Goal: Communication & Community: Ask a question

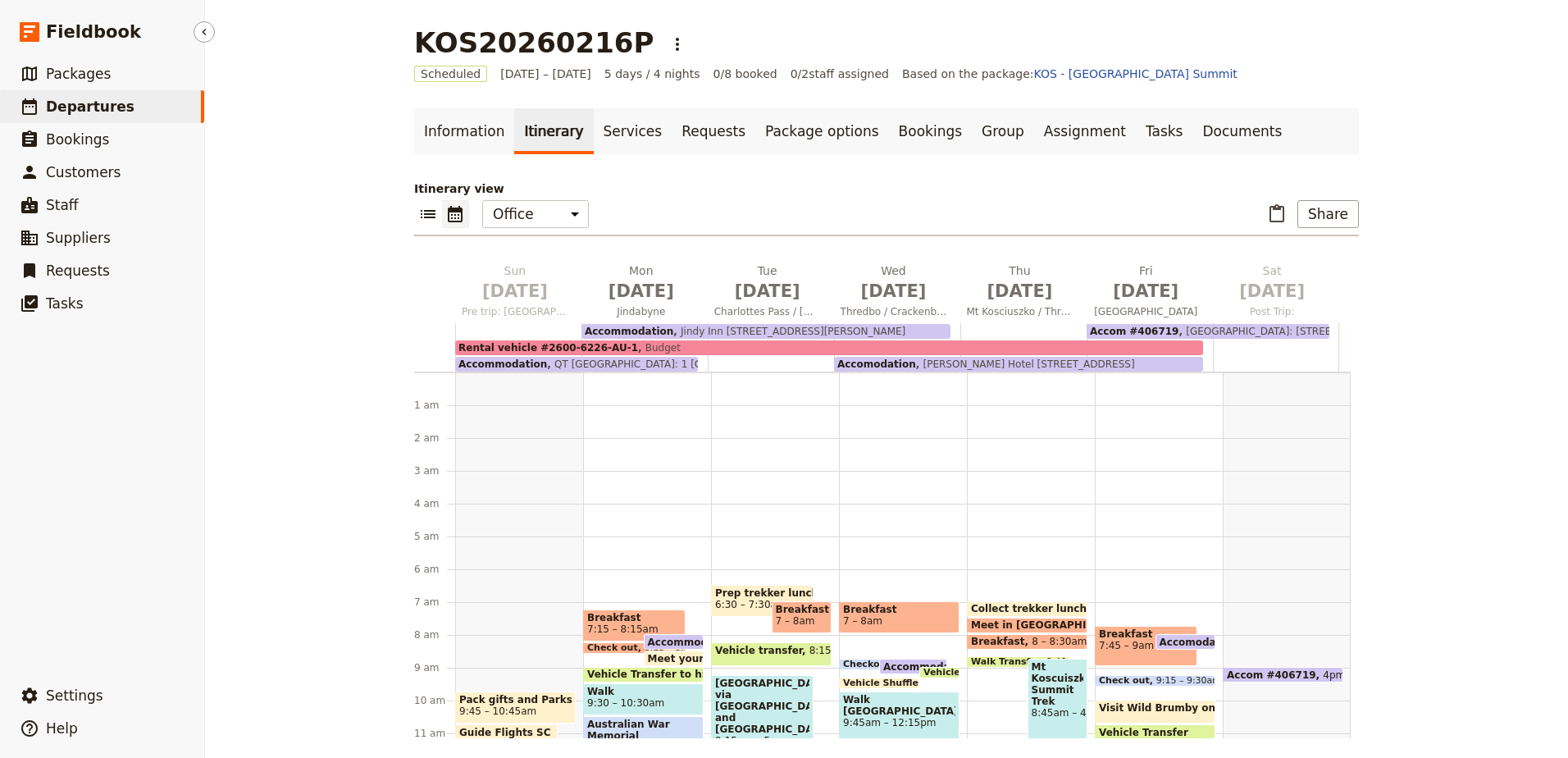
click at [111, 111] on span "Departures" at bounding box center [90, 106] width 89 height 16
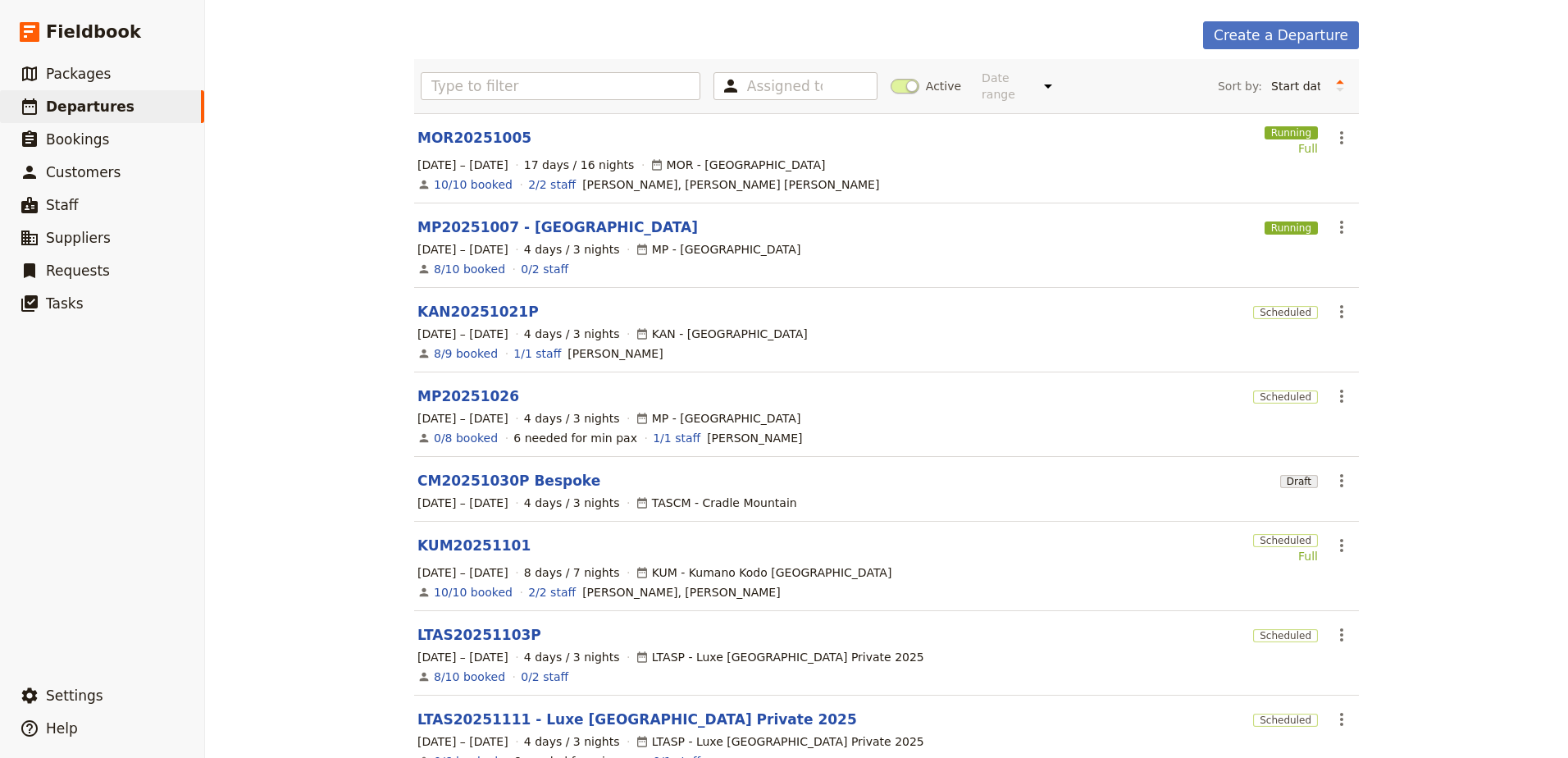
scroll to position [89, 0]
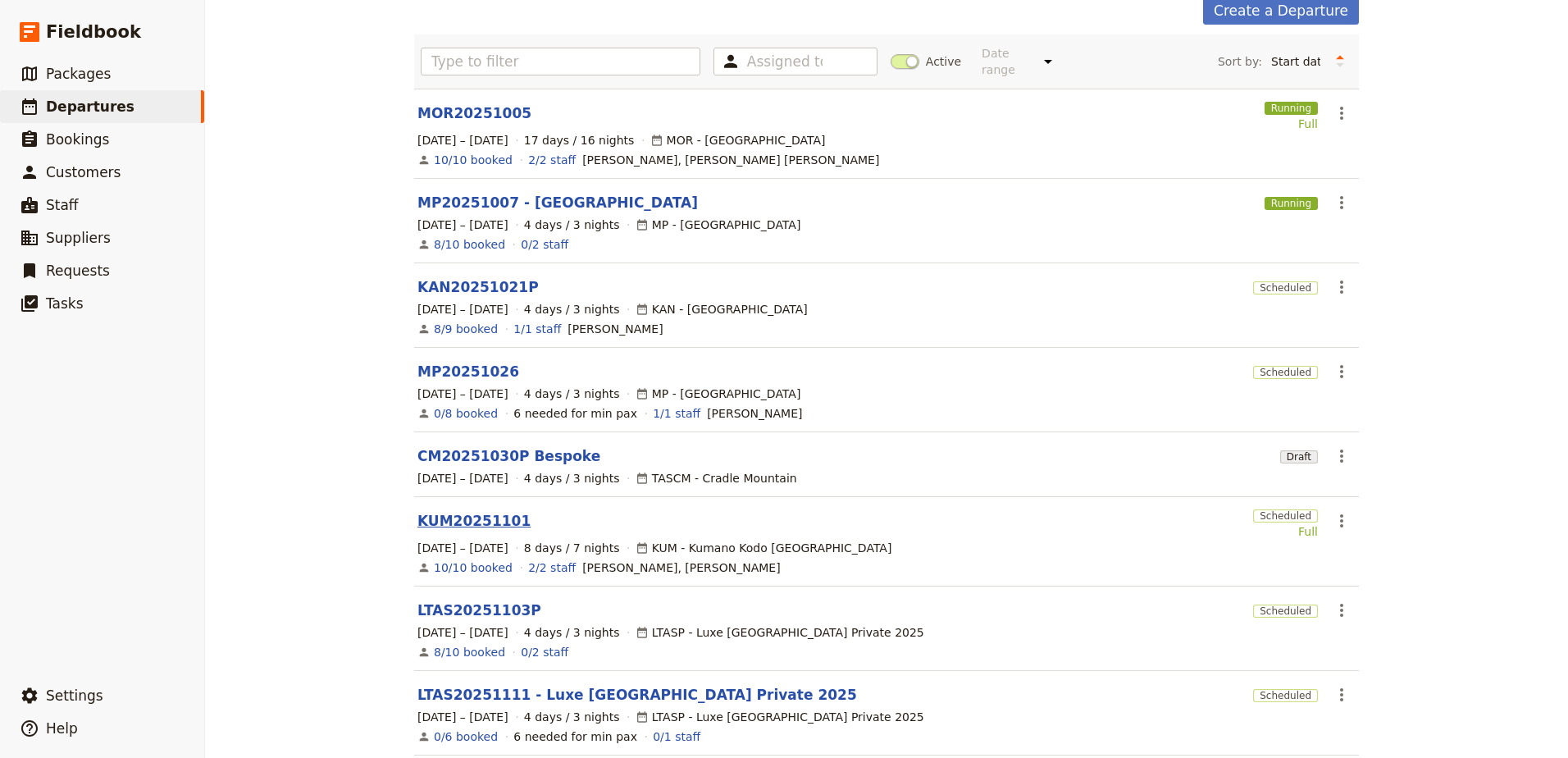
click at [469, 511] on link "KUM20251101" at bounding box center [474, 520] width 113 height 19
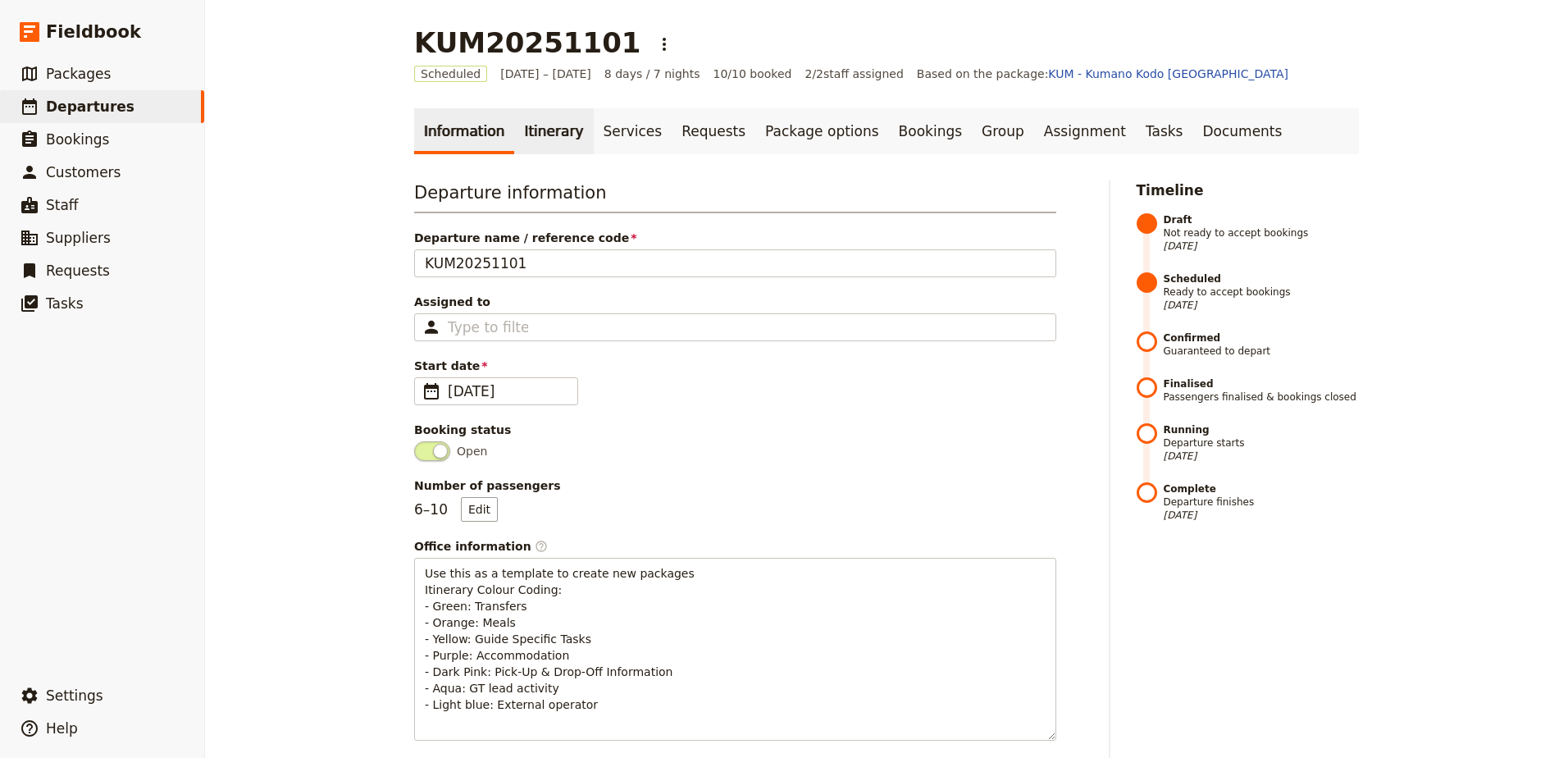
click at [538, 124] on link "Itinerary" at bounding box center [553, 131] width 79 height 46
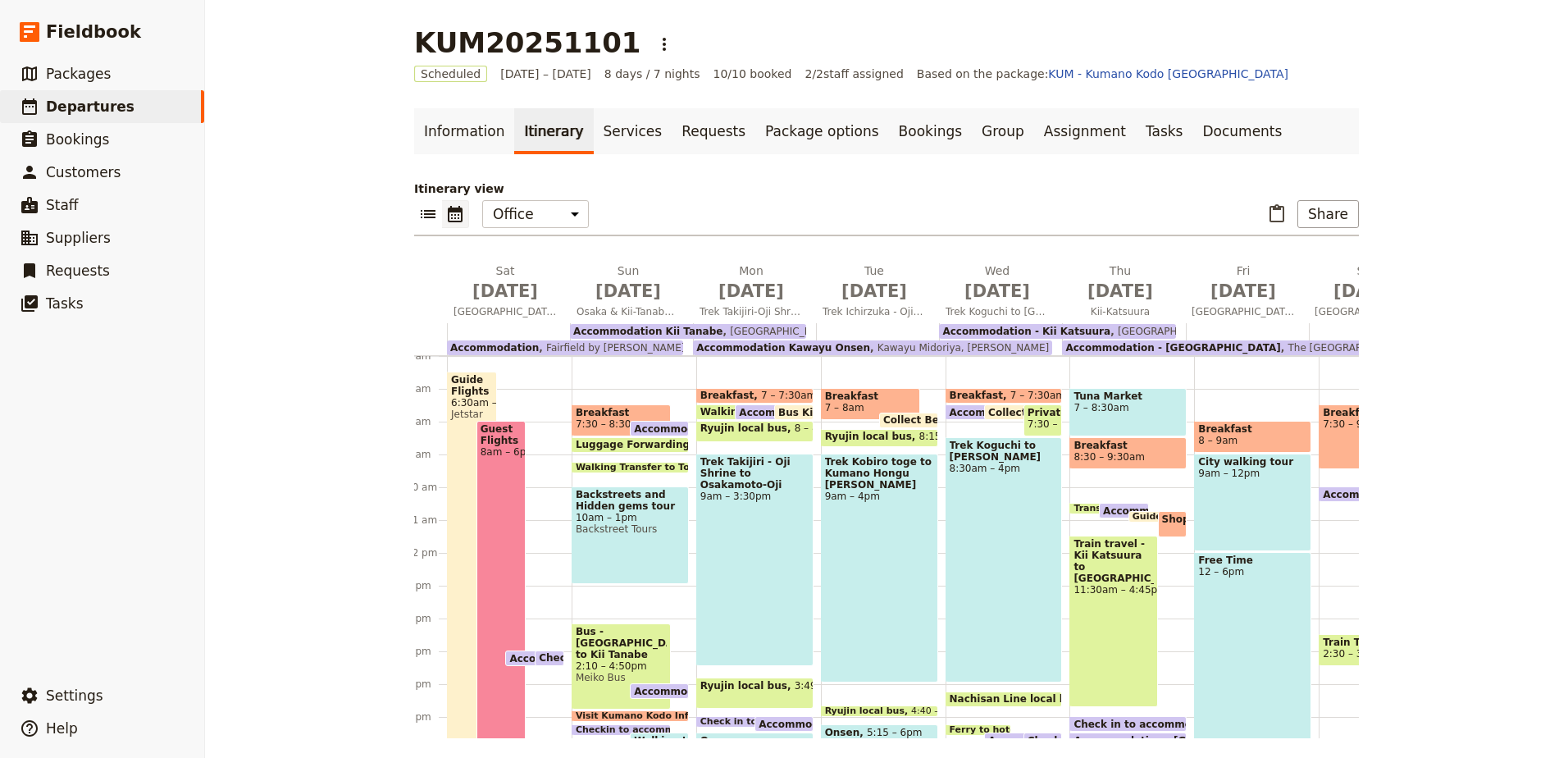
scroll to position [0, 8]
click at [476, 111] on link "Information" at bounding box center [464, 131] width 100 height 46
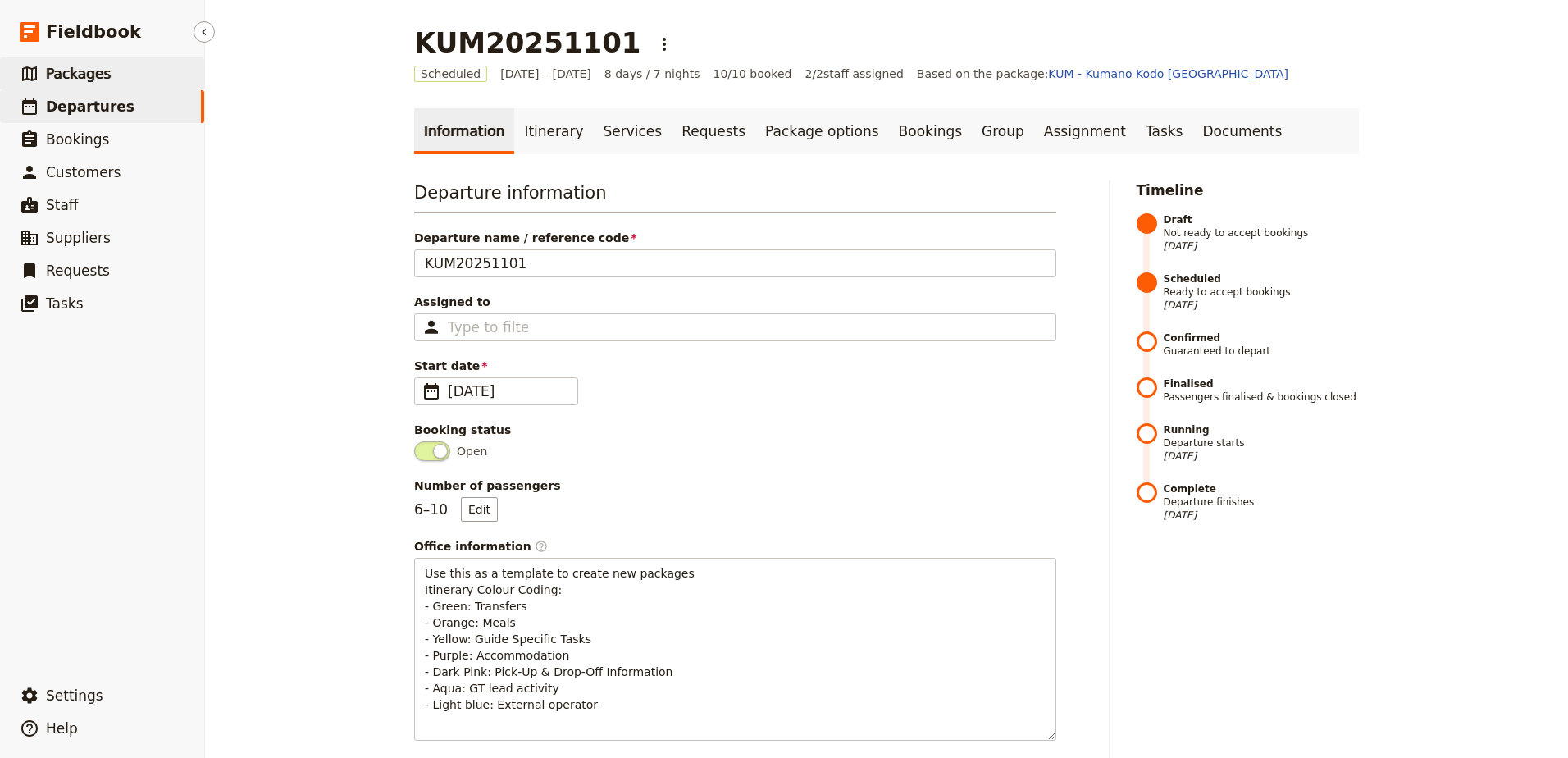
click at [101, 78] on span "Packages" at bounding box center [78, 74] width 65 height 16
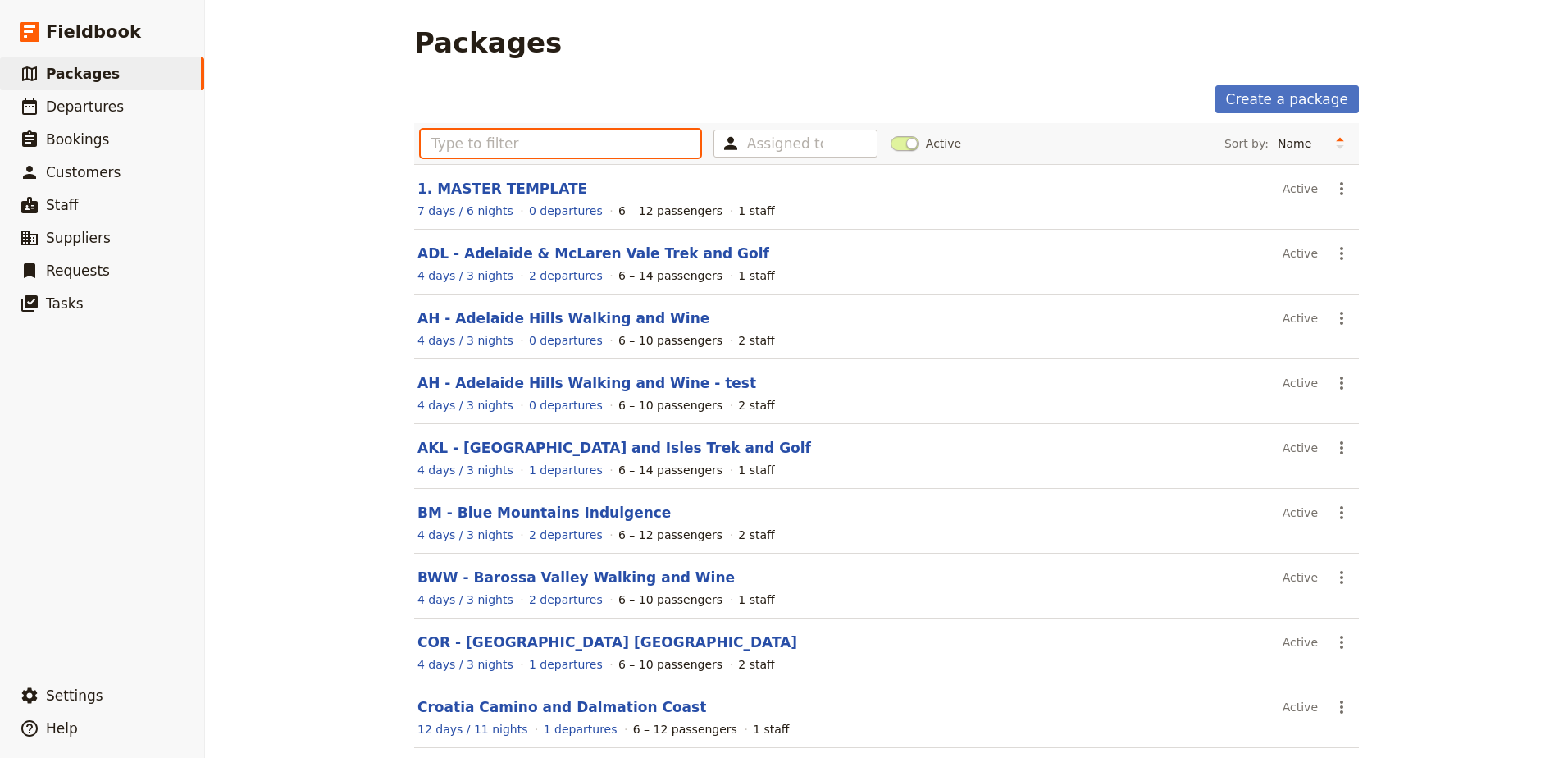
click at [499, 152] on input "text" at bounding box center [560, 143] width 280 height 28
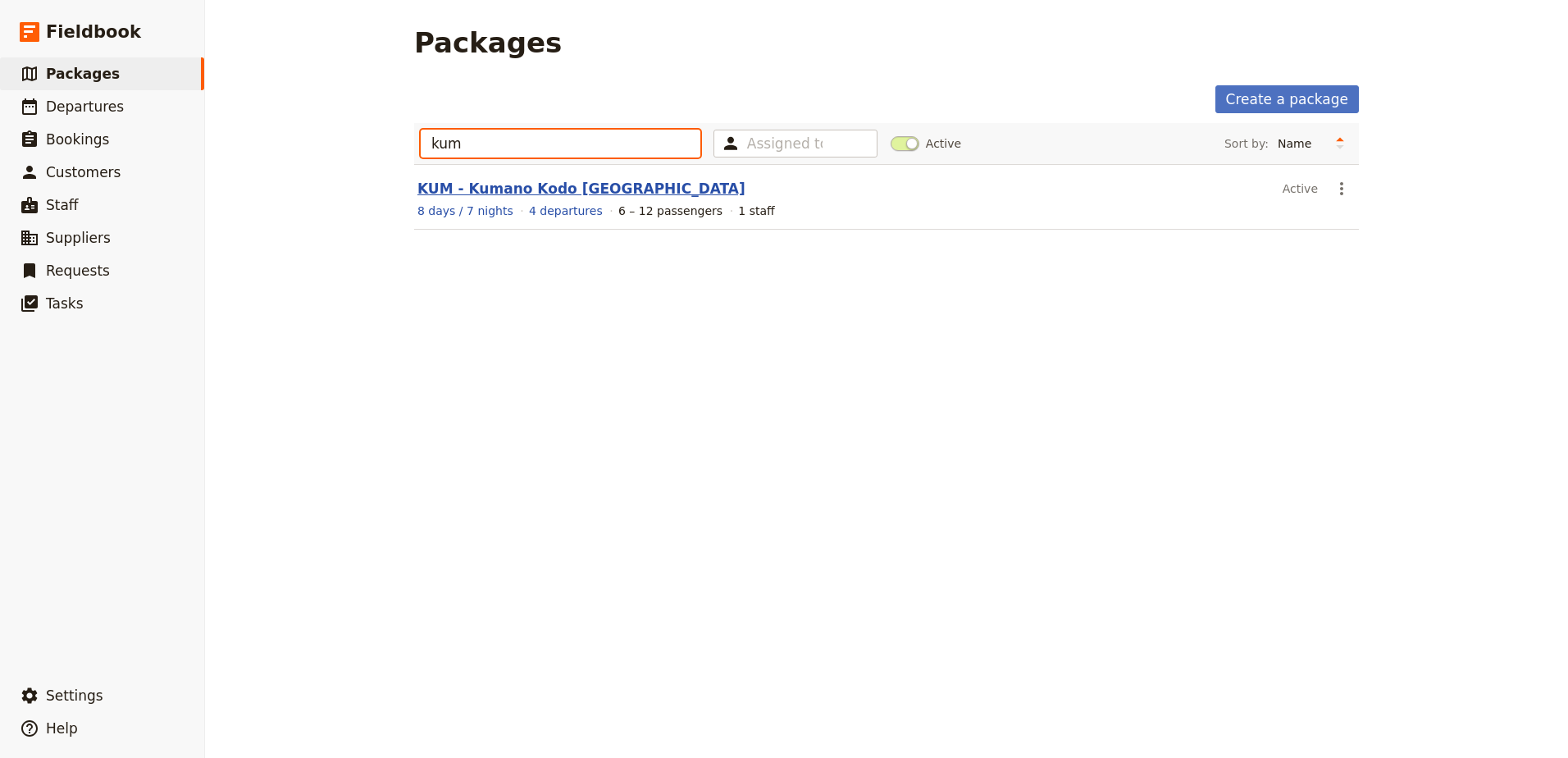
type input "kum"
click at [502, 189] on link "KUM - Kumano Kodo [GEOGRAPHIC_DATA]" at bounding box center [582, 188] width 328 height 16
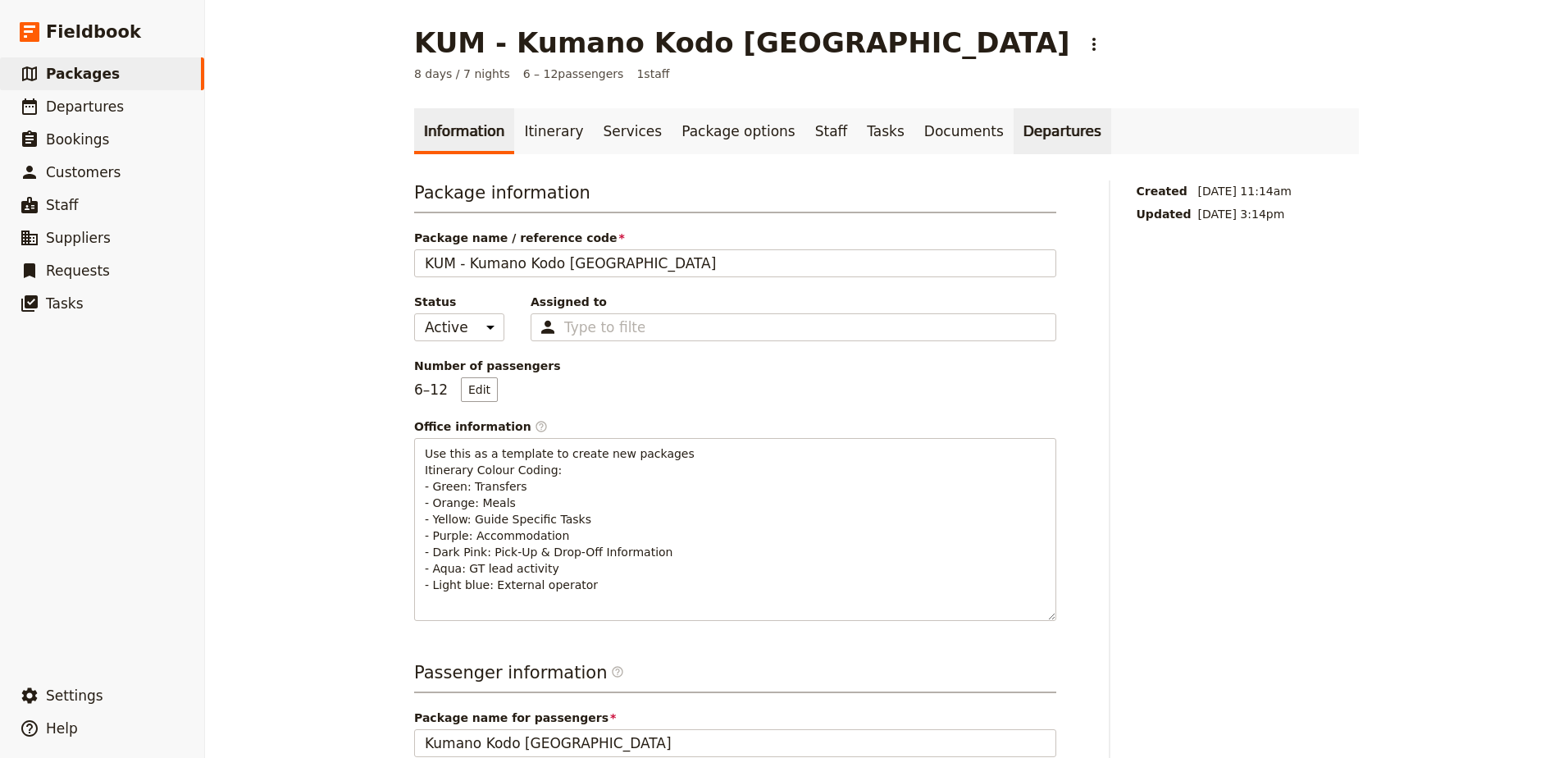
click at [1014, 128] on link "Departures" at bounding box center [1062, 131] width 97 height 46
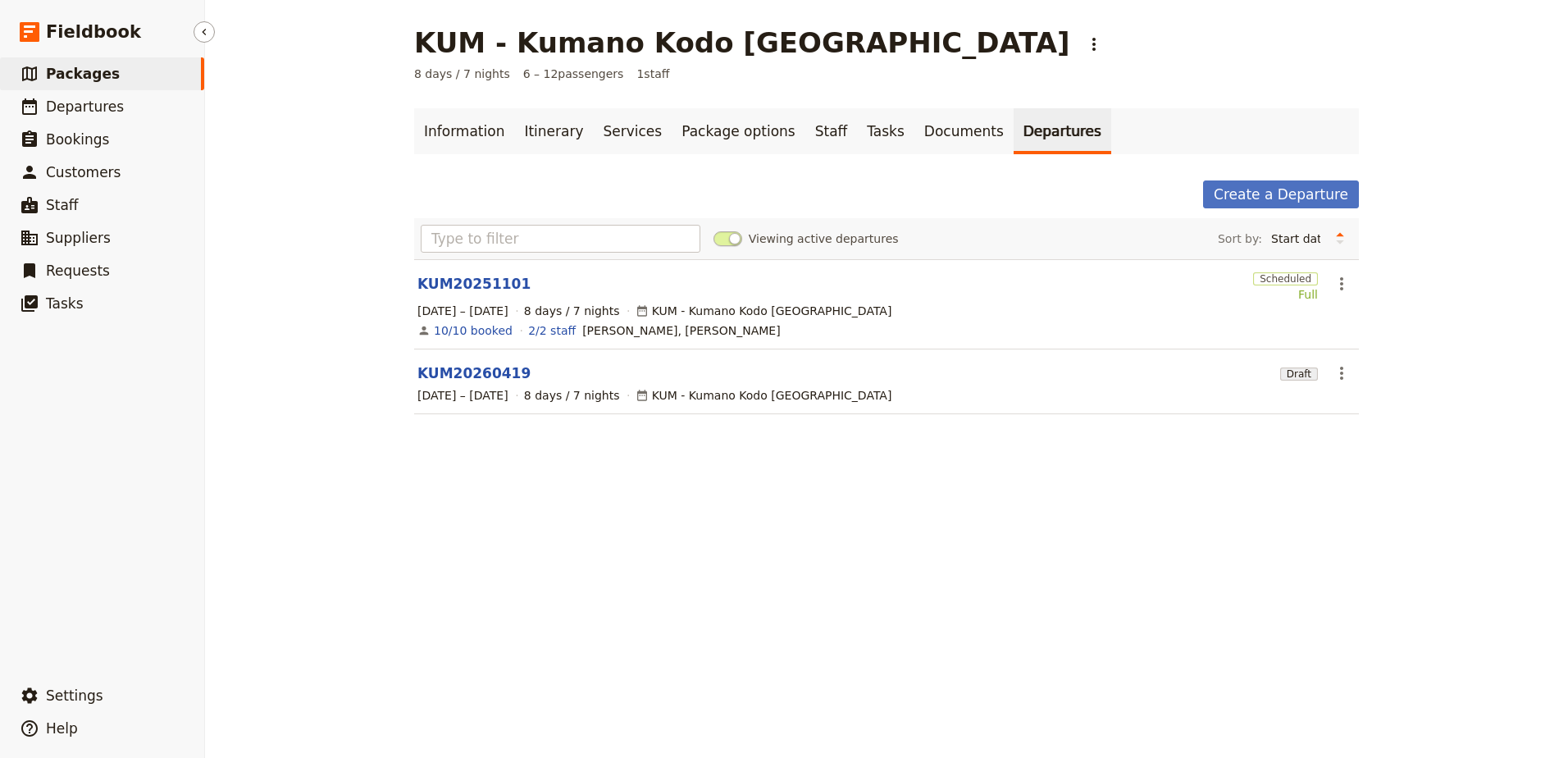
click at [123, 78] on link "​ Packages" at bounding box center [101, 74] width 204 height 33
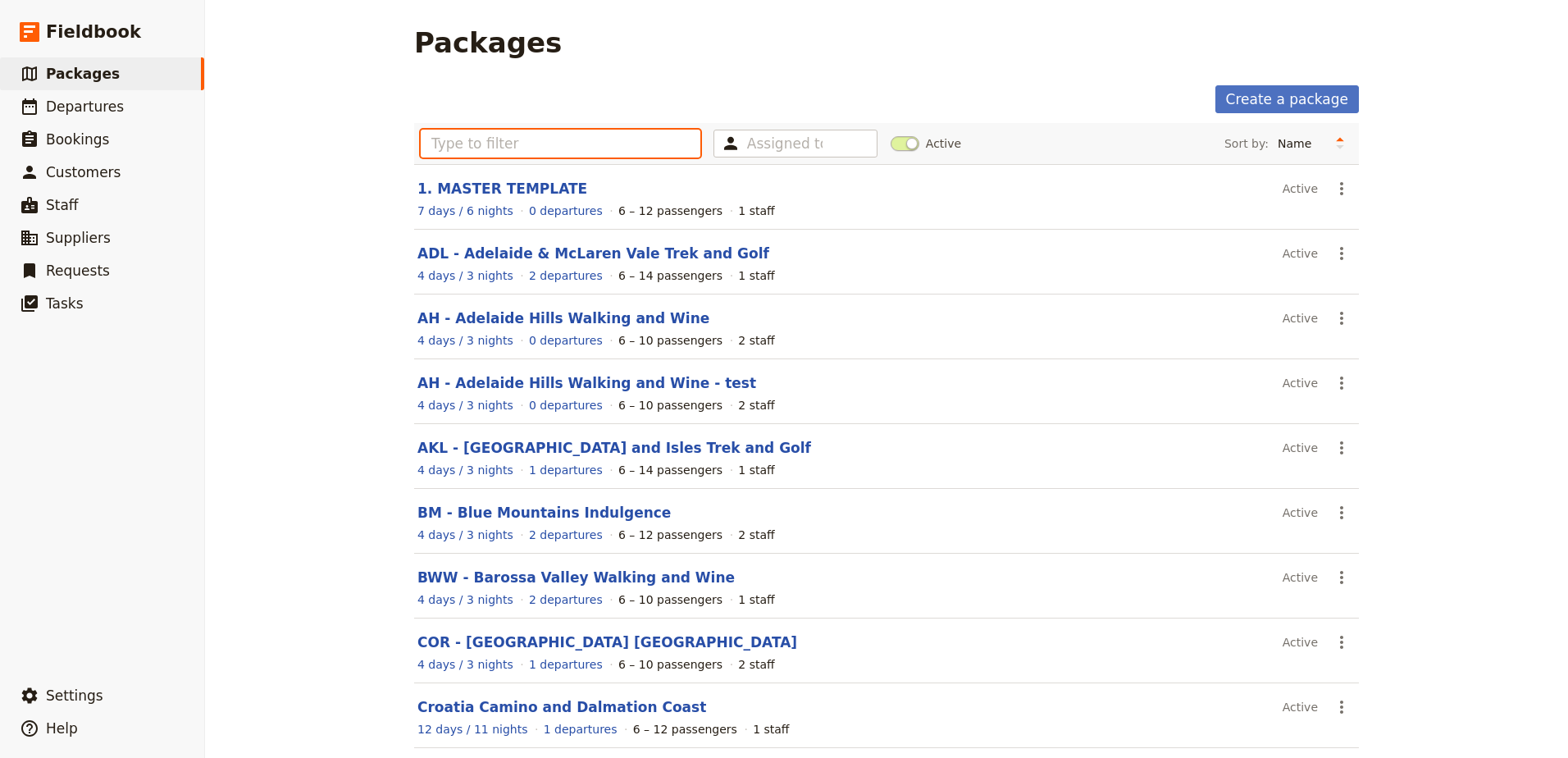
click at [551, 140] on input "text" at bounding box center [560, 143] width 280 height 28
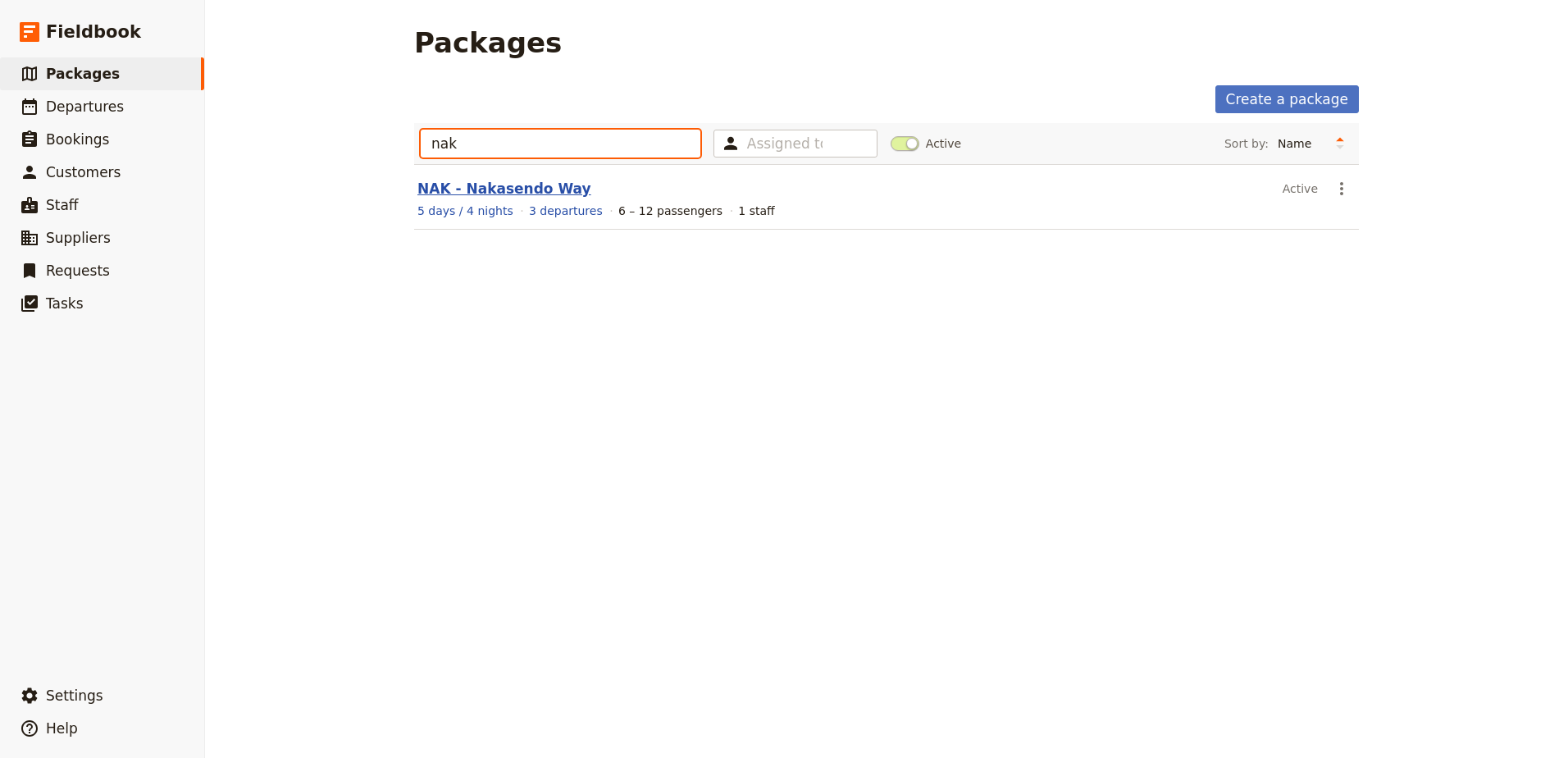
type input "nak"
click at [438, 184] on link "NAK - Nakasendo Way" at bounding box center [505, 188] width 174 height 16
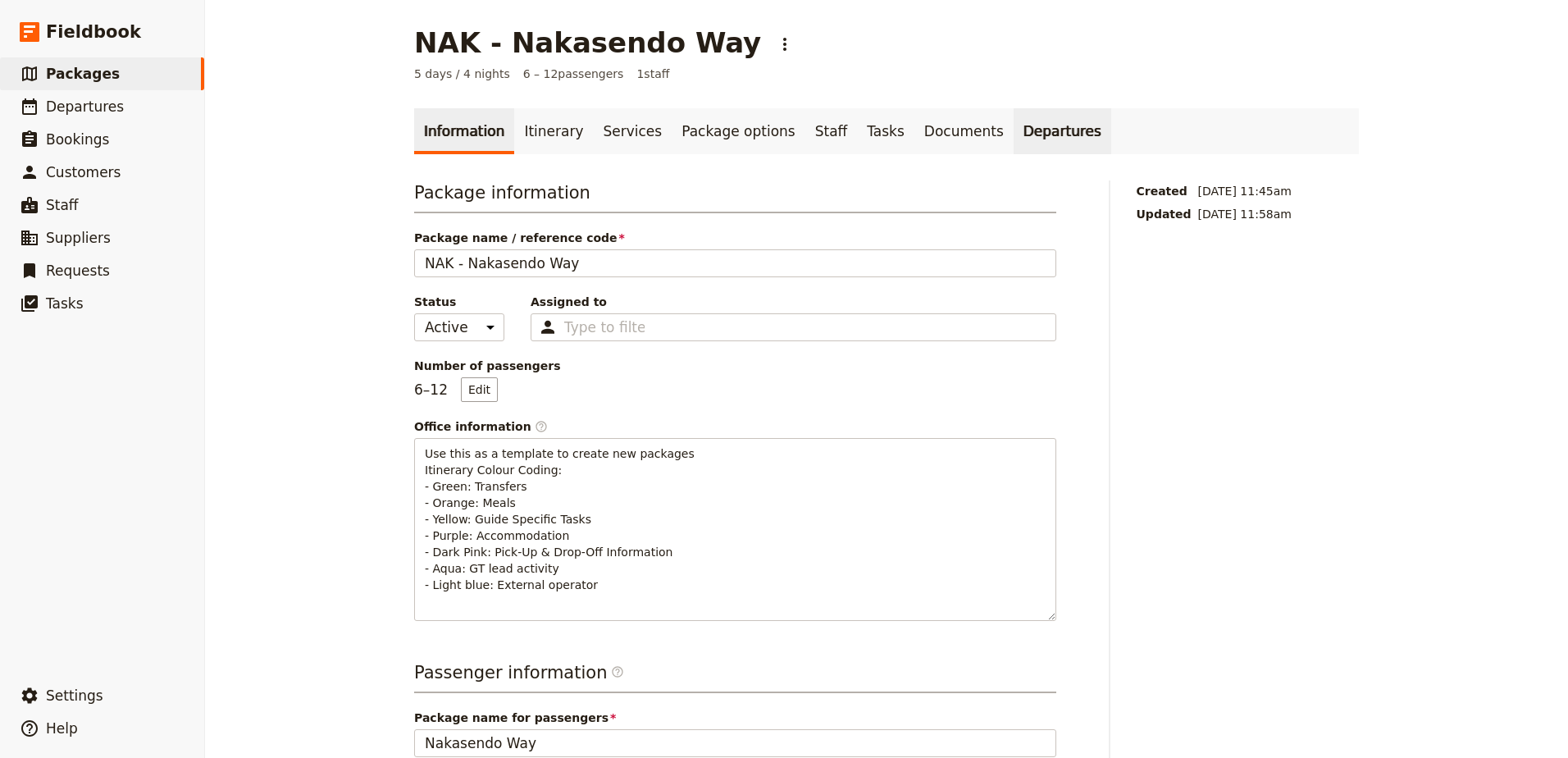
click at [1022, 137] on link "Departures" at bounding box center [1062, 131] width 97 height 46
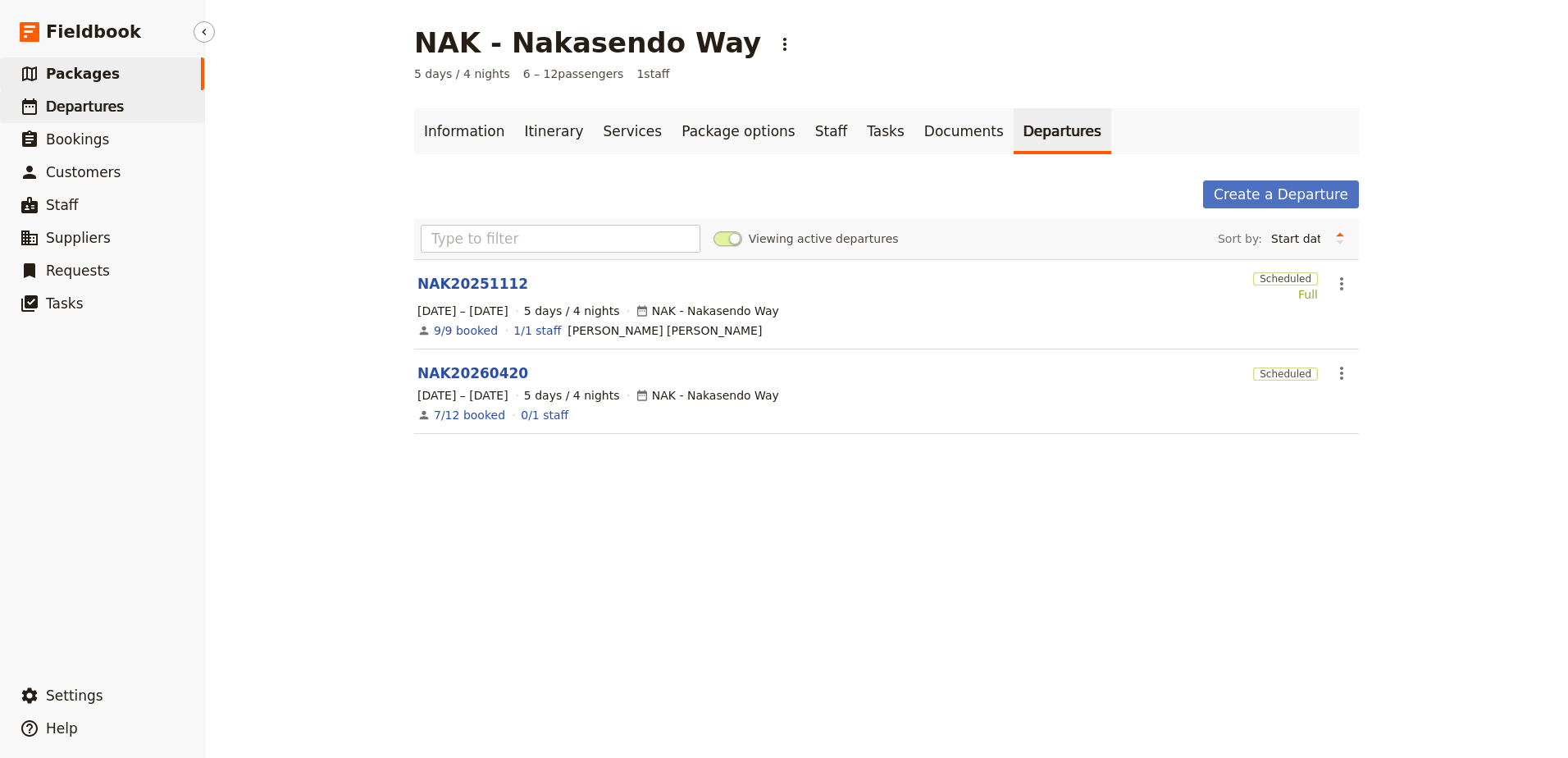
click at [107, 111] on span "Departures" at bounding box center [85, 106] width 78 height 16
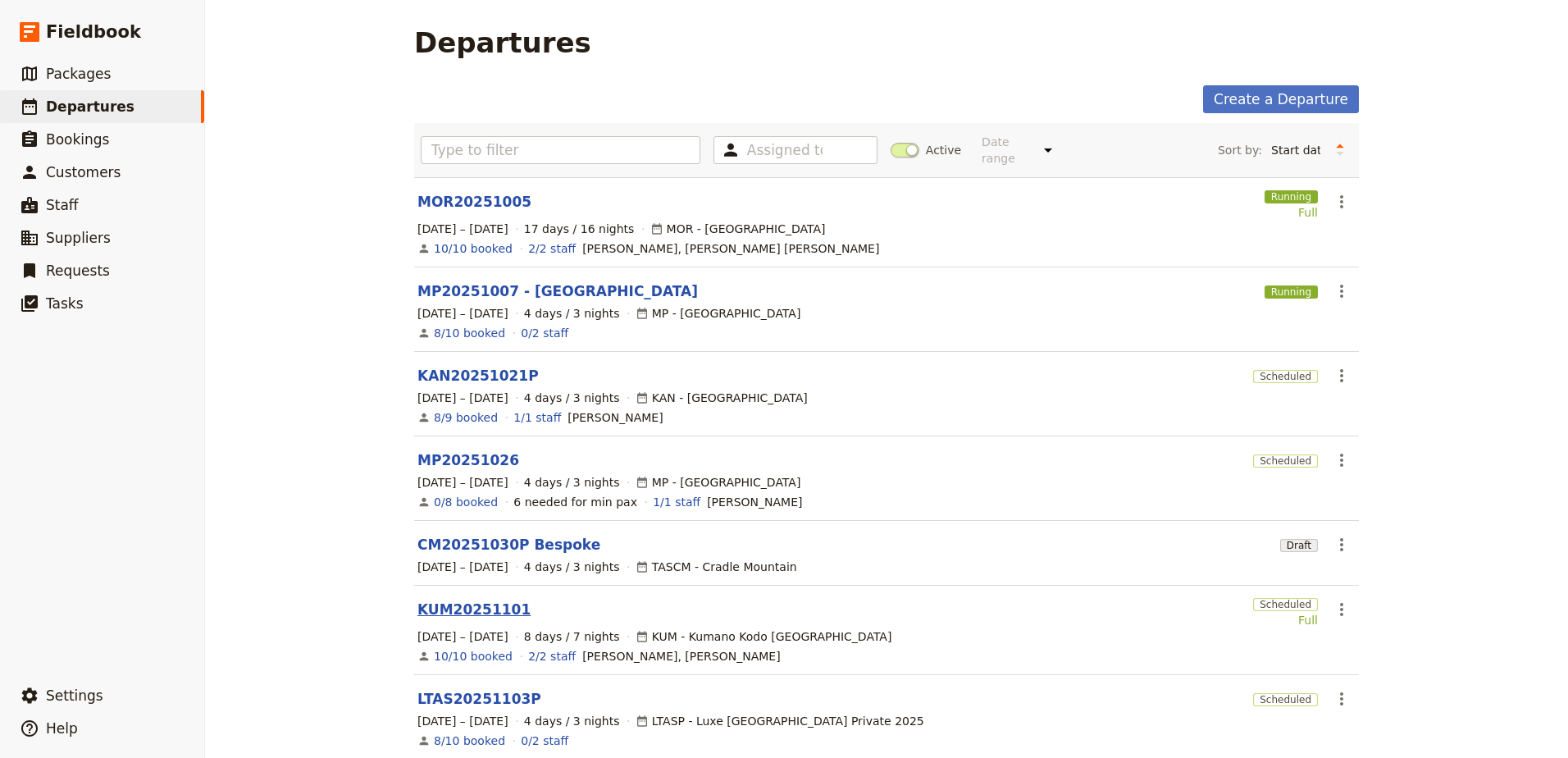
click at [468, 600] on link "KUM20251101" at bounding box center [474, 609] width 113 height 19
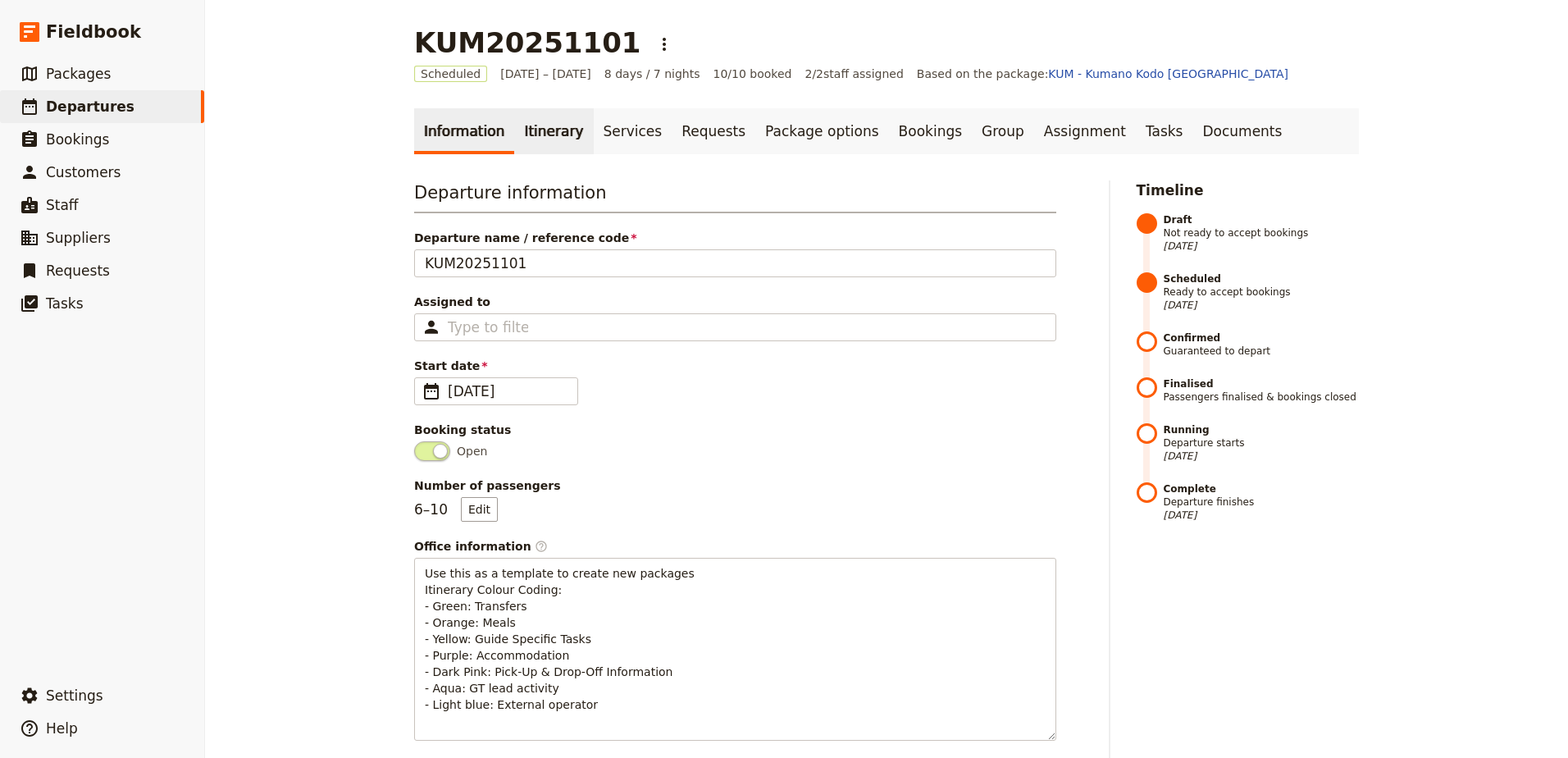
click at [528, 112] on link "Itinerary" at bounding box center [553, 131] width 79 height 46
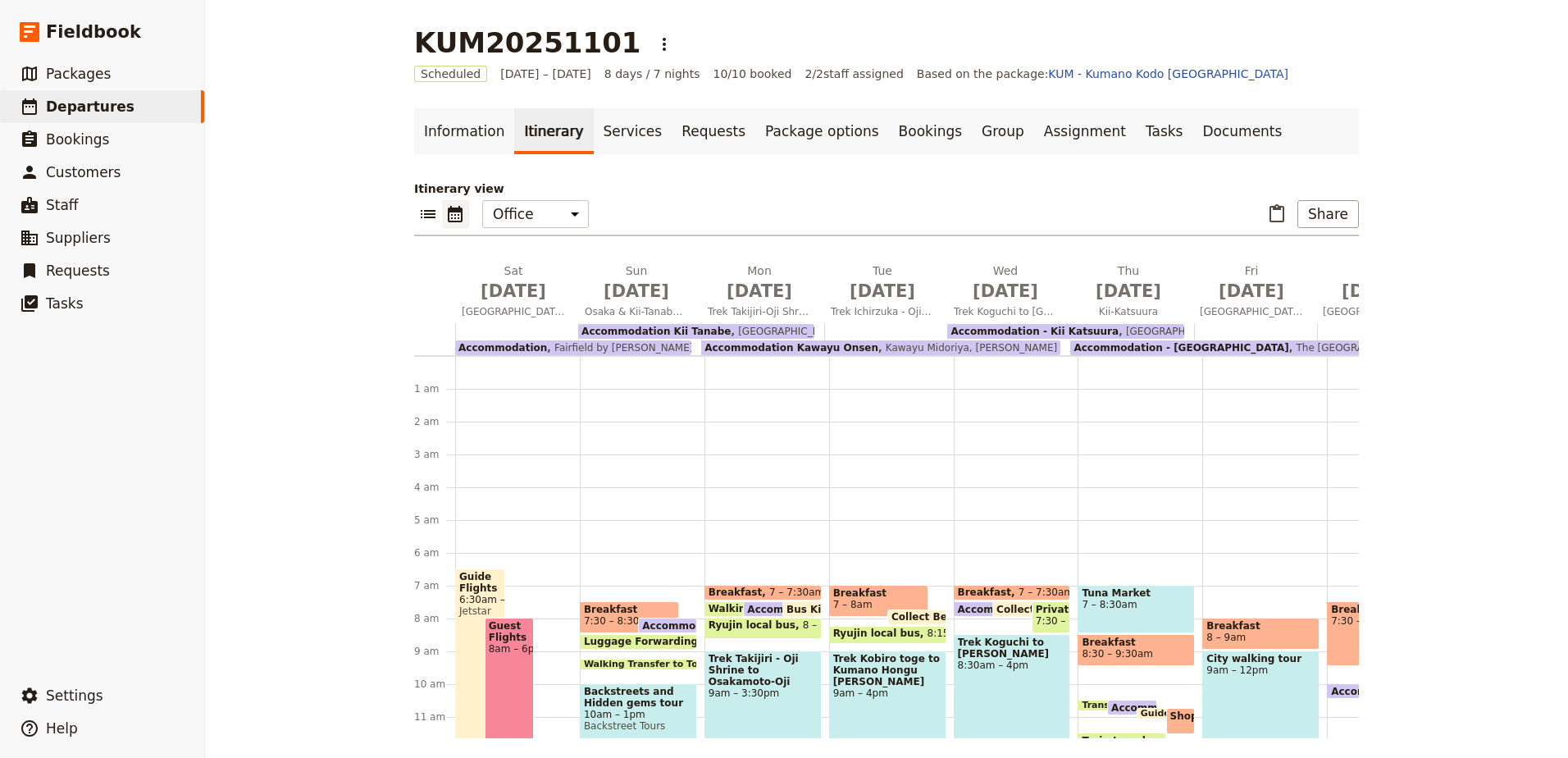
scroll to position [197, 0]
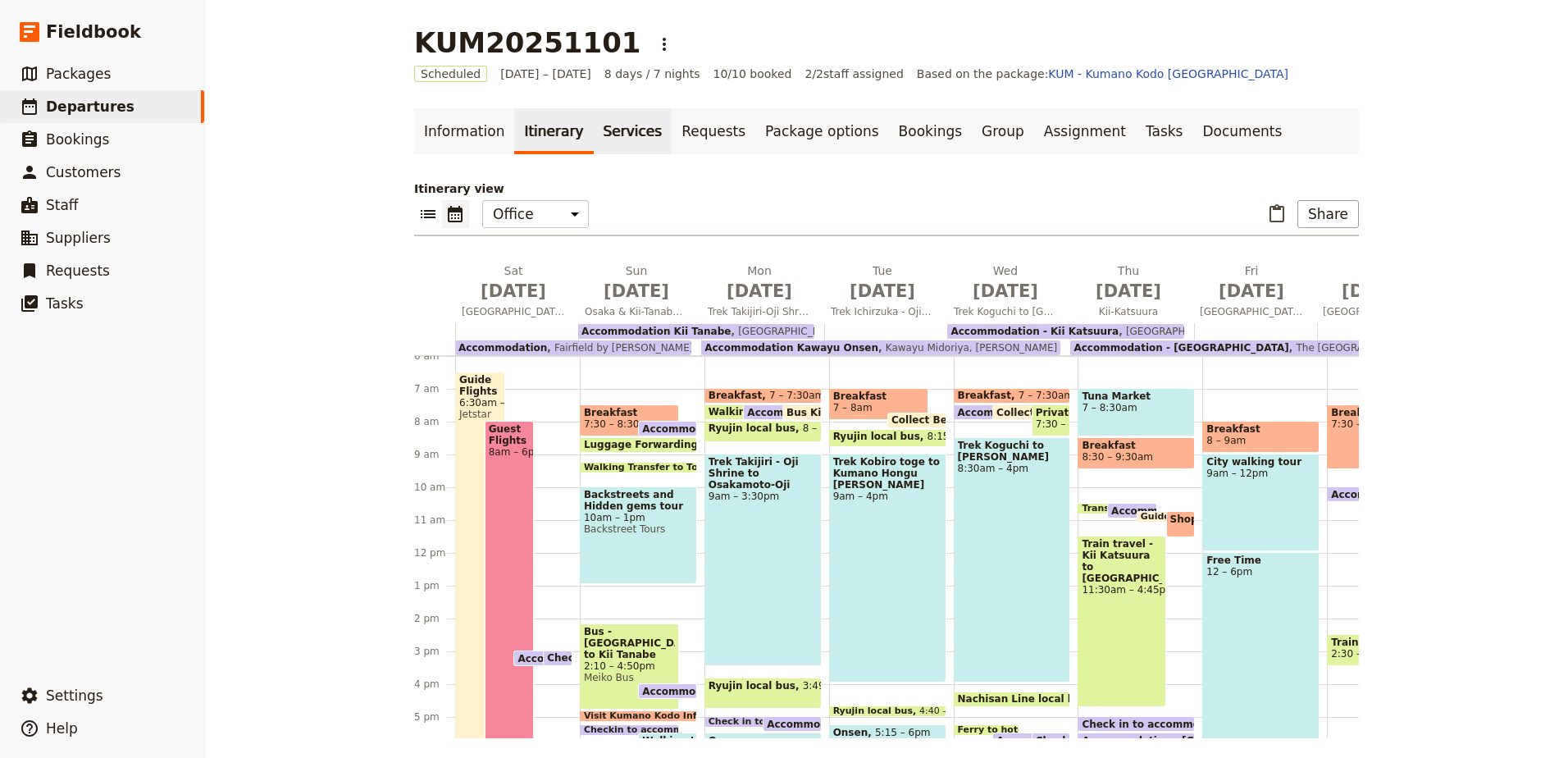
click at [599, 126] on link "Services" at bounding box center [633, 131] width 79 height 46
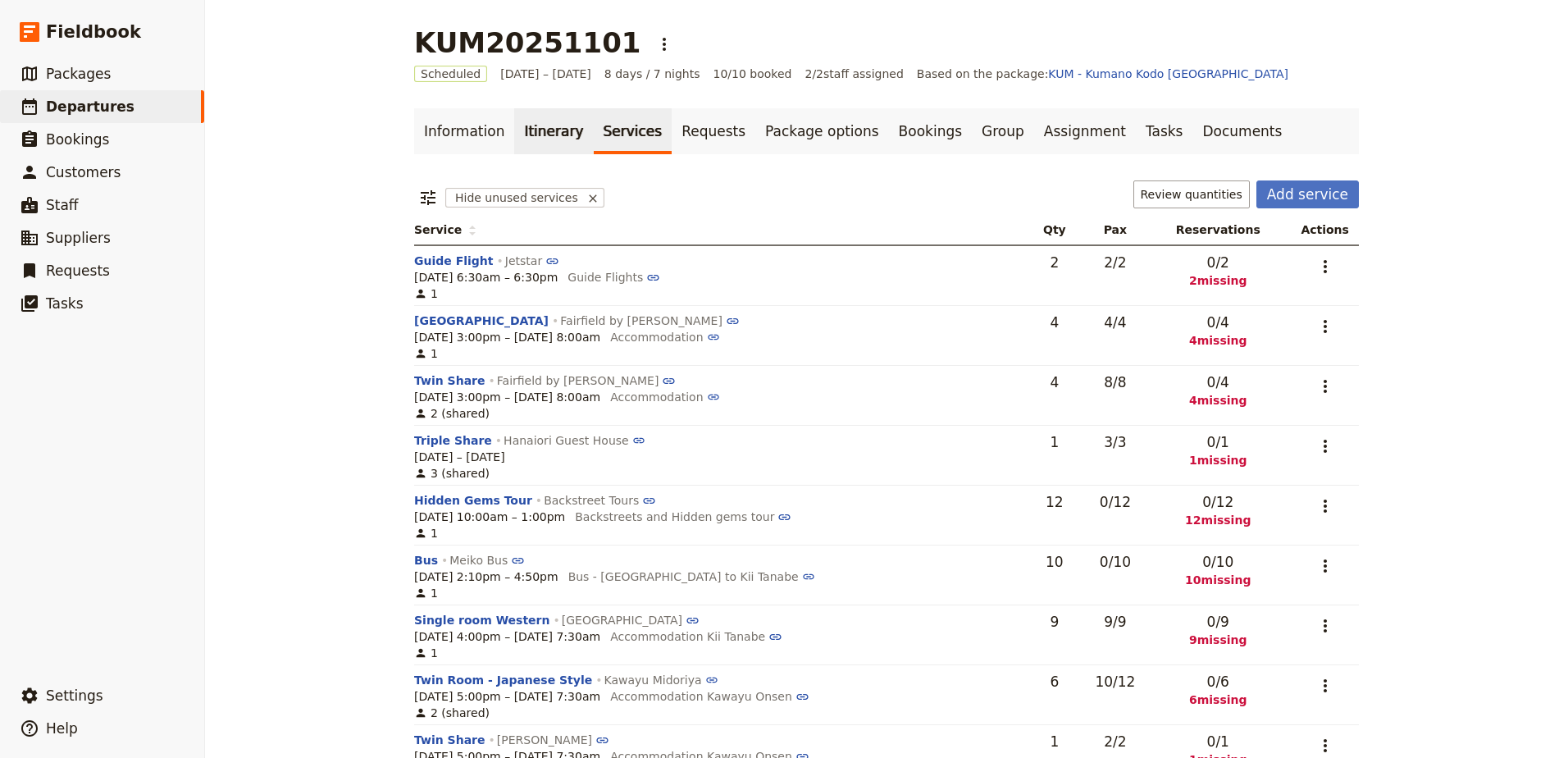
click at [525, 143] on link "Itinerary" at bounding box center [553, 131] width 79 height 46
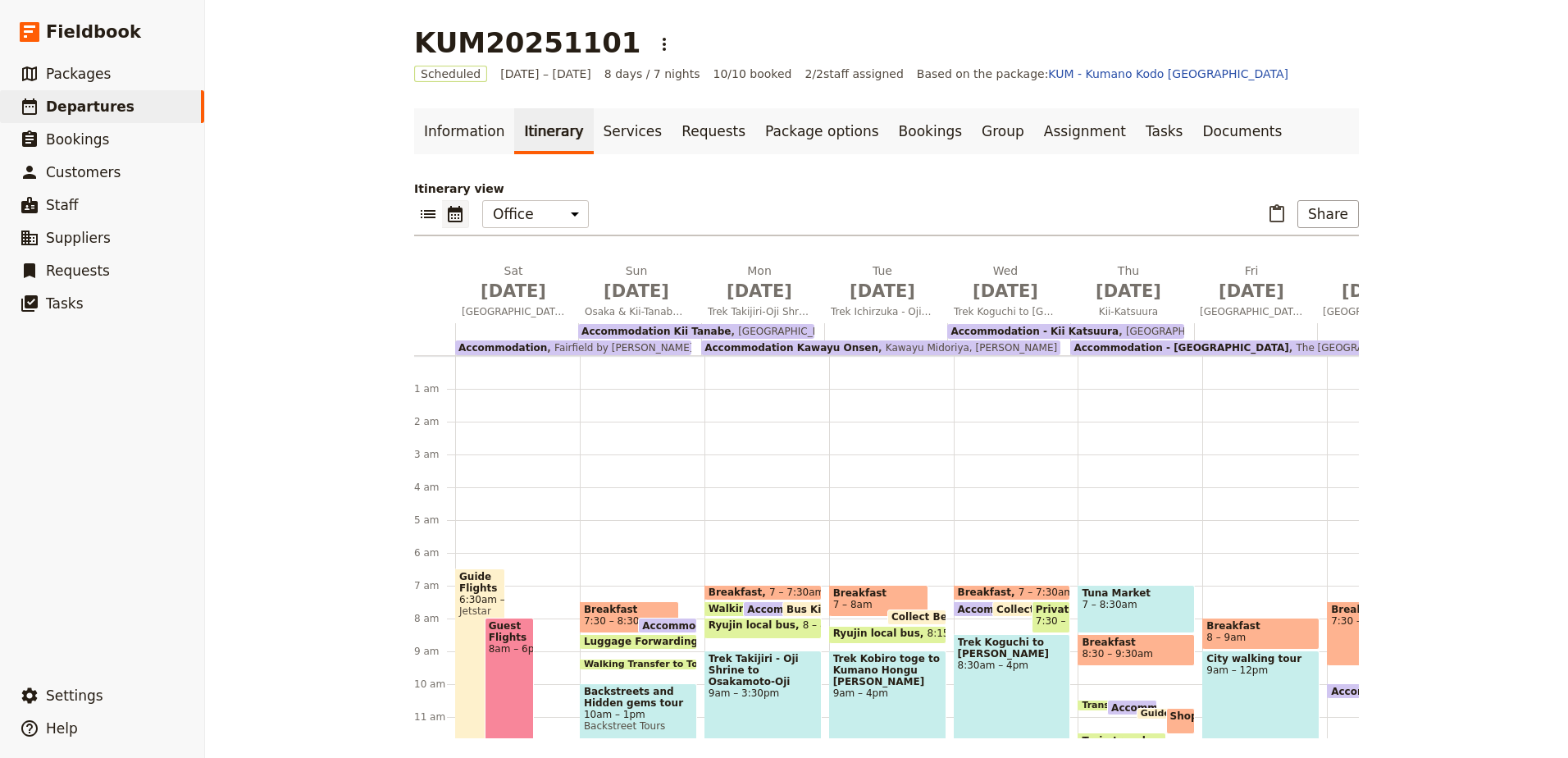
scroll to position [197, 0]
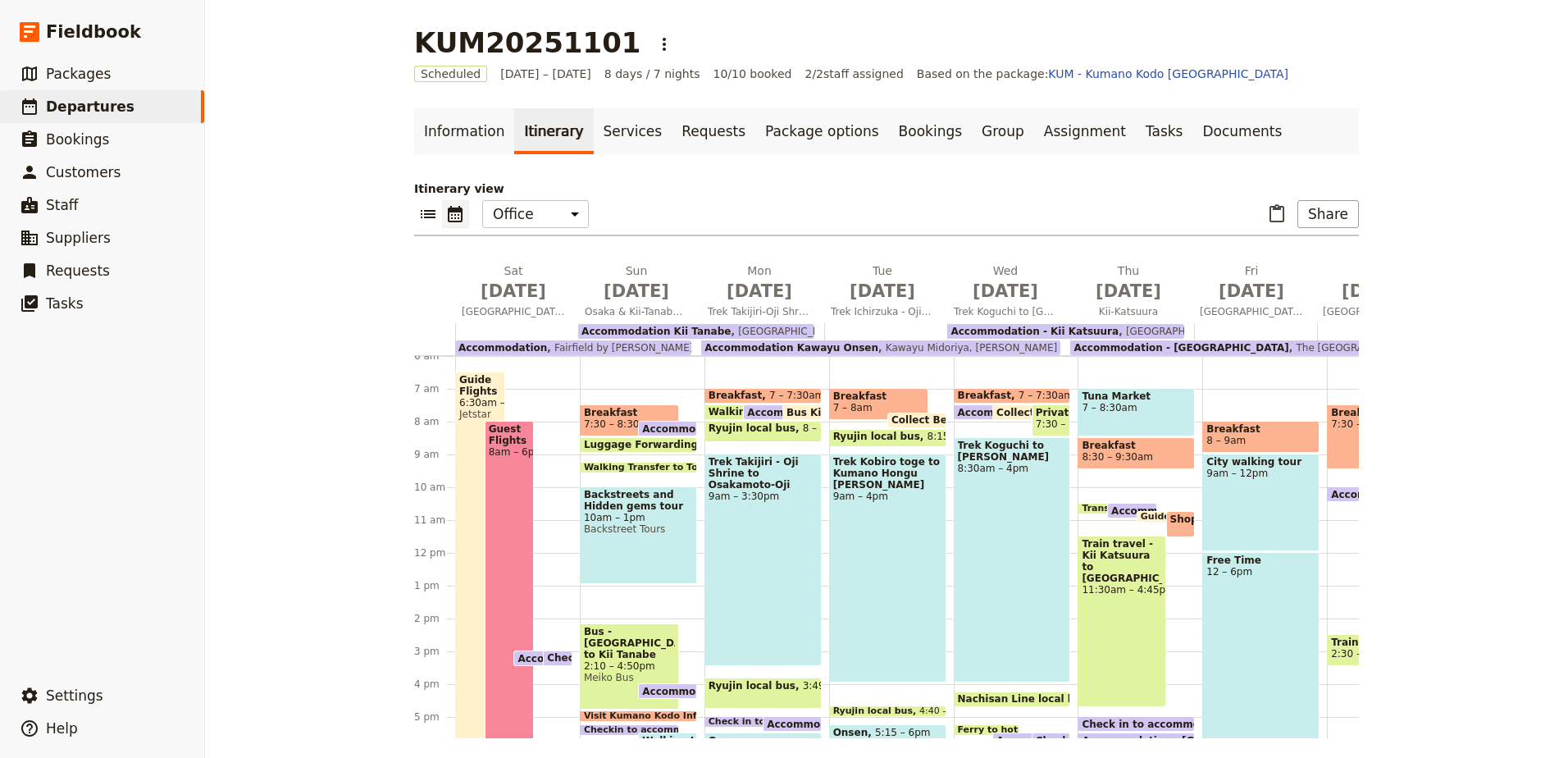
click at [620, 348] on div "Accommodation Fairfield by [PERSON_NAME]" at bounding box center [573, 347] width 236 height 14
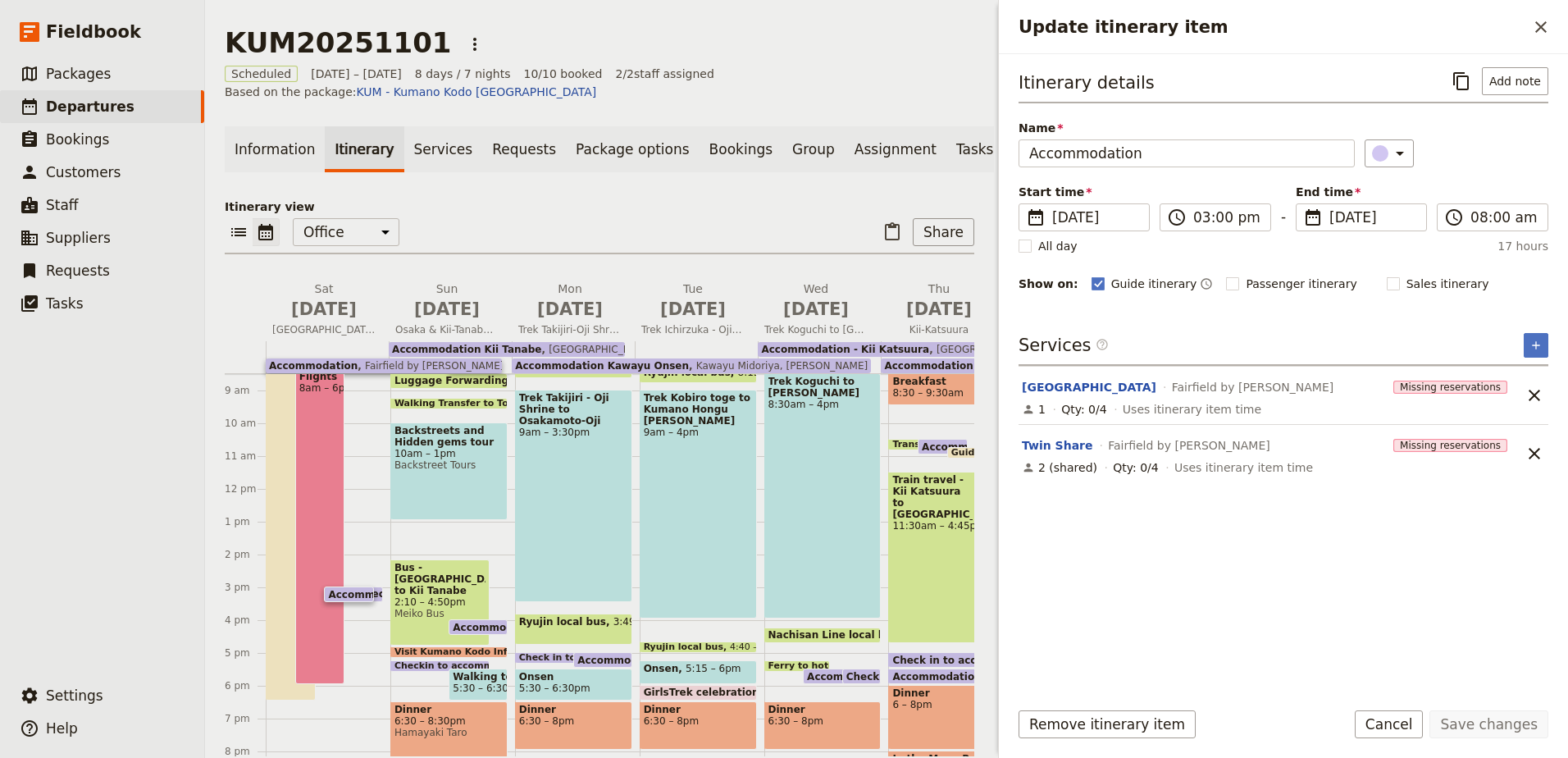
scroll to position [418, 0]
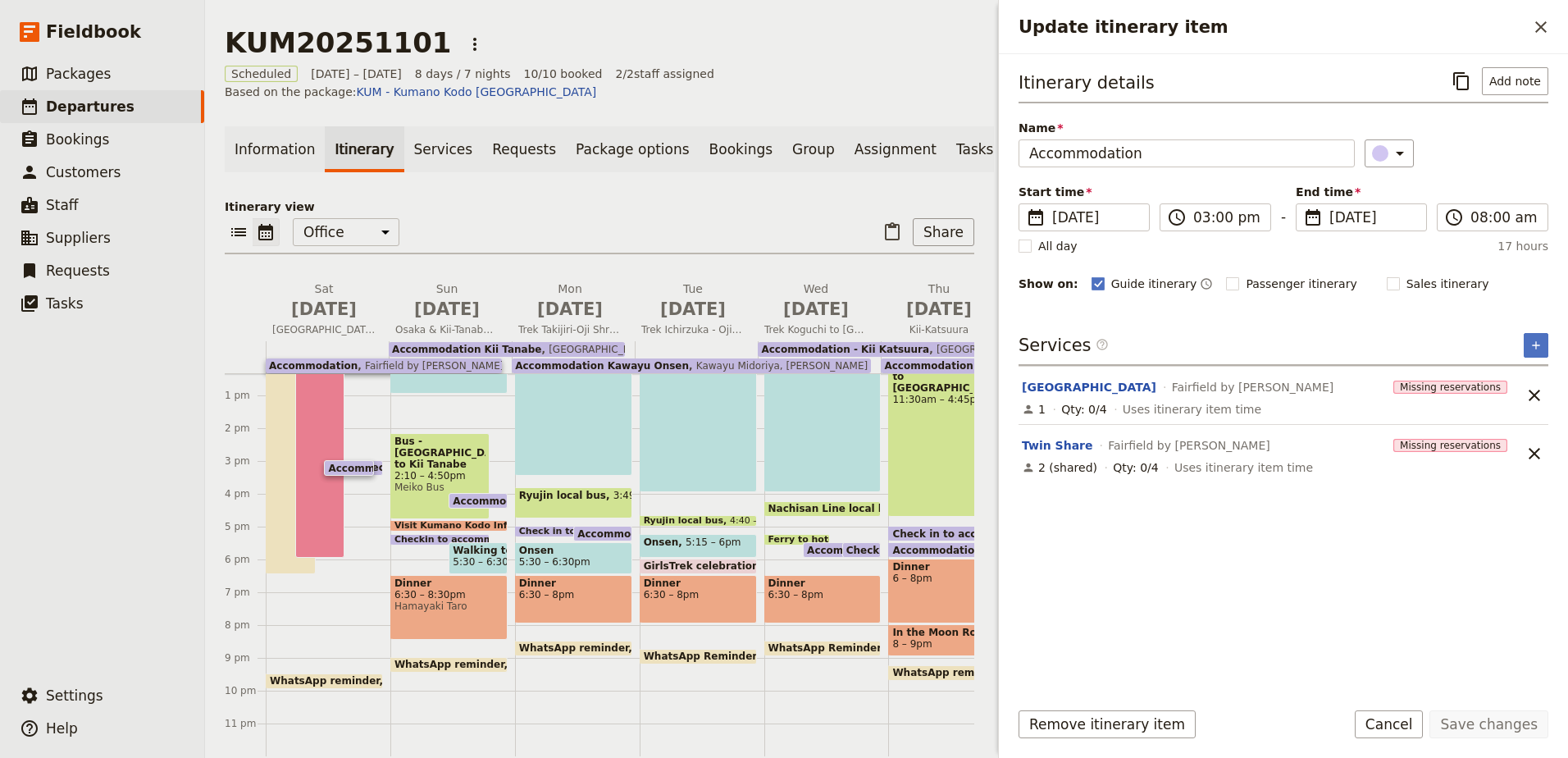
click at [480, 556] on span "5:30 – 6:30pm" at bounding box center [488, 562] width 71 height 12
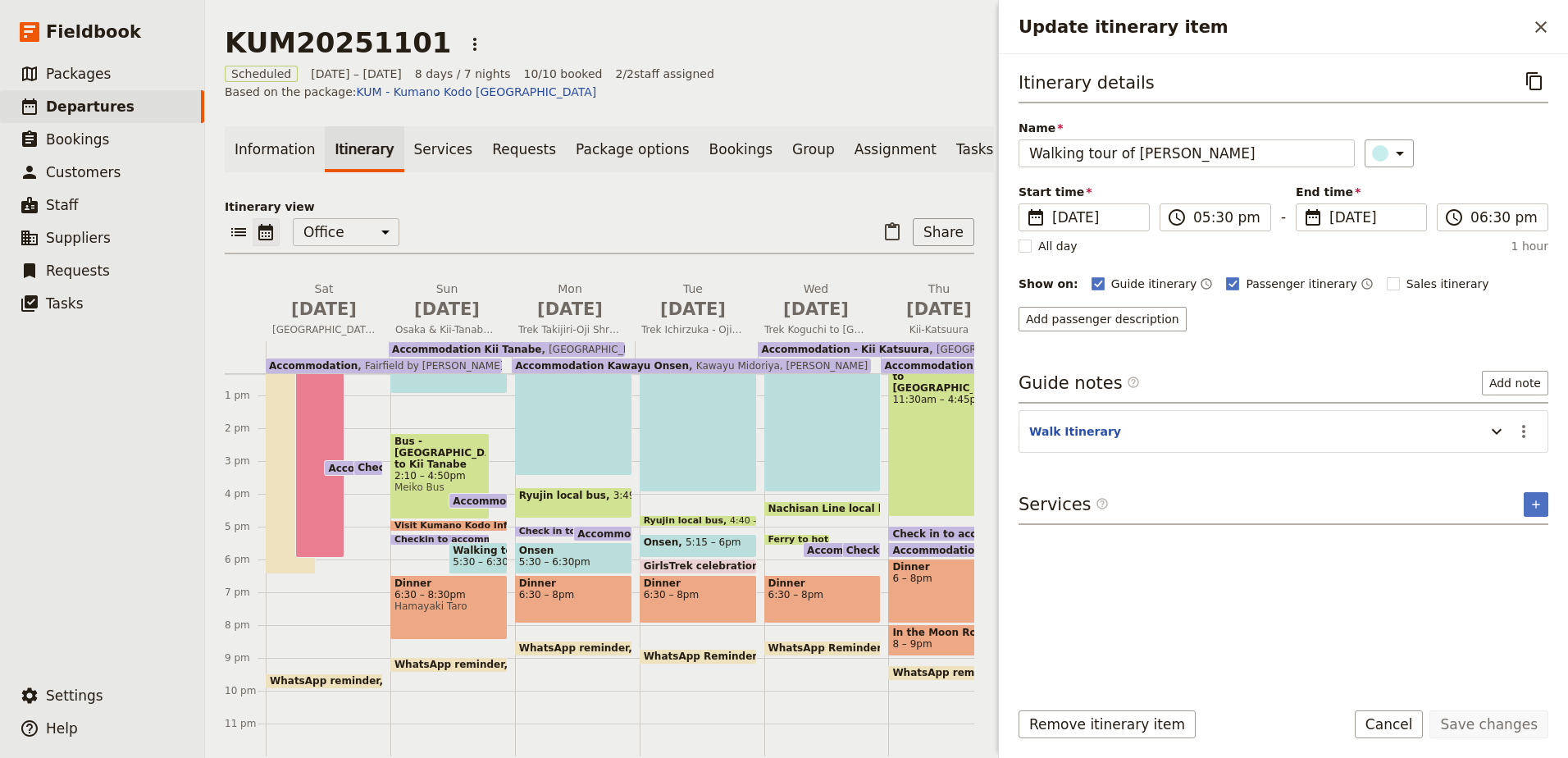
click at [607, 589] on span "6:30 – 8pm" at bounding box center [573, 595] width 109 height 12
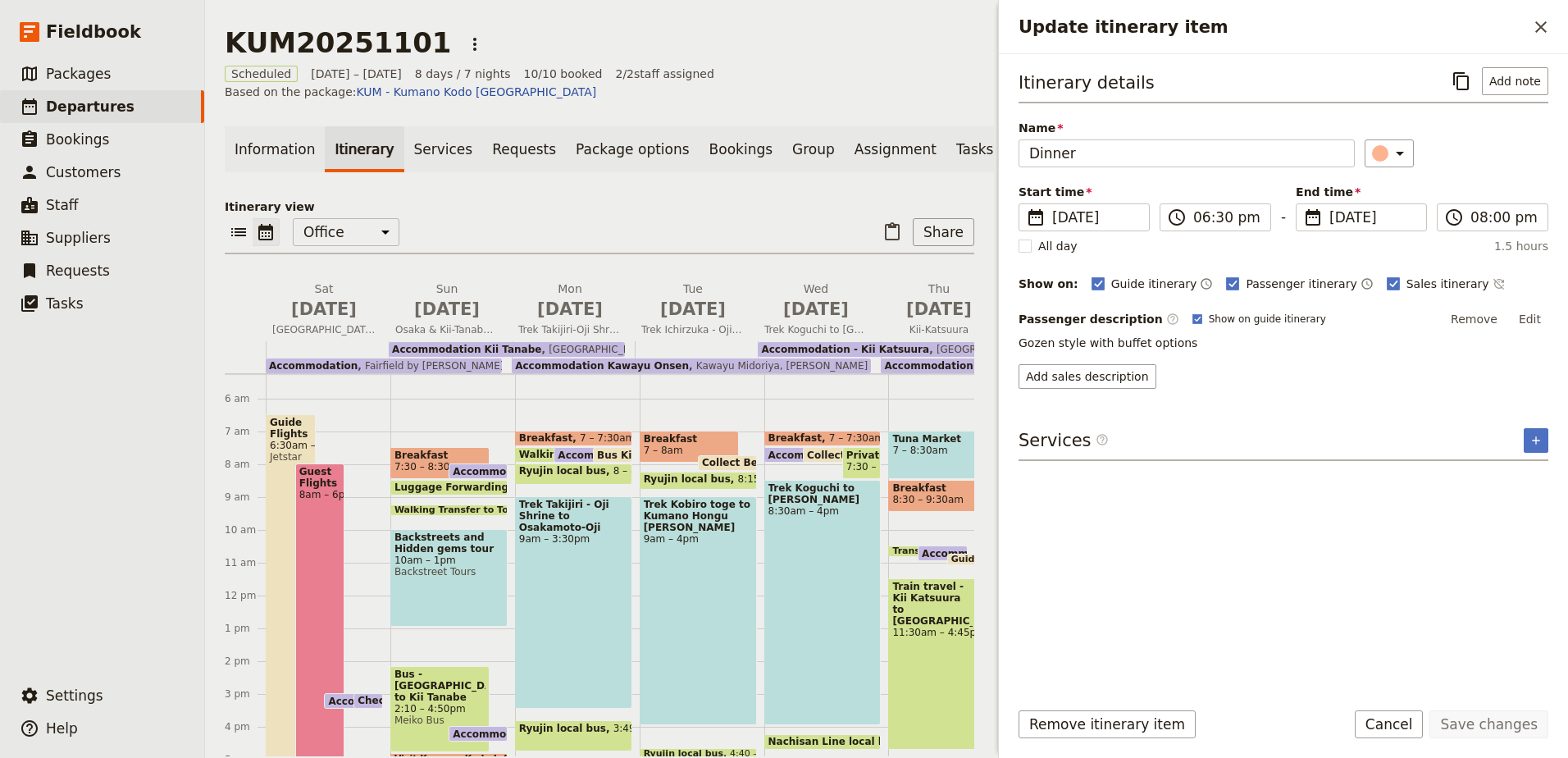
scroll to position [172, 0]
click at [903, 446] on span "7 – 8:30am" at bounding box center [946, 452] width 109 height 12
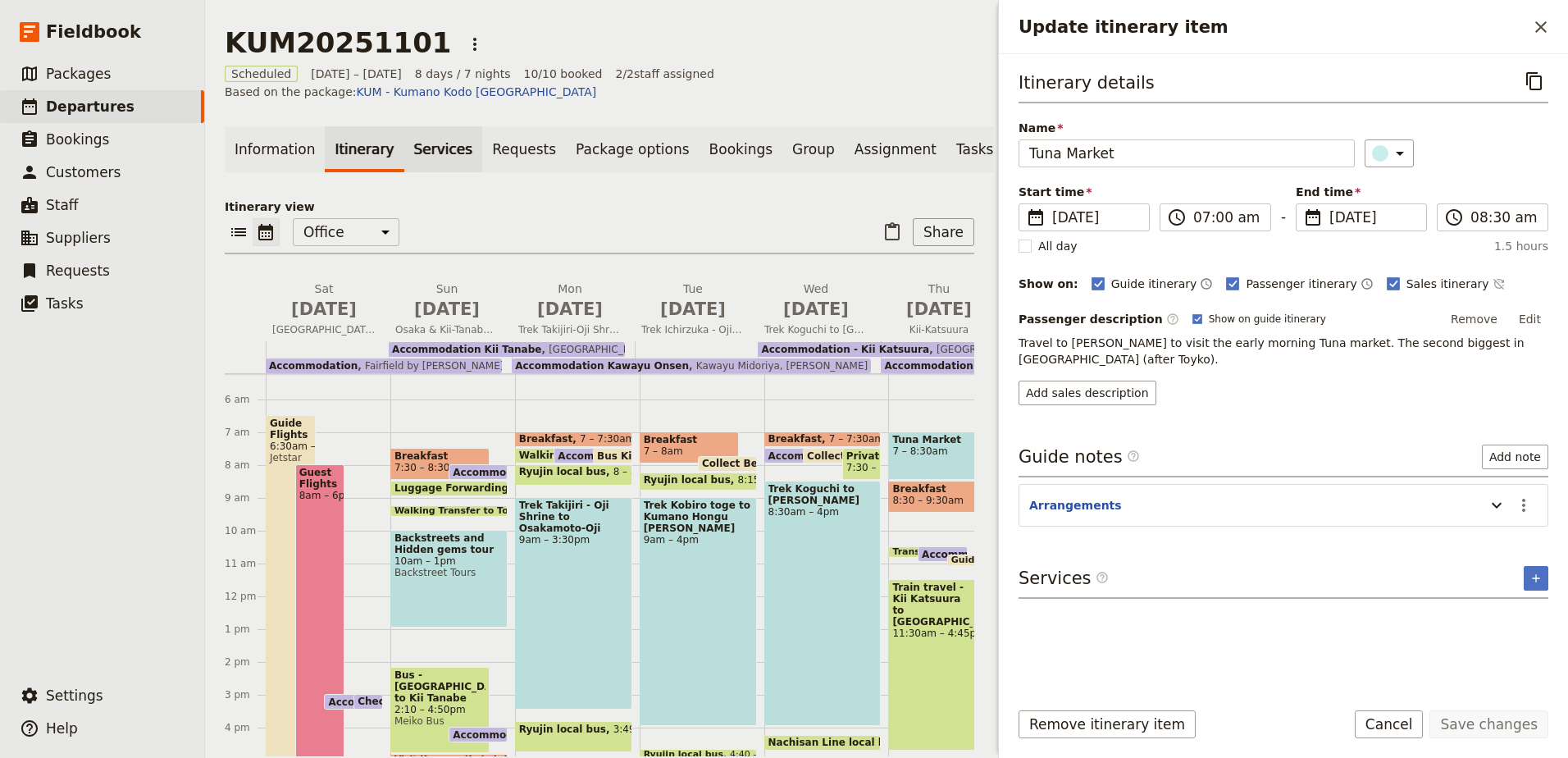
click at [419, 135] on link "Services" at bounding box center [443, 149] width 79 height 46
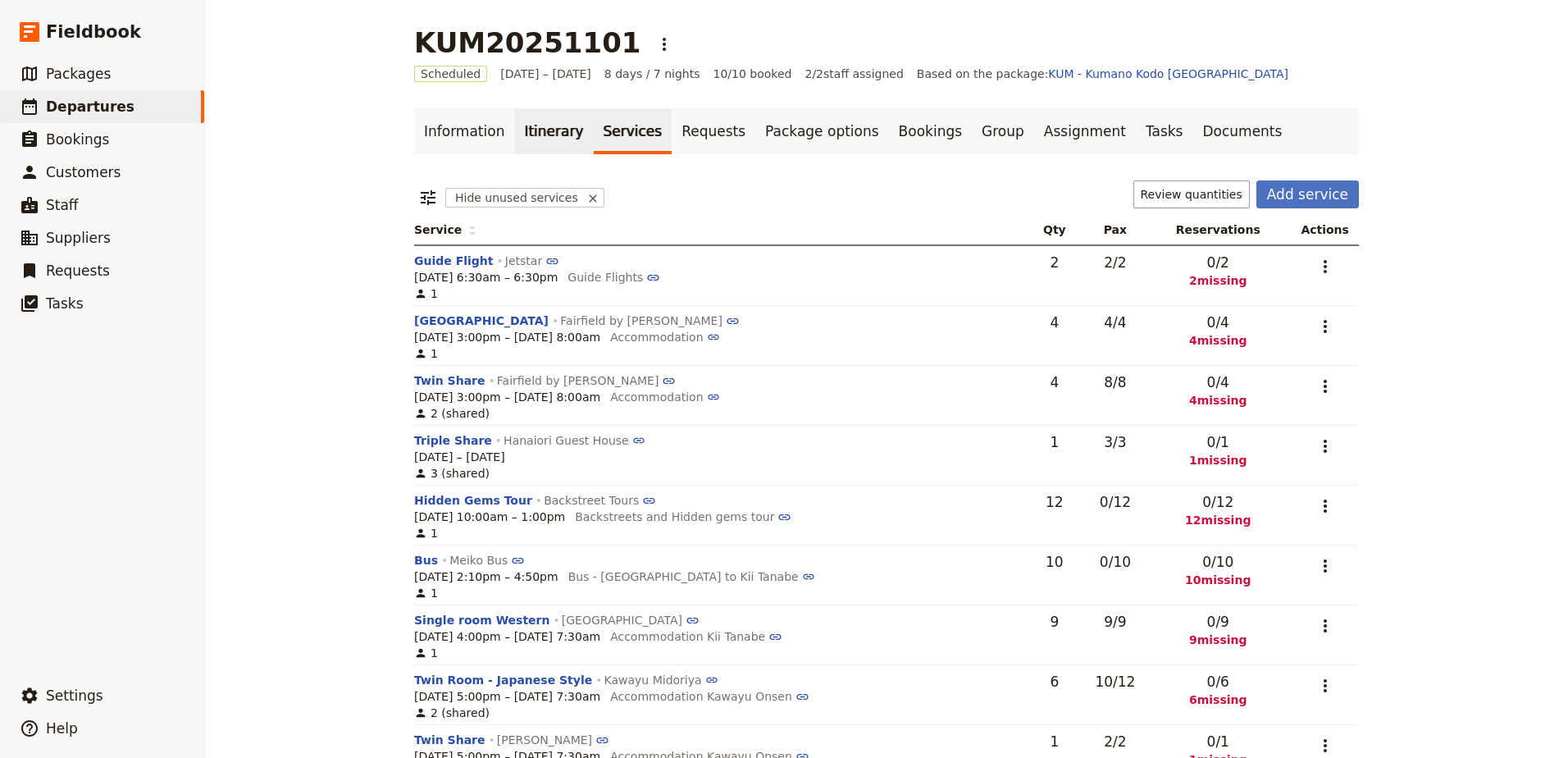
click at [528, 122] on link "Itinerary" at bounding box center [553, 131] width 79 height 46
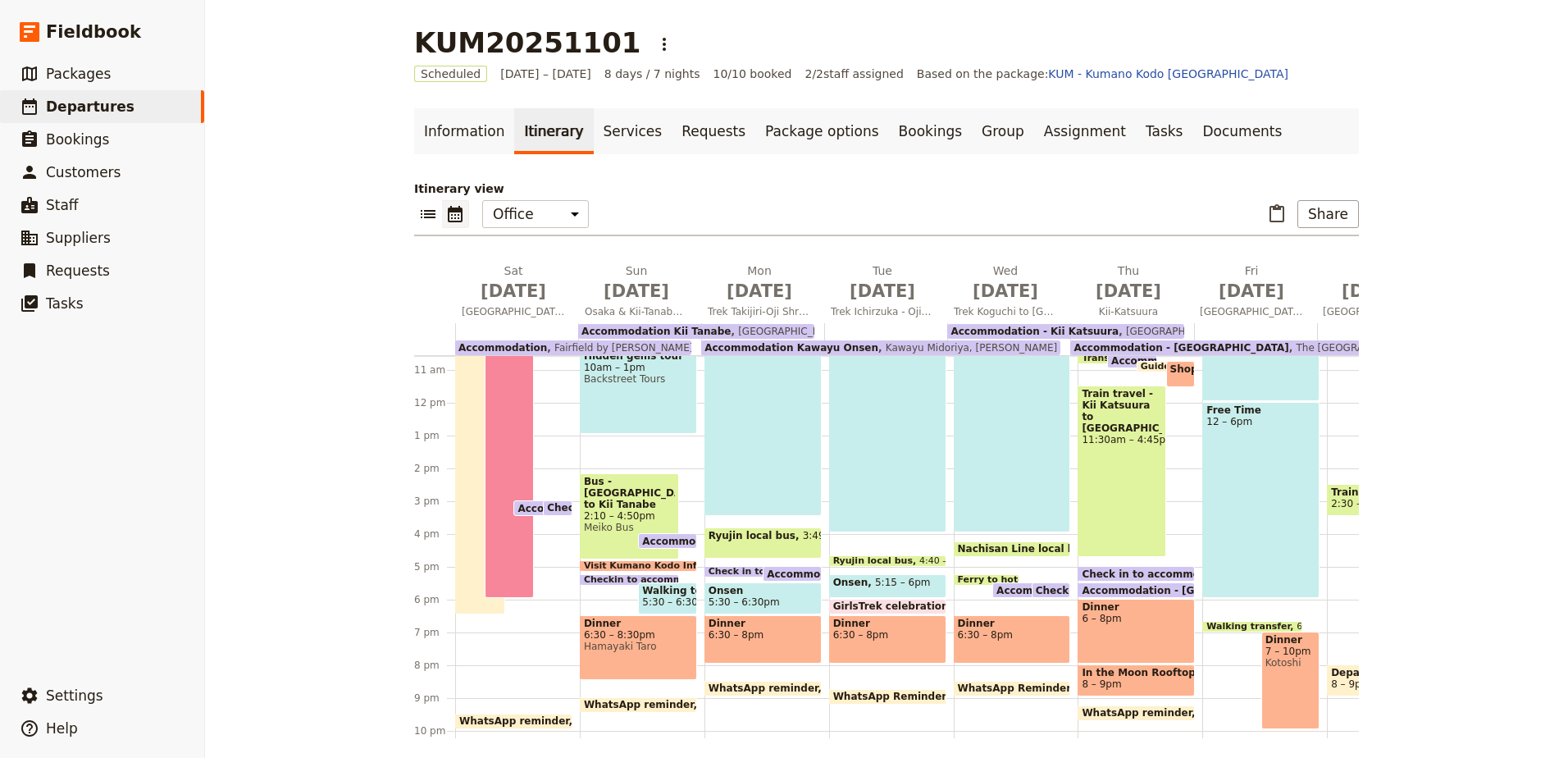
scroll to position [361, 0]
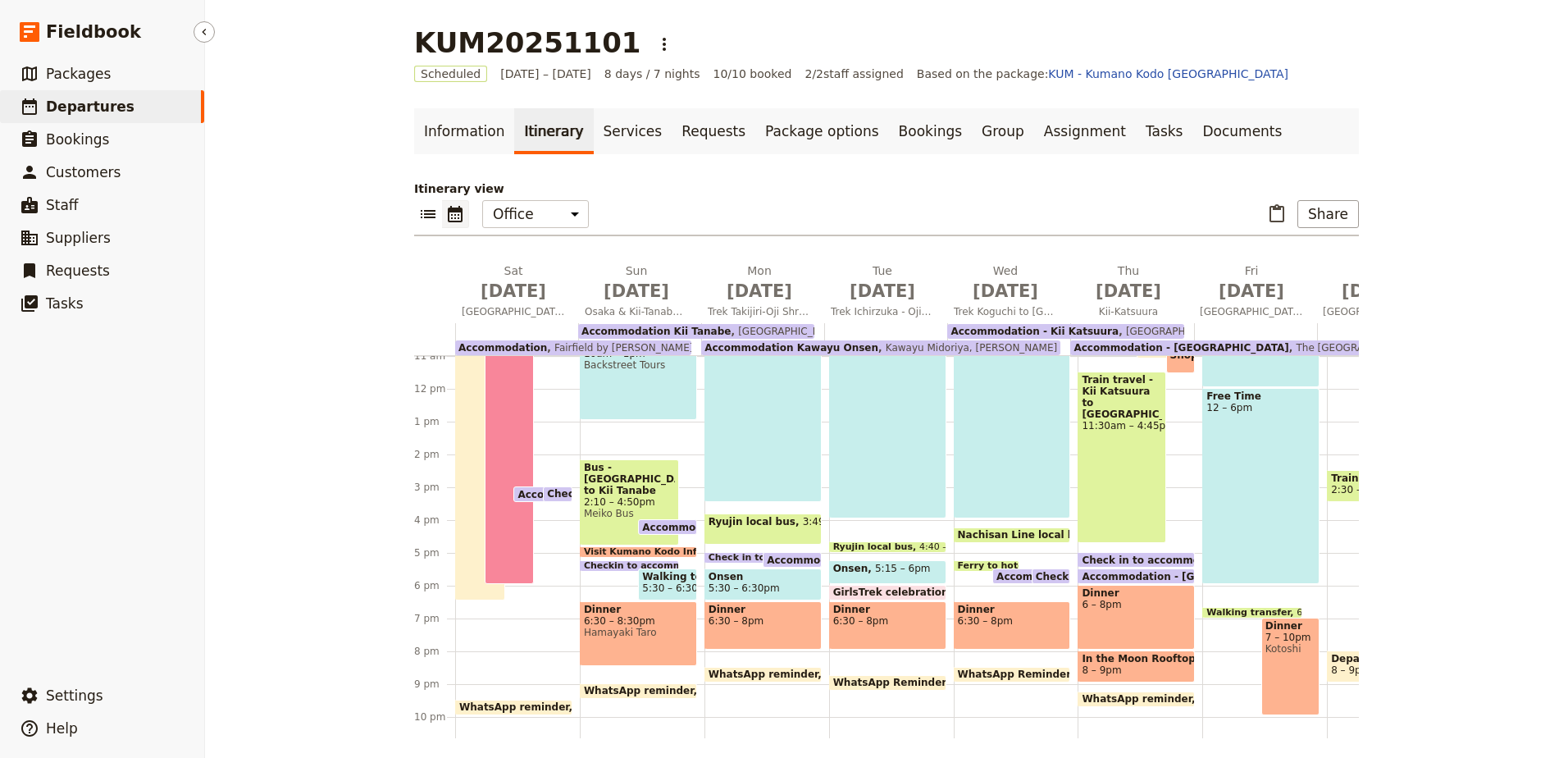
click at [89, 95] on link "​ Departures" at bounding box center [101, 107] width 204 height 33
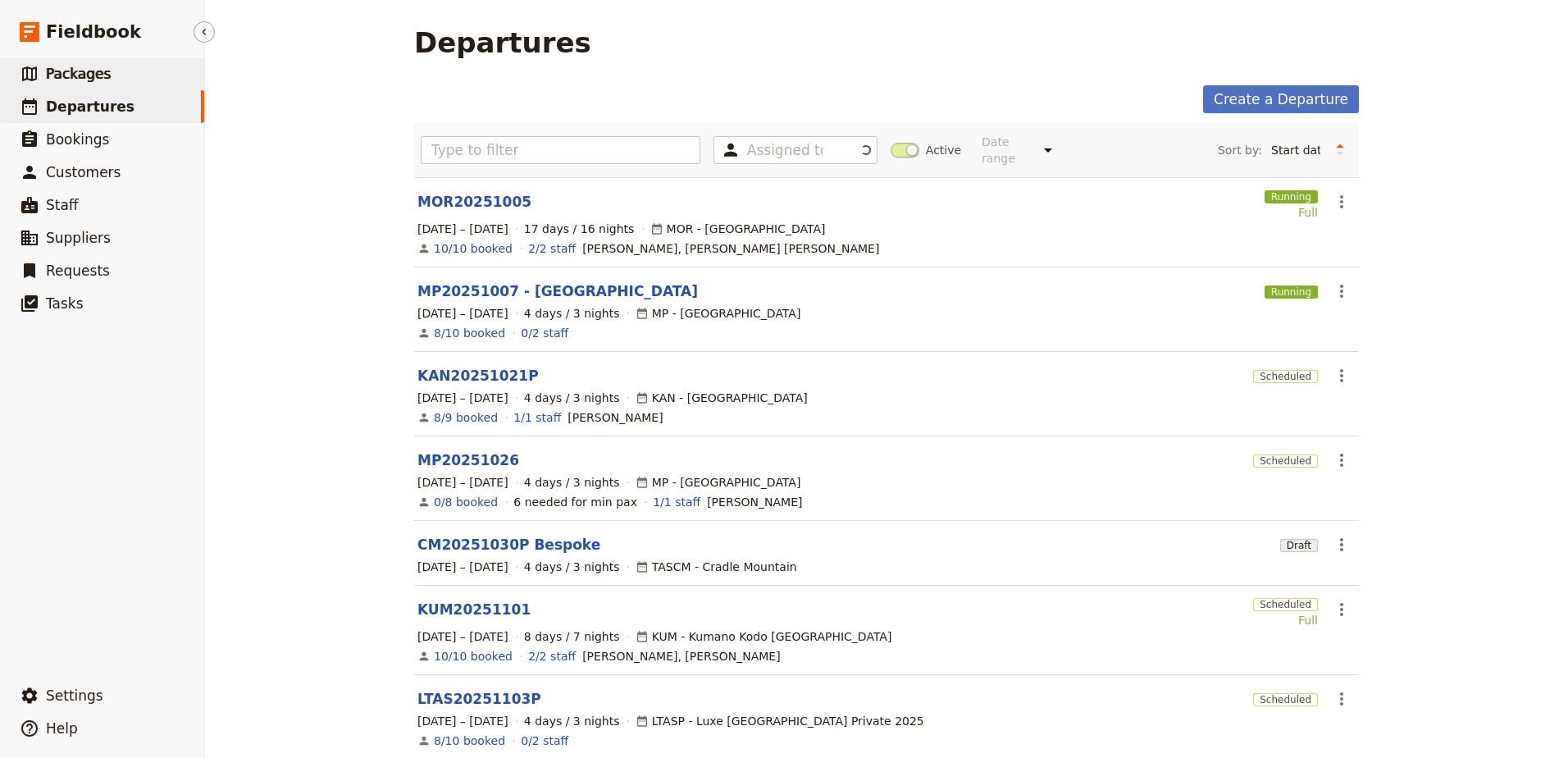
click at [89, 72] on span "Packages" at bounding box center [78, 74] width 65 height 16
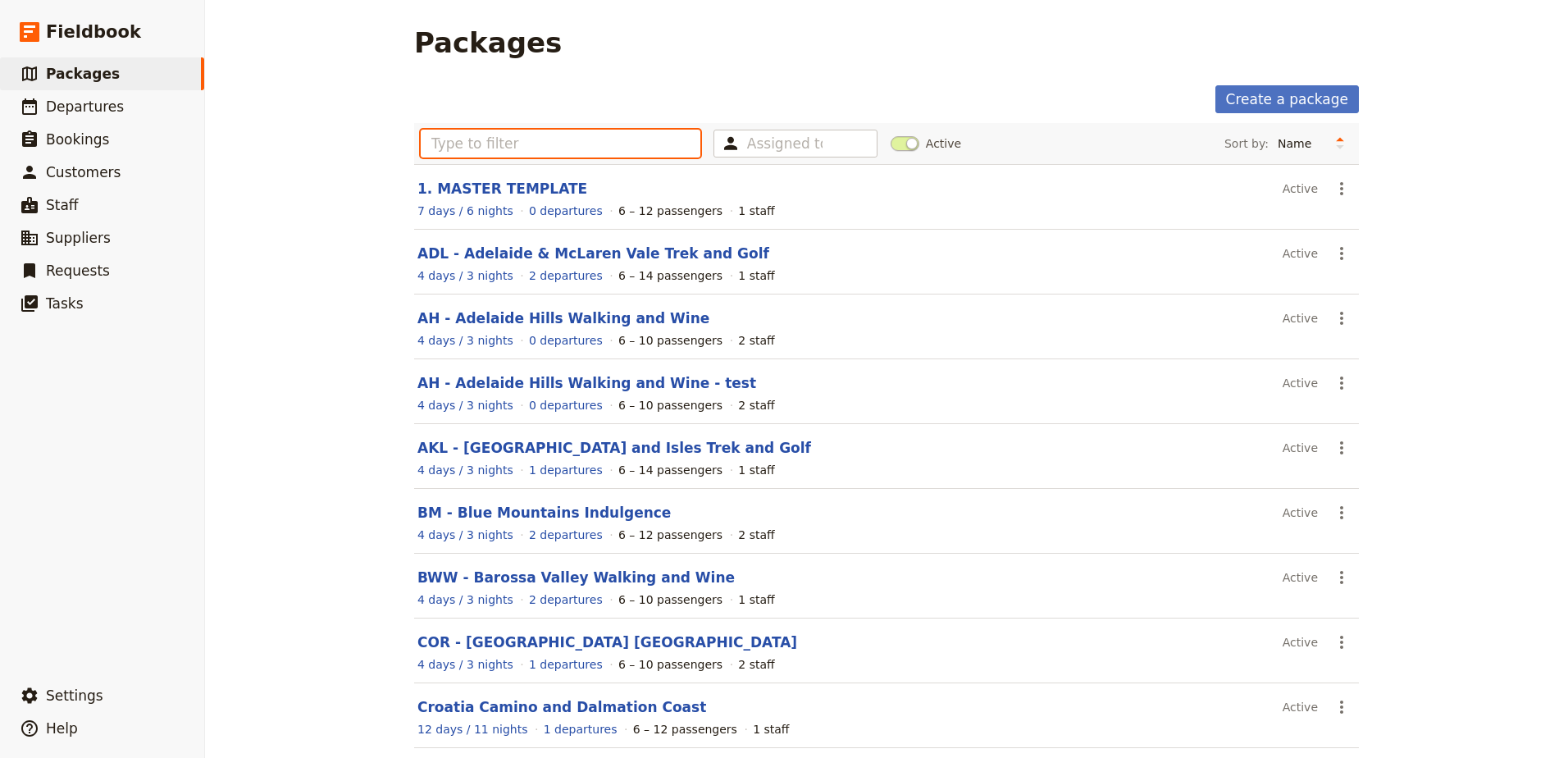
click at [469, 145] on input "text" at bounding box center [560, 143] width 280 height 28
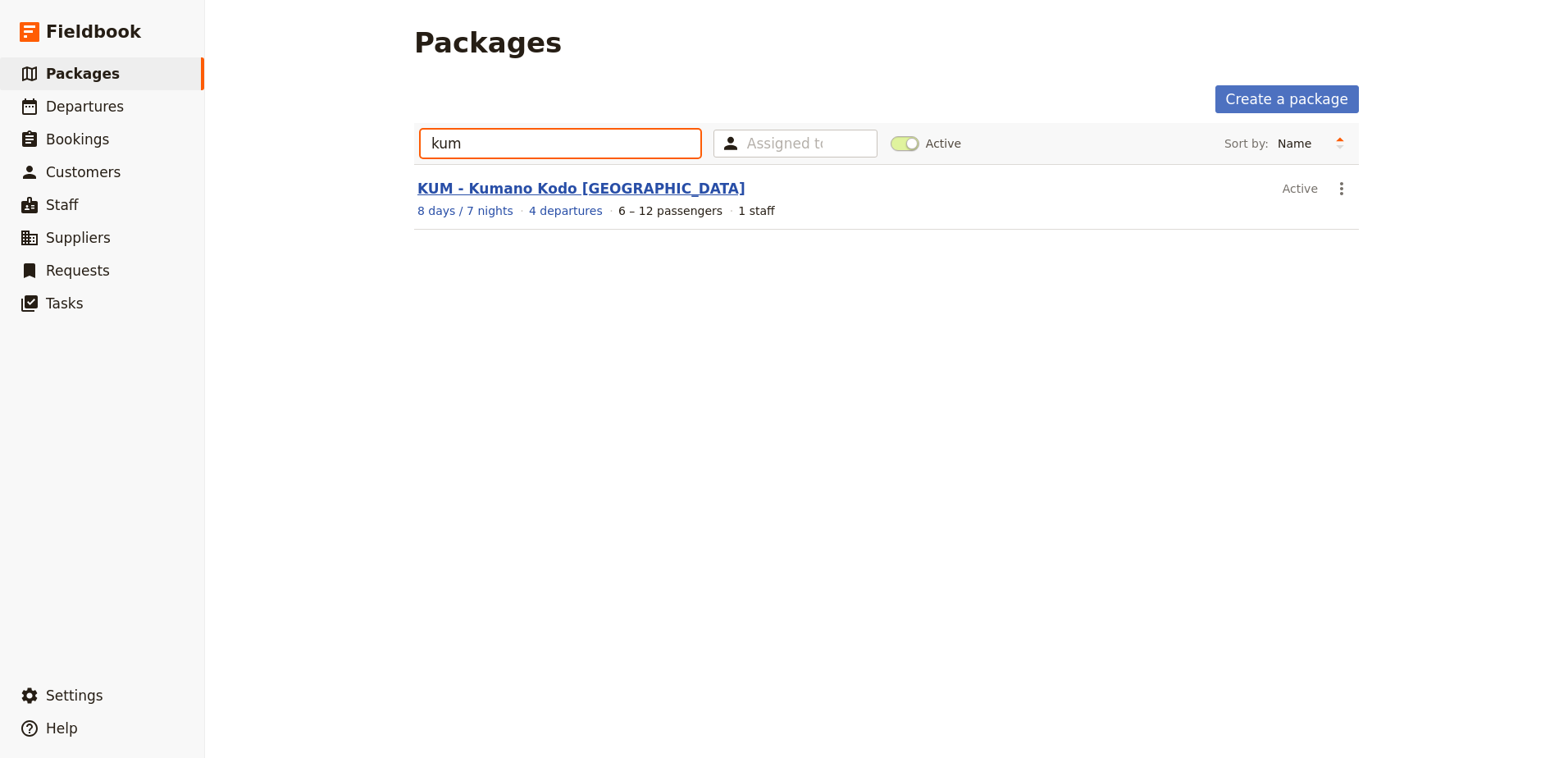
type input "kum"
click at [489, 182] on link "KUM - Kumano Kodo [GEOGRAPHIC_DATA]" at bounding box center [582, 188] width 328 height 16
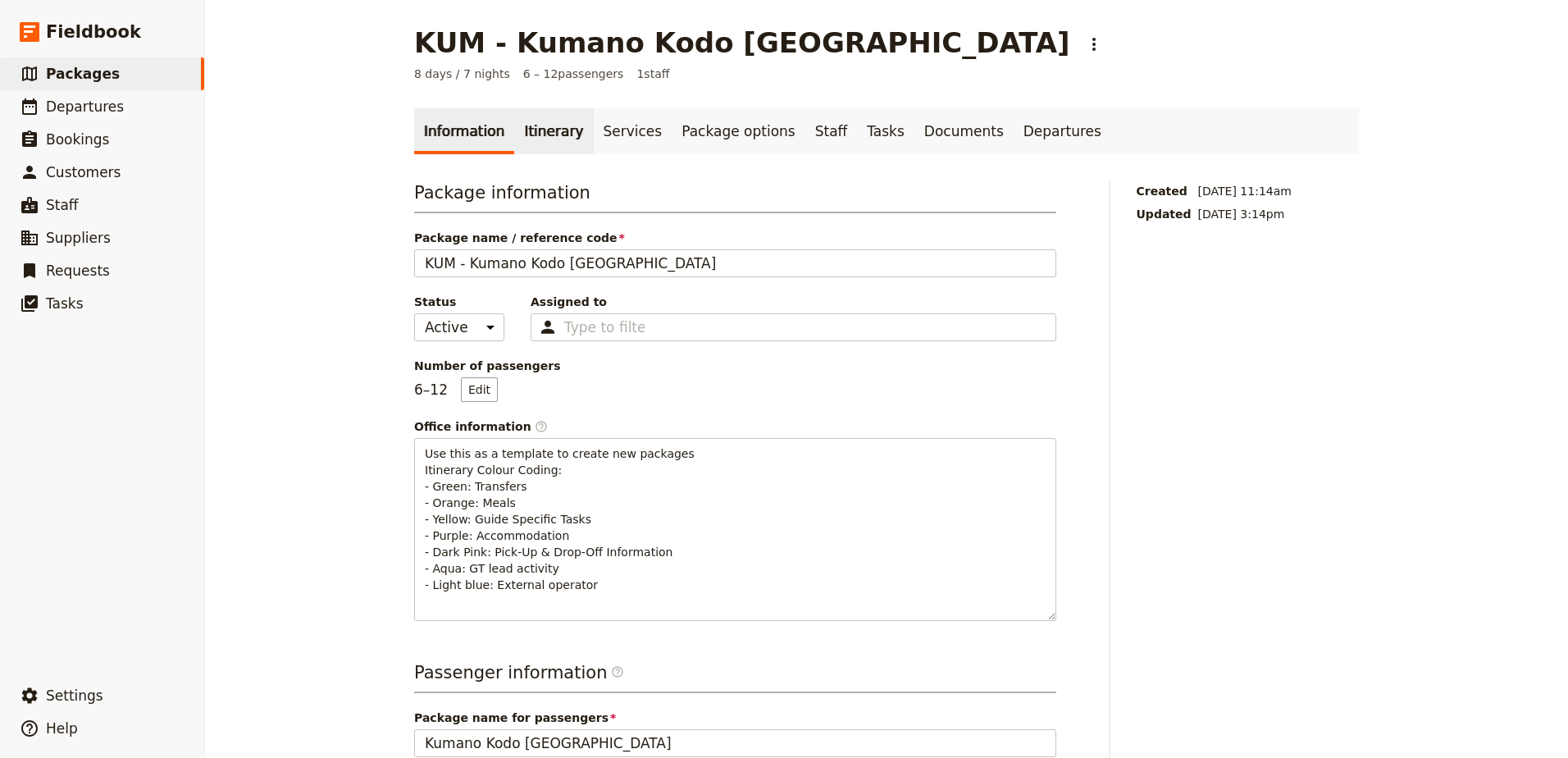
click at [552, 138] on link "Itinerary" at bounding box center [553, 131] width 79 height 46
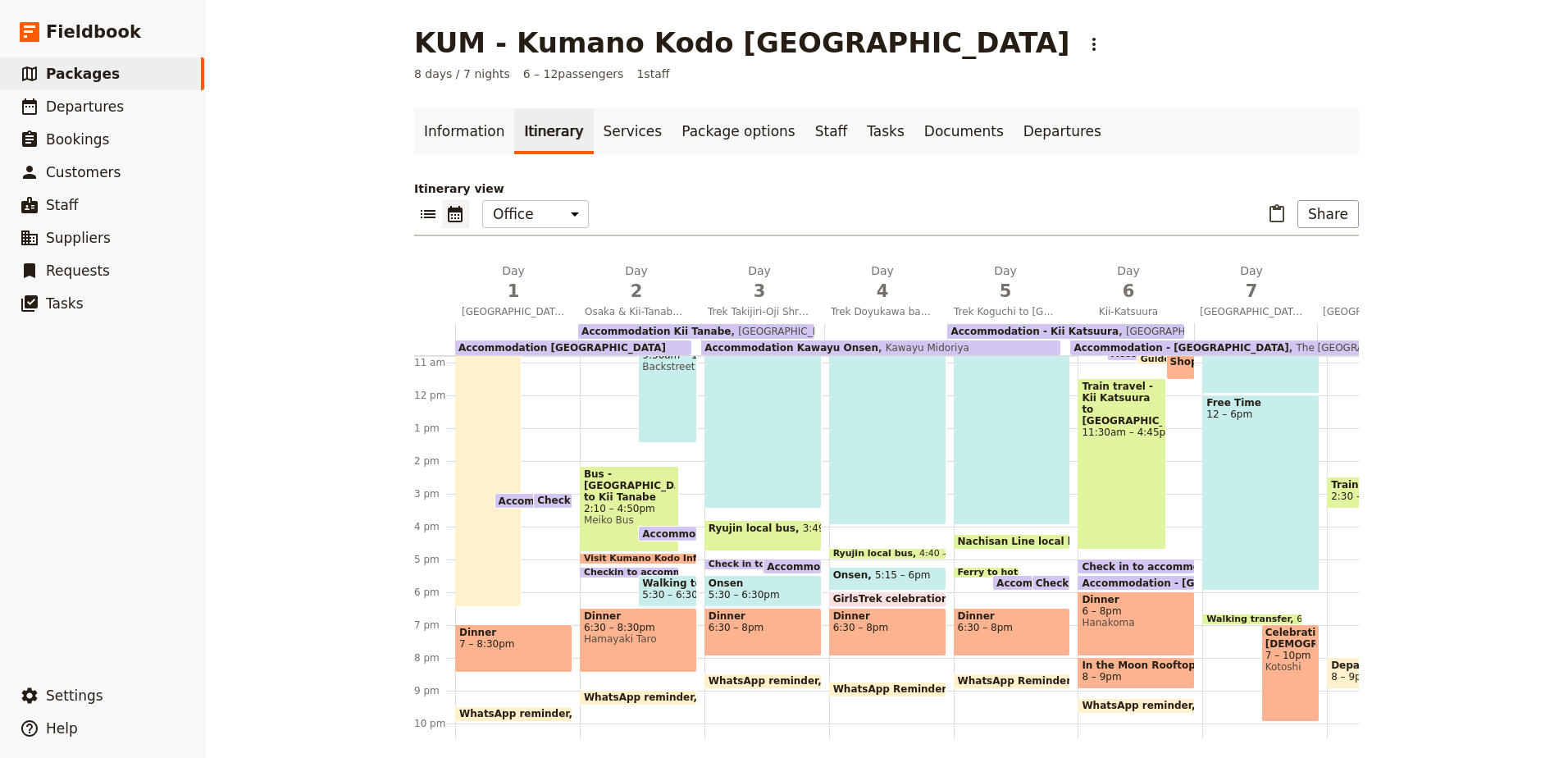
scroll to position [361, 0]
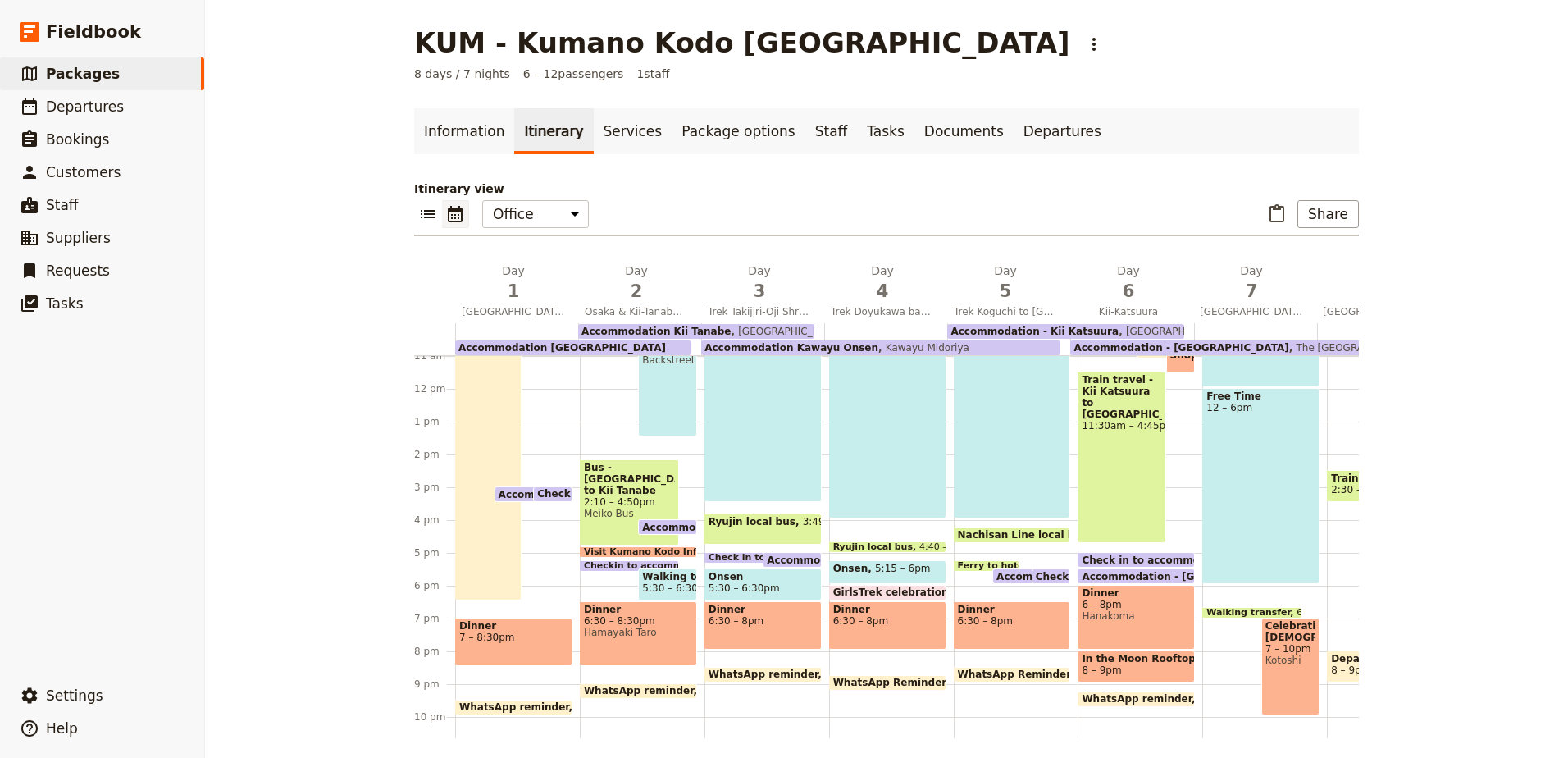
click at [647, 408] on div "Backstreet tour of [GEOGRAPHIC_DATA] 9:30am – 1:30pm Backstreet Tours" at bounding box center [666, 371] width 58 height 130
select select "2"
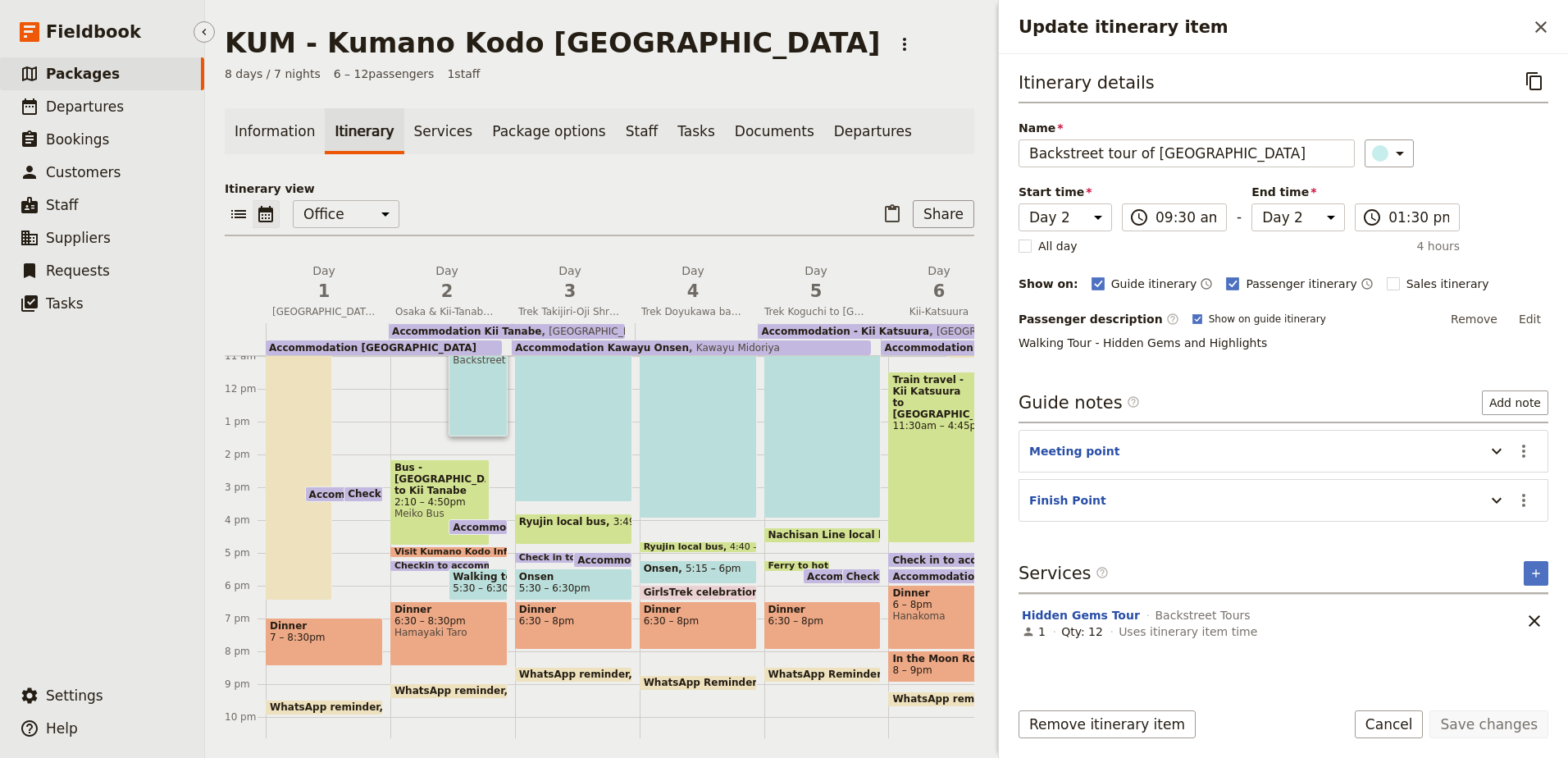
click at [86, 69] on span "Packages" at bounding box center [82, 74] width 74 height 16
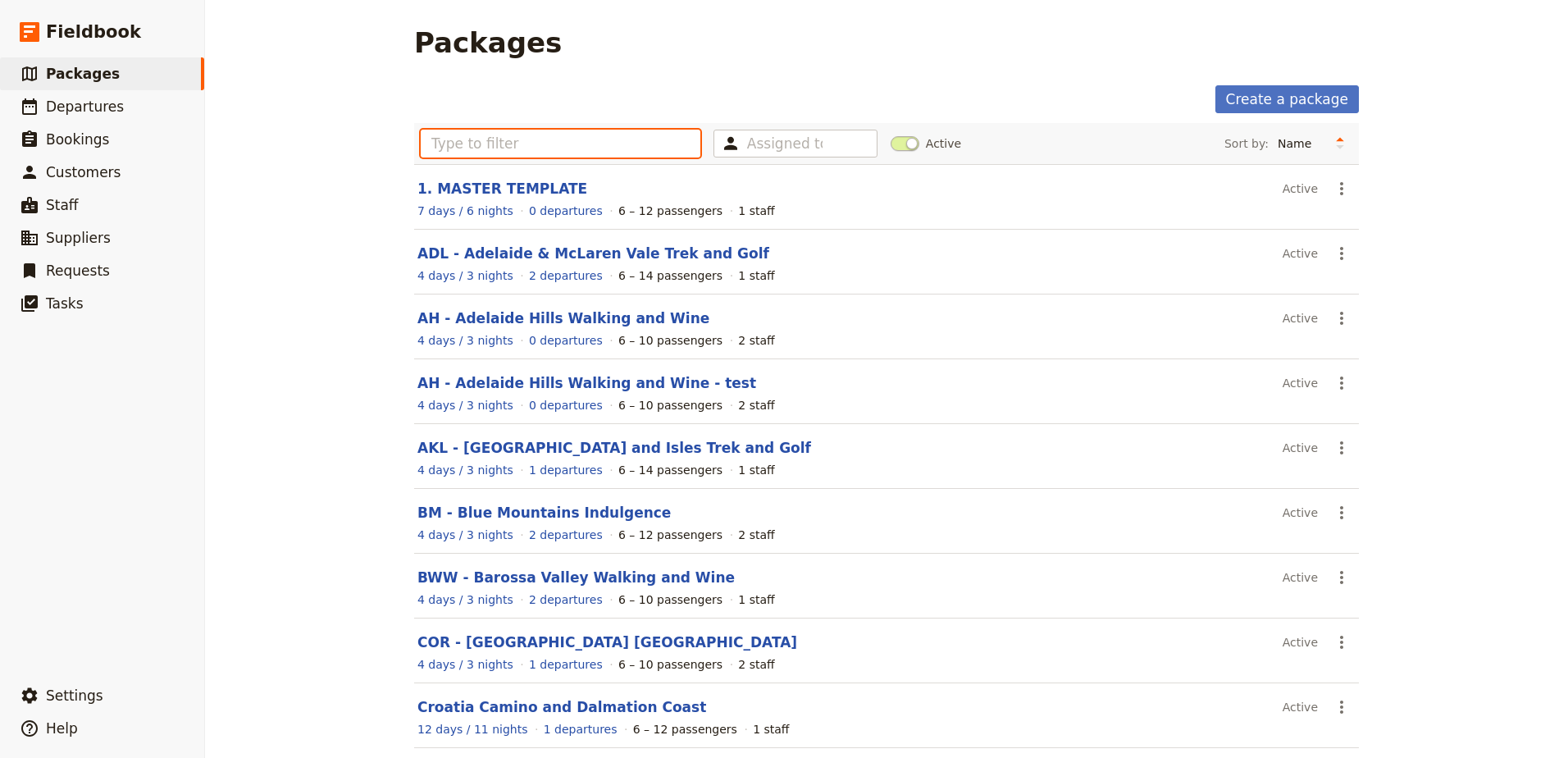
click at [524, 149] on input "text" at bounding box center [560, 143] width 280 height 28
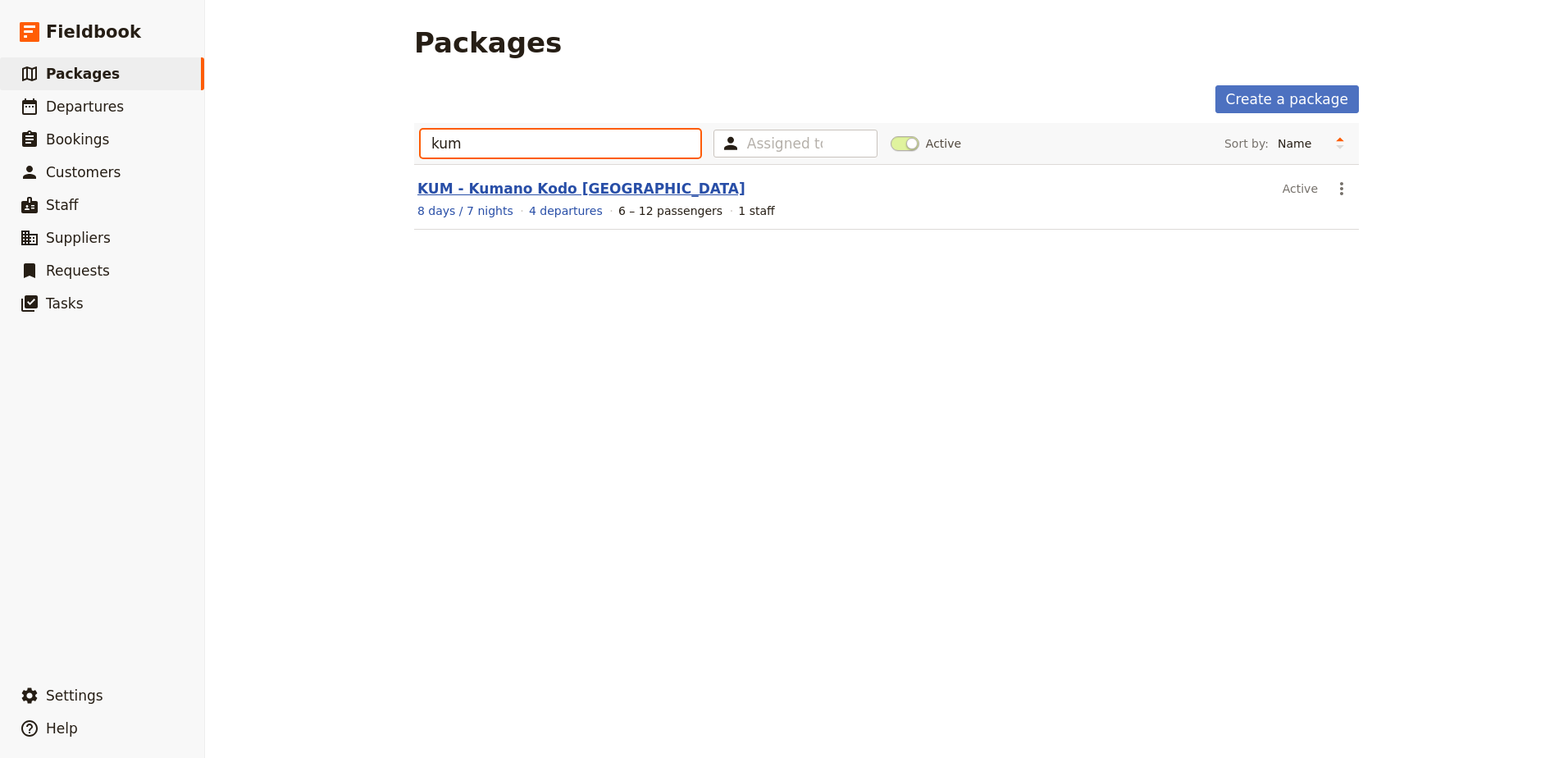
type input "kum"
click at [540, 187] on link "KUM - Kumano Kodo [GEOGRAPHIC_DATA]" at bounding box center [582, 188] width 328 height 16
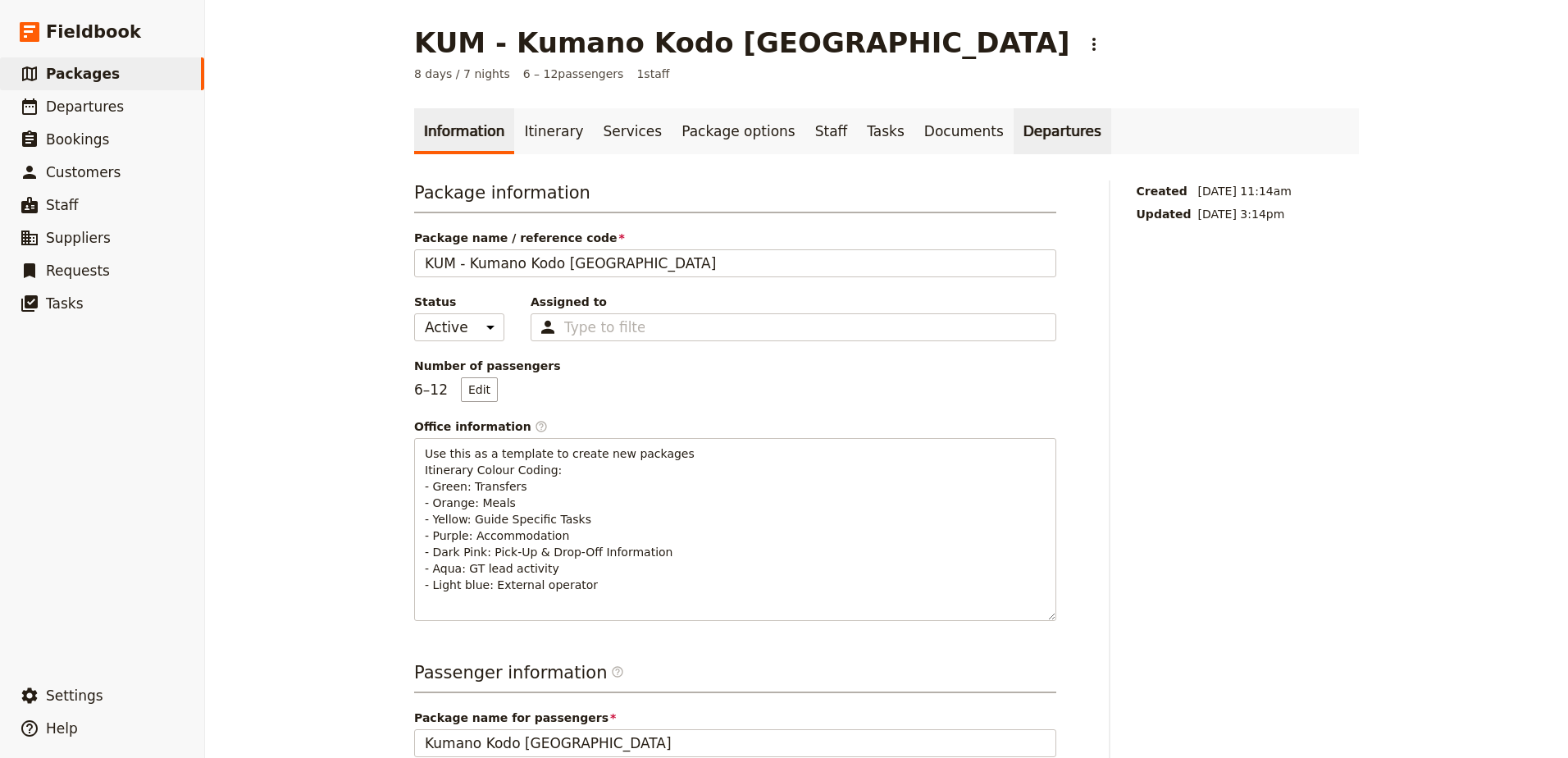
click at [1014, 137] on link "Departures" at bounding box center [1062, 131] width 97 height 46
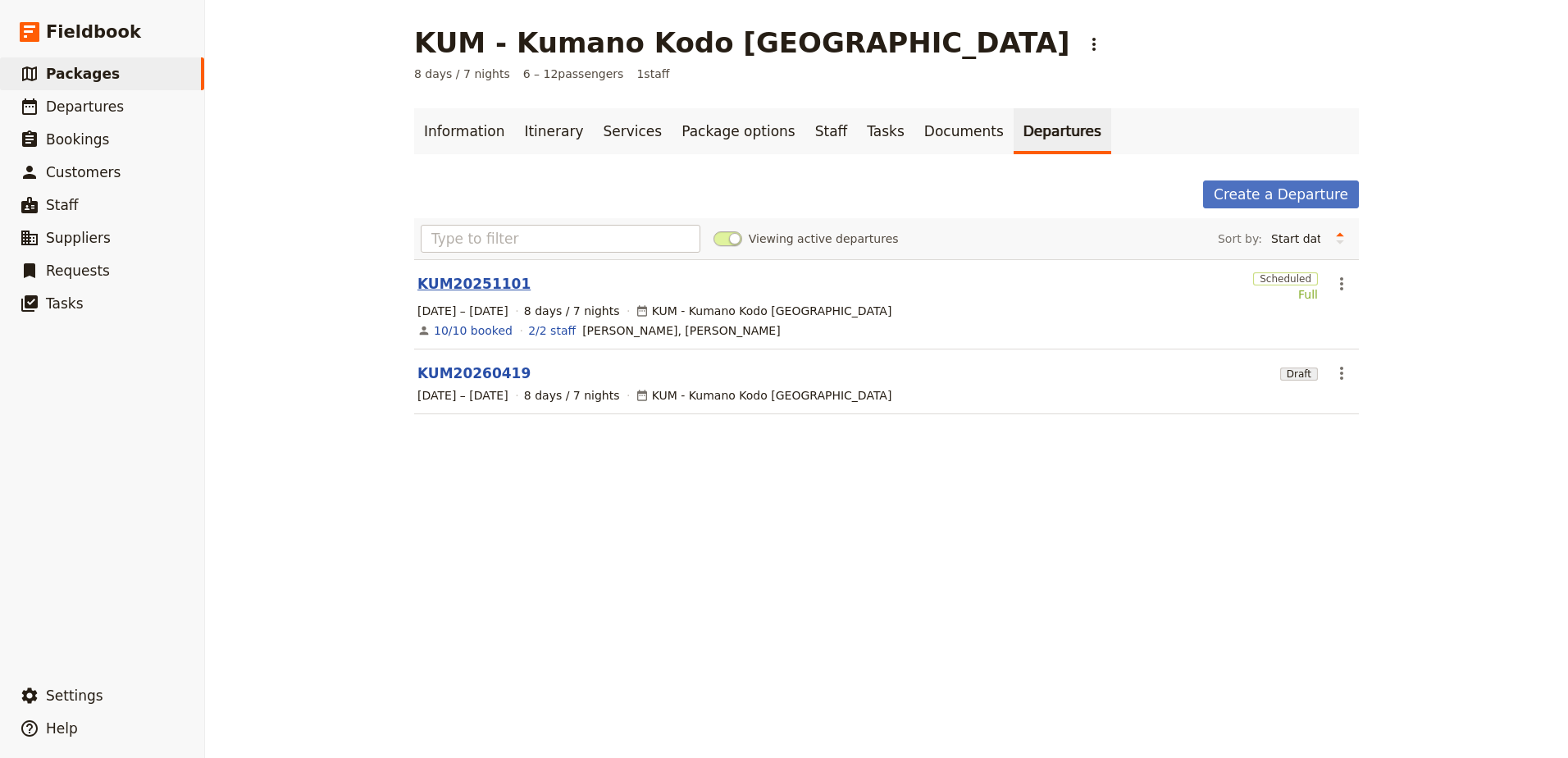
click at [443, 280] on link "KUM20251101" at bounding box center [474, 283] width 113 height 19
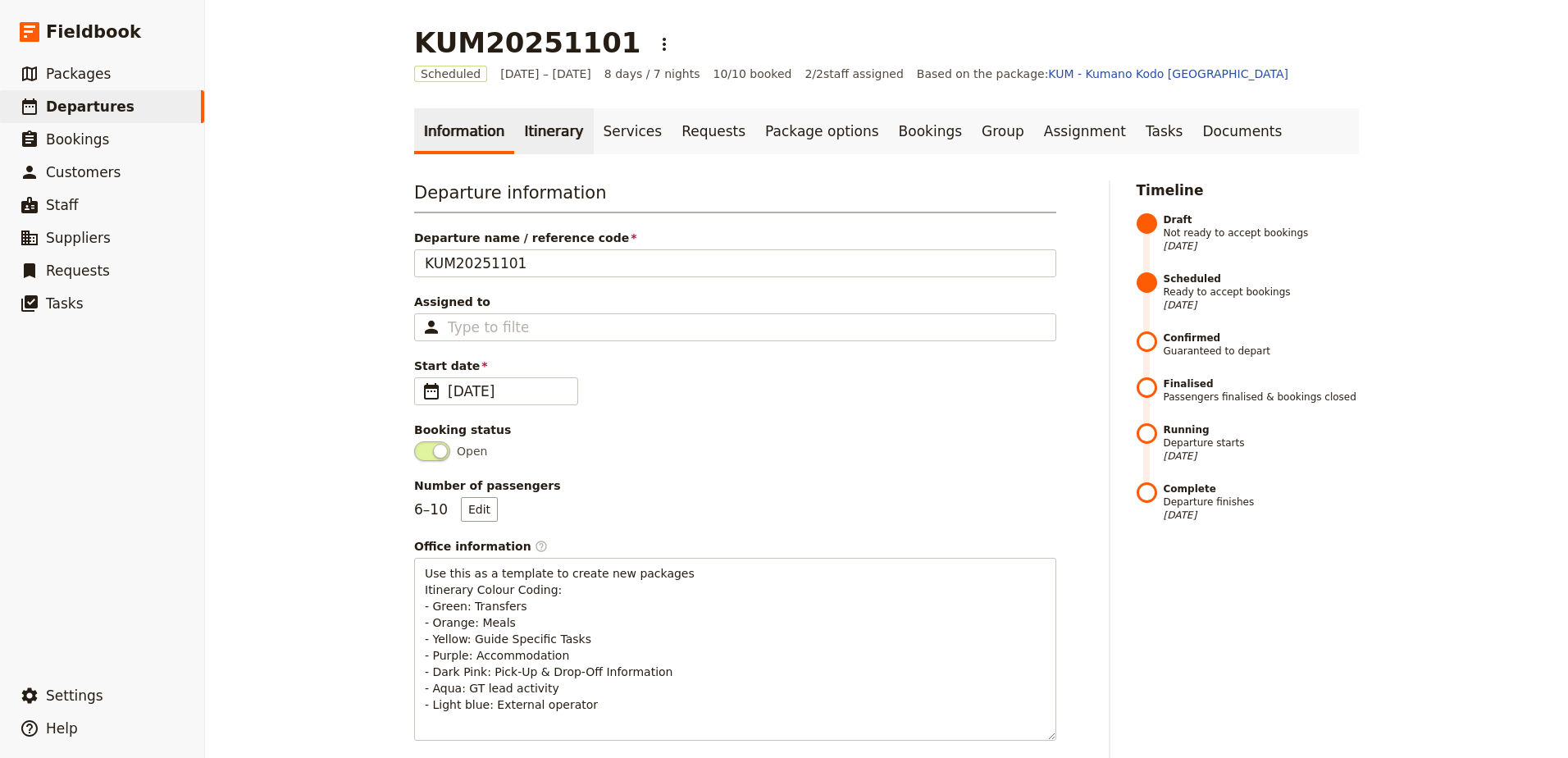
click at [542, 139] on link "Itinerary" at bounding box center [553, 131] width 79 height 46
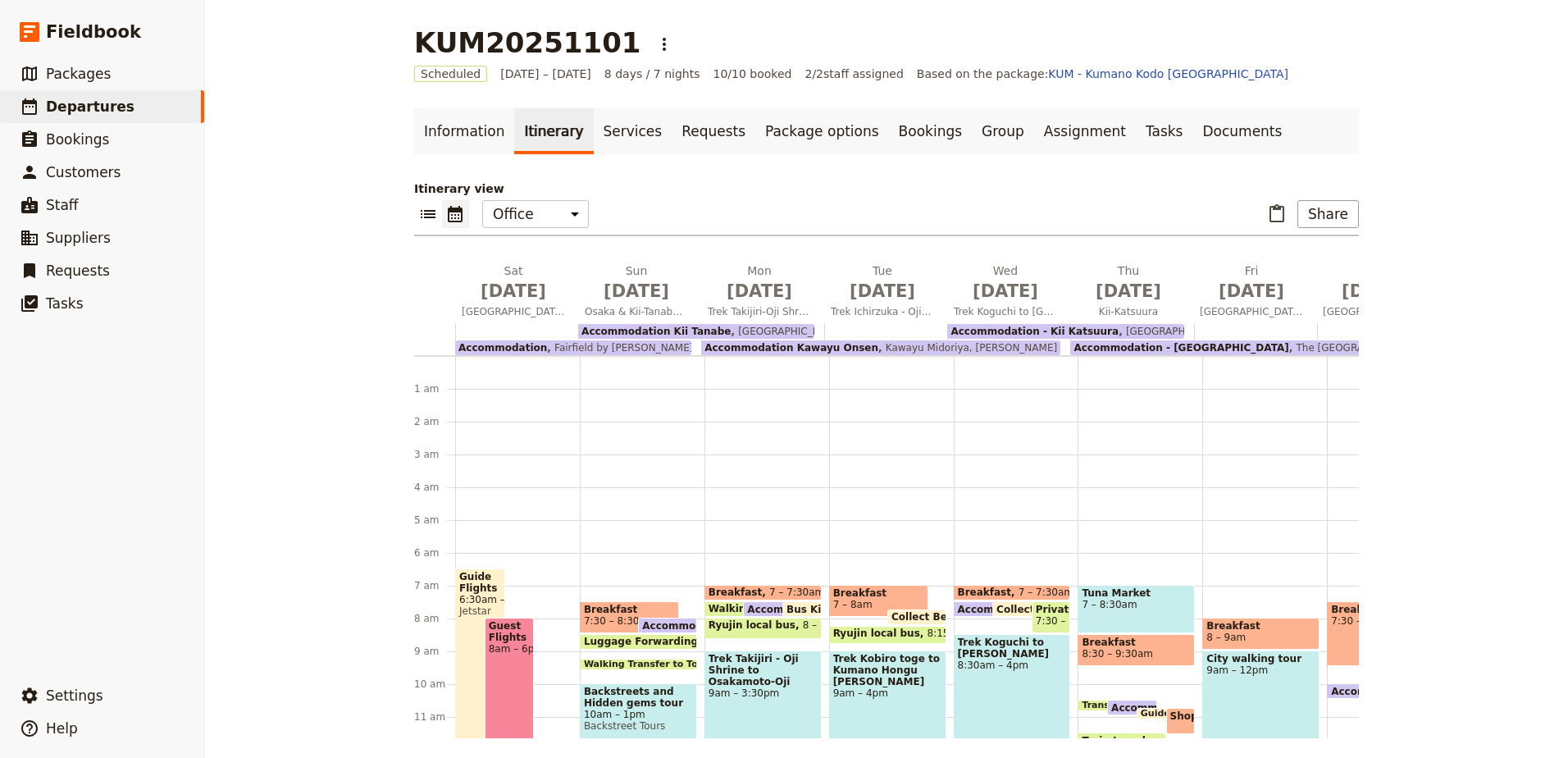
scroll to position [197, 0]
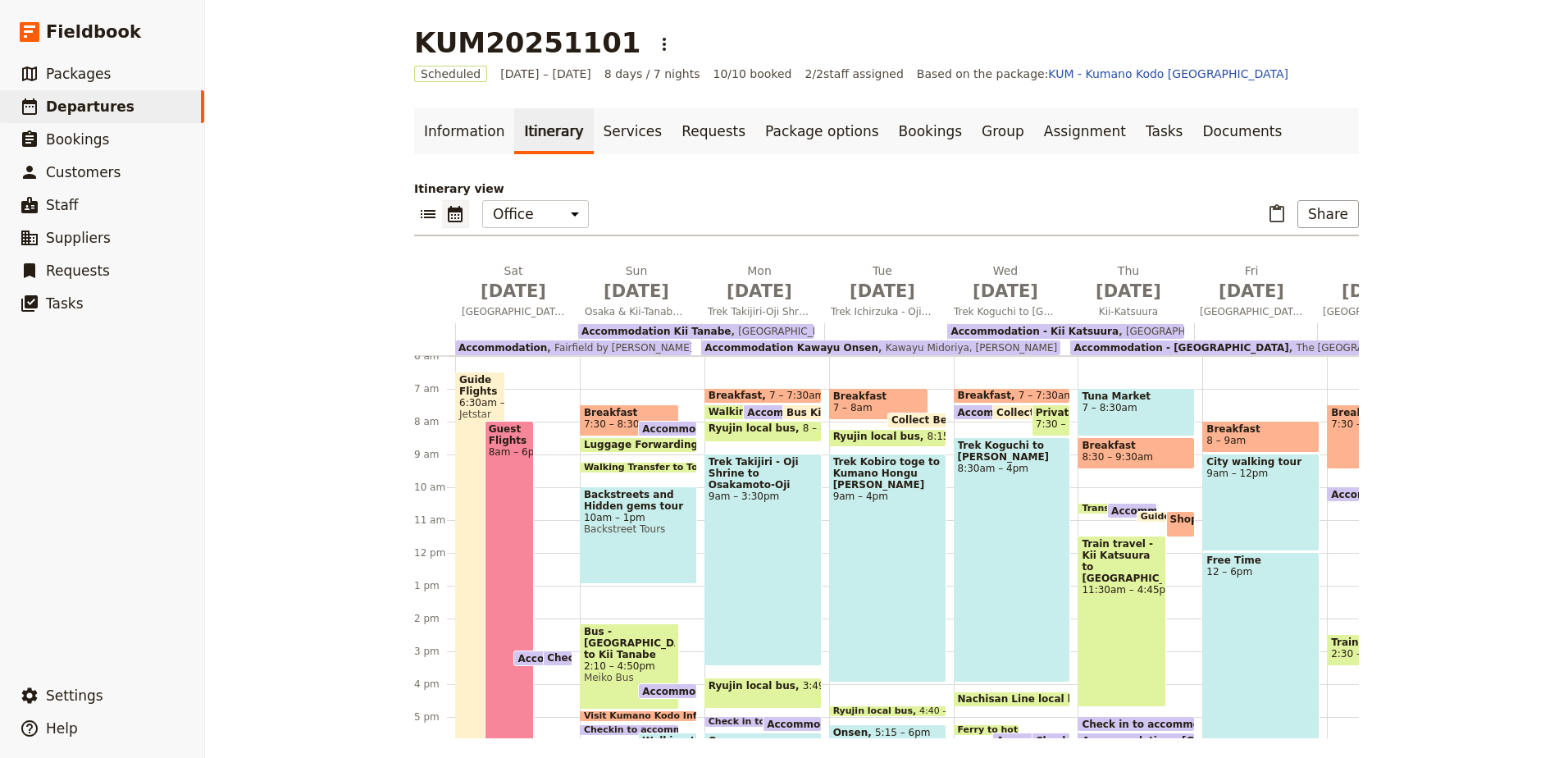
click at [655, 502] on span "Backstreets and Hidden gems tour" at bounding box center [638, 500] width 109 height 23
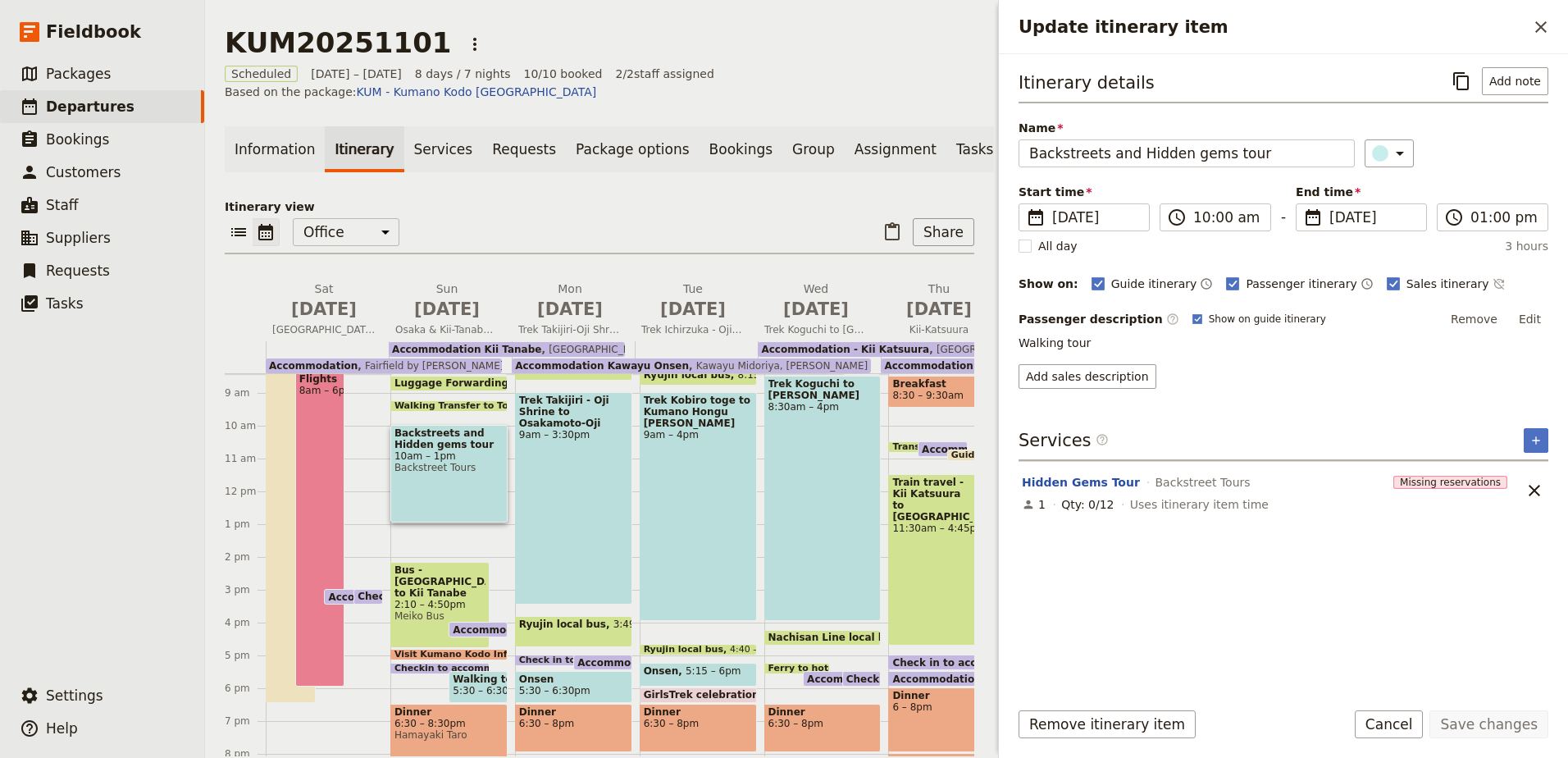
scroll to position [279, 0]
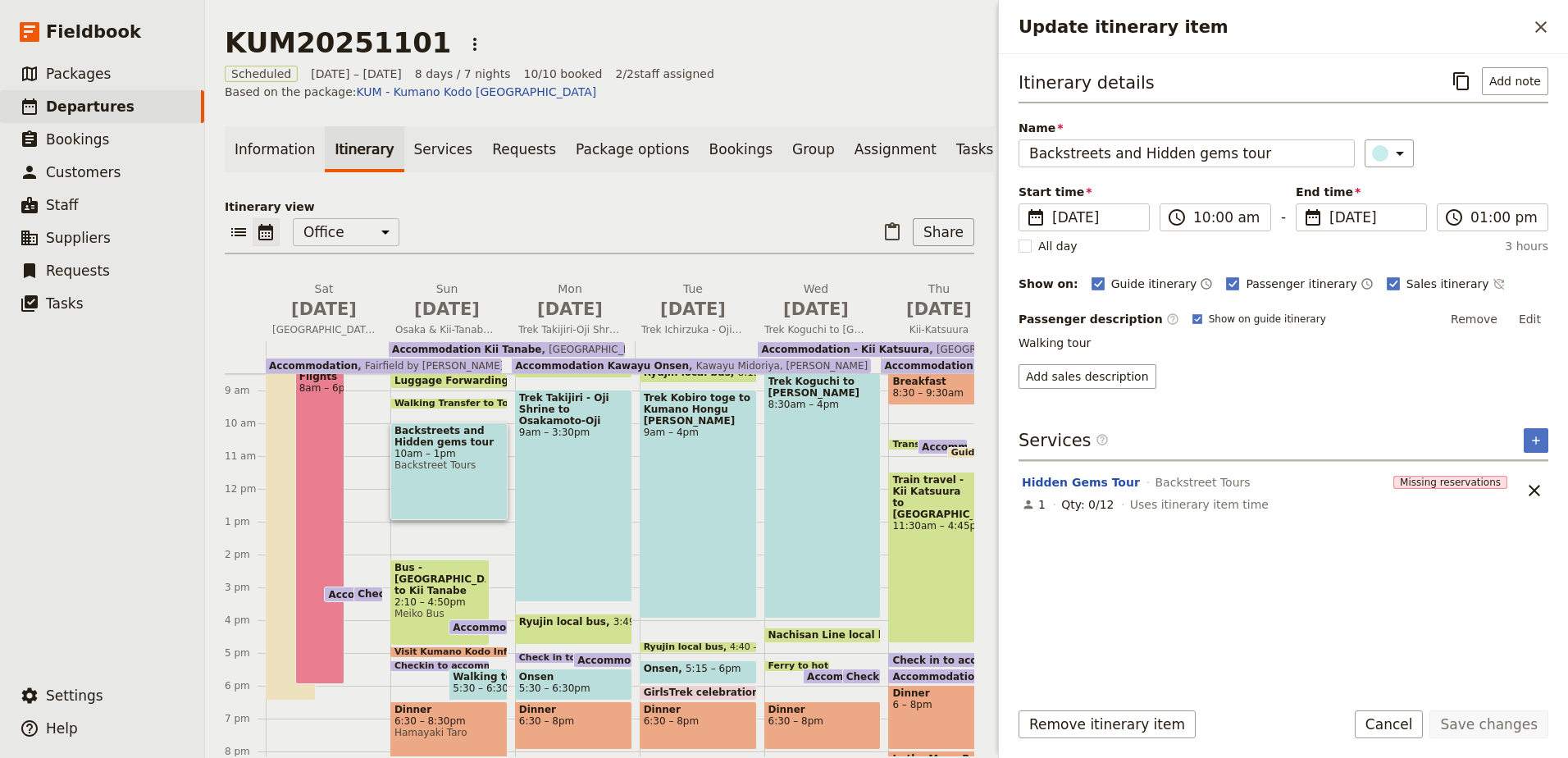
click at [474, 671] on span "Walking tour of [PERSON_NAME]" at bounding box center [477, 677] width 50 height 12
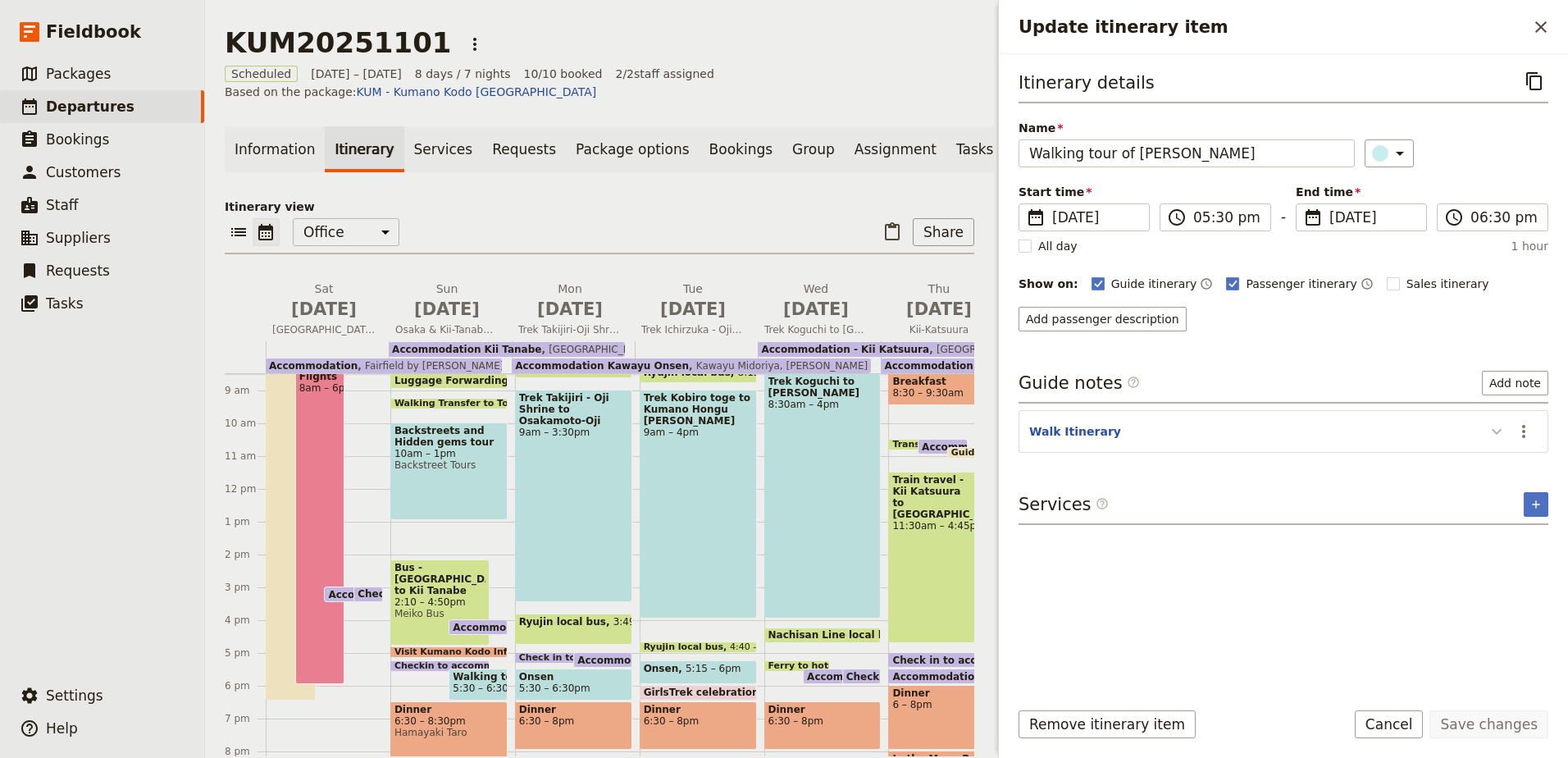
click at [1503, 431] on icon "Update itinerary item" at bounding box center [1496, 431] width 19 height 19
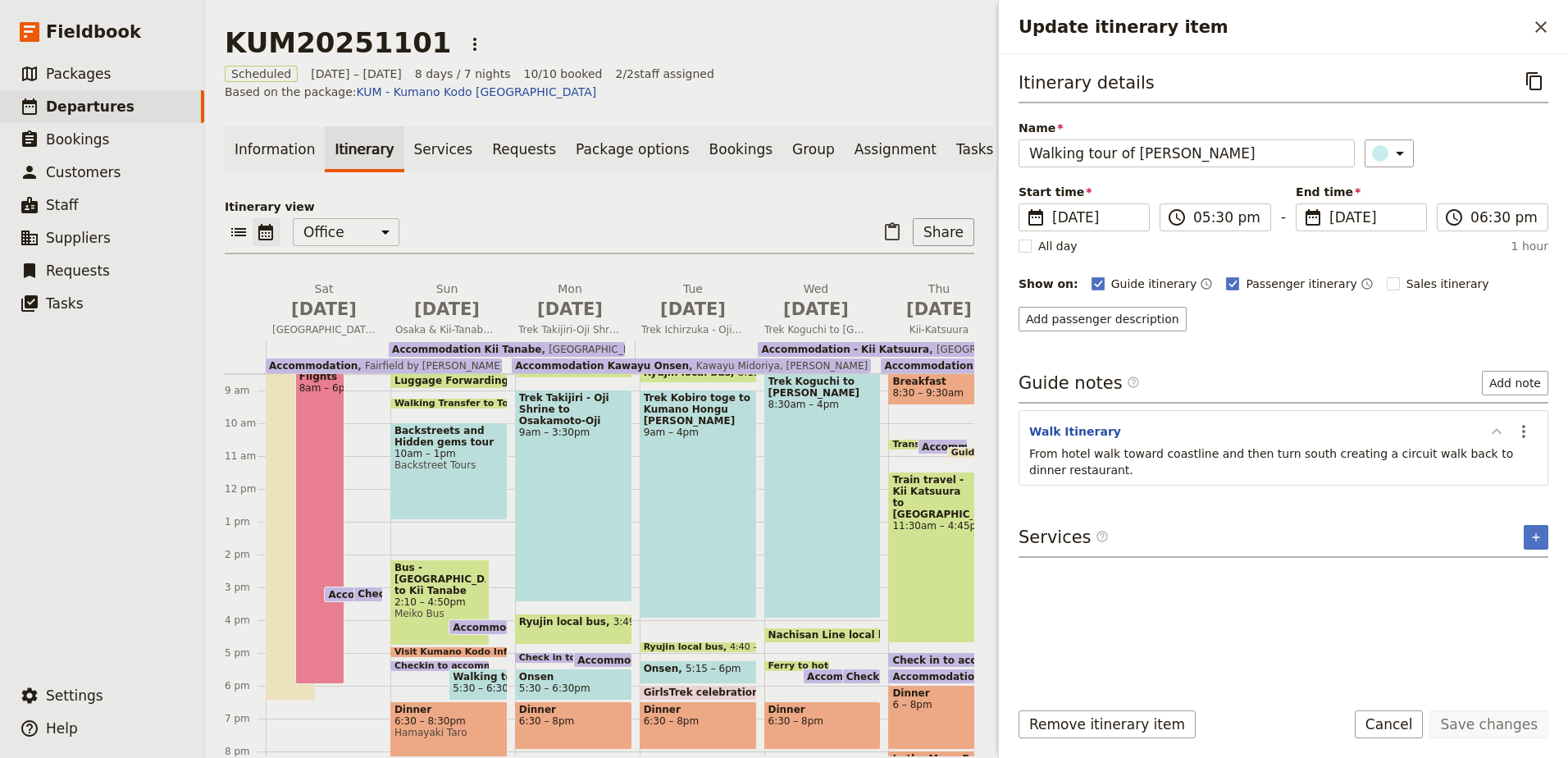
click at [1503, 431] on icon "Update itinerary item" at bounding box center [1496, 431] width 19 height 19
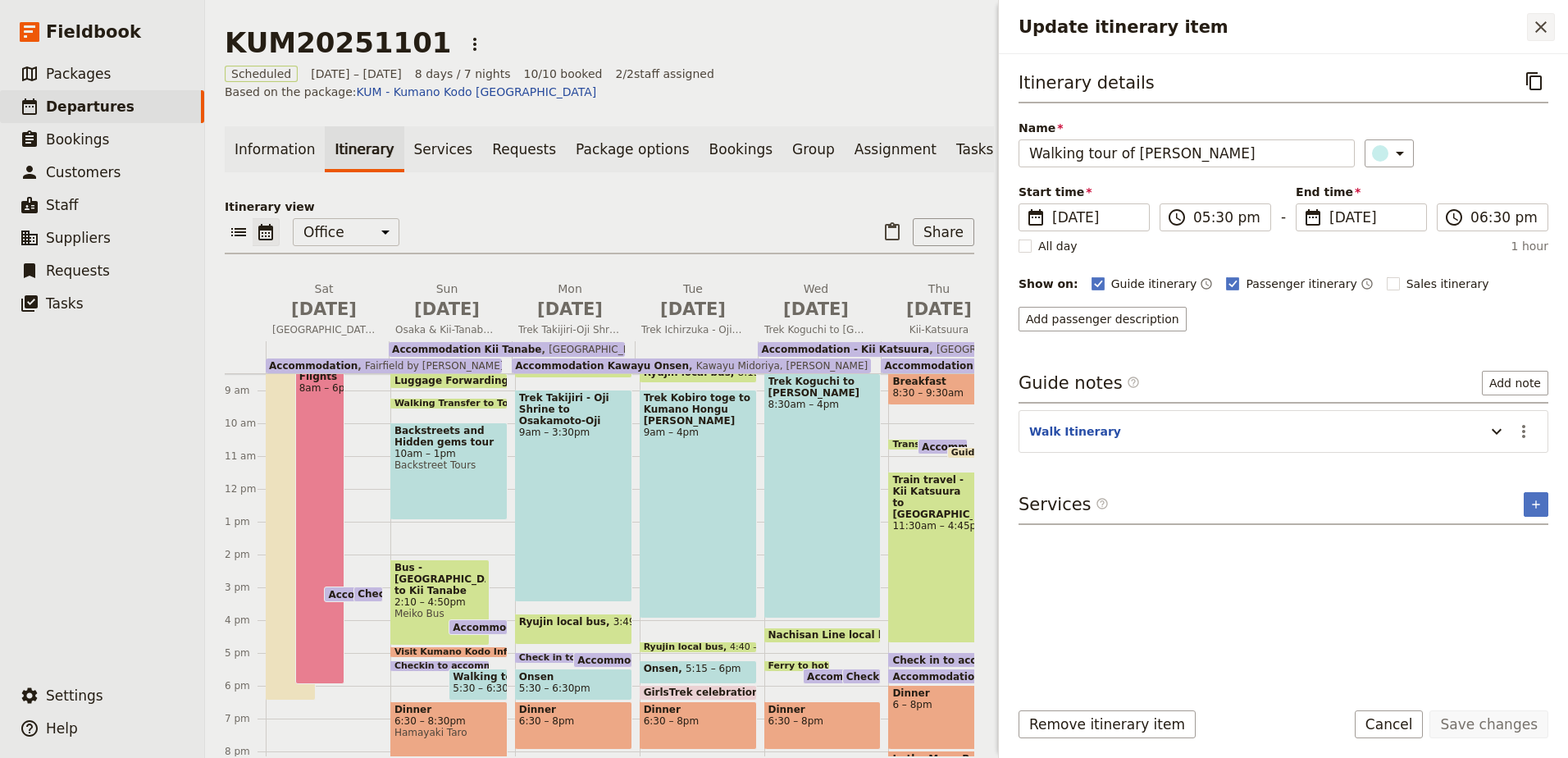
click at [1542, 38] on button "​" at bounding box center [1541, 27] width 28 height 28
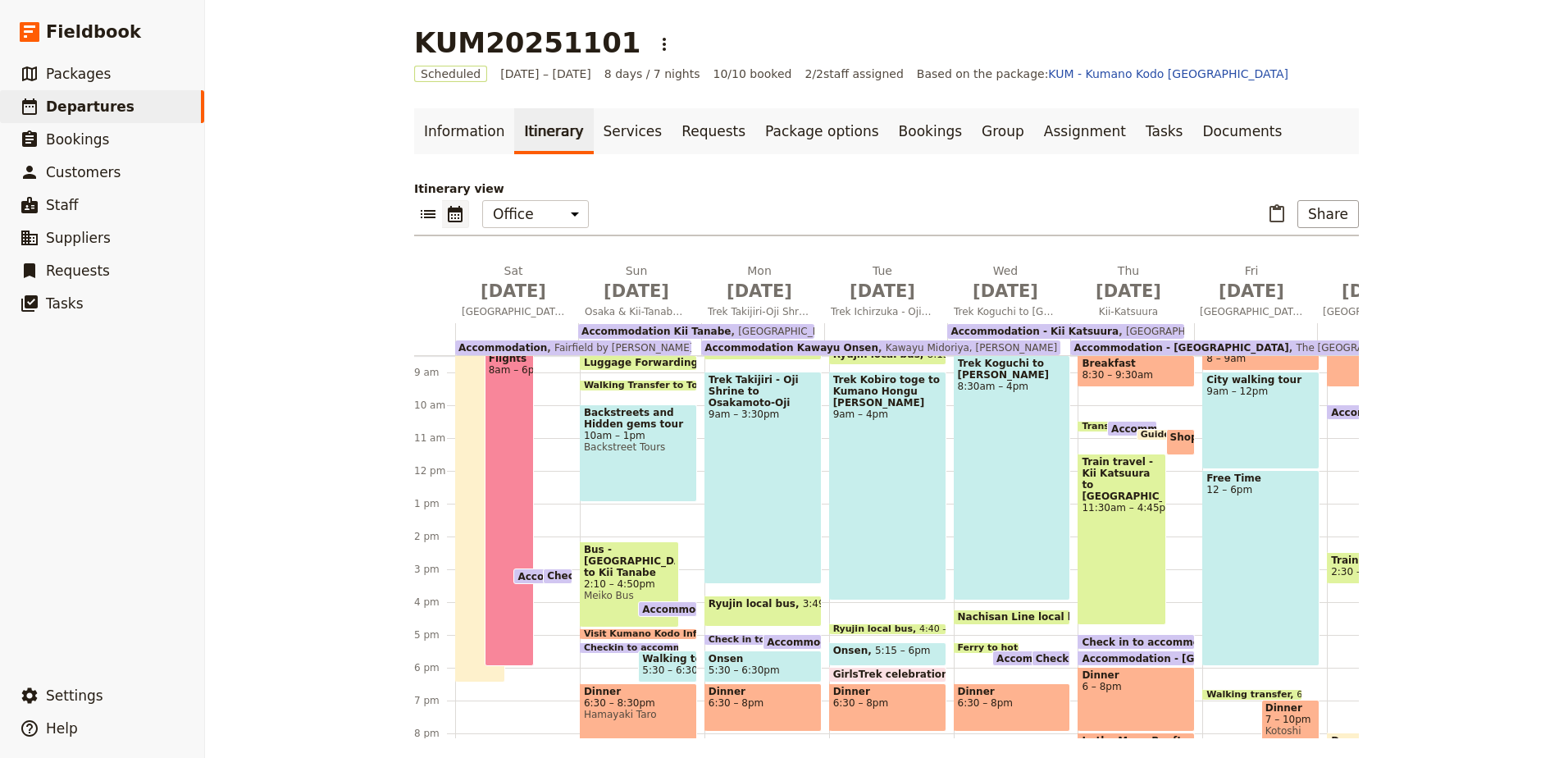
click at [649, 414] on span "Backstreets and Hidden gems tour" at bounding box center [638, 418] width 109 height 23
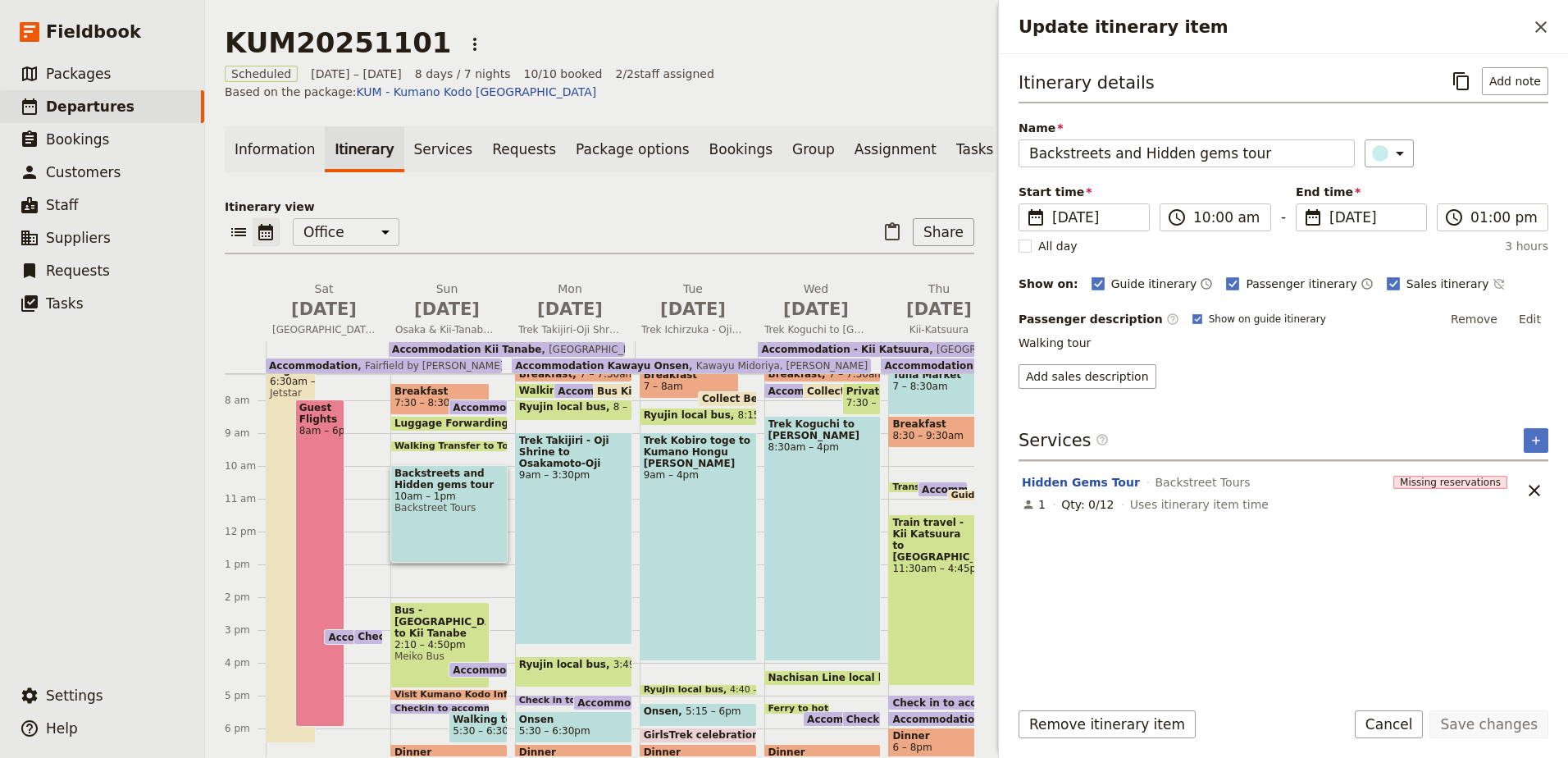
scroll to position [197, 0]
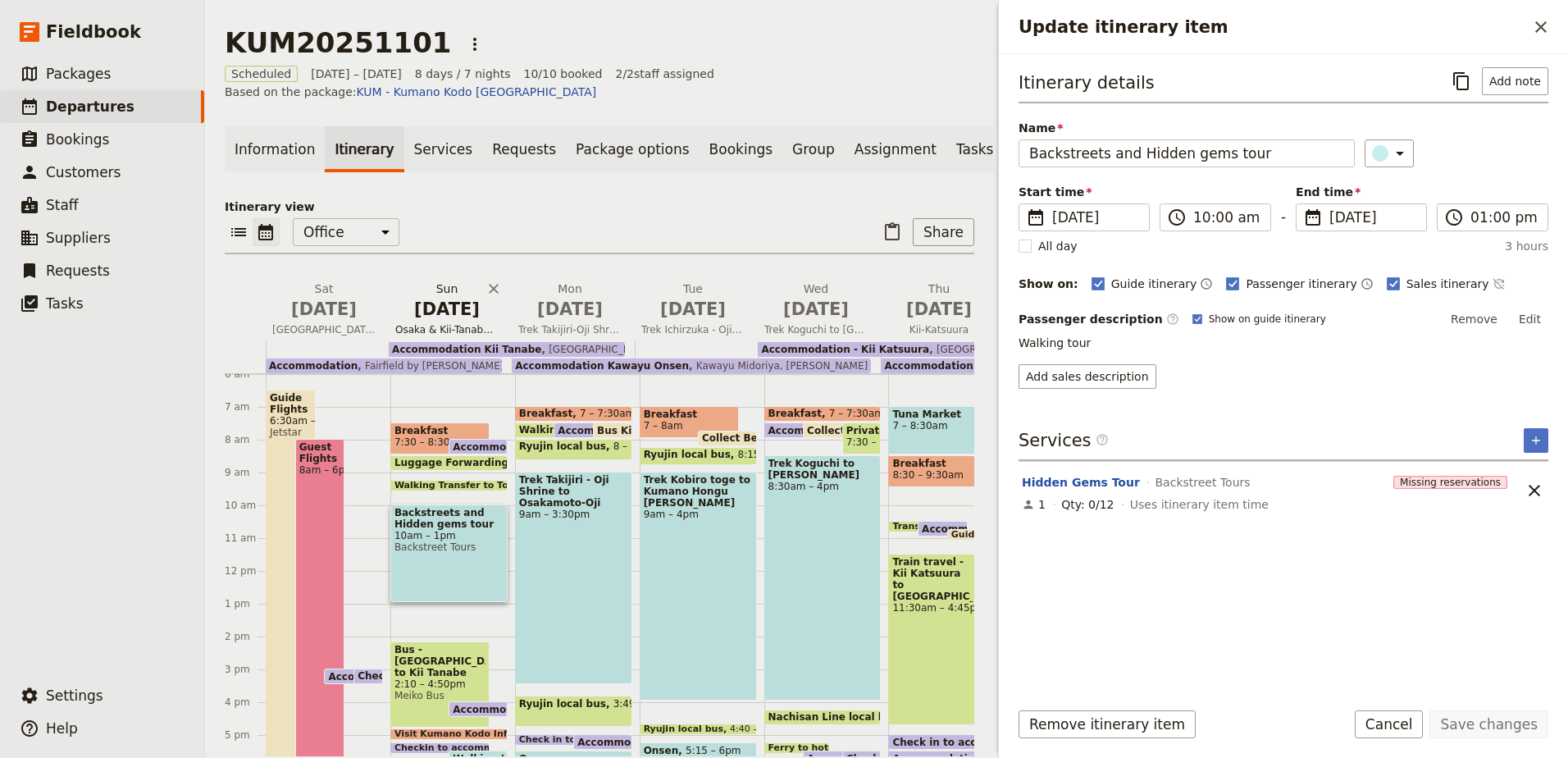
click at [469, 299] on span "[DATE]" at bounding box center [447, 309] width 103 height 25
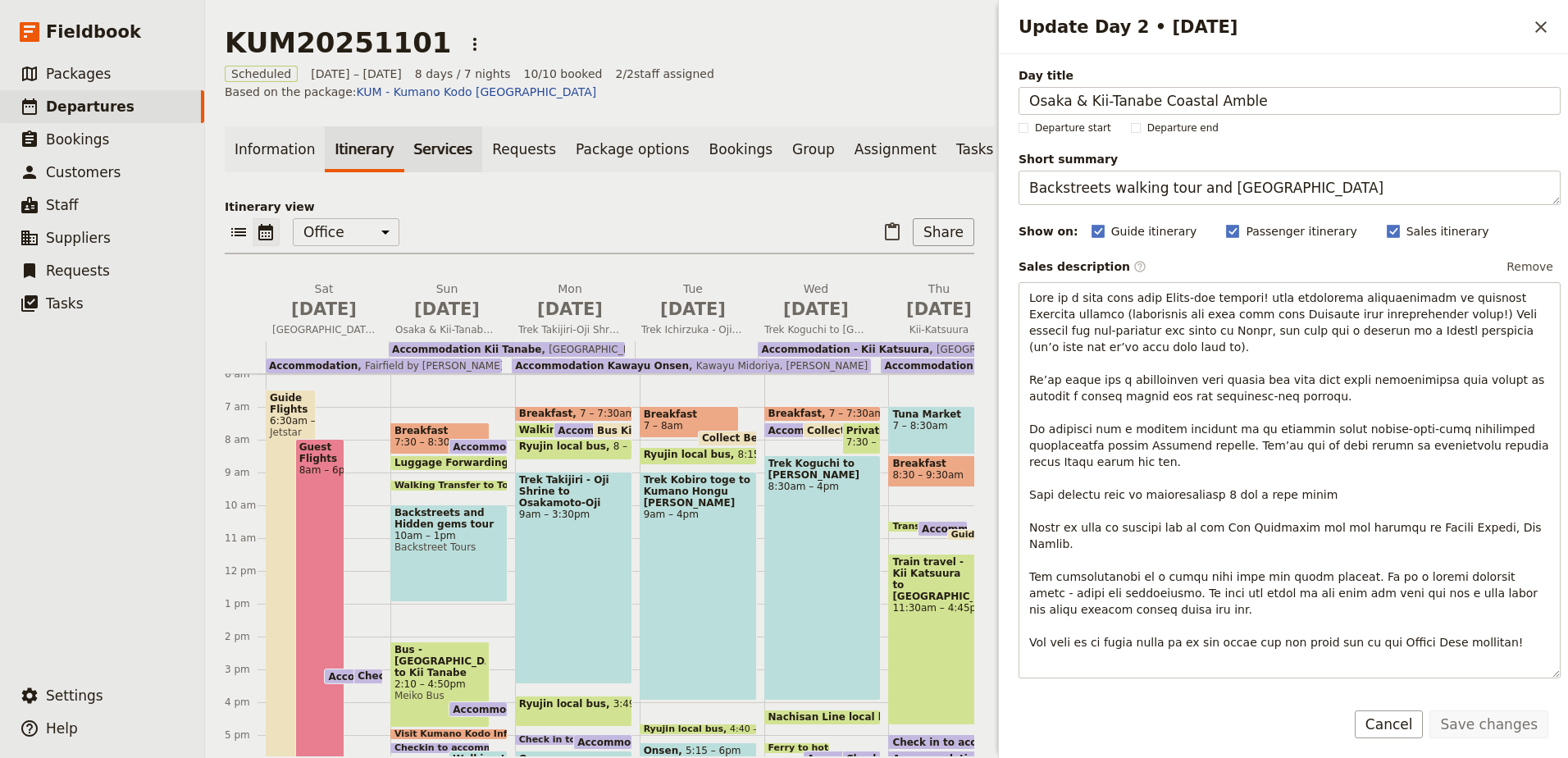
click at [427, 138] on link "Services" at bounding box center [443, 149] width 79 height 46
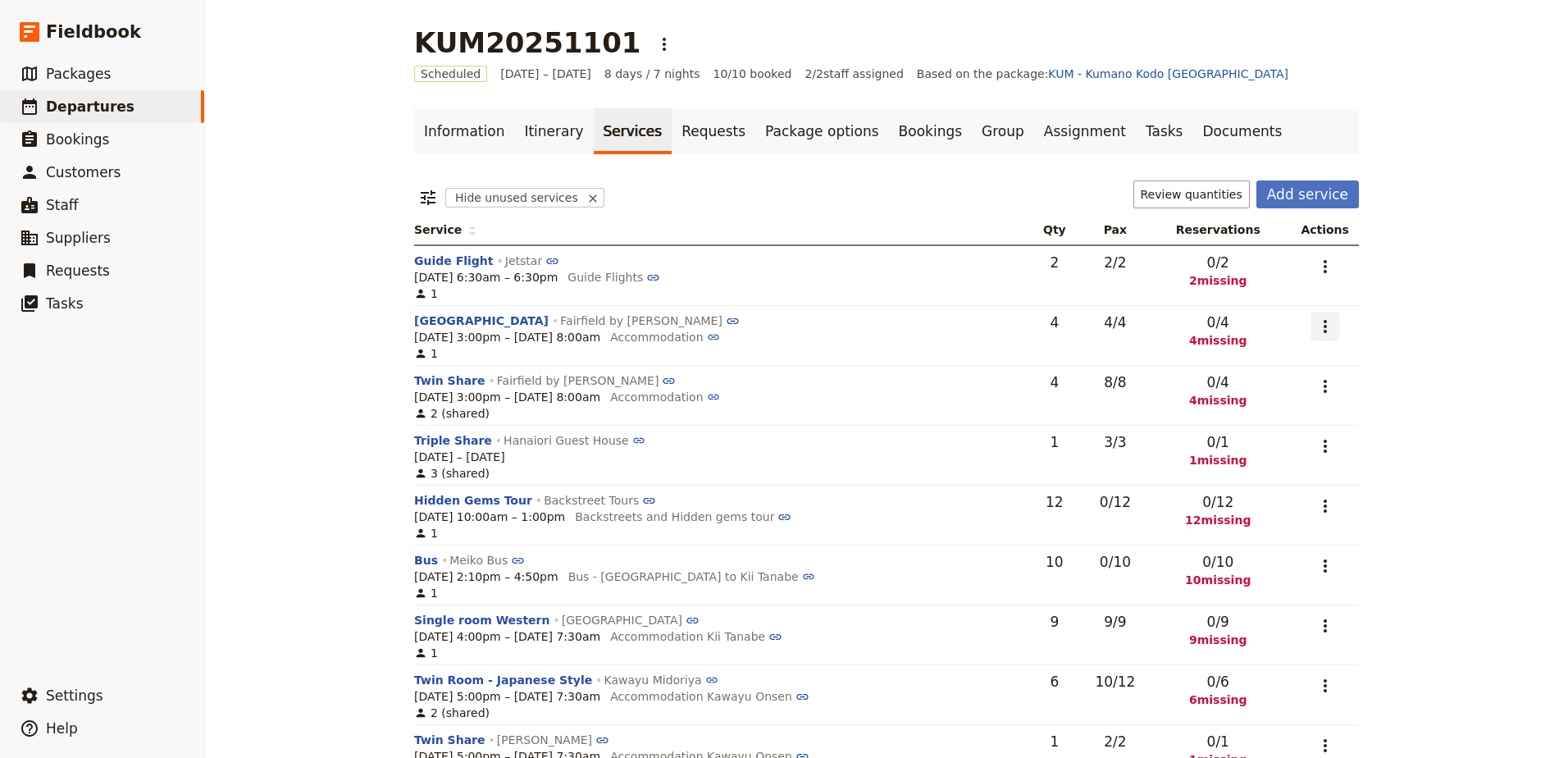
click at [1322, 328] on icon "Actions" at bounding box center [1324, 326] width 19 height 19
click at [1293, 410] on span "Add to supplier request" at bounding box center [1255, 408] width 134 height 16
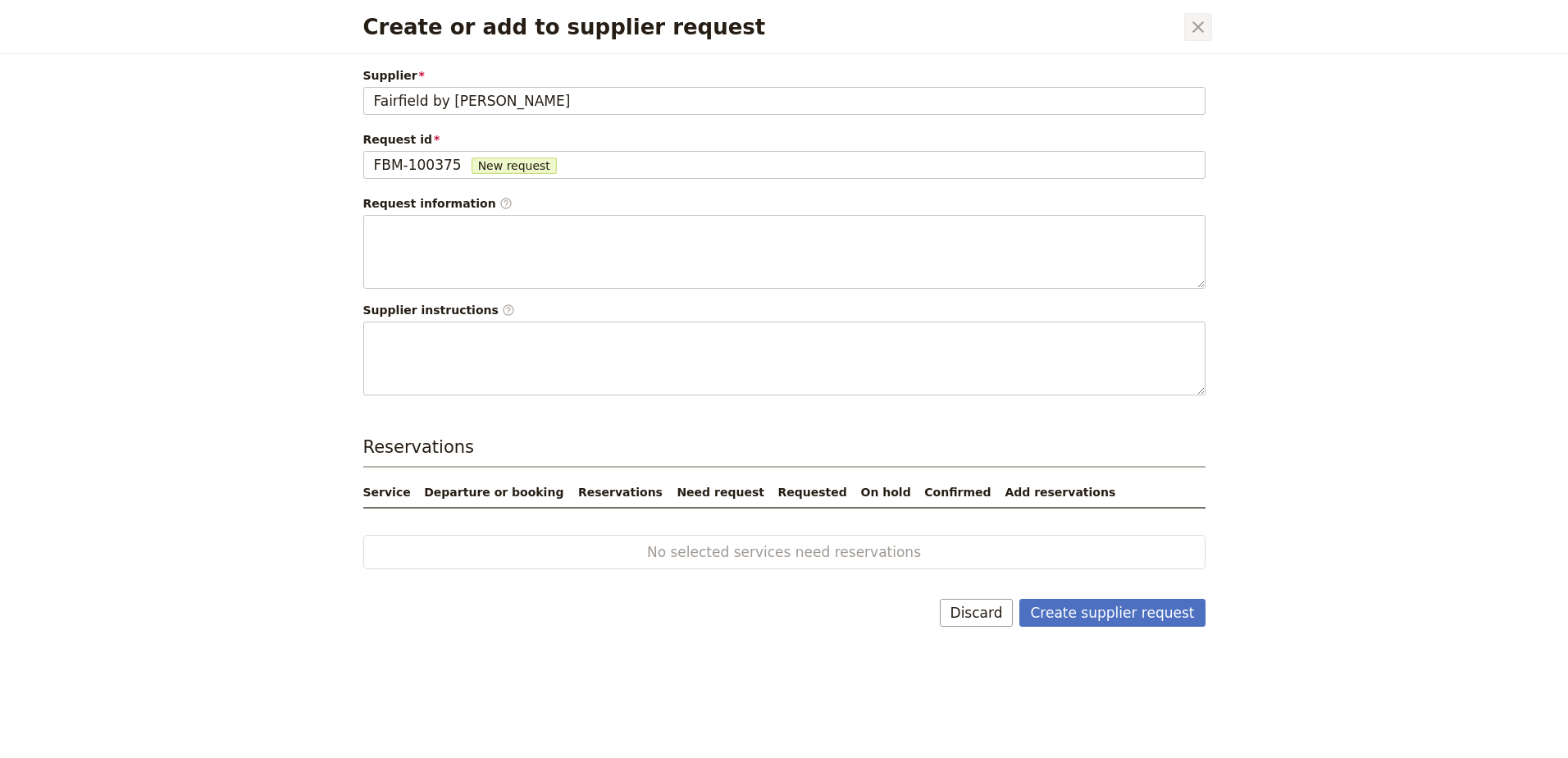
click at [1200, 21] on icon "Close dialog" at bounding box center [1198, 26] width 19 height 19
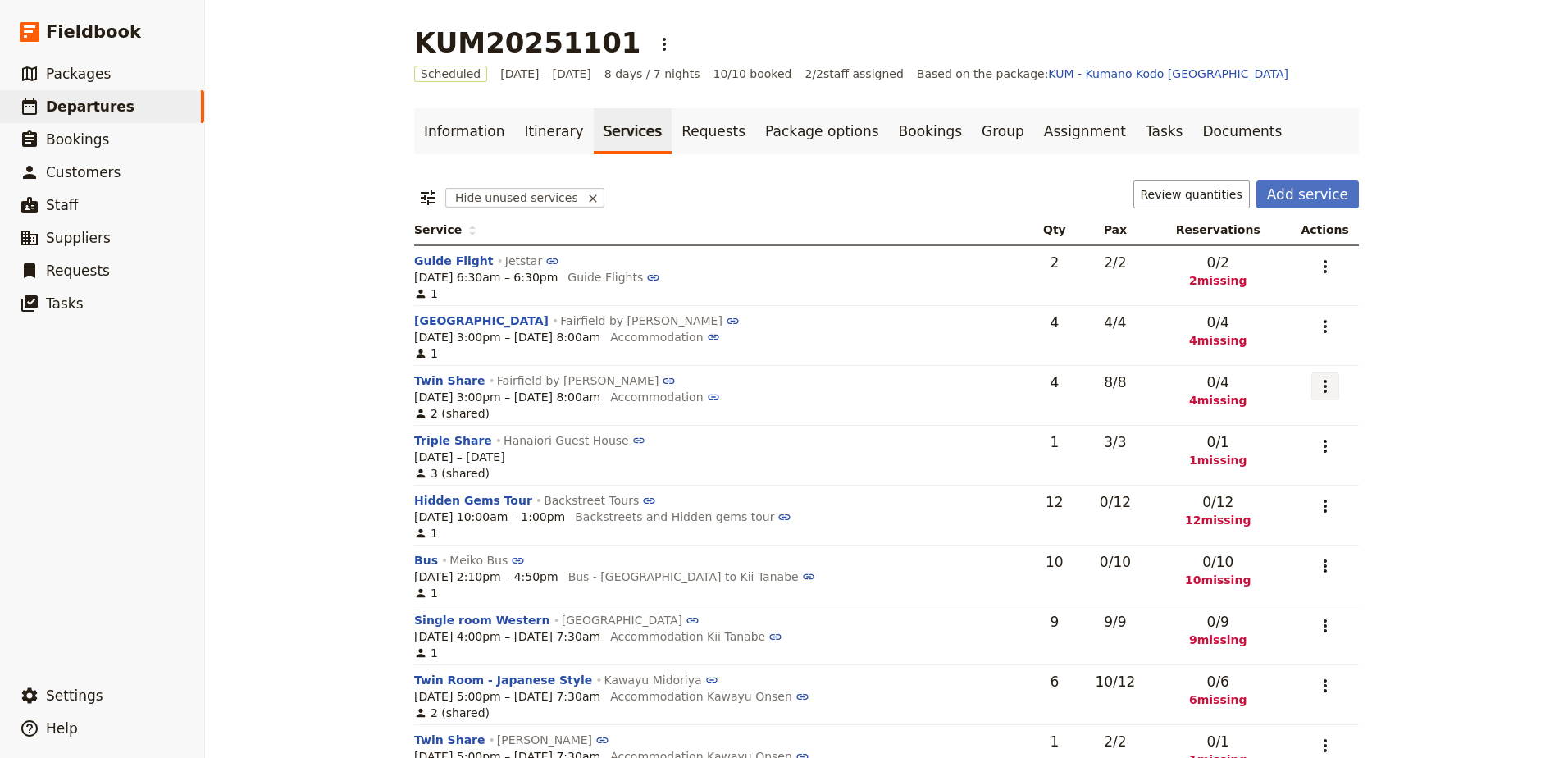
click at [1324, 376] on button "​" at bounding box center [1325, 386] width 28 height 28
click at [1291, 463] on span "Add to supplier request" at bounding box center [1255, 468] width 134 height 16
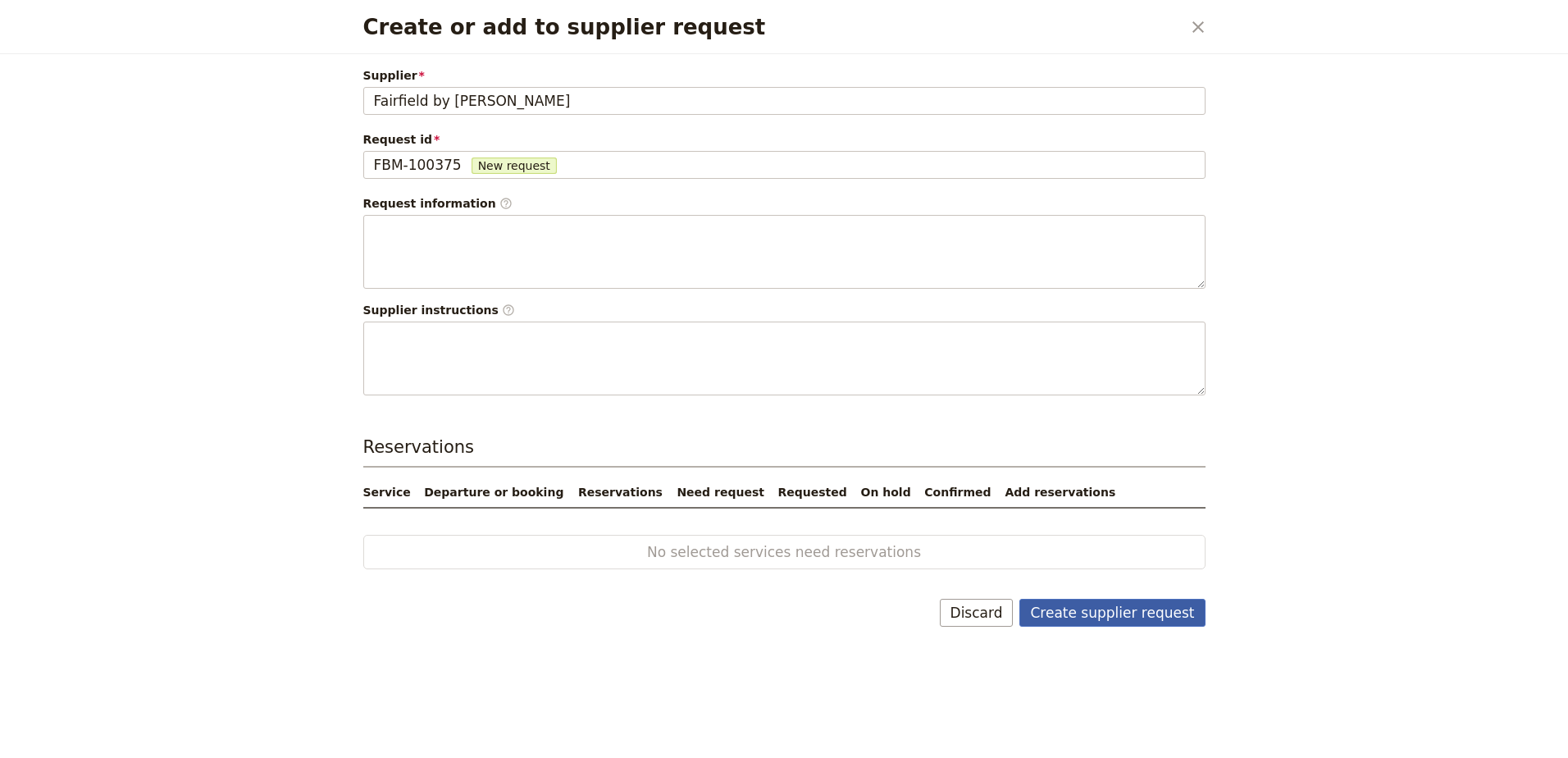
click at [1147, 607] on button "Create supplier request" at bounding box center [1111, 612] width 185 height 28
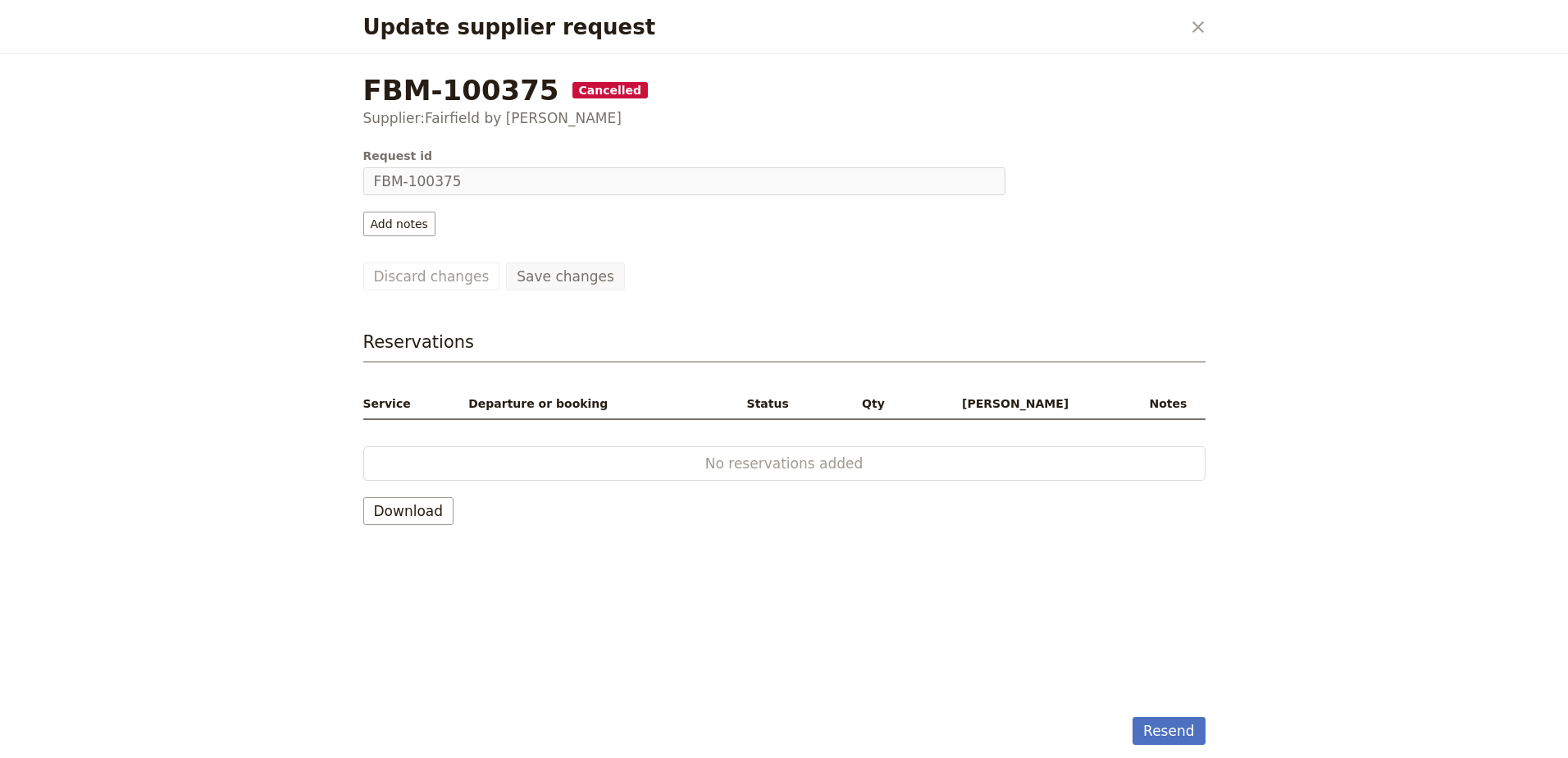
click at [588, 94] on span "Cancelled" at bounding box center [611, 90] width 76 height 16
click at [1203, 28] on icon "Close dialog" at bounding box center [1198, 26] width 19 height 19
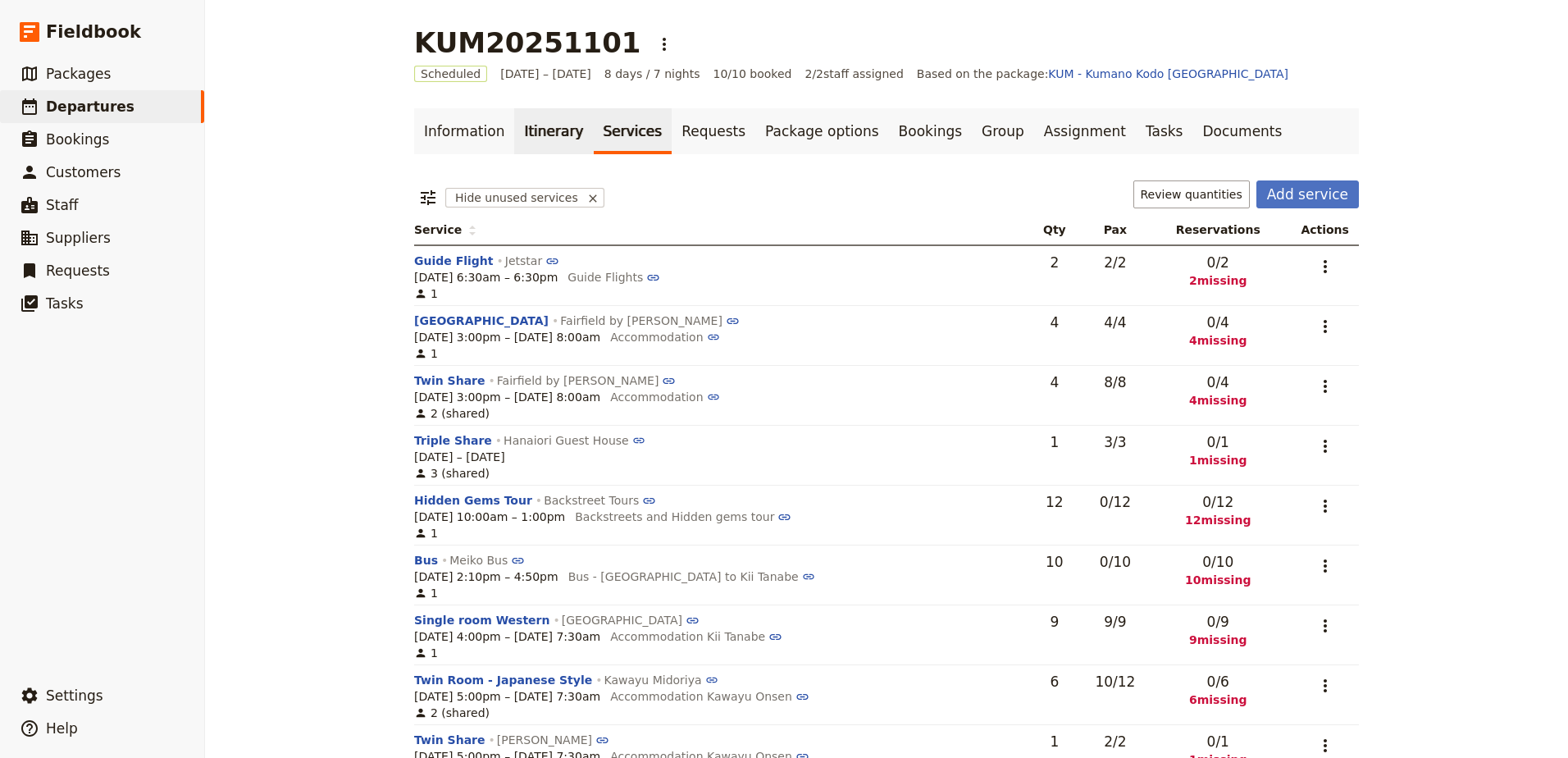
click at [542, 149] on link "Itinerary" at bounding box center [553, 131] width 79 height 46
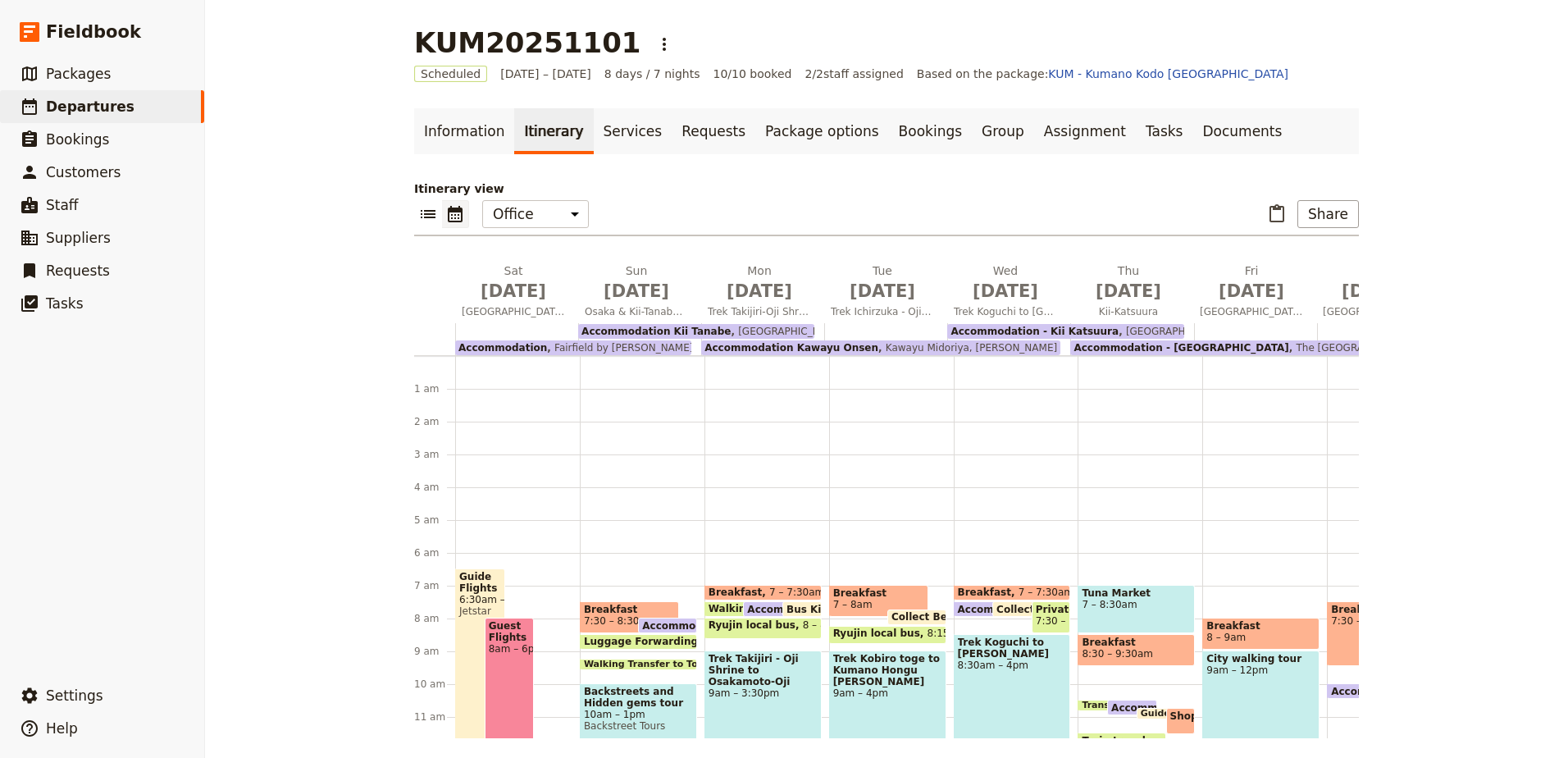
scroll to position [197, 0]
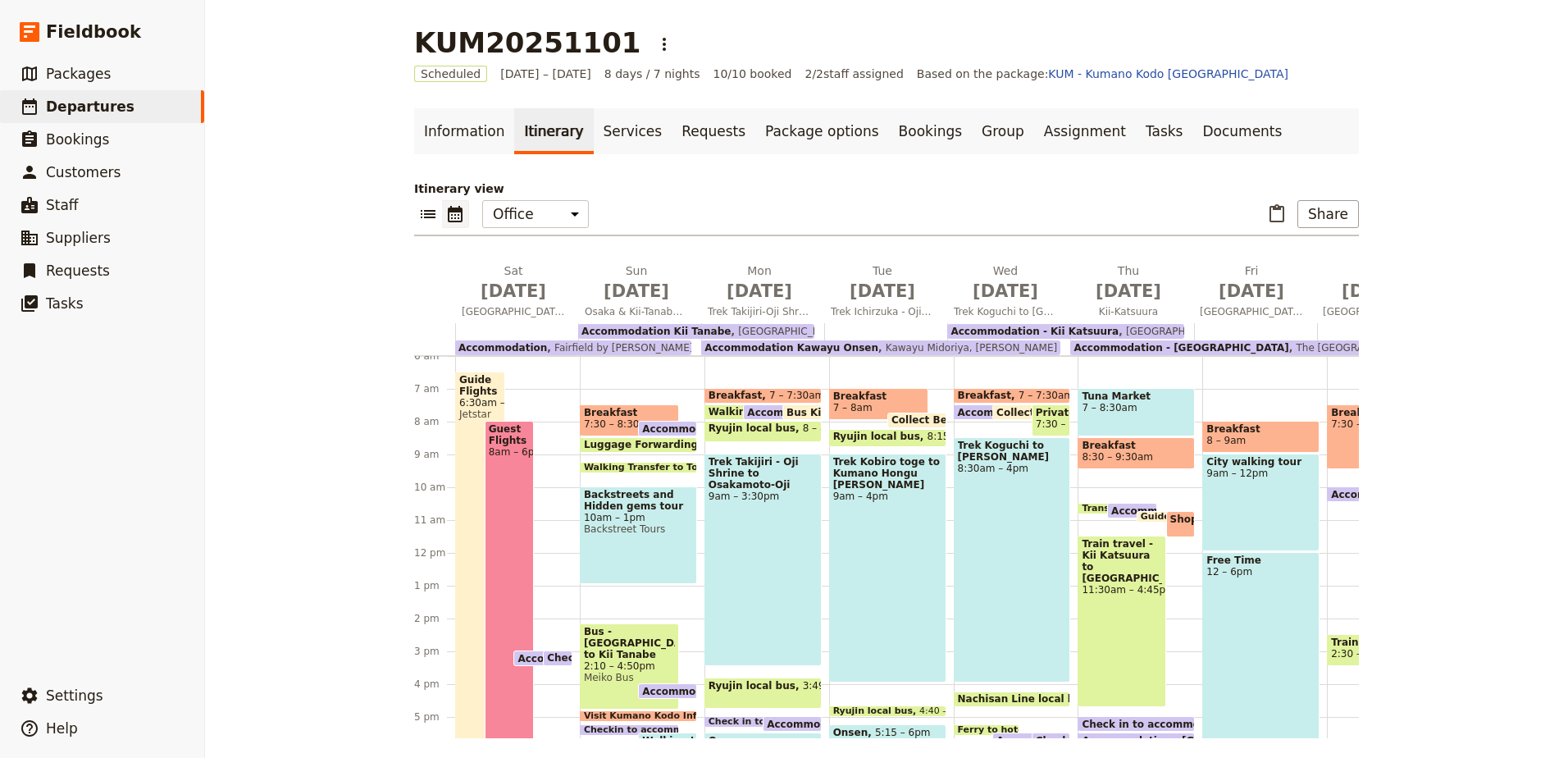
click at [937, 348] on span "Kawayu Midoriya, [PERSON_NAME]" at bounding box center [968, 348] width 178 height 12
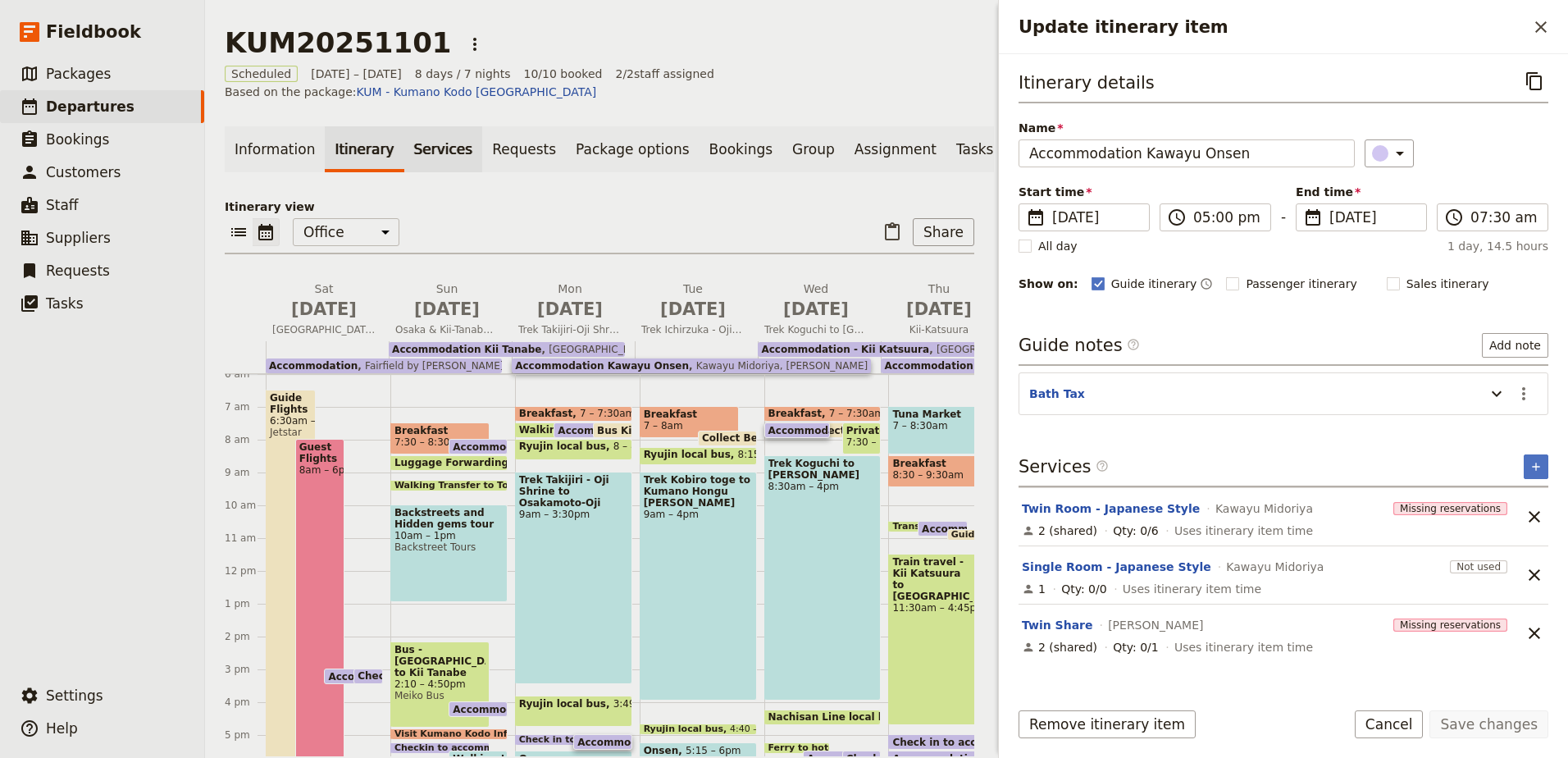
click at [414, 140] on link "Services" at bounding box center [443, 149] width 79 height 46
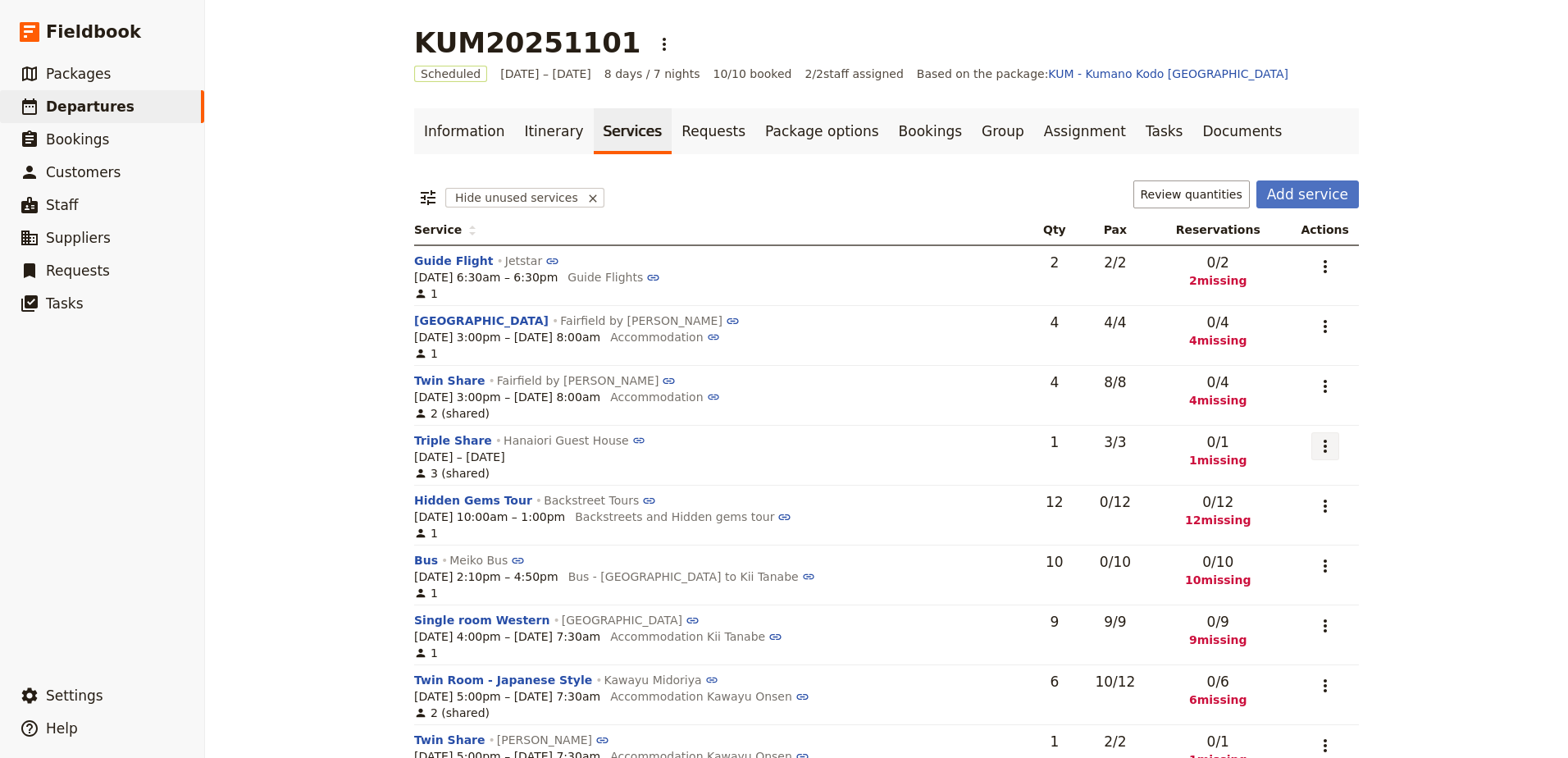
click at [1322, 441] on icon "Actions" at bounding box center [1324, 446] width 19 height 19
click at [1289, 536] on span "Add to supplier request" at bounding box center [1255, 528] width 134 height 16
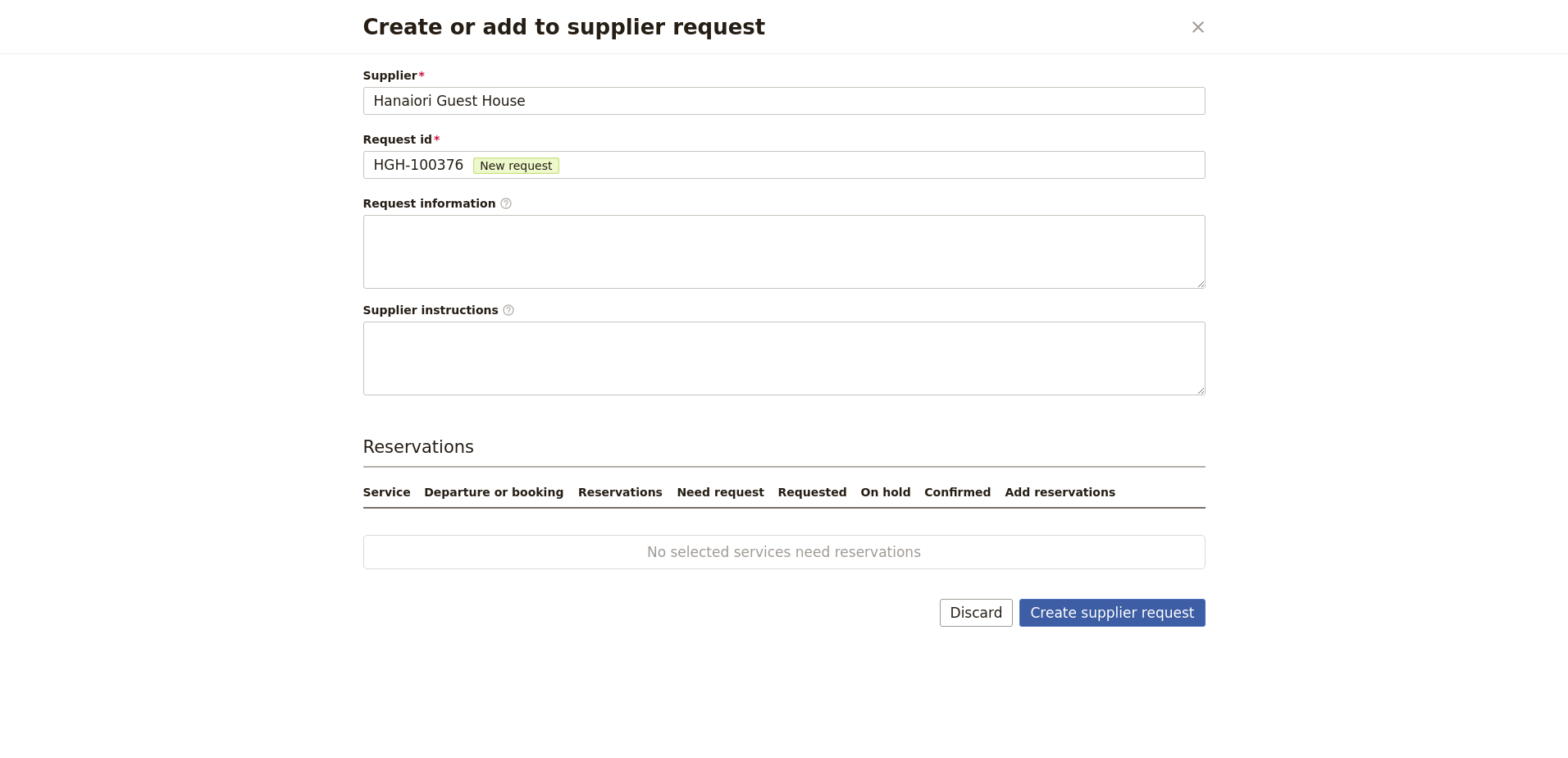
click at [1063, 618] on button "Create supplier request" at bounding box center [1111, 612] width 185 height 28
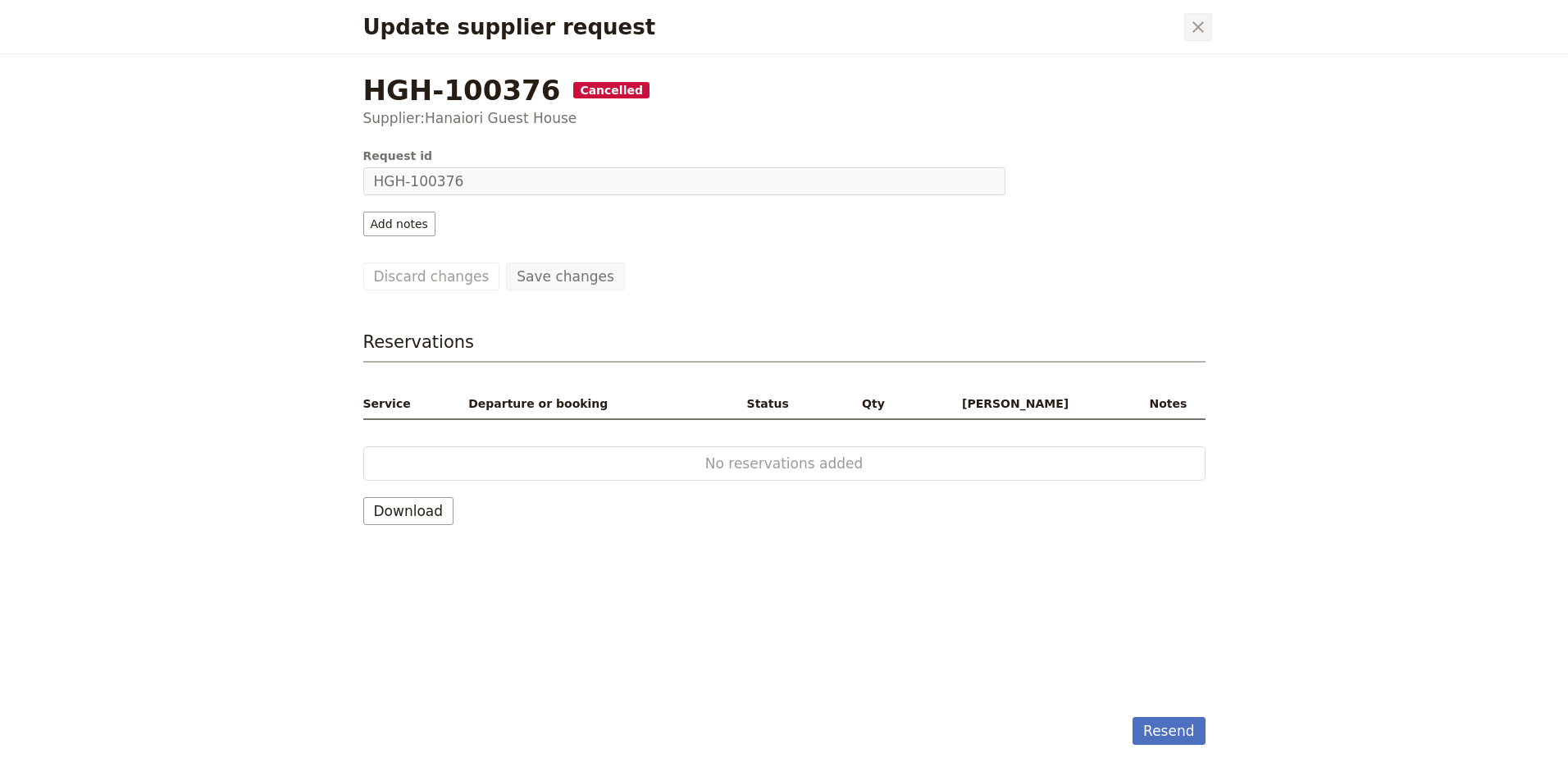
click at [1206, 29] on icon "Close dialog" at bounding box center [1198, 26] width 19 height 19
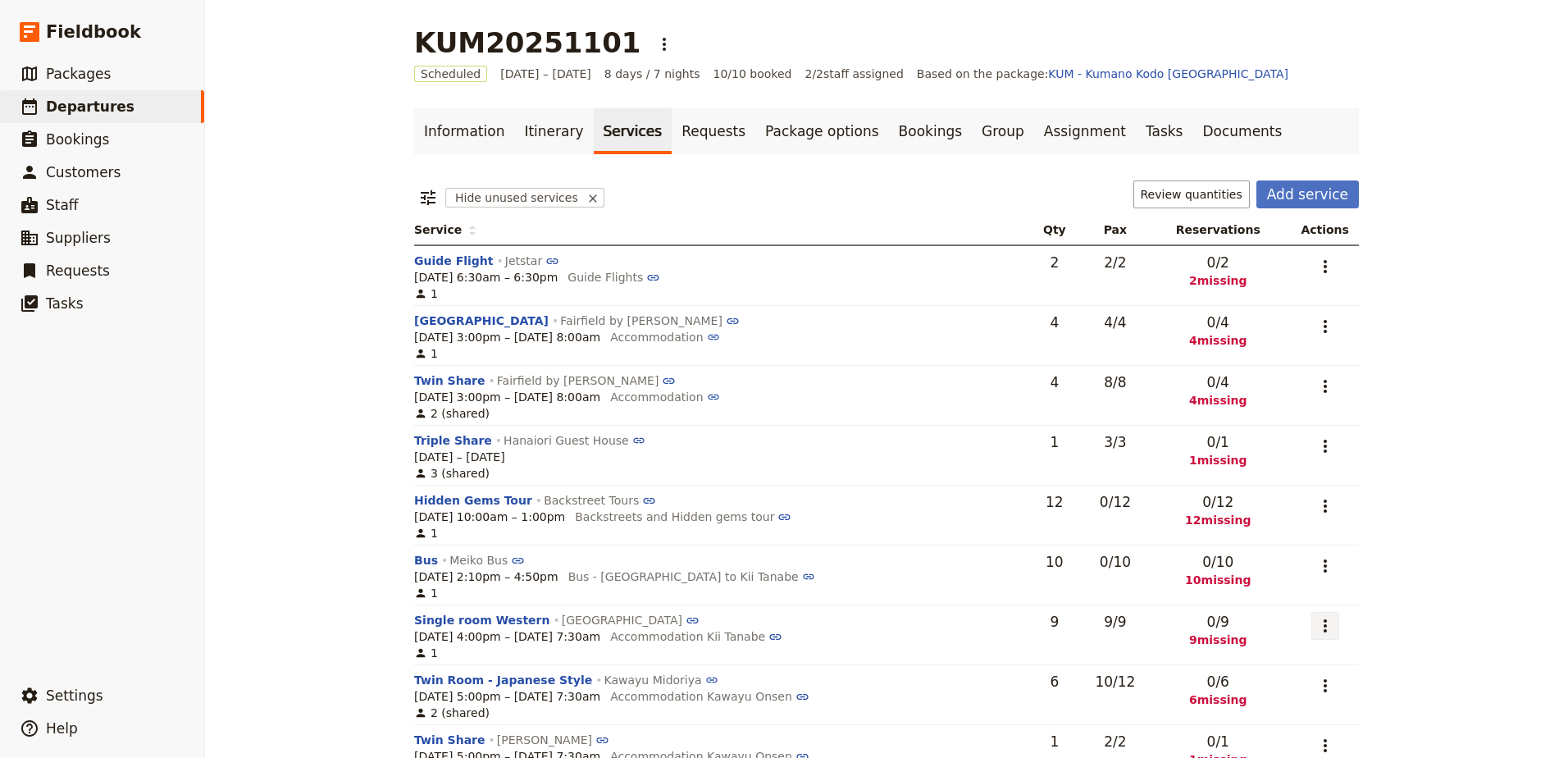
click at [1315, 625] on icon "Actions" at bounding box center [1324, 625] width 19 height 19
click at [1315, 700] on span "Add to supplier request" at bounding box center [1255, 707] width 134 height 16
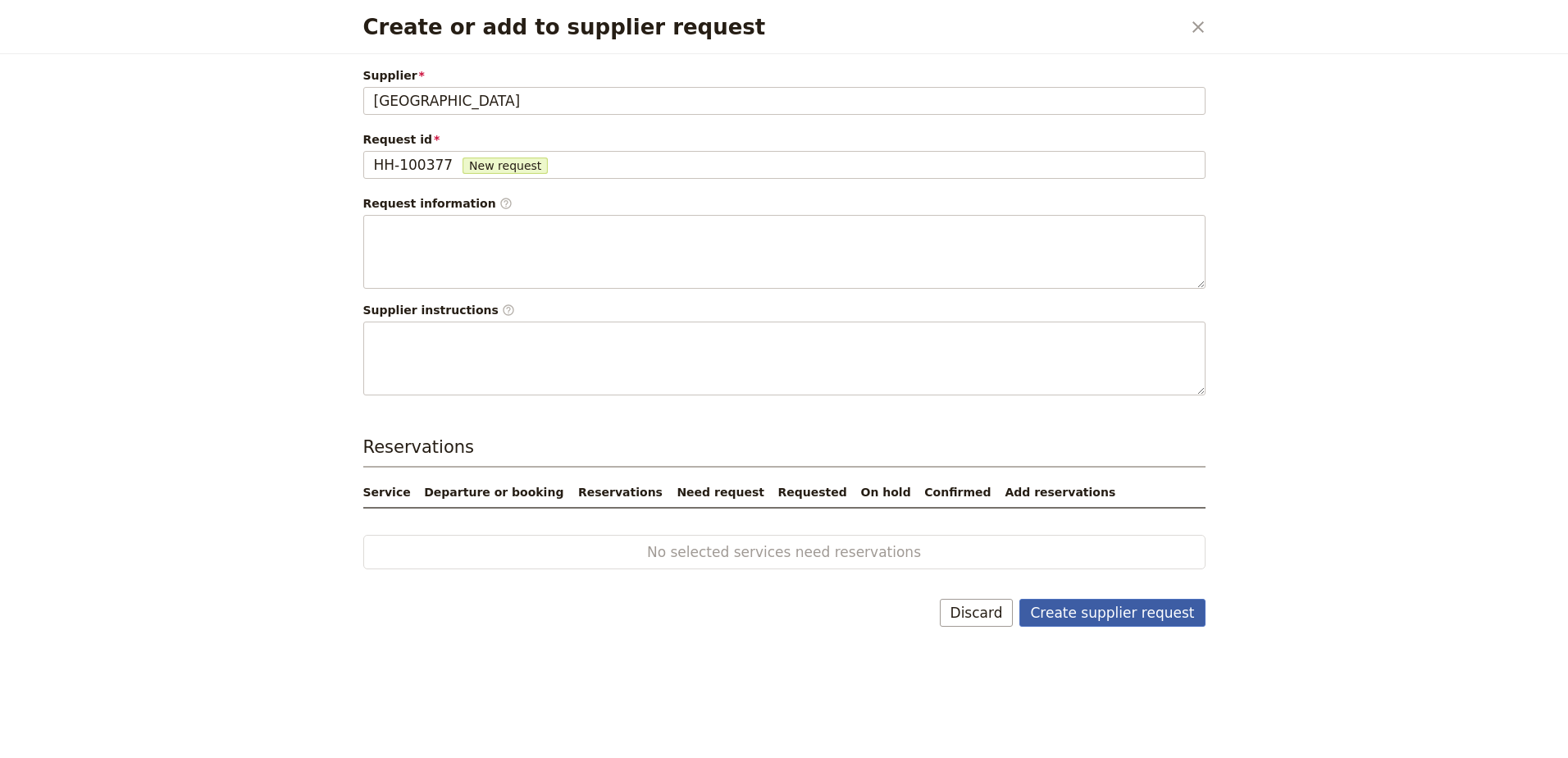
click at [1090, 602] on button "Create supplier request" at bounding box center [1111, 612] width 185 height 28
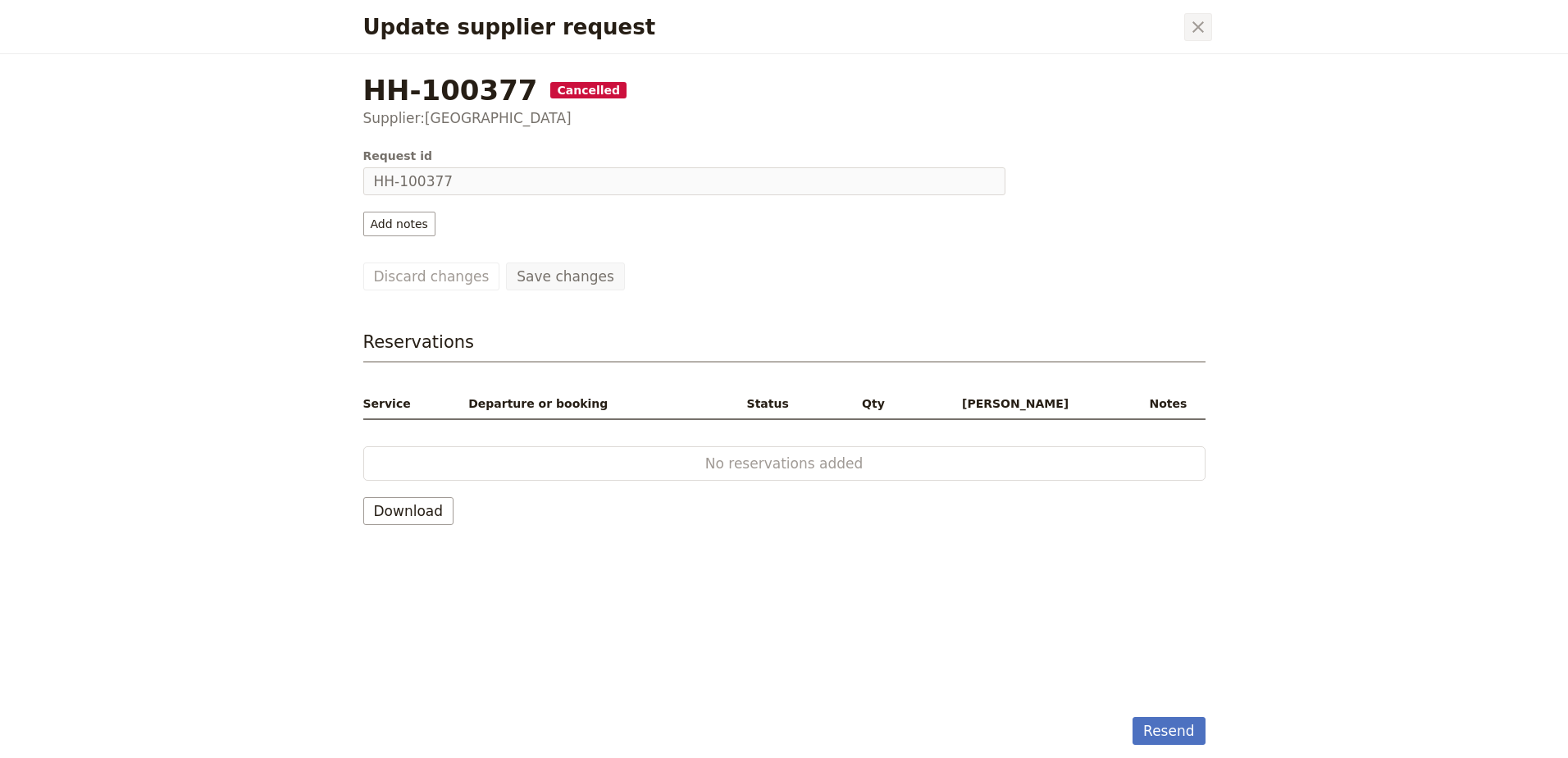
click at [1197, 30] on icon "Close dialog" at bounding box center [1198, 26] width 19 height 19
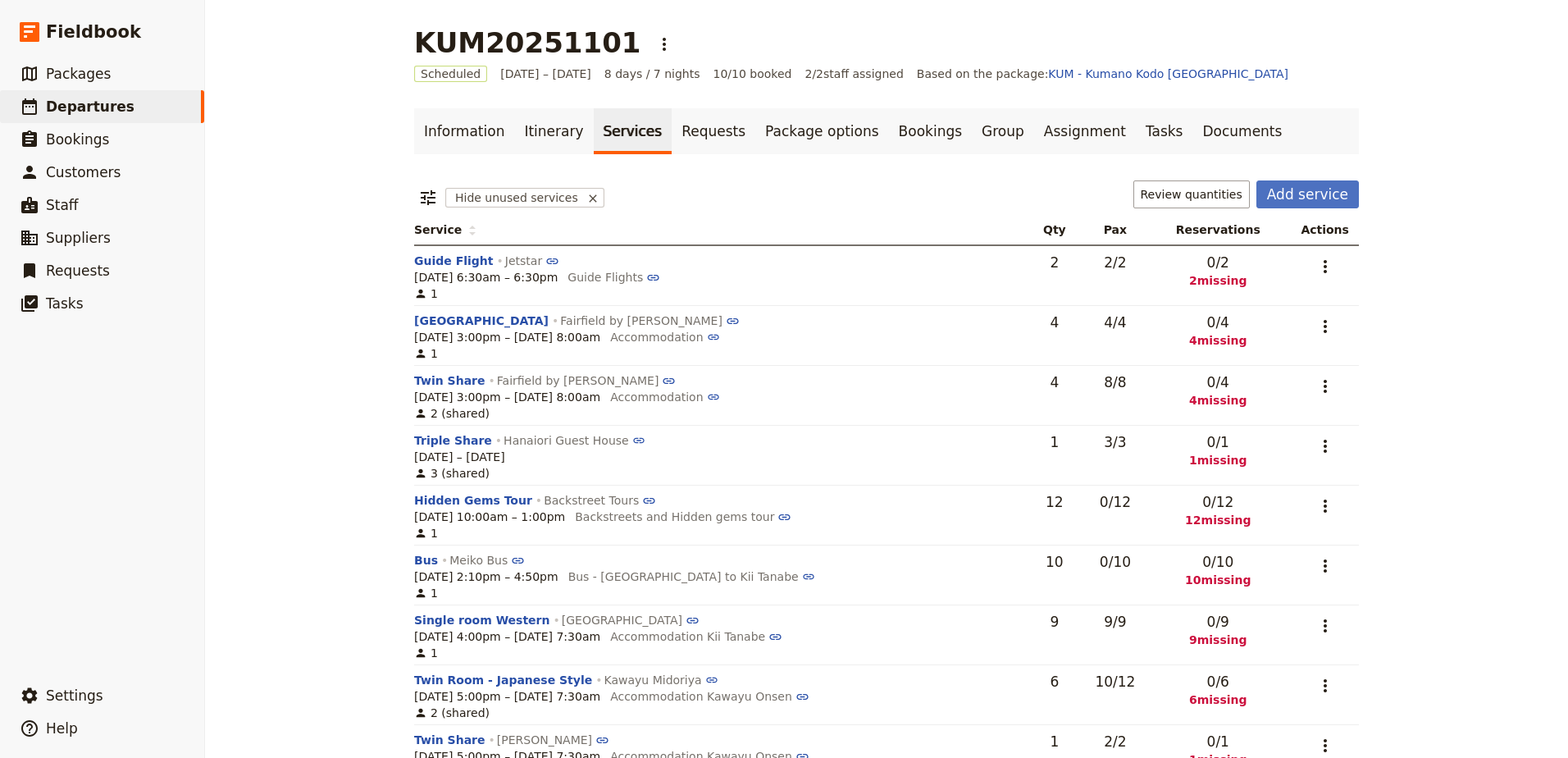
click at [798, 34] on div "KUM20251101 ​" at bounding box center [886, 42] width 945 height 33
click at [83, 96] on span "Departures" at bounding box center [90, 106] width 89 height 19
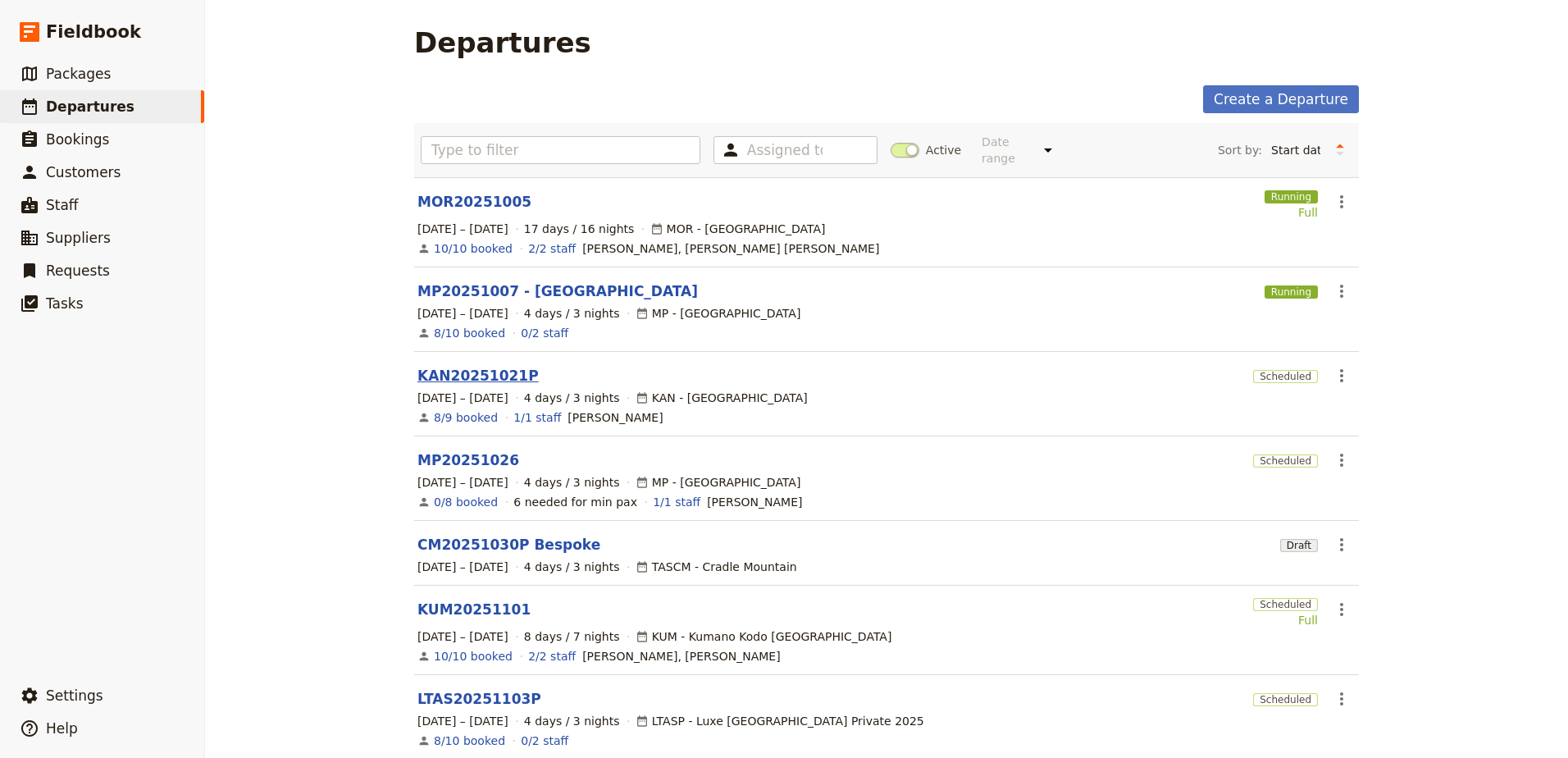
click at [472, 366] on link "KAN20251021P" at bounding box center [479, 376] width 122 height 19
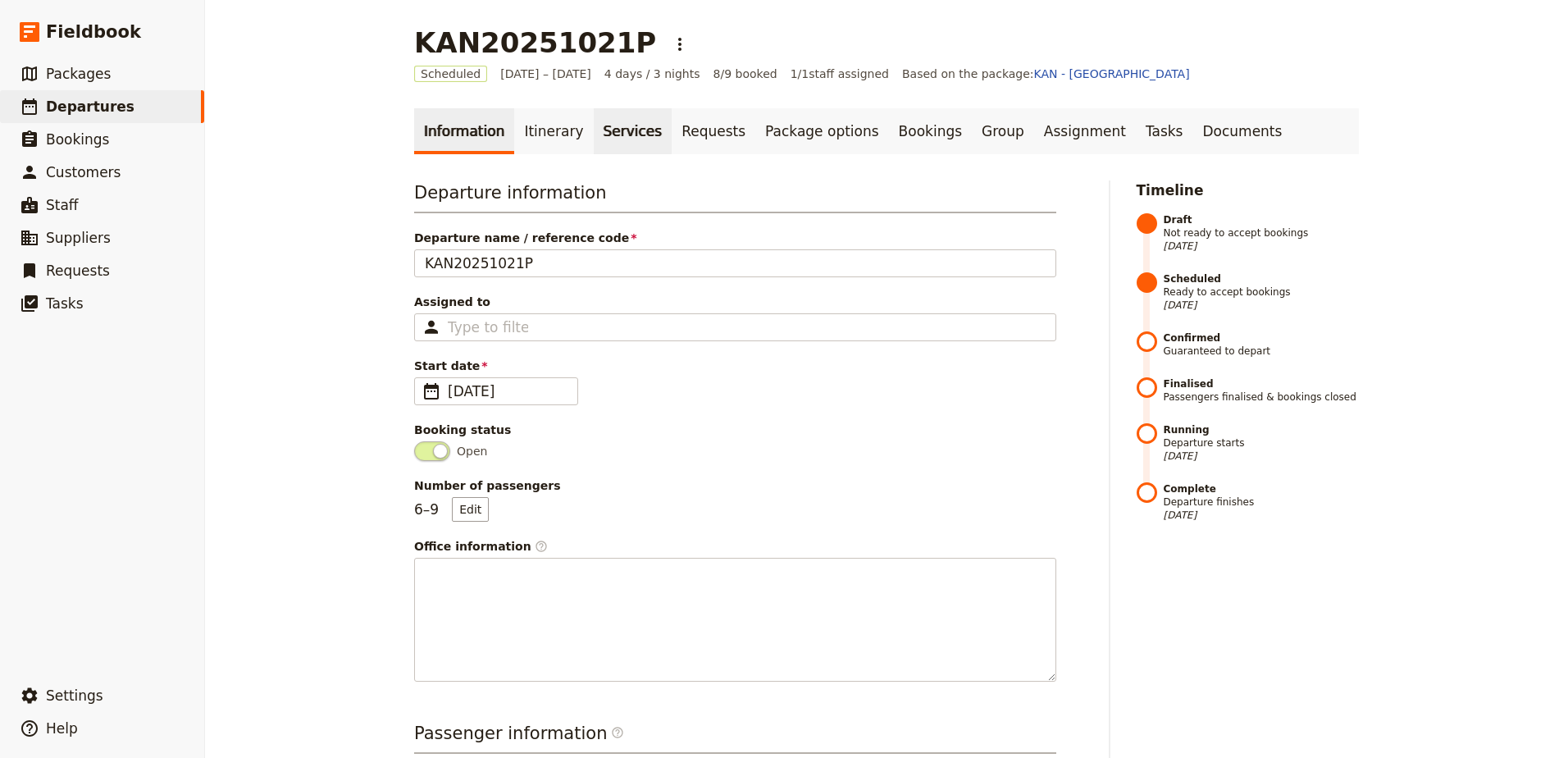
click at [598, 132] on link "Services" at bounding box center [633, 131] width 79 height 46
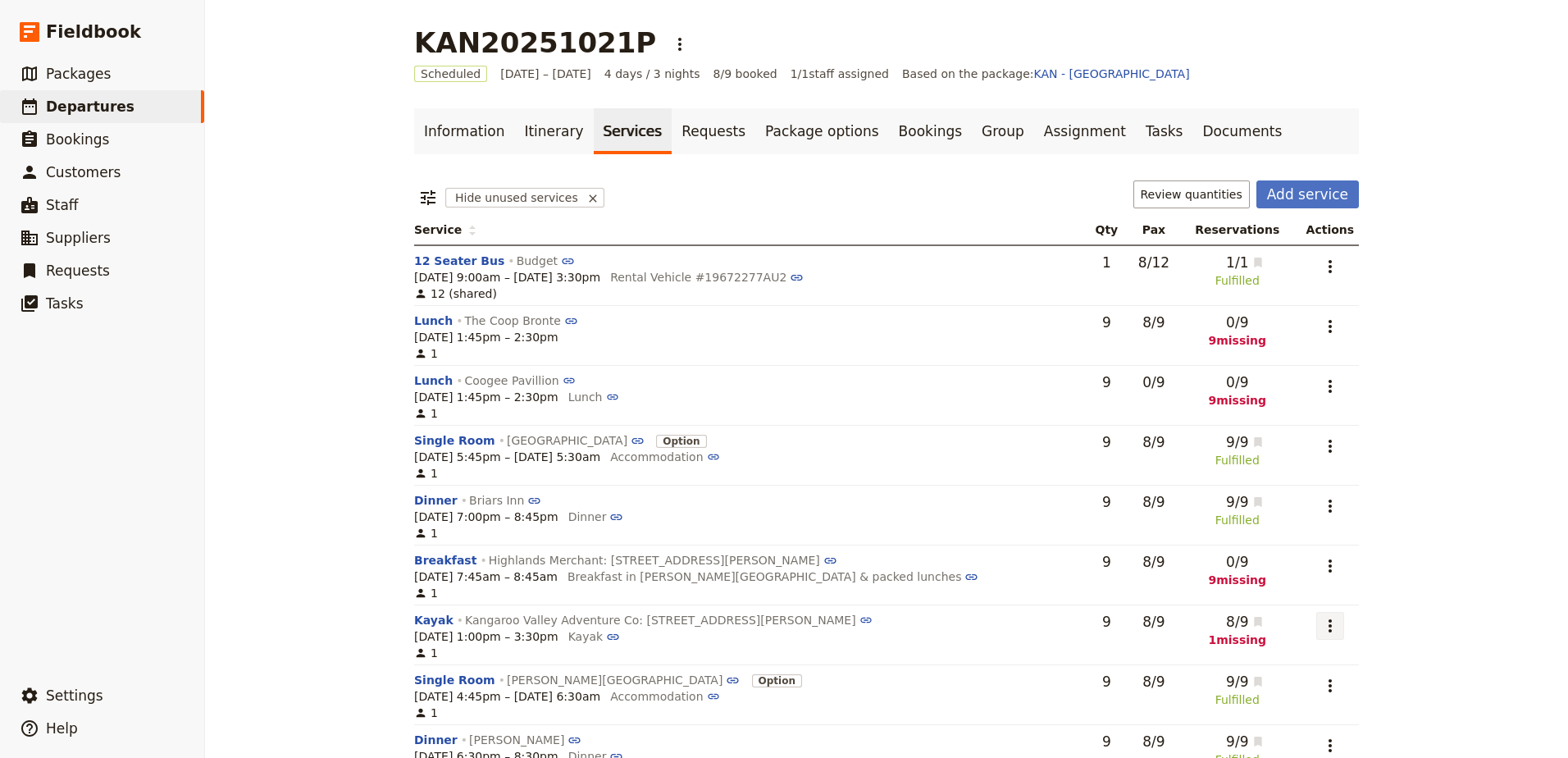
click at [1329, 624] on icon "Actions" at bounding box center [1330, 625] width 19 height 19
click at [1293, 705] on span "Go to request KVAC1MVR-100265" at bounding box center [1227, 707] width 193 height 16
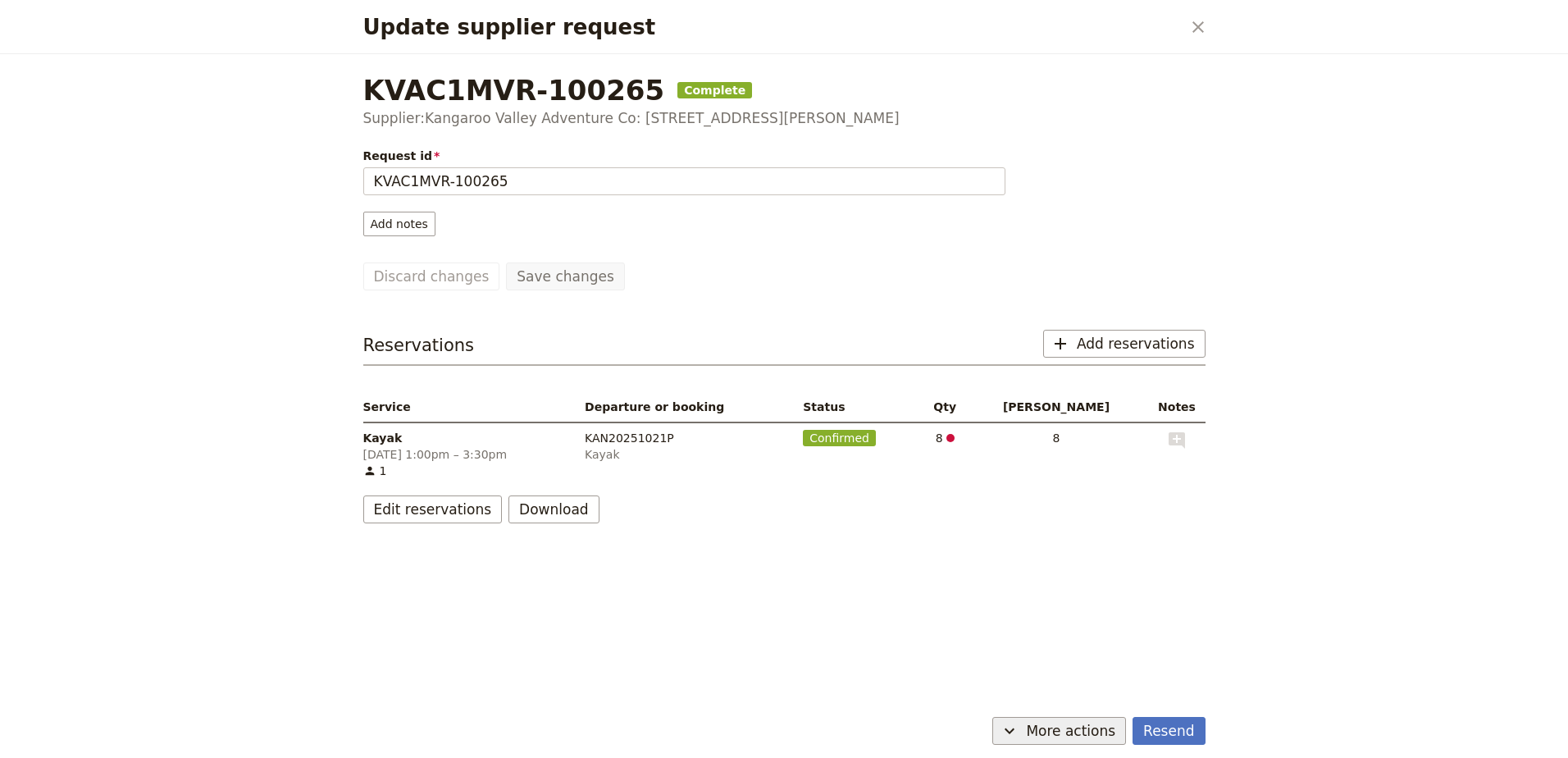
click at [1108, 729] on span "More actions" at bounding box center [1071, 730] width 90 height 19
click at [1103, 671] on span "Capture supplier response" at bounding box center [1045, 672] width 151 height 16
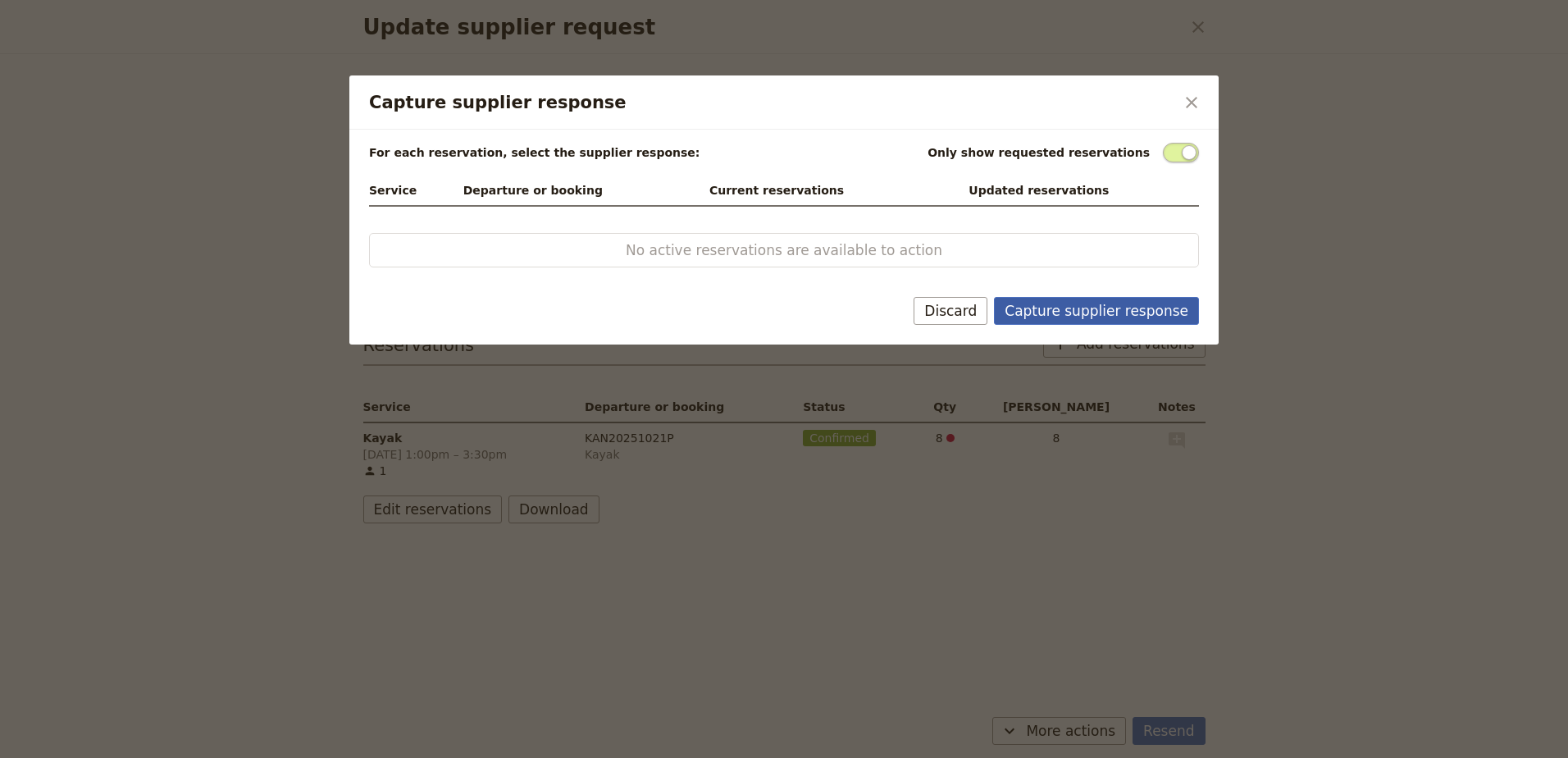
click at [1071, 313] on button "Capture supplier response" at bounding box center [1096, 310] width 205 height 28
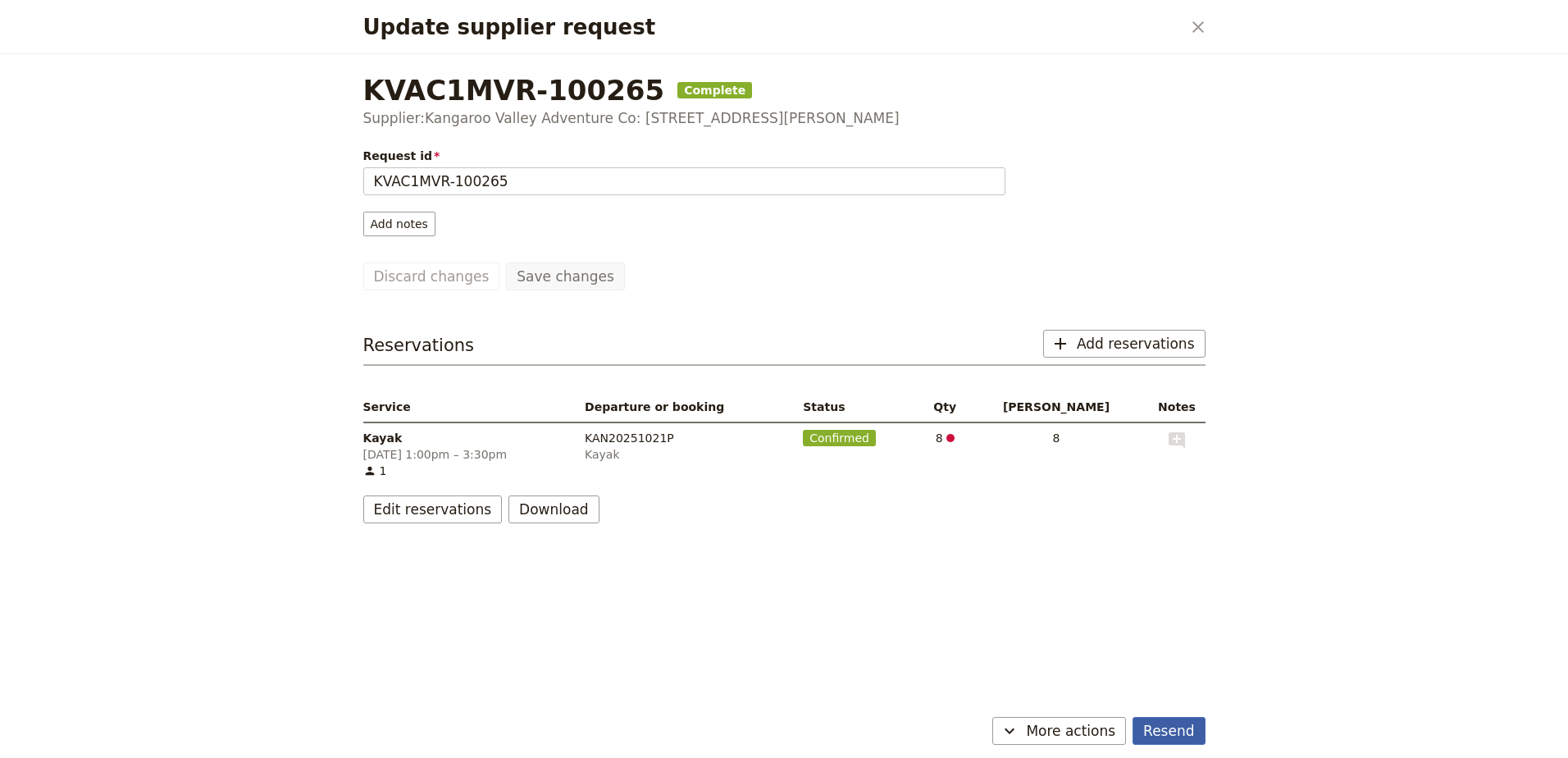
click at [1166, 726] on button "Resend" at bounding box center [1168, 731] width 72 height 28
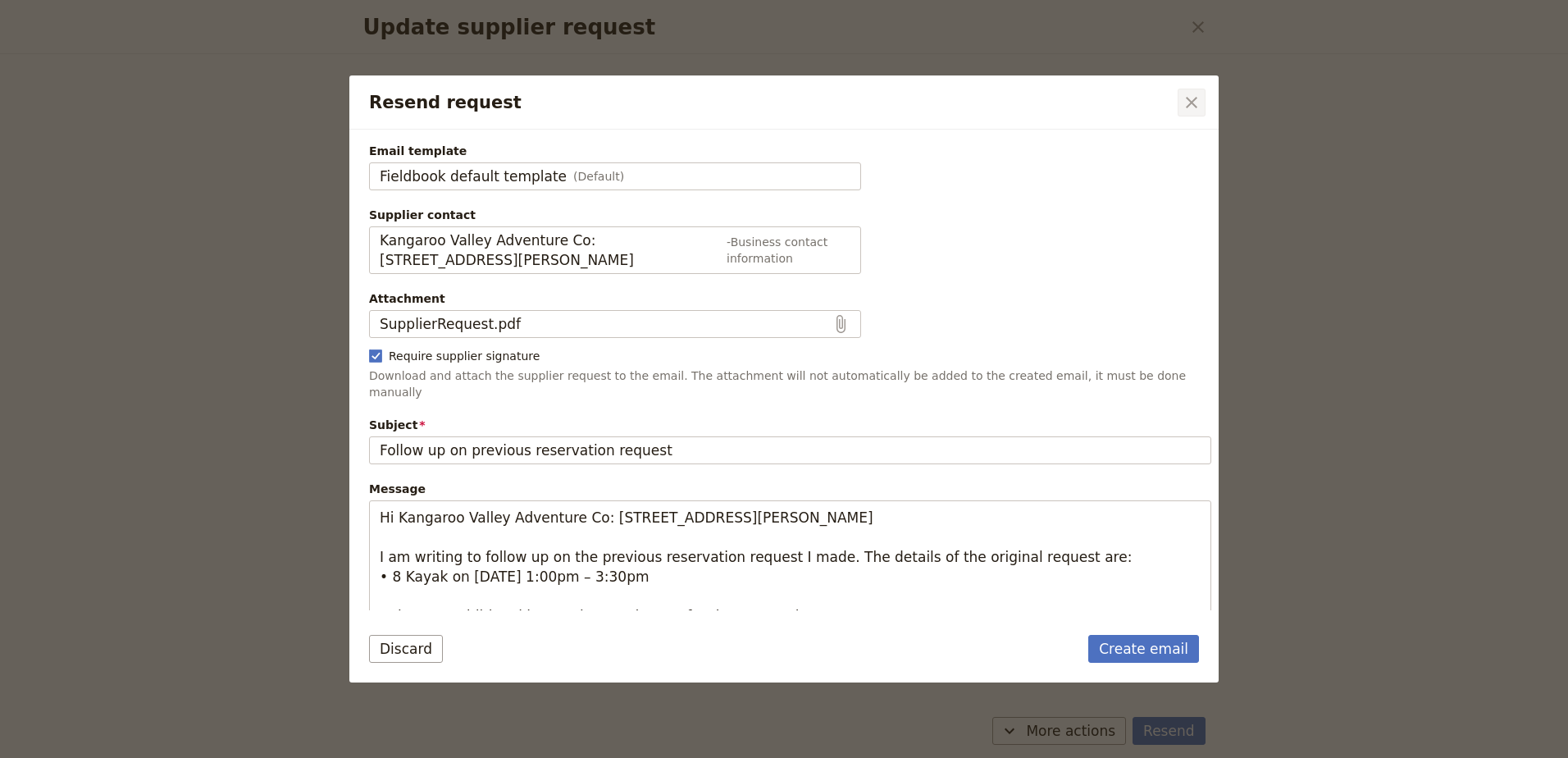
click at [1187, 110] on icon "Close dialog" at bounding box center [1191, 102] width 19 height 19
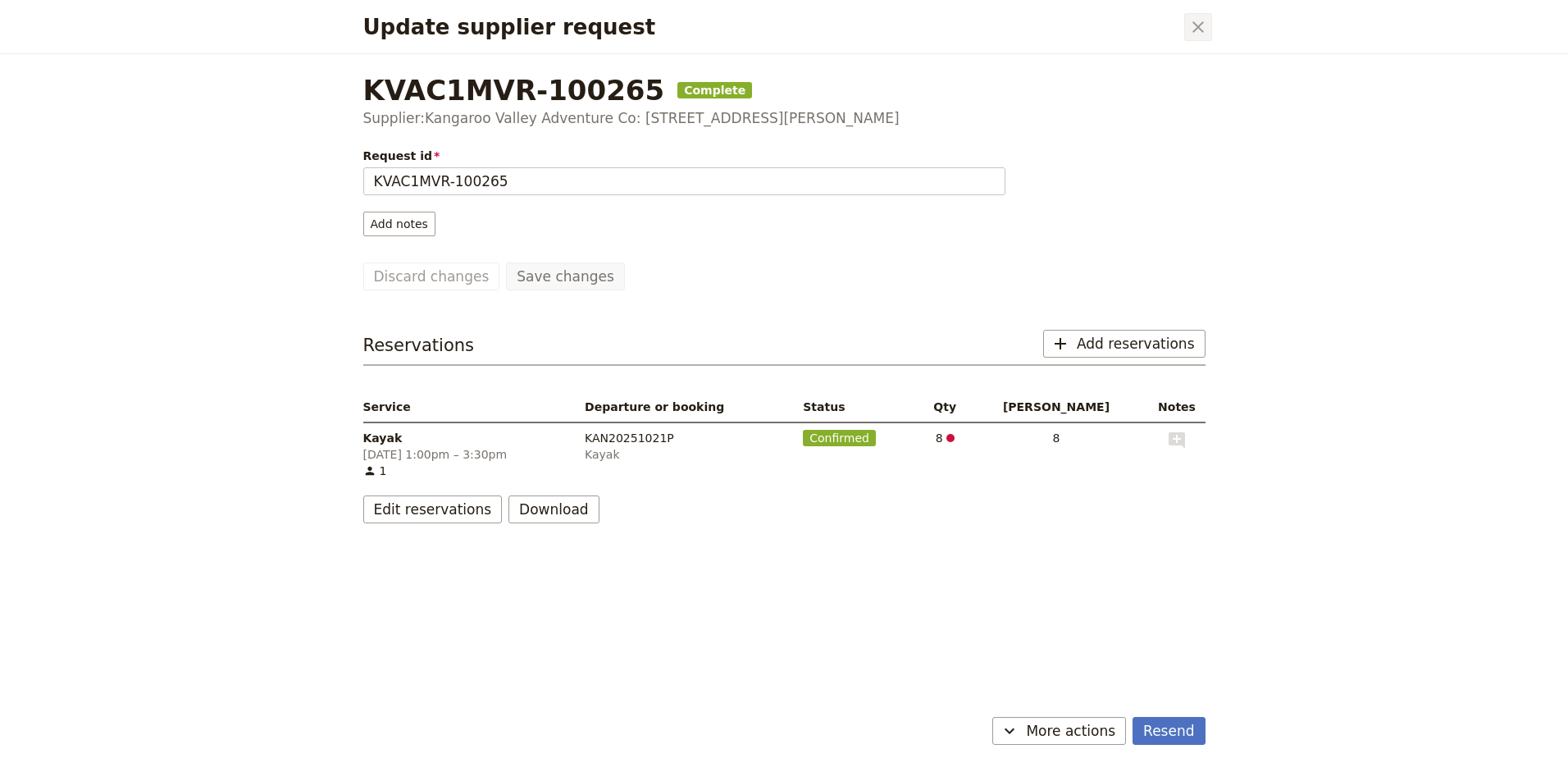
click at [1207, 17] on icon "Close dialog" at bounding box center [1198, 26] width 19 height 19
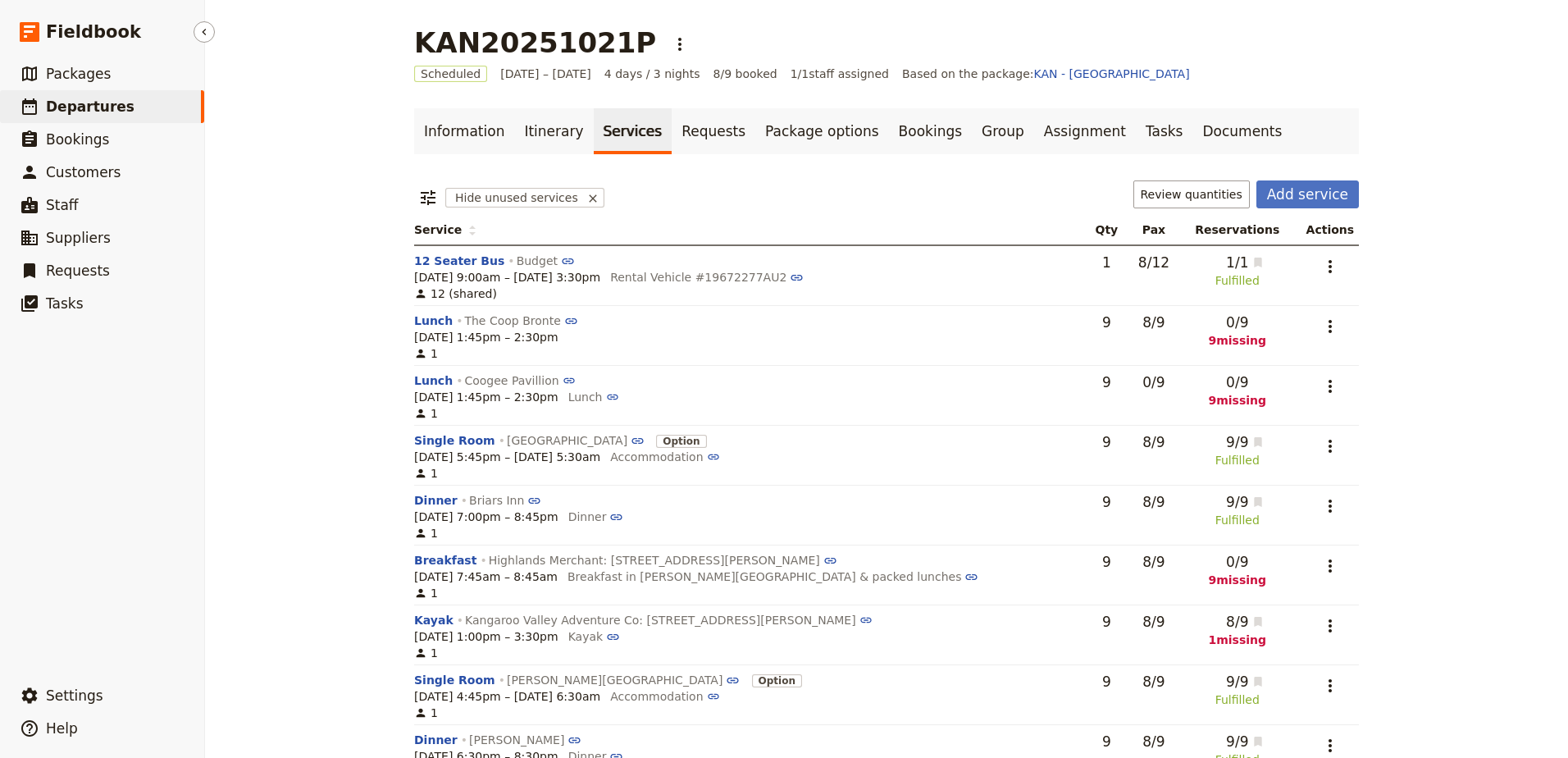
click at [118, 98] on link "​ Departures" at bounding box center [101, 107] width 204 height 33
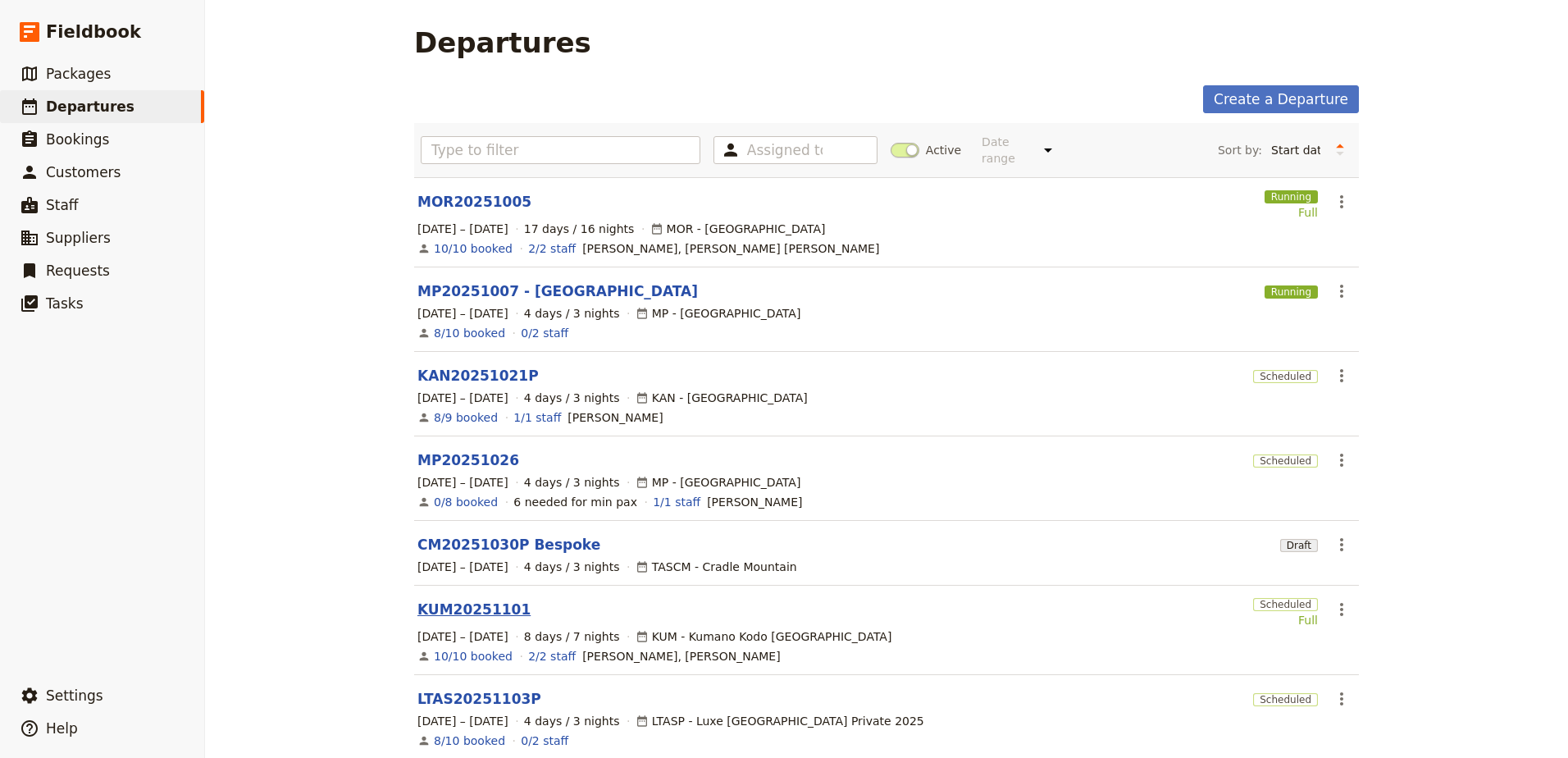
click at [491, 600] on link "KUM20251101" at bounding box center [474, 609] width 113 height 19
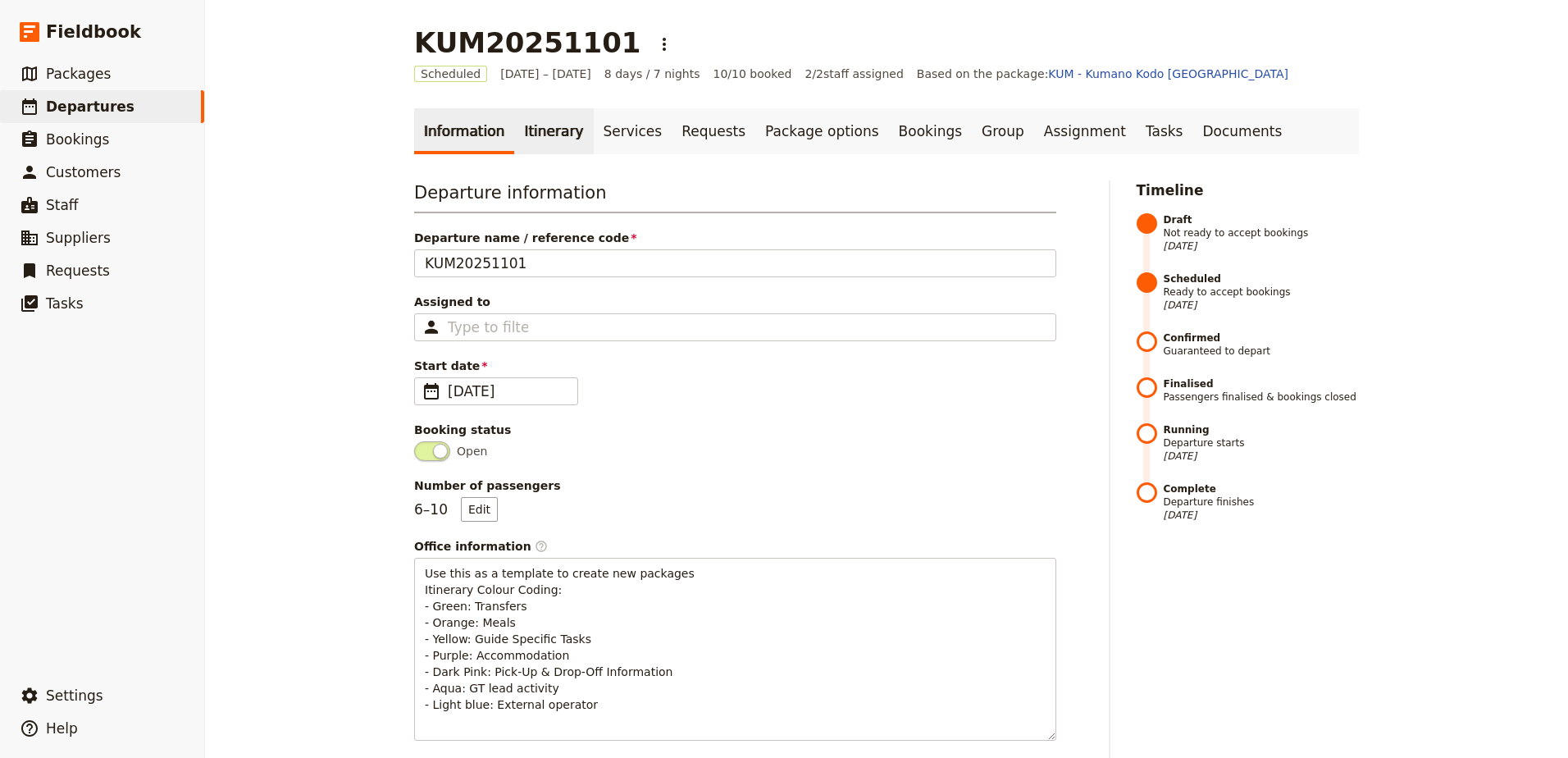
click at [549, 143] on link "Itinerary" at bounding box center [553, 131] width 79 height 46
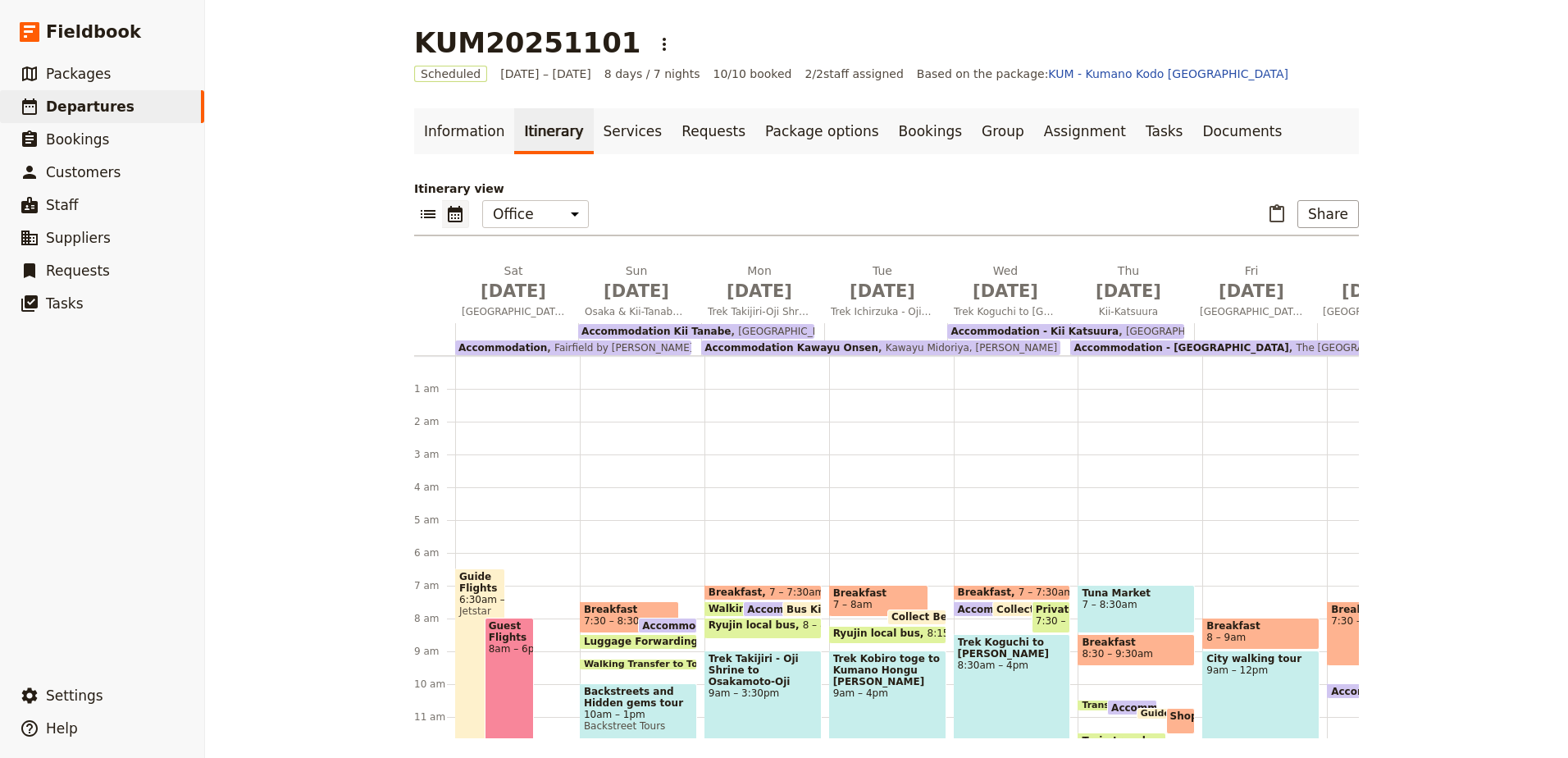
scroll to position [197, 0]
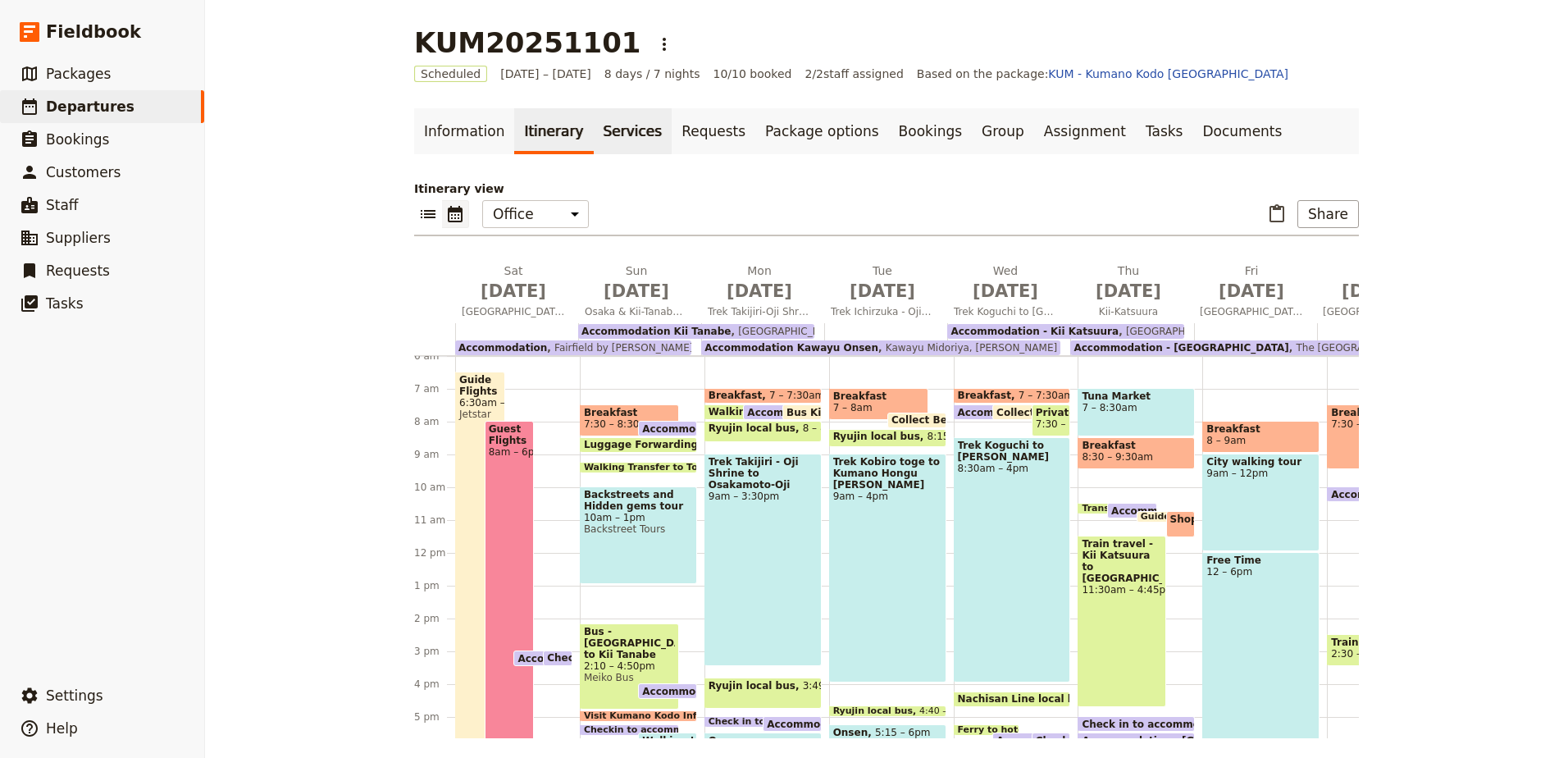
click at [594, 135] on link "Services" at bounding box center [633, 131] width 79 height 46
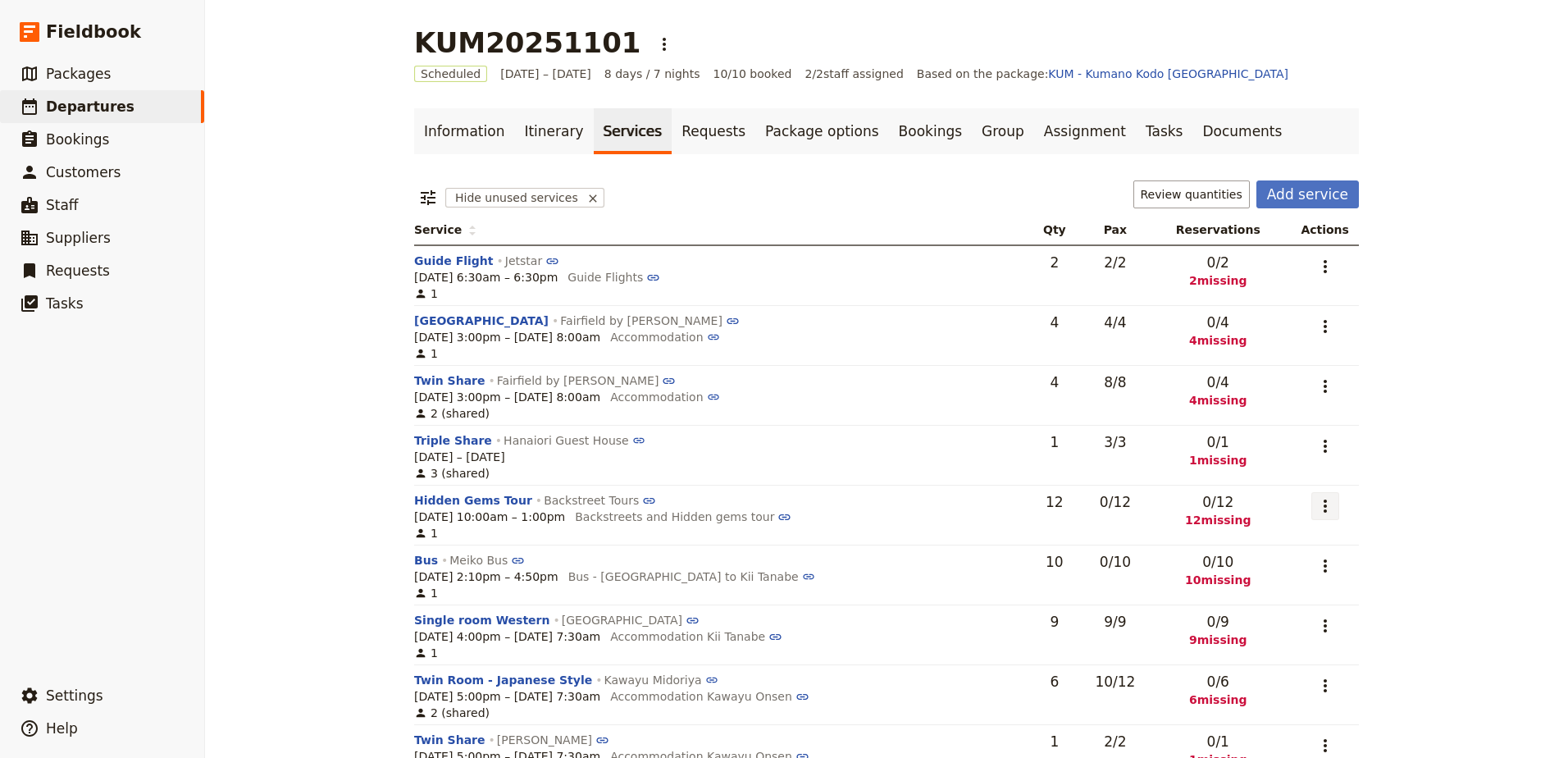
click at [1315, 508] on icon "Actions" at bounding box center [1324, 506] width 19 height 19
click at [1291, 585] on span "Add to supplier request" at bounding box center [1255, 588] width 134 height 16
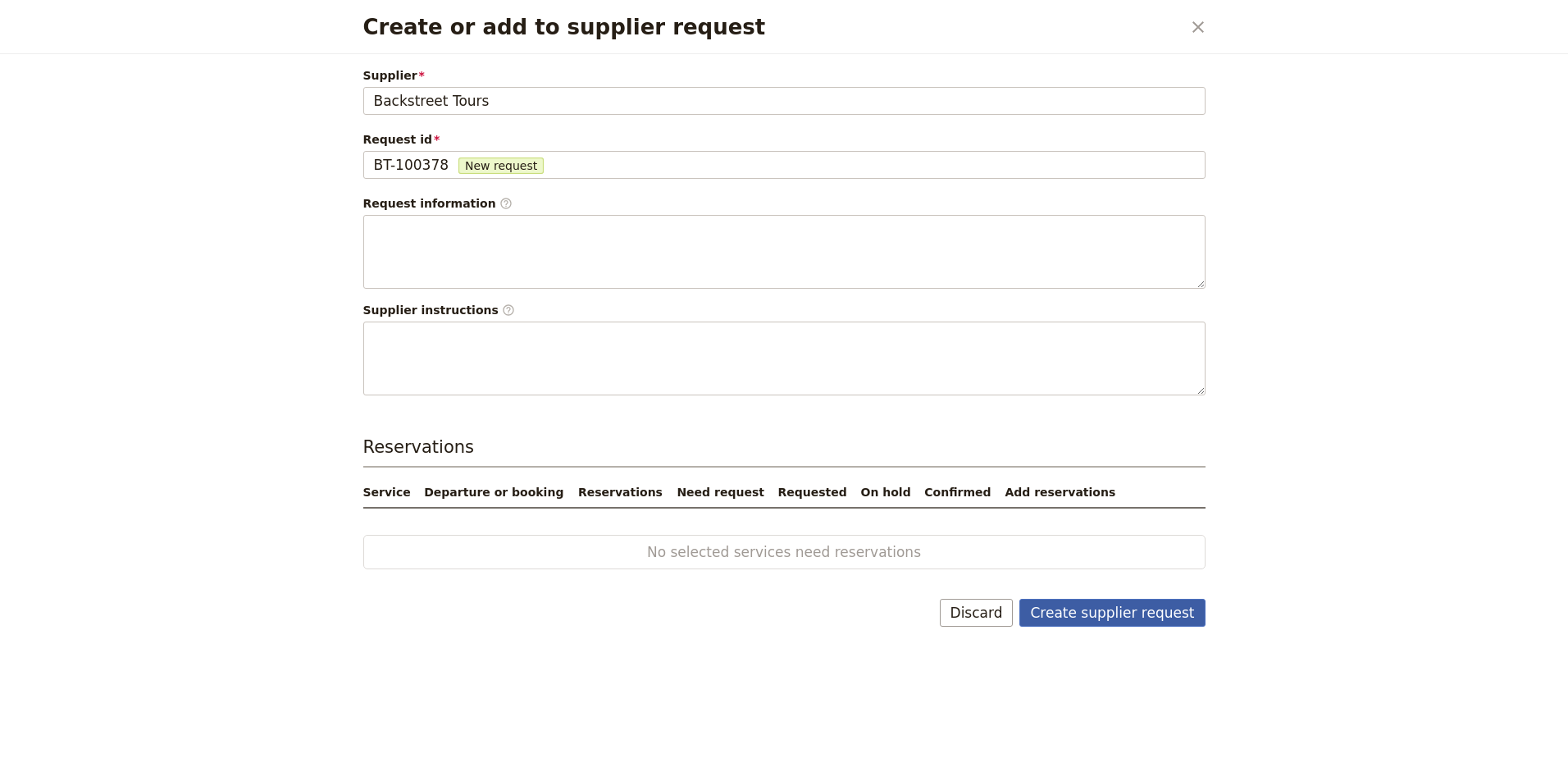
click at [1114, 610] on button "Create supplier request" at bounding box center [1111, 612] width 185 height 28
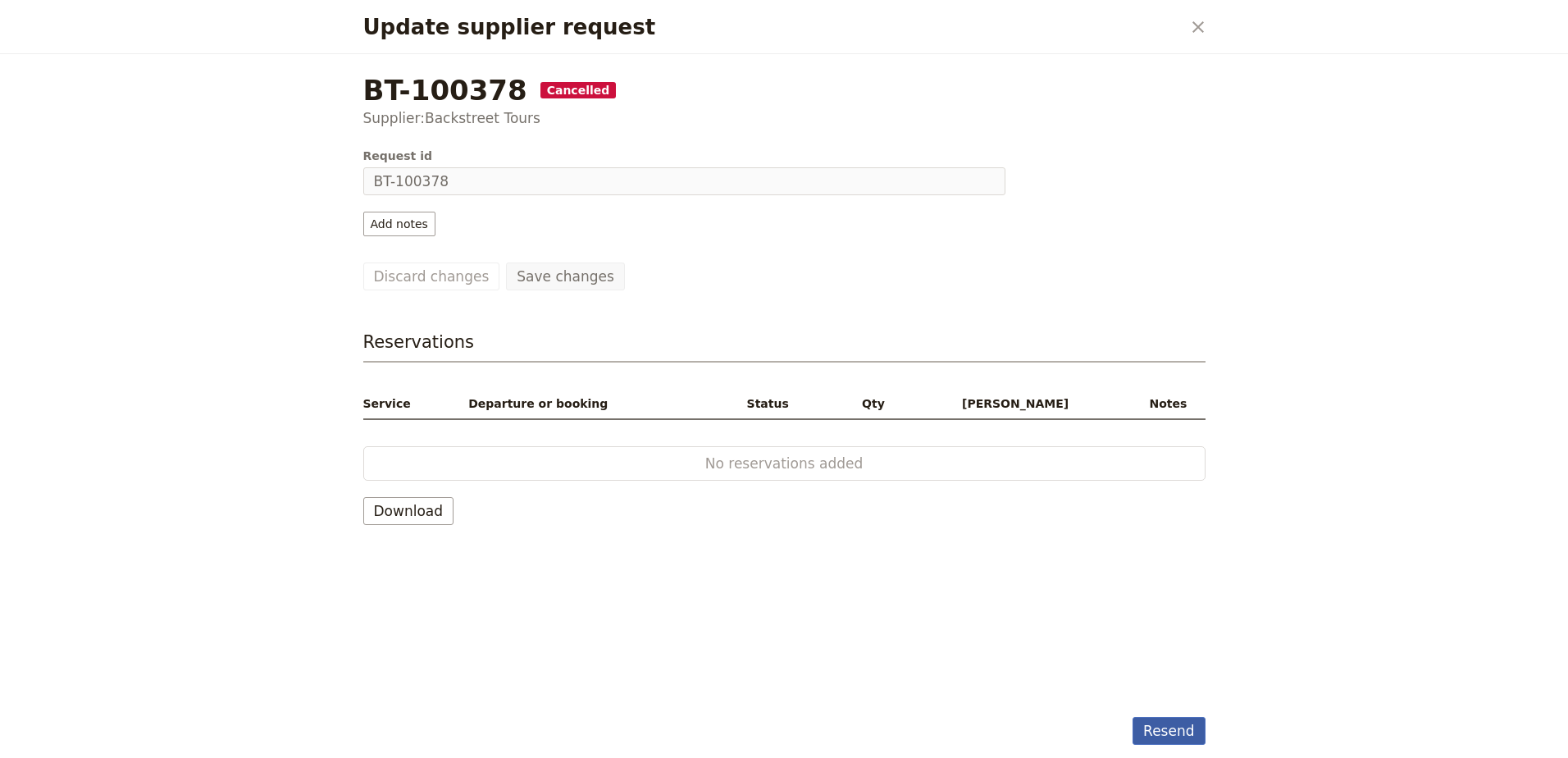
click at [1180, 733] on button "Resend" at bounding box center [1168, 731] width 72 height 28
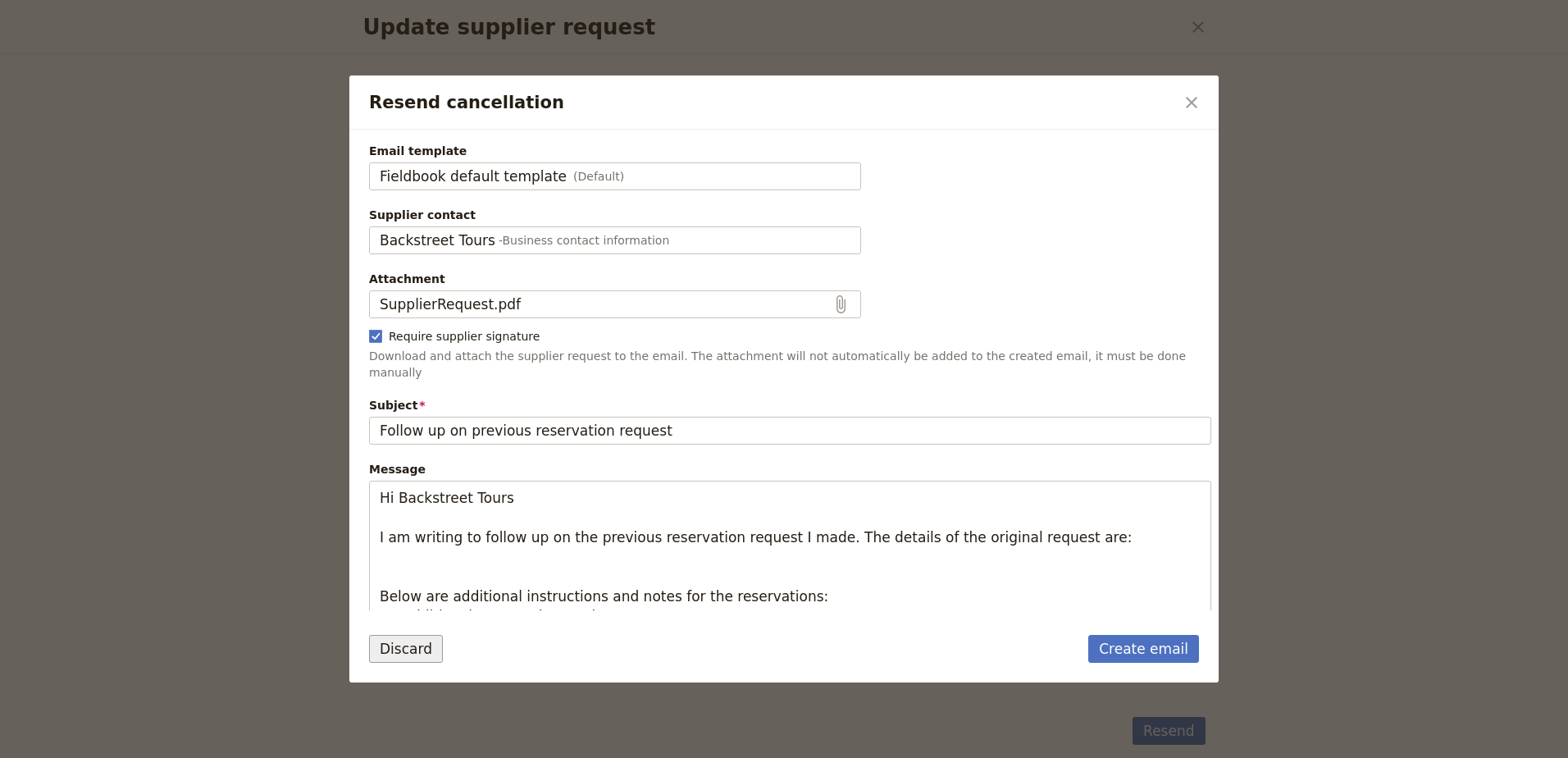
click at [430, 647] on button "Discard" at bounding box center [405, 649] width 74 height 28
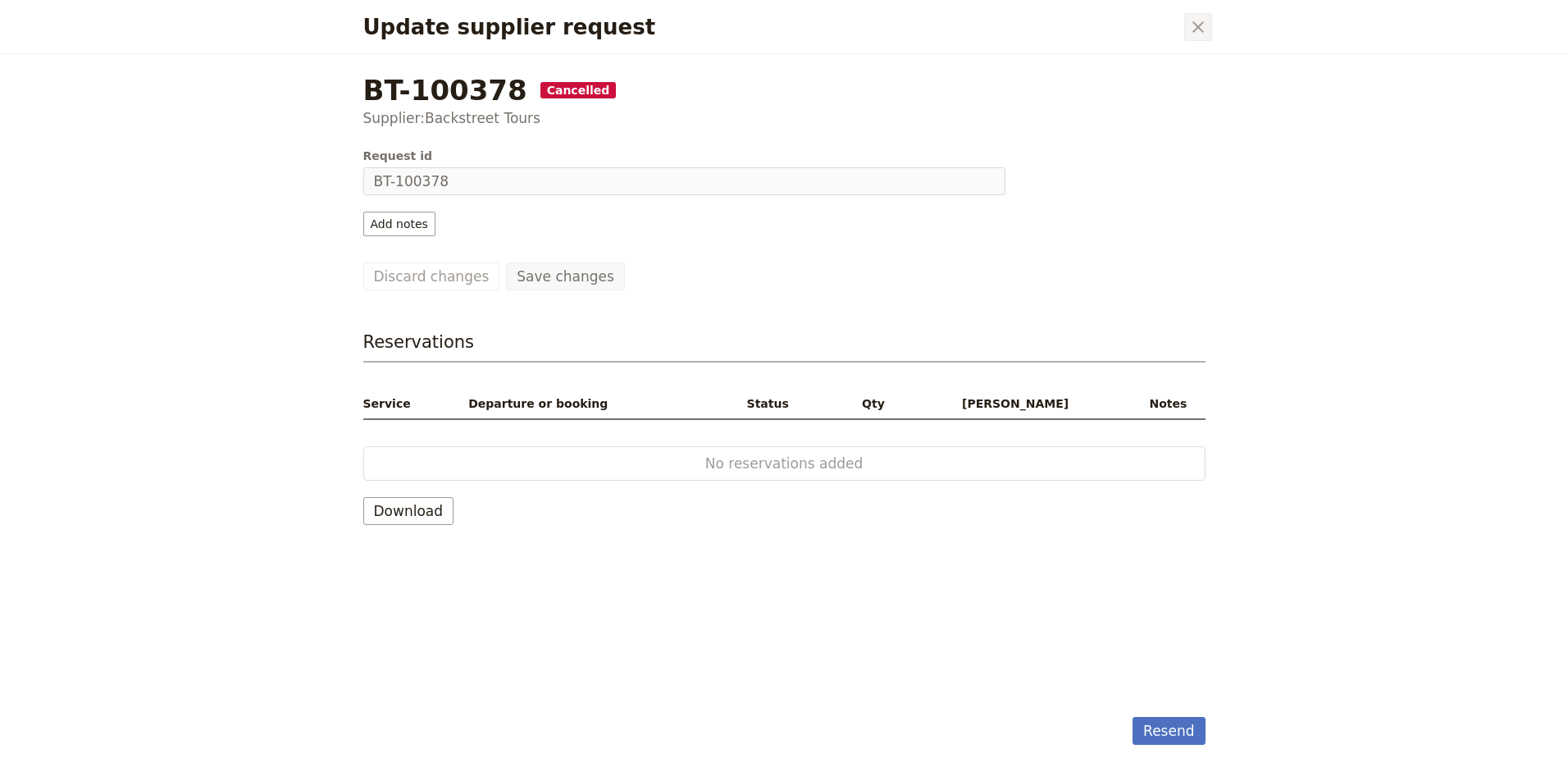
click at [1190, 34] on icon "Close dialog" at bounding box center [1198, 26] width 19 height 19
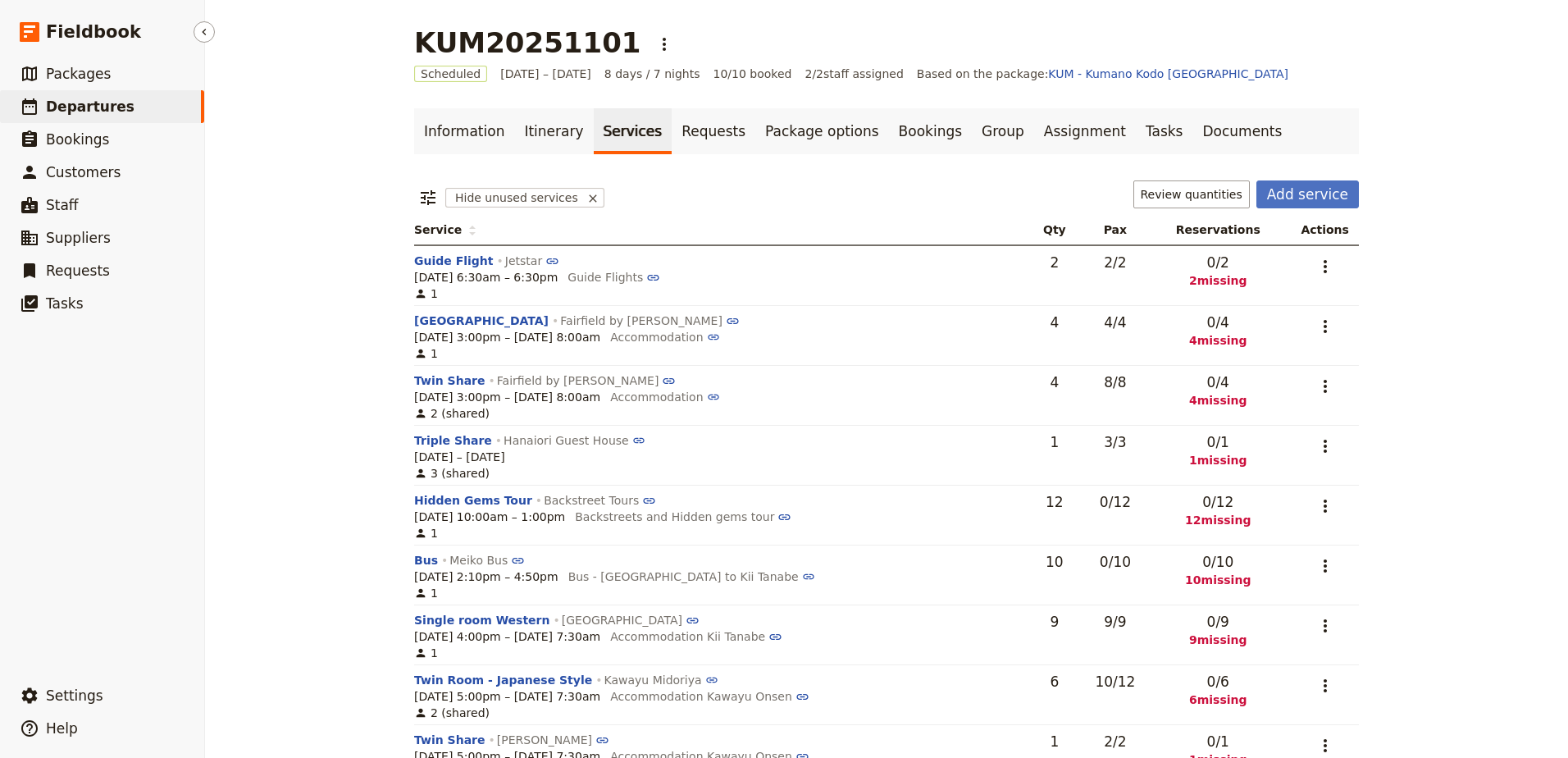
click at [101, 98] on span "Departures" at bounding box center [90, 106] width 89 height 16
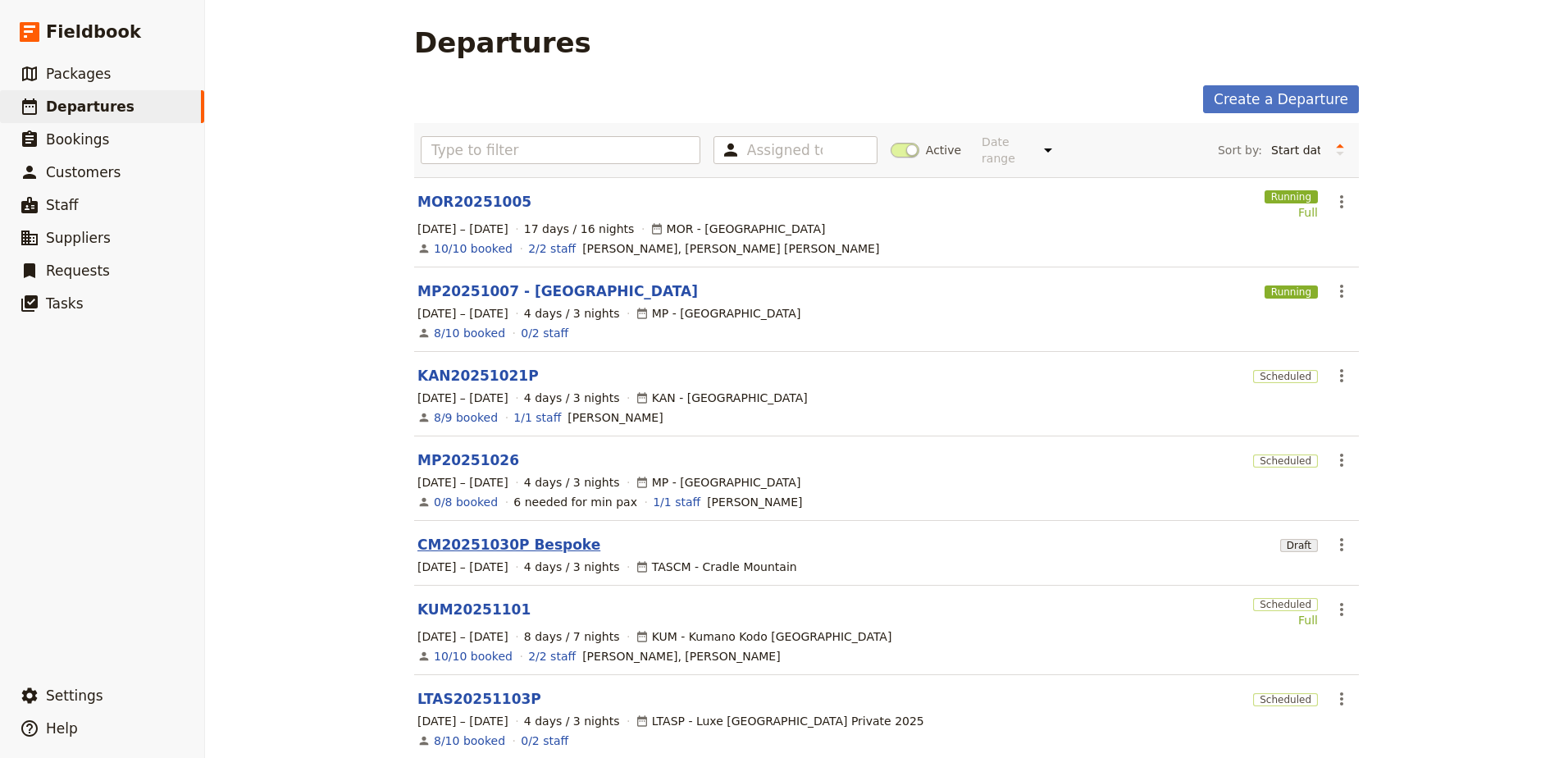
click at [517, 535] on link "CM20251030P Bespoke" at bounding box center [509, 544] width 183 height 19
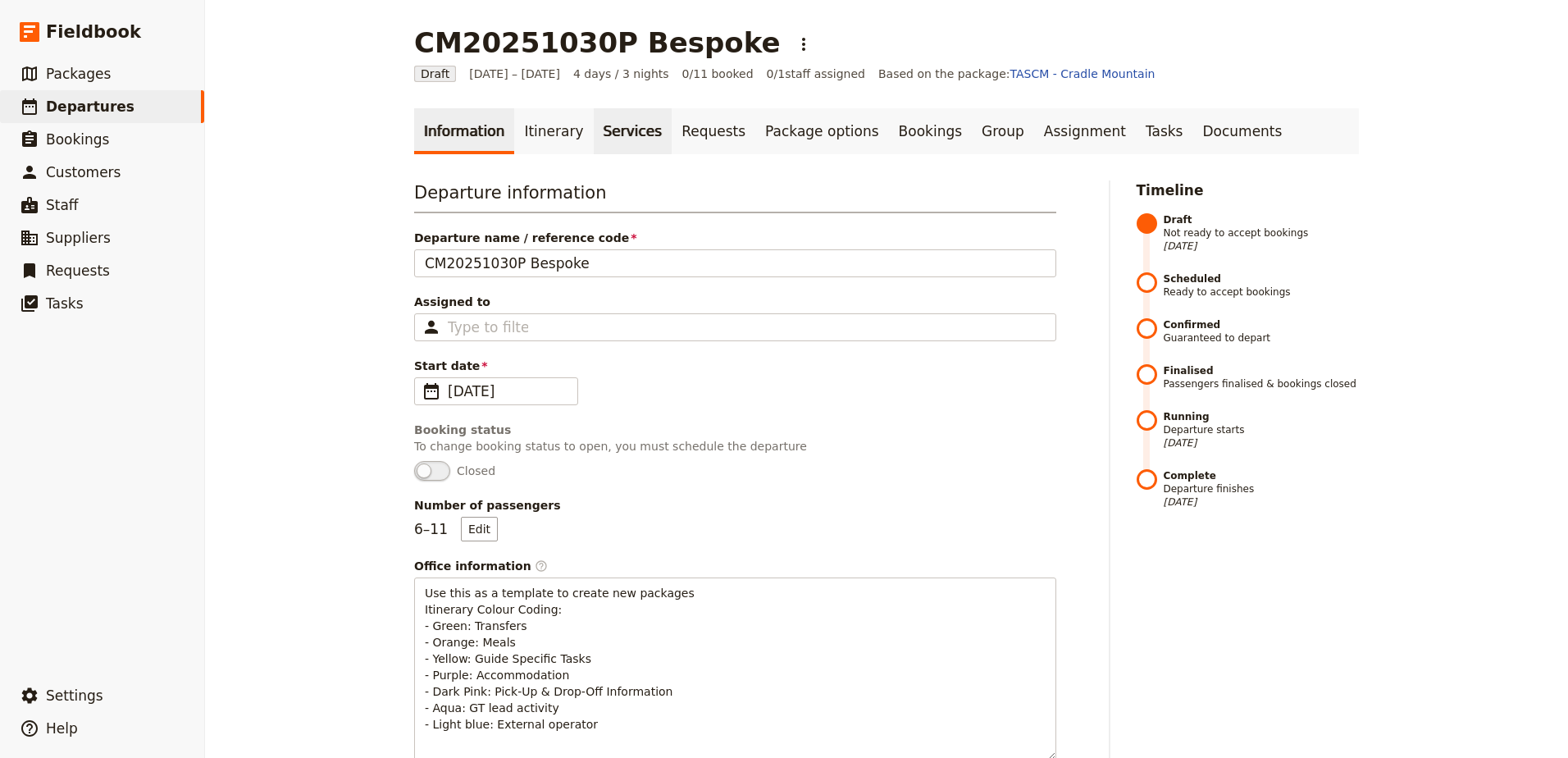
click at [625, 122] on link "Services" at bounding box center [633, 131] width 79 height 46
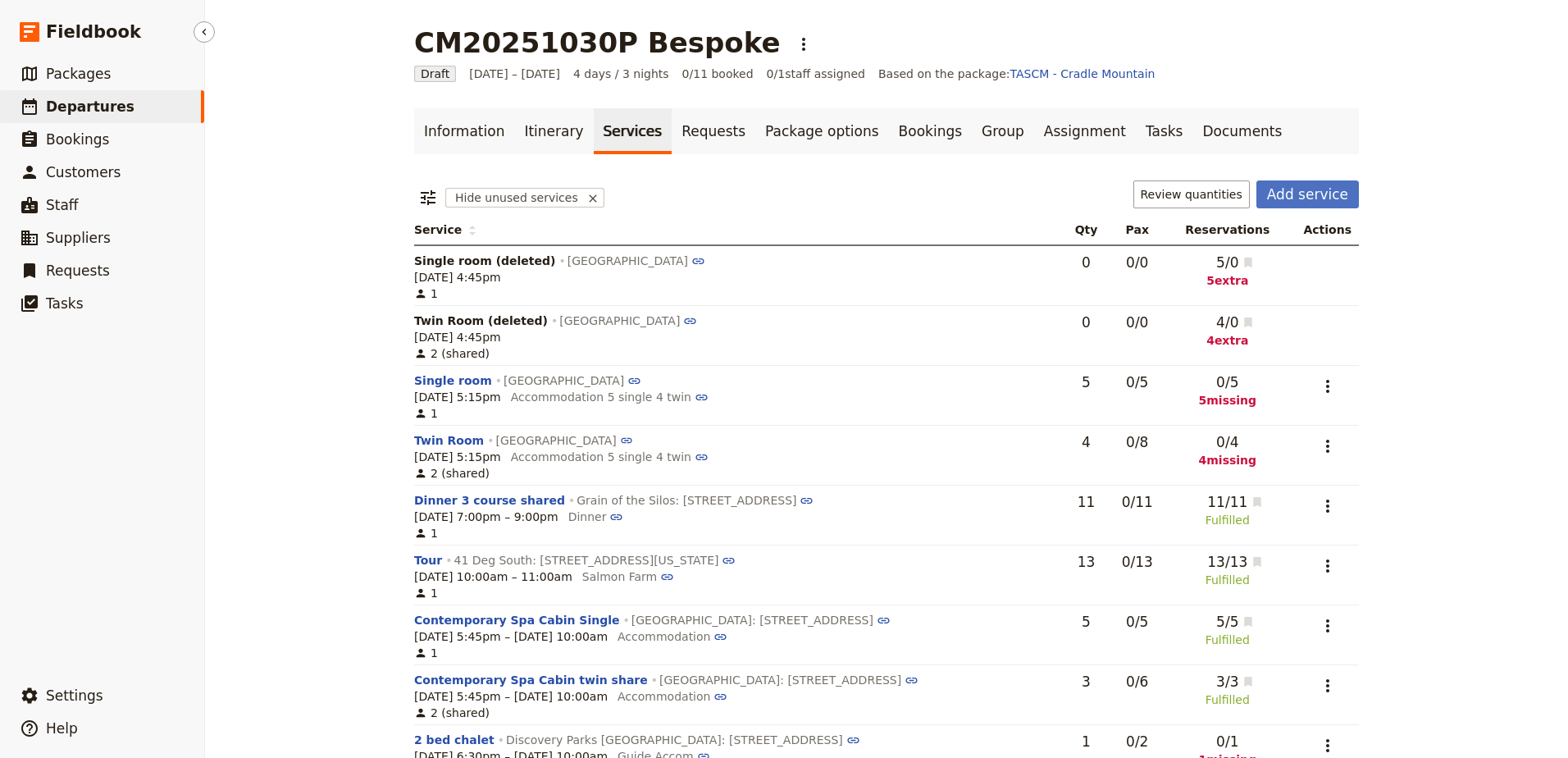
click at [101, 117] on link "​ Departures" at bounding box center [101, 107] width 204 height 33
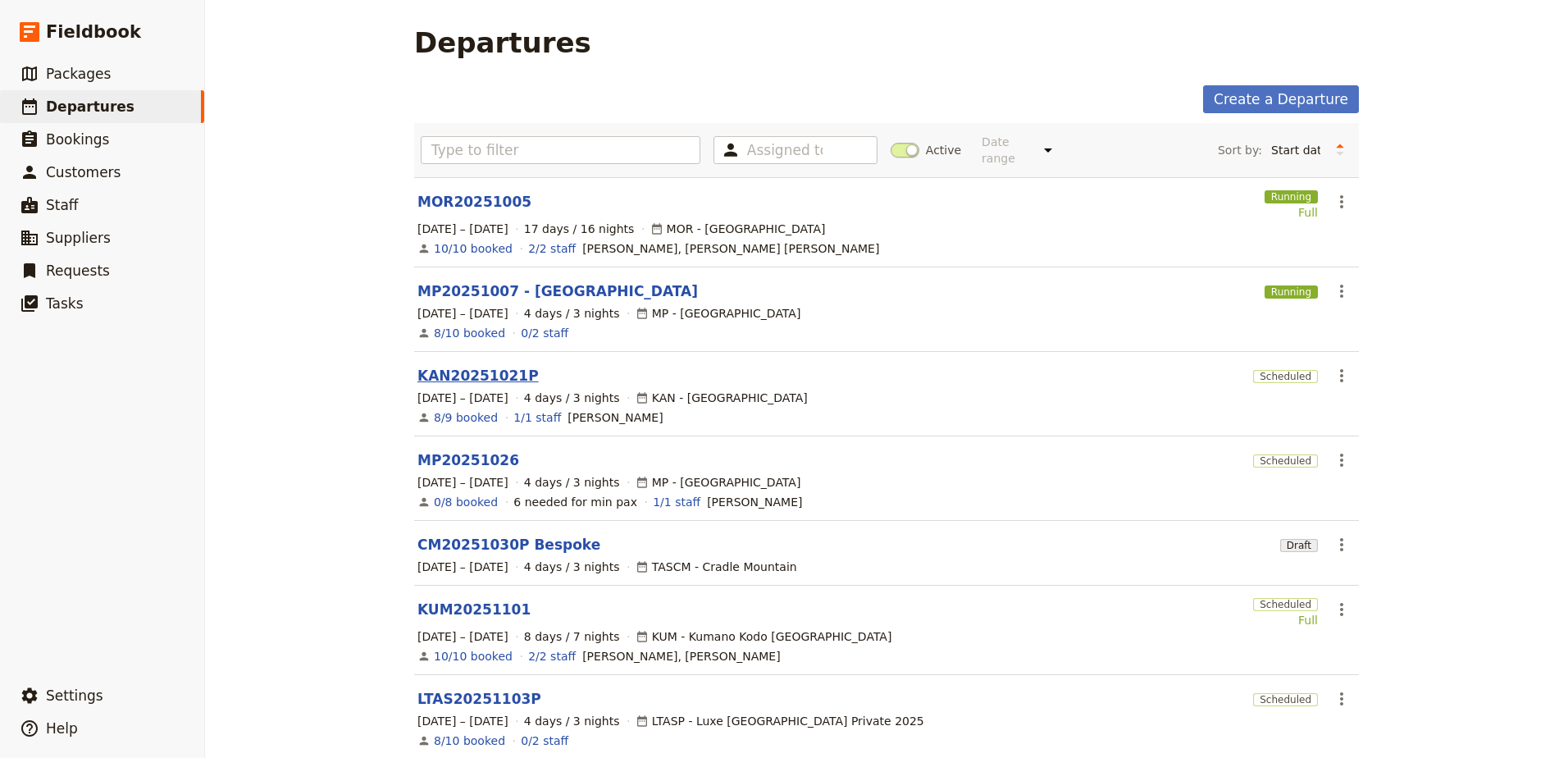
click at [474, 366] on link "KAN20251021P" at bounding box center [479, 376] width 122 height 19
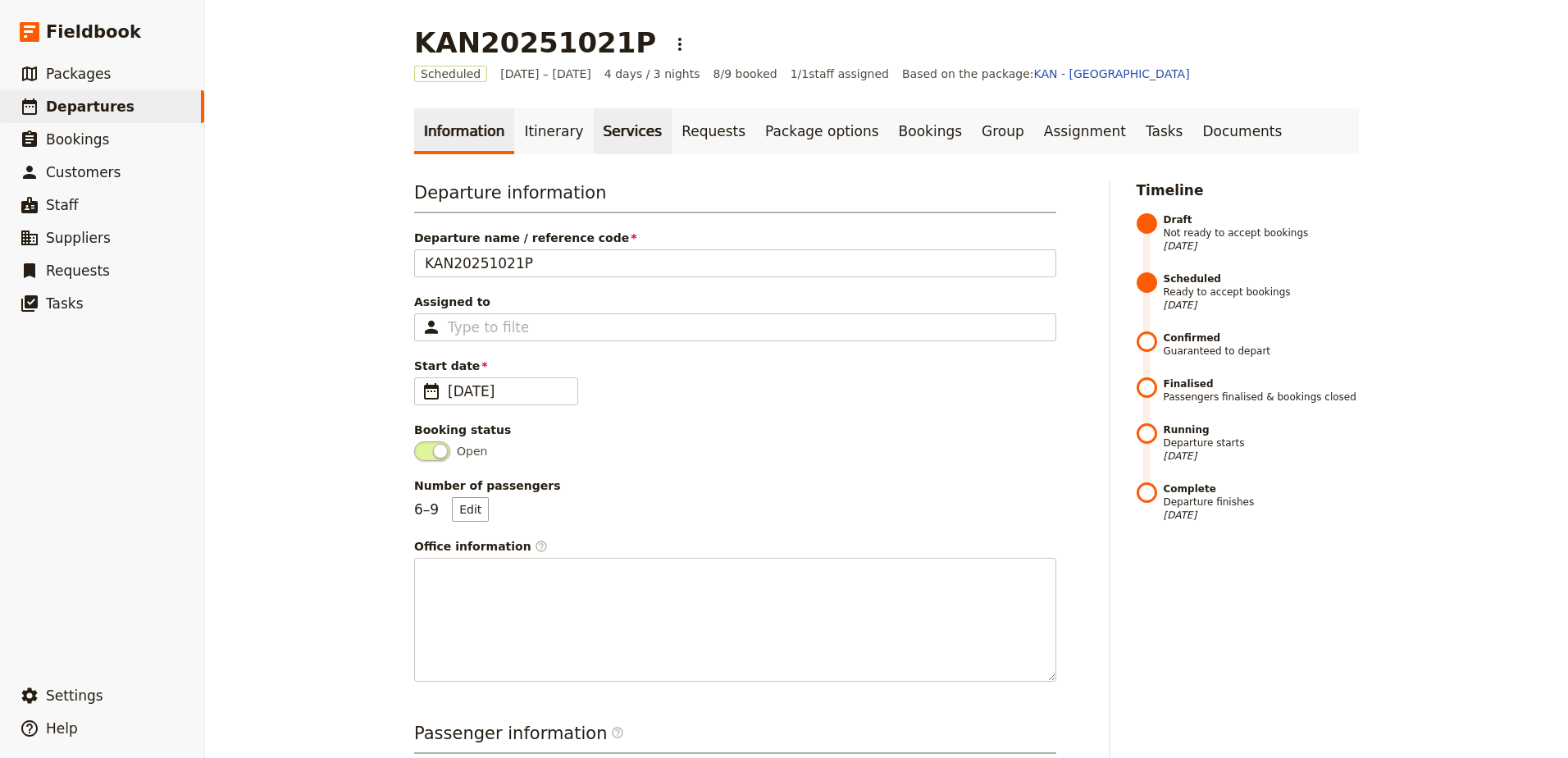
click at [597, 136] on link "Services" at bounding box center [633, 131] width 79 height 46
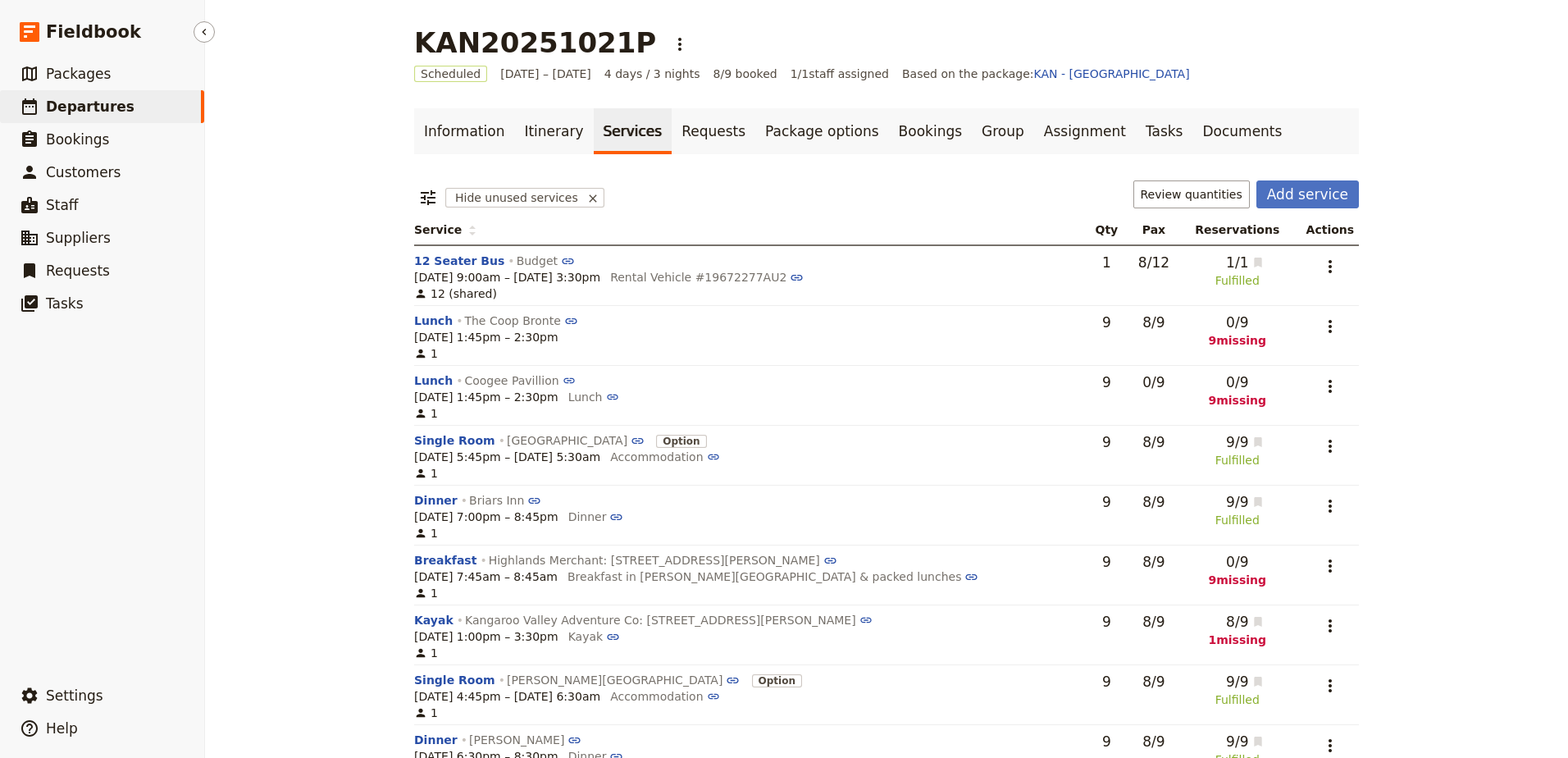
click at [138, 109] on link "​ Departures" at bounding box center [101, 107] width 204 height 33
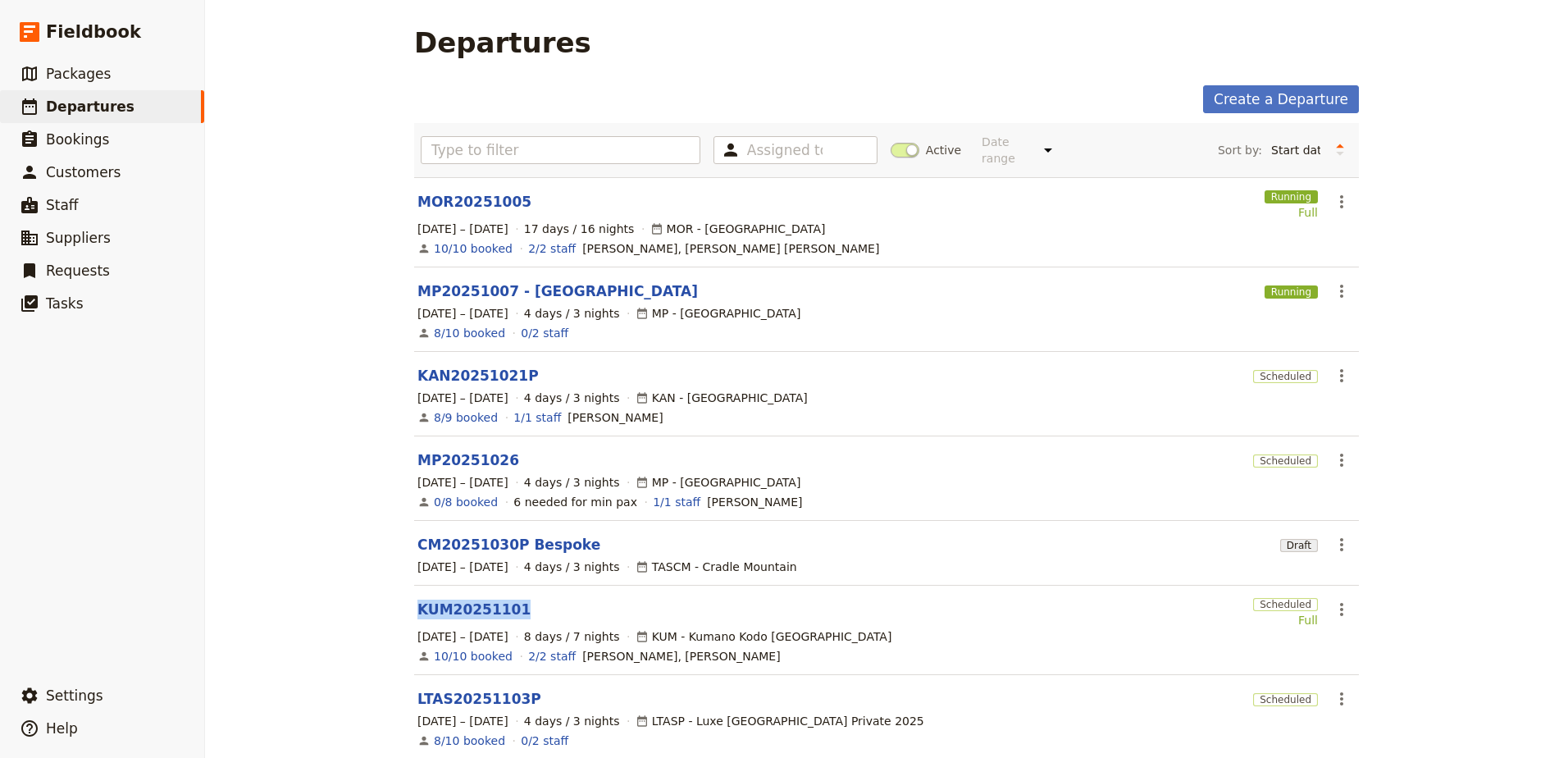
drag, startPoint x: 524, startPoint y: 599, endPoint x: 397, endPoint y: 599, distance: 127.0
click at [397, 599] on main "Departures Create a Departure Assigned to Active Date range This week Next week…" at bounding box center [886, 549] width 984 height 1099
copy link "KUM20251101"
click at [47, 731] on span "Help" at bounding box center [62, 728] width 32 height 16
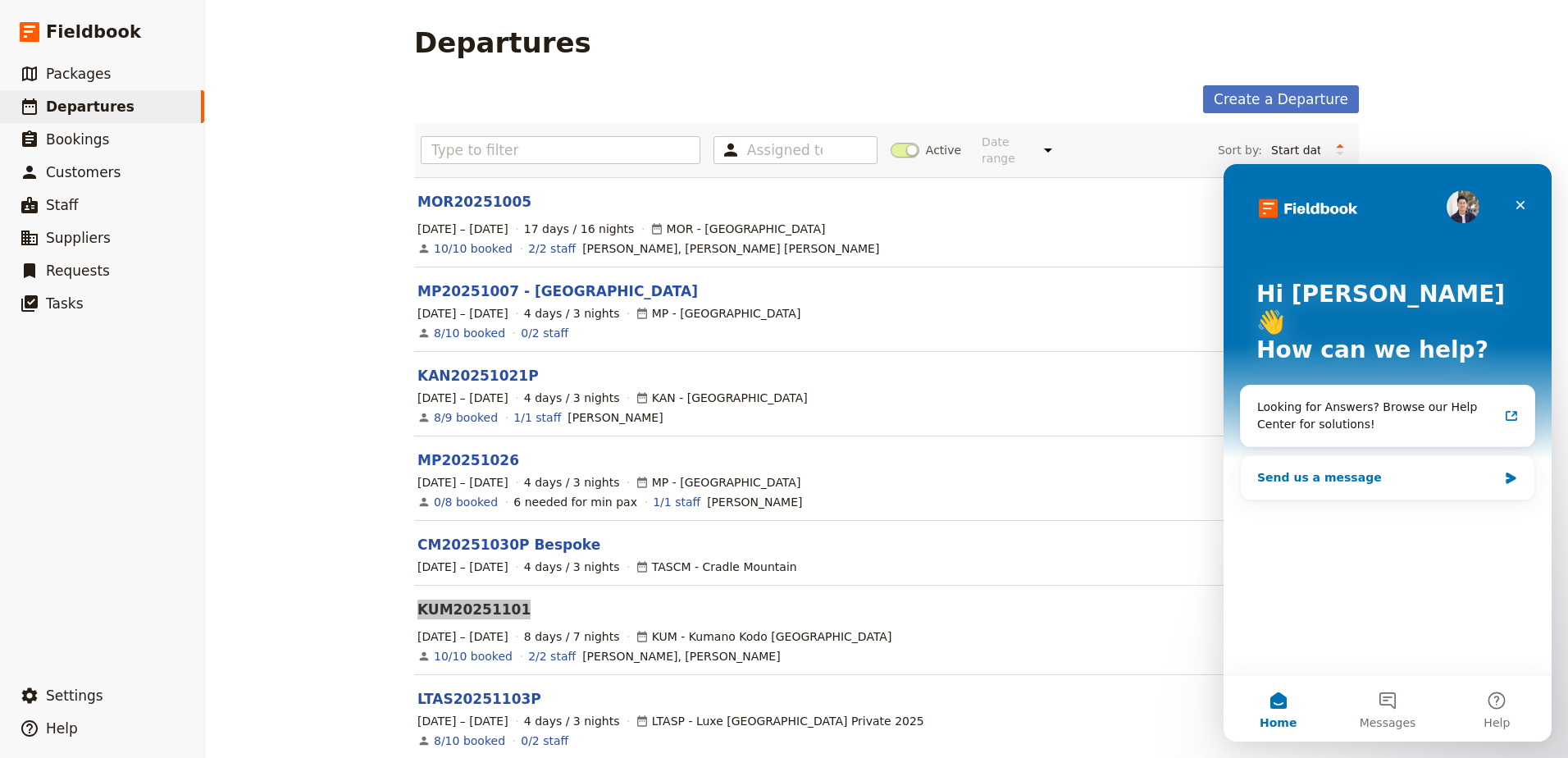
click at [1413, 456] on div "Send us a message" at bounding box center [1387, 477] width 293 height 43
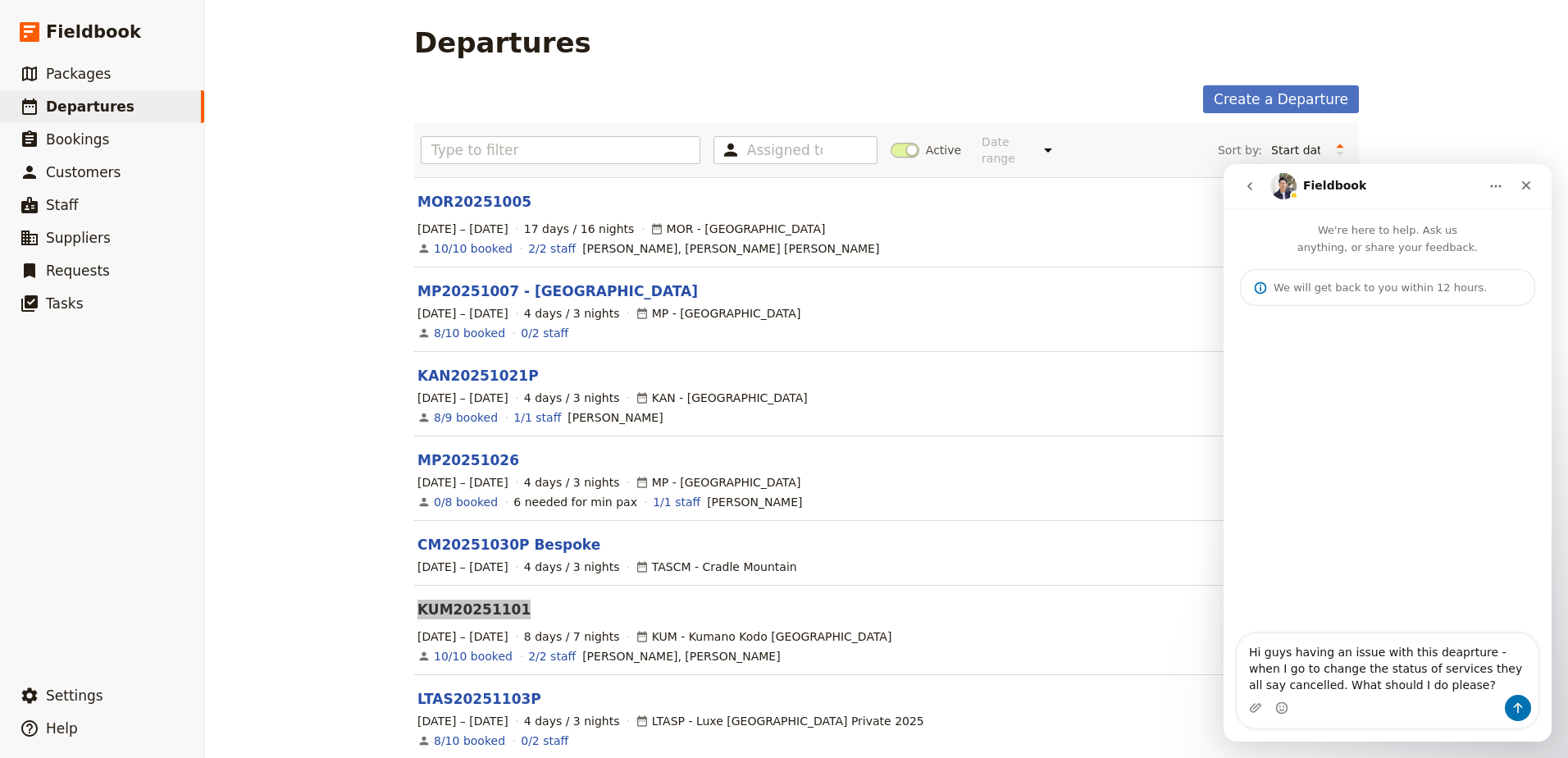
type textarea "Hi guys having an issue with this deaprture - when I go to change the status of…"
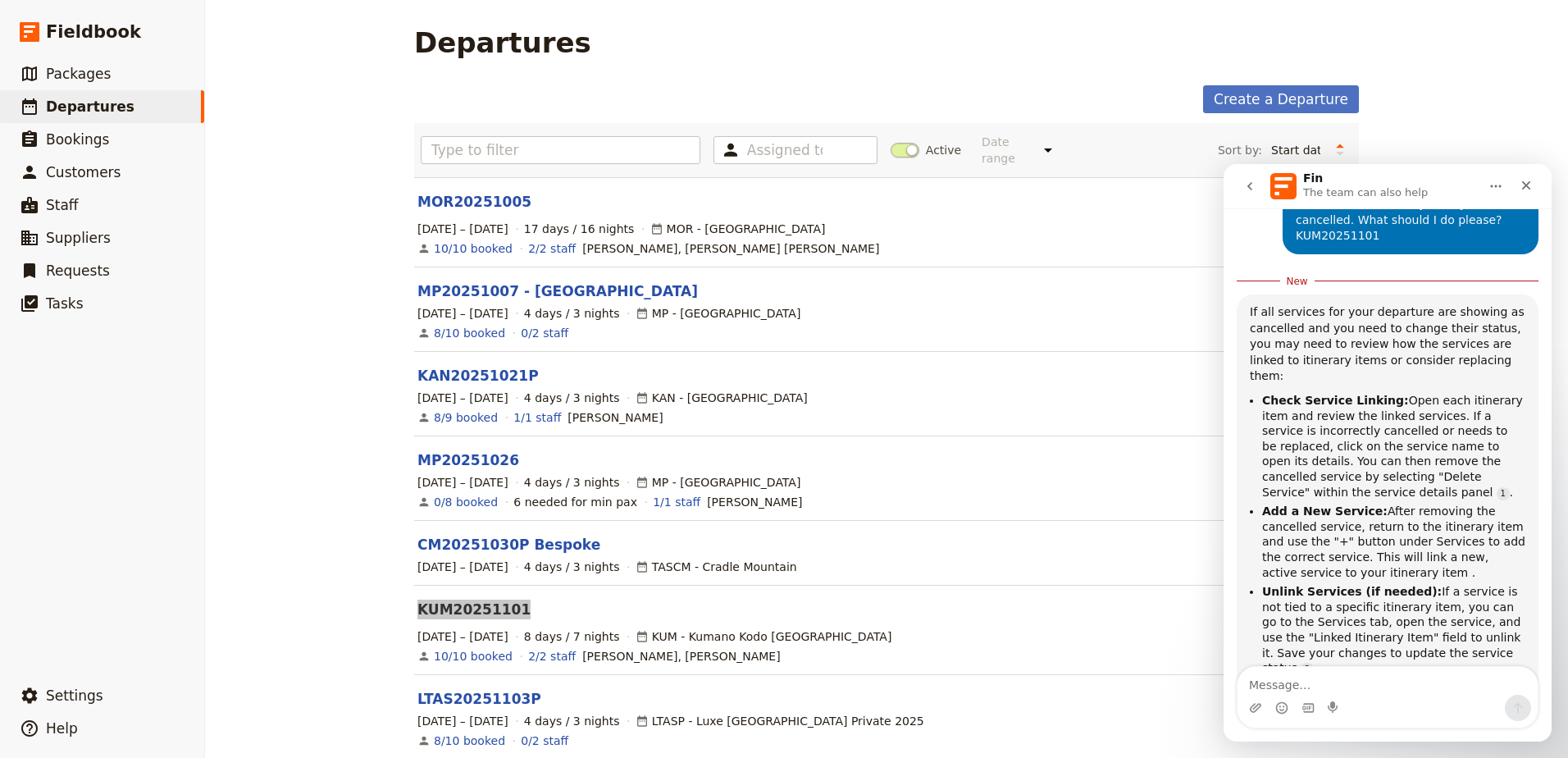
scroll to position [102, 0]
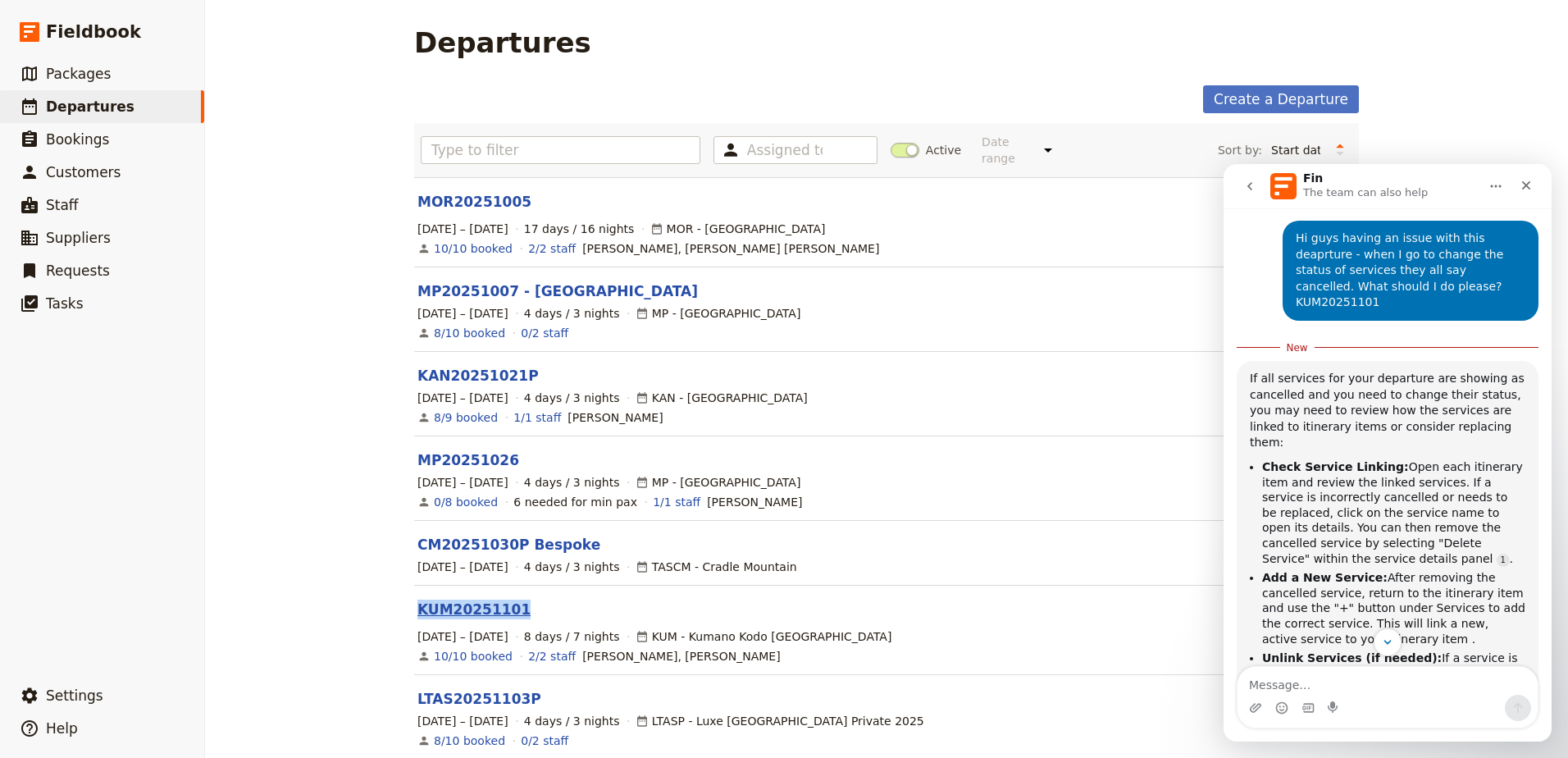
click at [480, 601] on link "KUM20251101" at bounding box center [474, 609] width 113 height 19
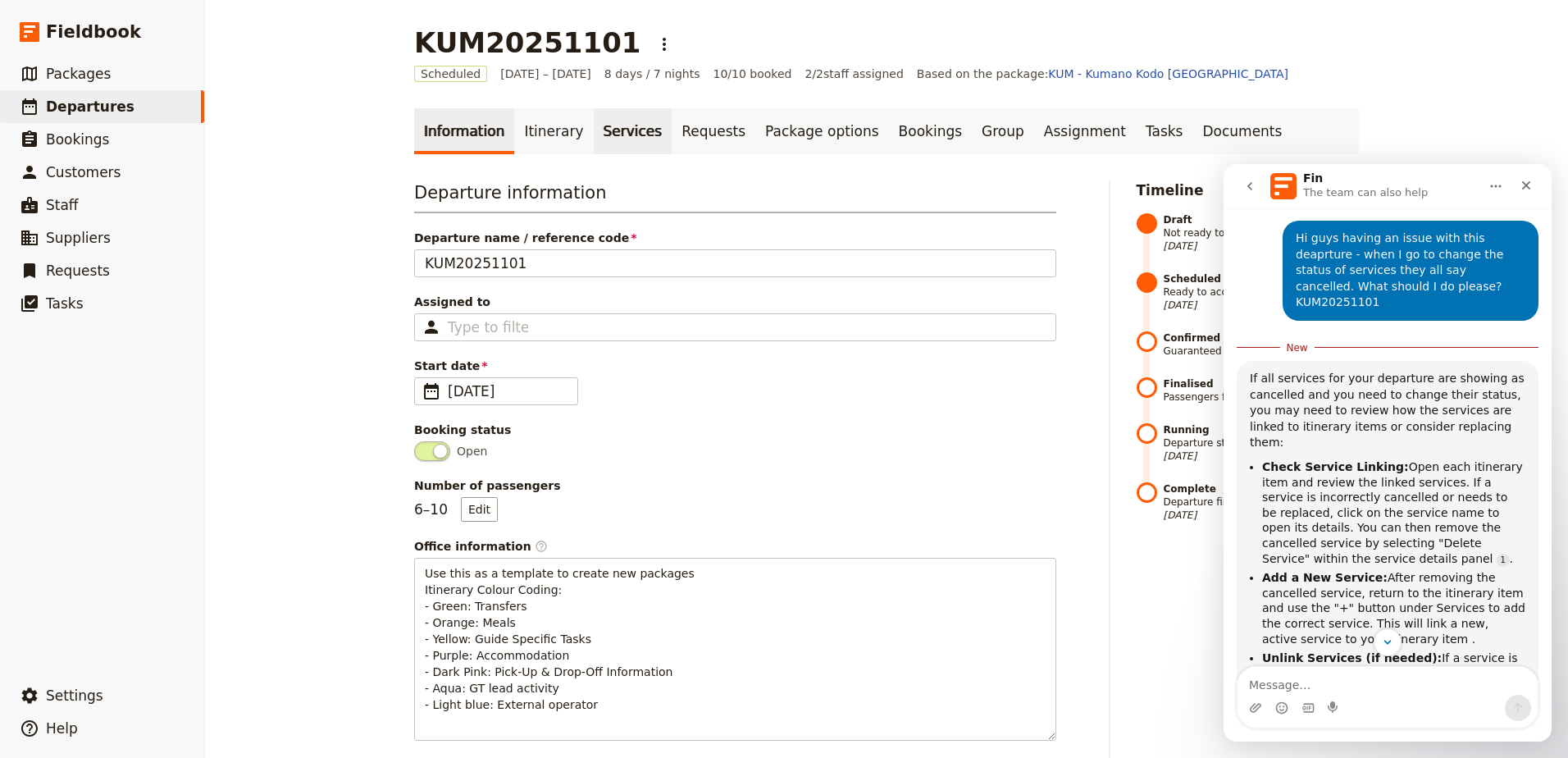
click at [595, 135] on link "Services" at bounding box center [633, 131] width 79 height 46
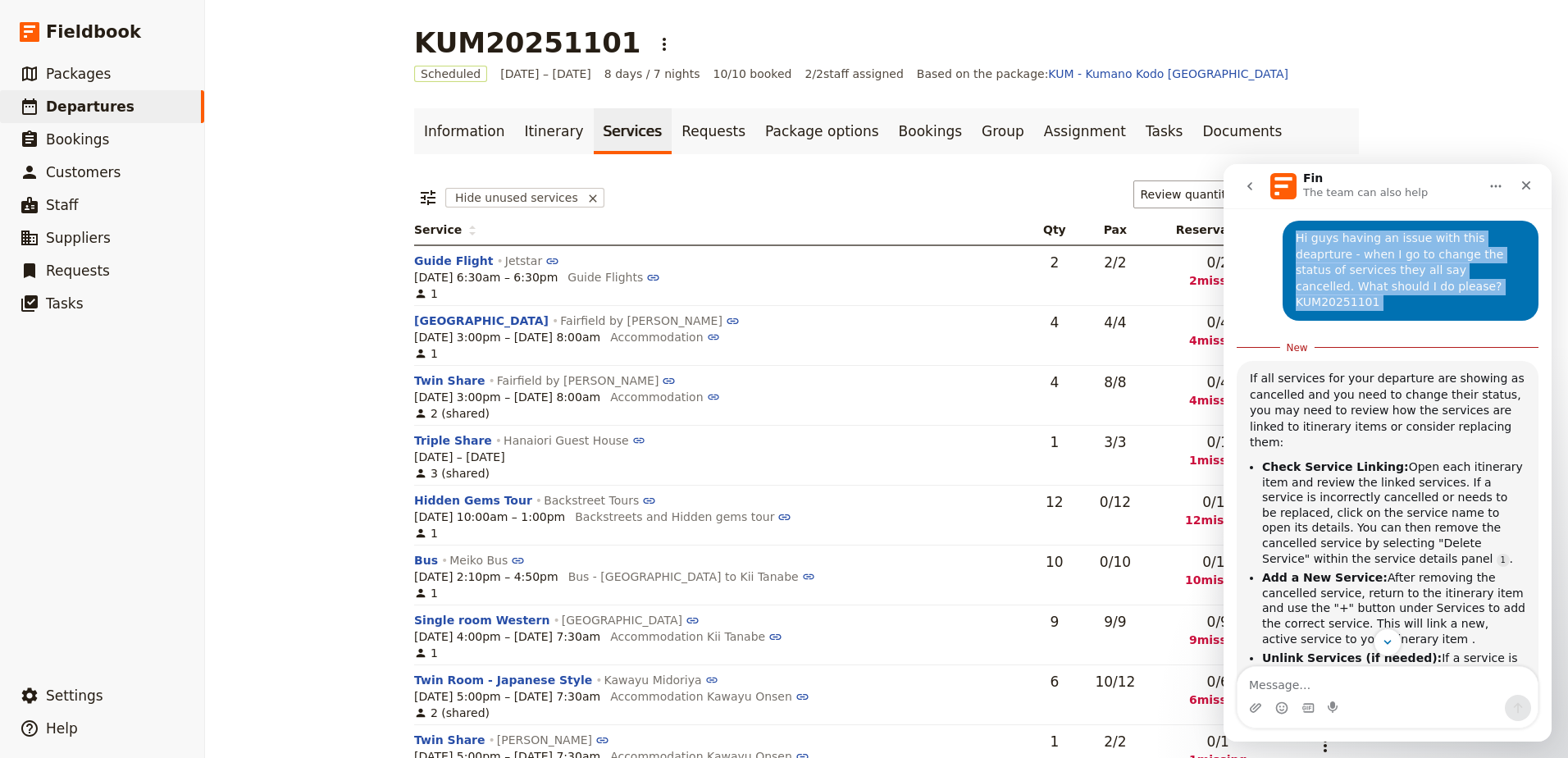
drag, startPoint x: 1245, startPoint y: 247, endPoint x: 1272, endPoint y: 309, distance: 67.6
click at [1272, 309] on div "Hi guys having an issue with this deaprture - when I go to change the status of…" at bounding box center [1387, 575] width 302 height 710
drag, startPoint x: 1272, startPoint y: 309, endPoint x: 1560, endPoint y: 230, distance: 298.6
click at [1552, 230] on html "Fin The team can also help We're here to help. Ask us anything, or share your f…" at bounding box center [1388, 453] width 328 height 578
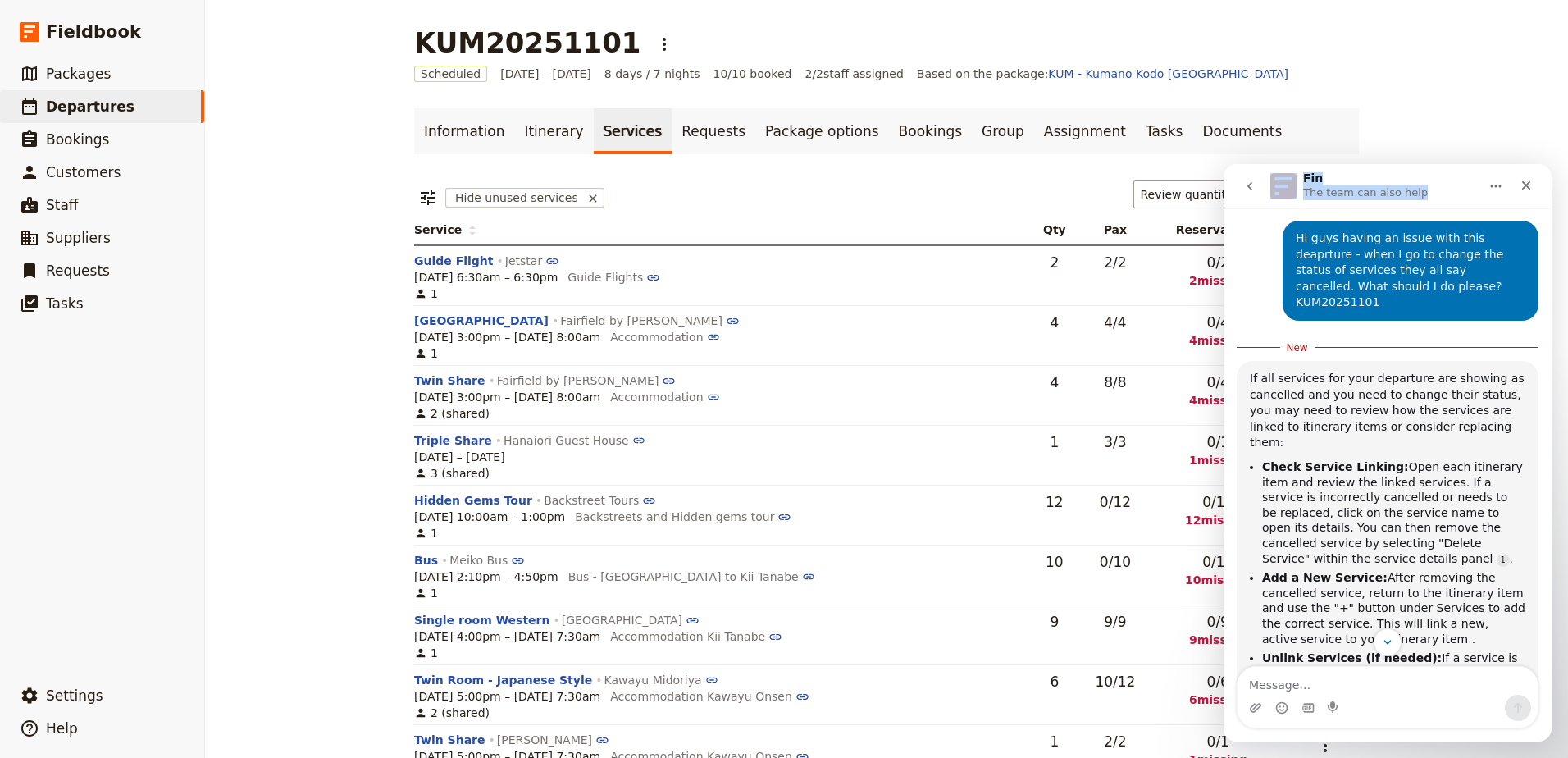
drag, startPoint x: 1457, startPoint y: 180, endPoint x: 1110, endPoint y: 129, distance: 350.7
click at [1224, 164] on html "Fin The team can also help We're here to help. Ask us anything, or share your f…" at bounding box center [1388, 453] width 328 height 578
click at [1495, 187] on icon "Home" at bounding box center [1496, 186] width 11 height 3
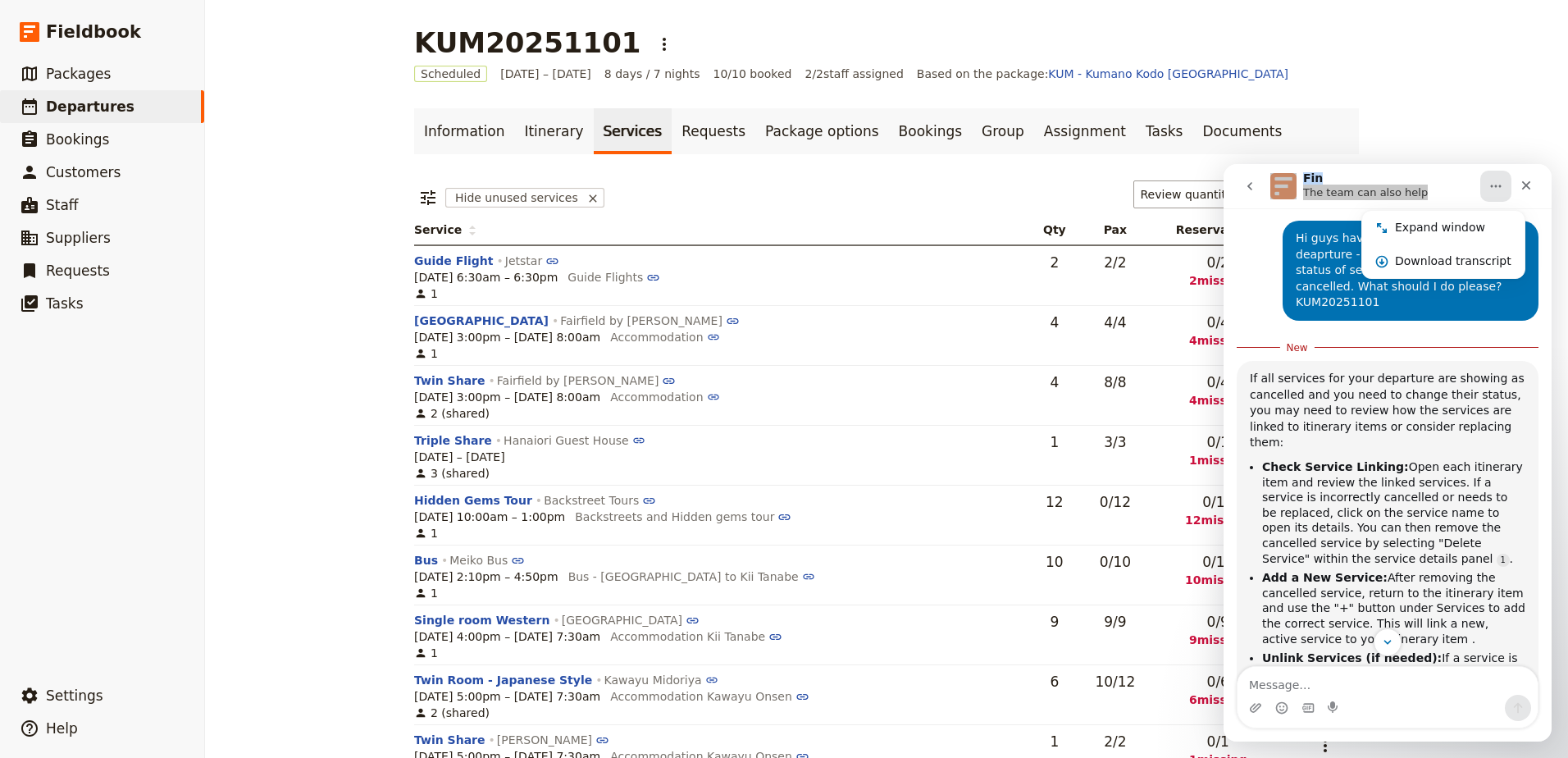
click at [1485, 124] on div "KUM20251101 ​ Scheduled [DATE] – [DATE] 8 days / 7 nights 10/10 booked 2 / 2 st…" at bounding box center [886, 379] width 1363 height 758
click at [1256, 176] on button "go back" at bounding box center [1249, 186] width 31 height 31
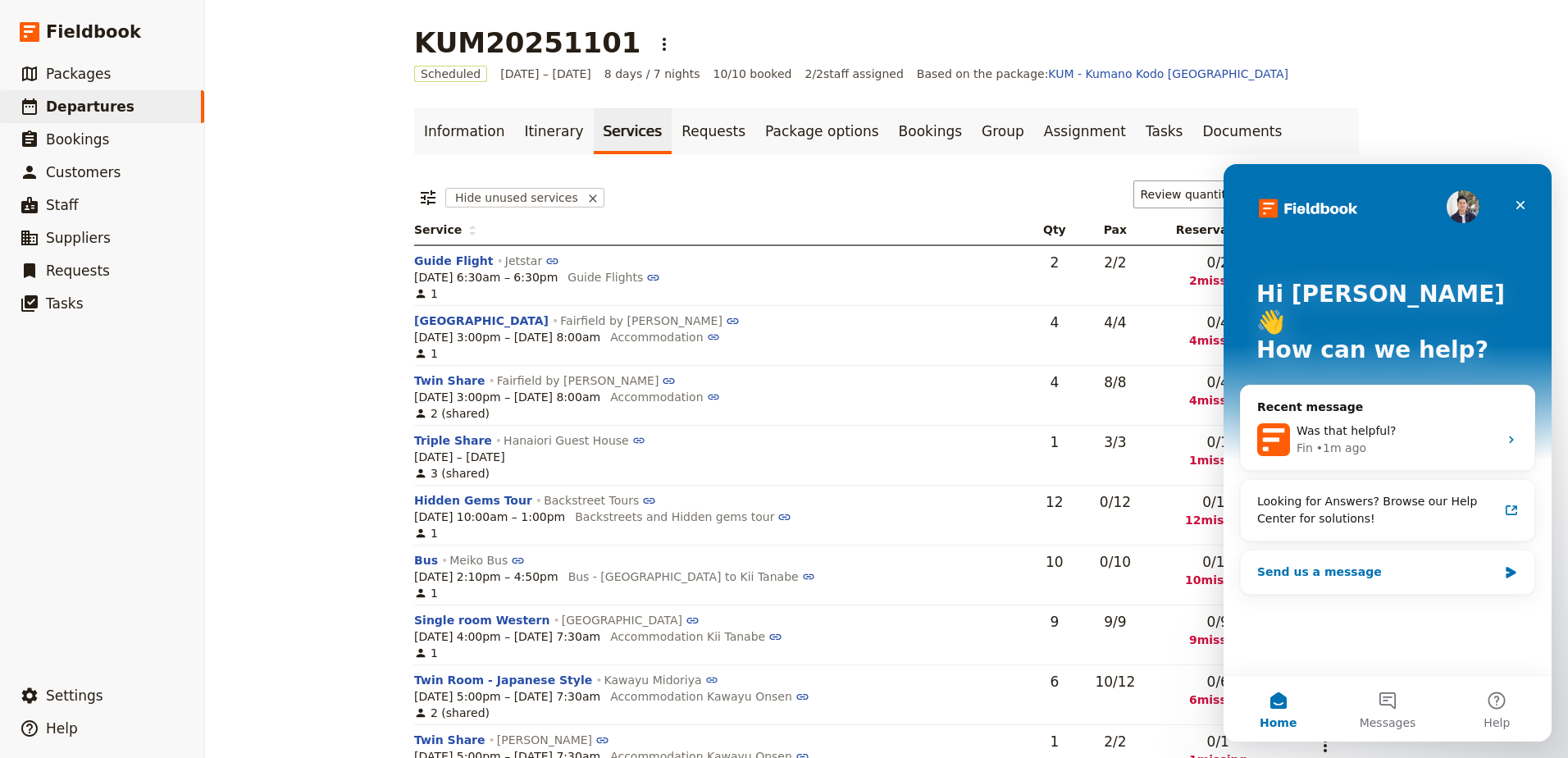
click at [1373, 563] on div "Send us a message" at bounding box center [1378, 572] width 240 height 17
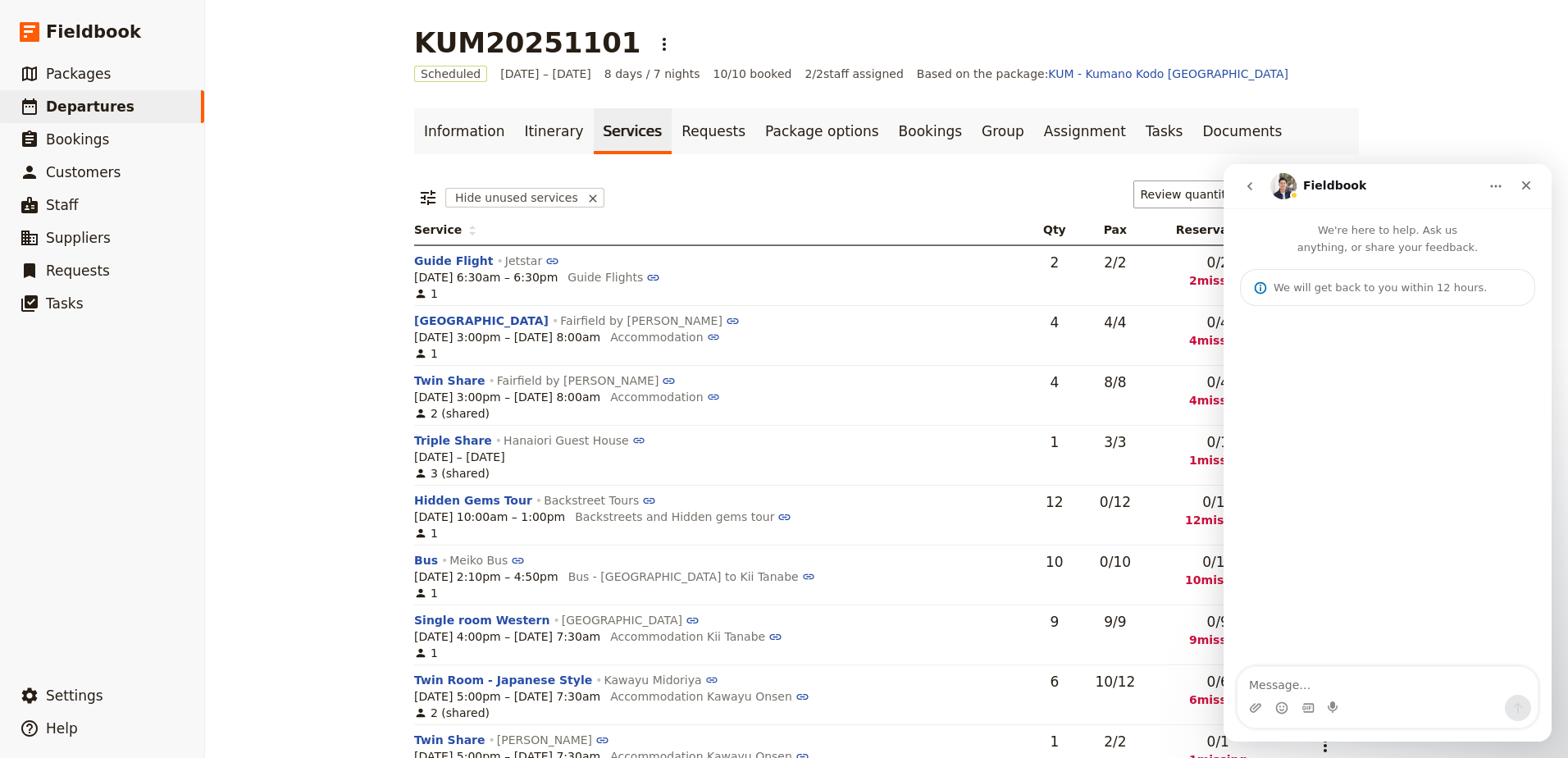
click at [1496, 180] on icon "Home" at bounding box center [1496, 186] width 14 height 14
click at [1496, 232] on div "Expand window" at bounding box center [1463, 228] width 90 height 17
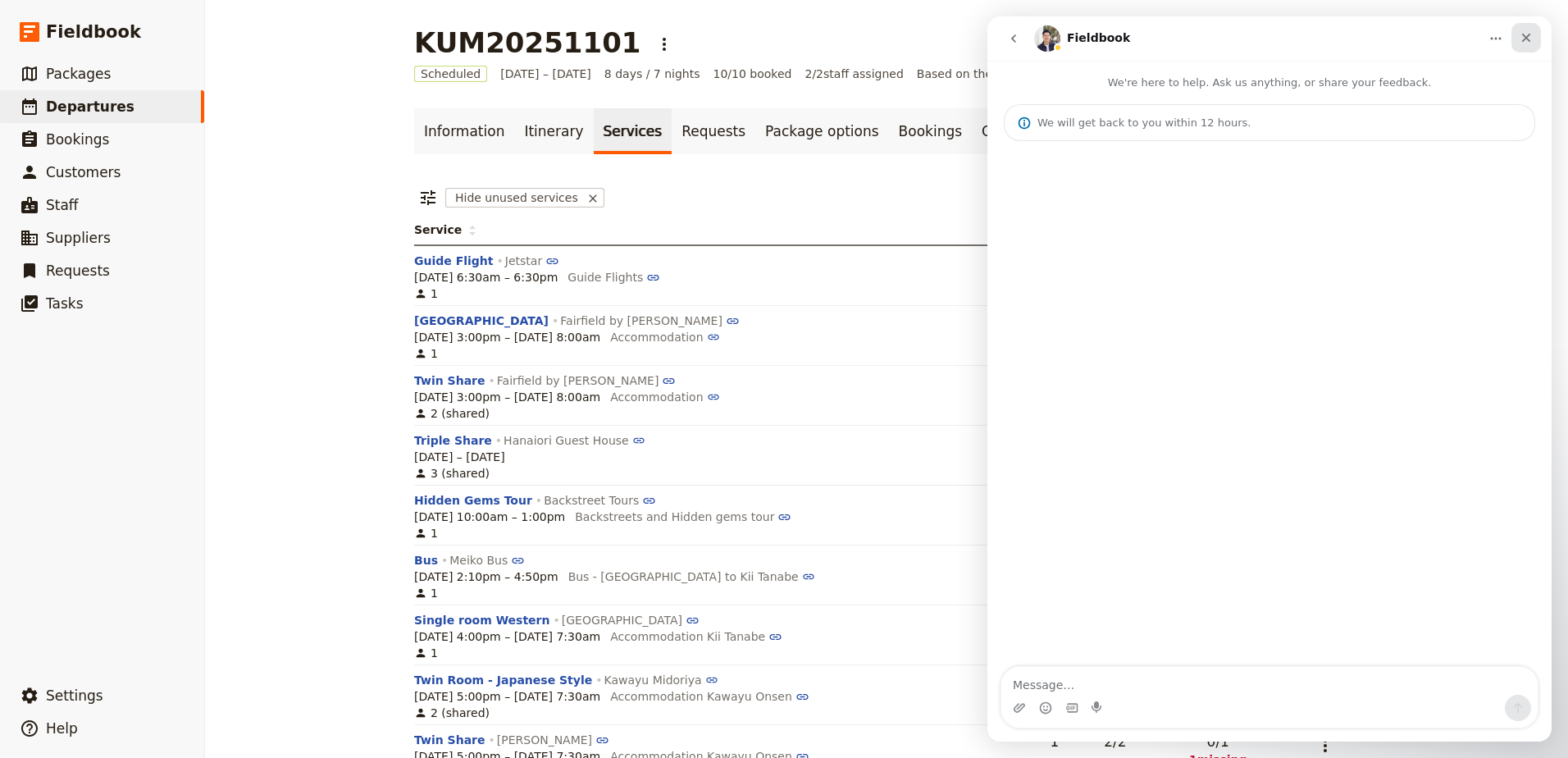
click at [1532, 38] on icon "Close" at bounding box center [1527, 38] width 14 height 14
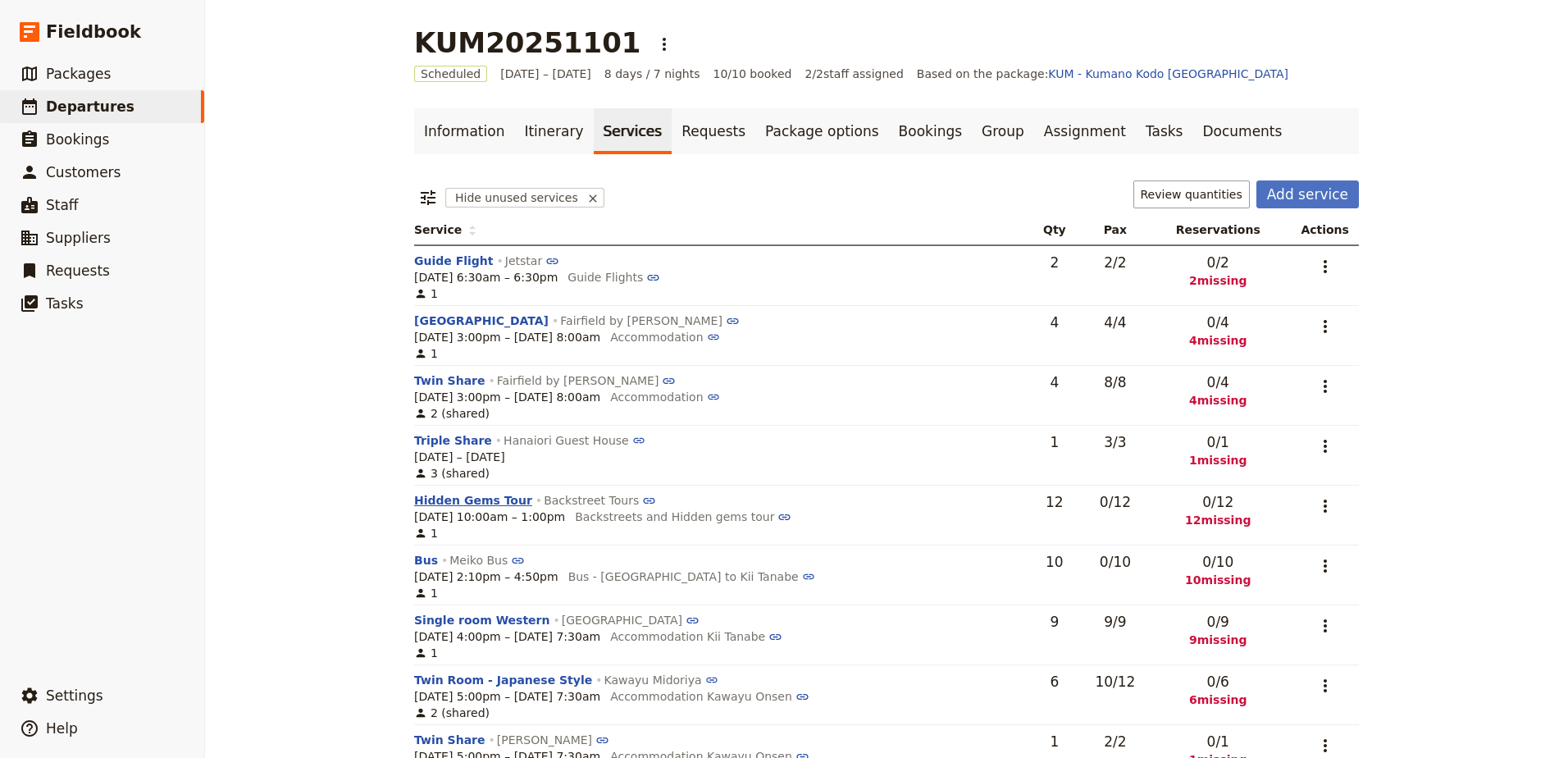
click at [492, 507] on button "Hidden Gems Tour" at bounding box center [474, 500] width 118 height 16
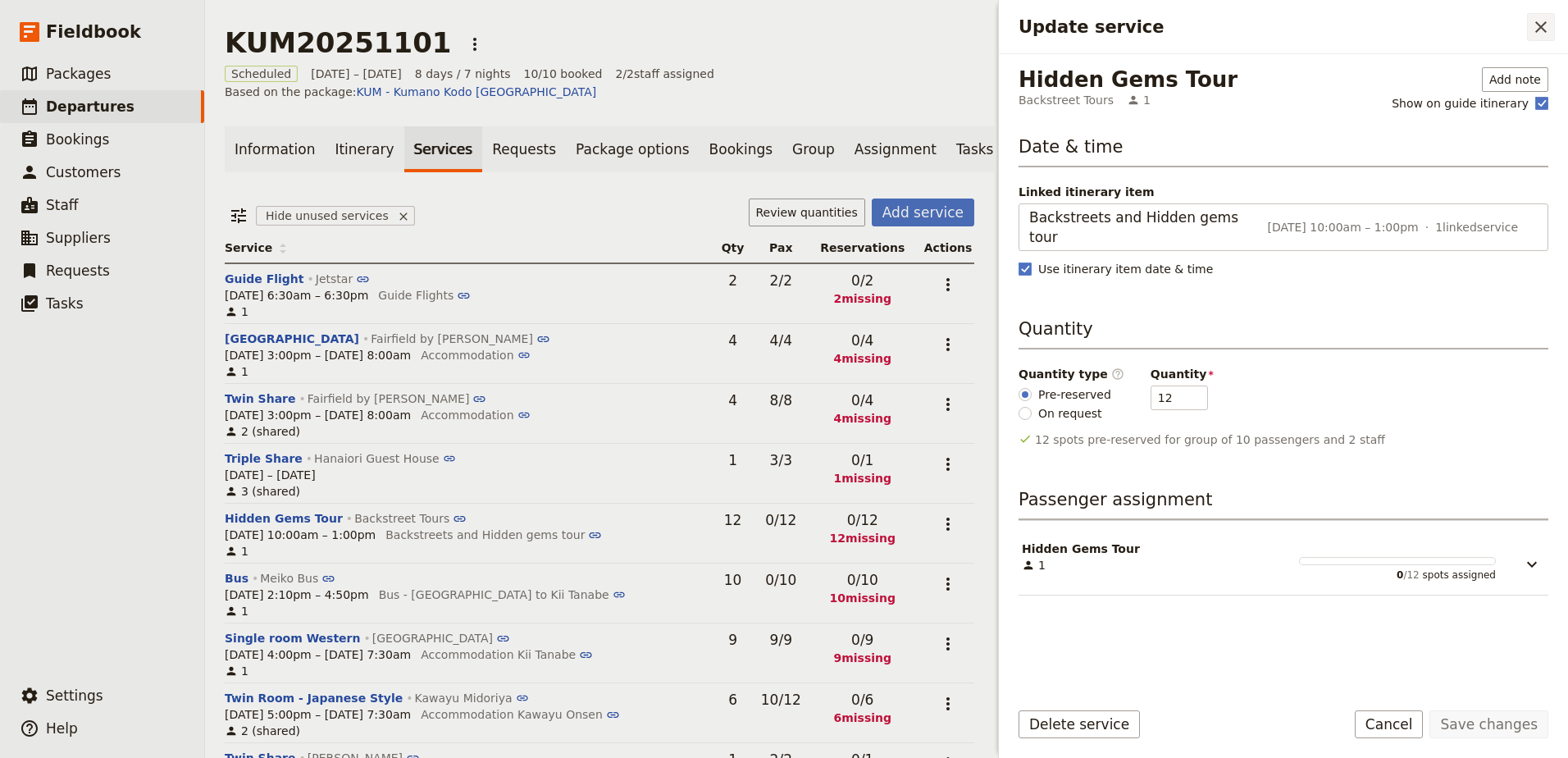
click at [1545, 25] on icon "Close drawer" at bounding box center [1541, 26] width 19 height 19
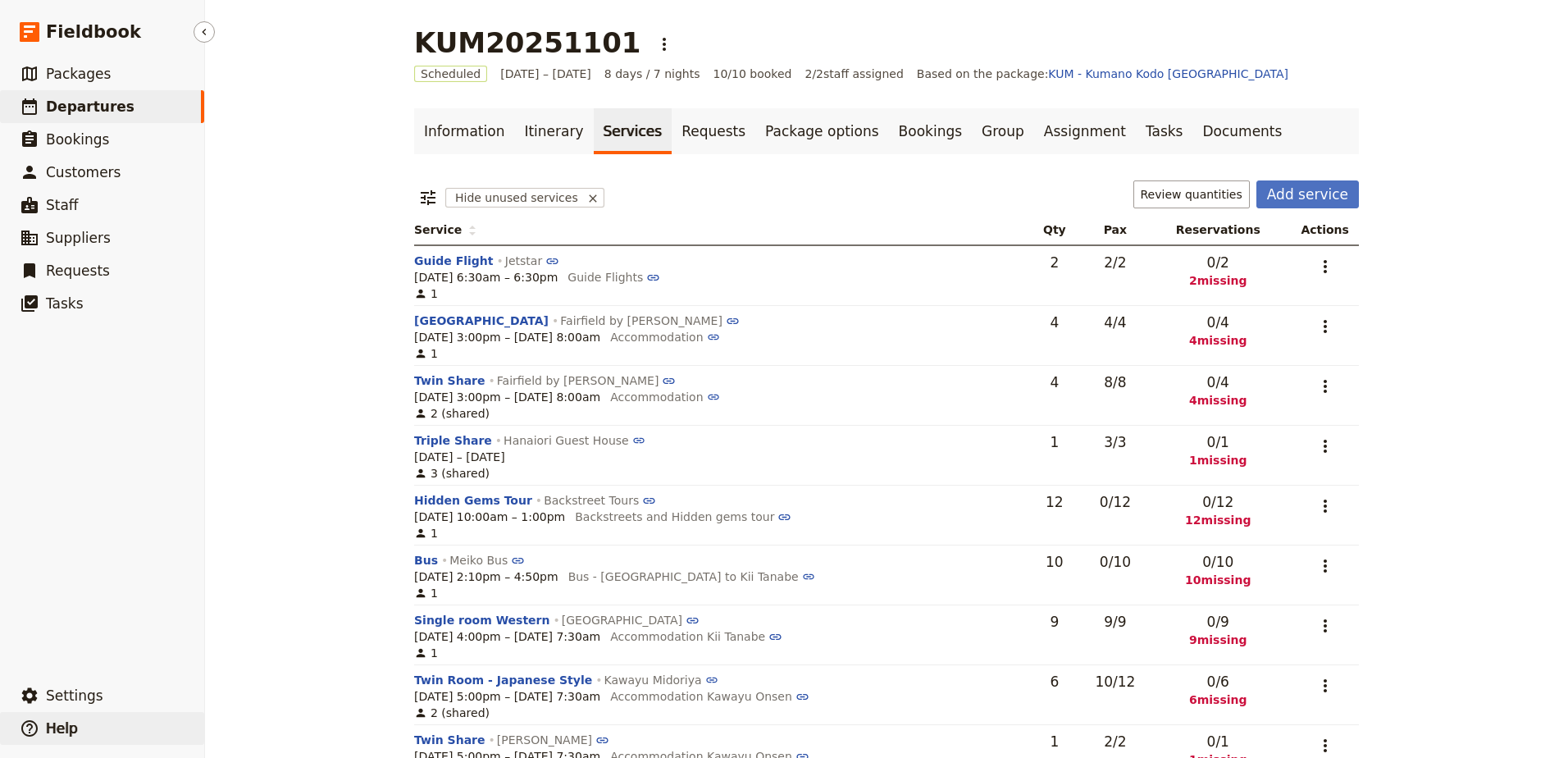
click at [53, 720] on span "Help" at bounding box center [62, 728] width 32 height 16
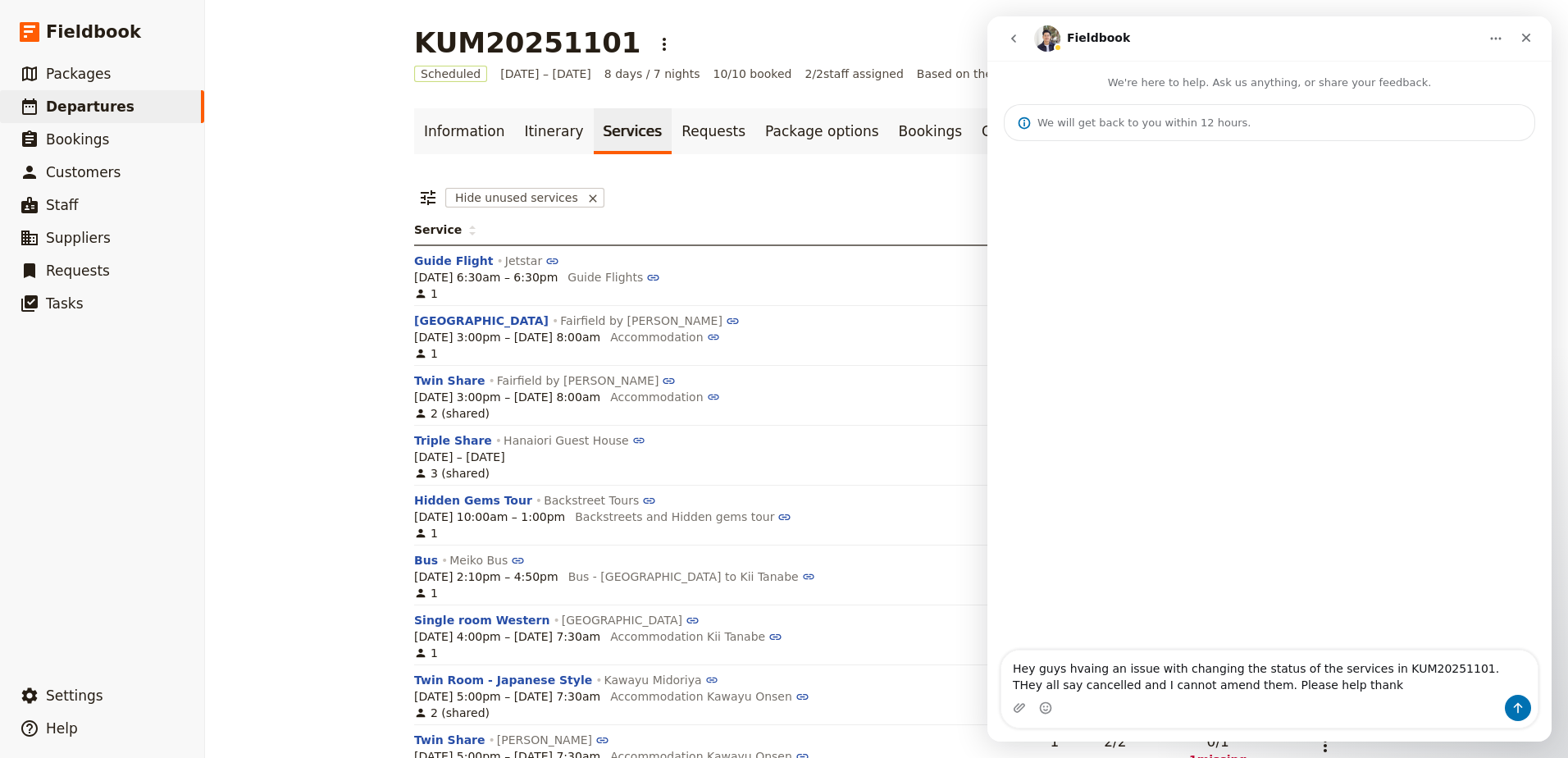
type textarea "Hey guys hvaing an issue with changing the status of the services in KUM2025110…"
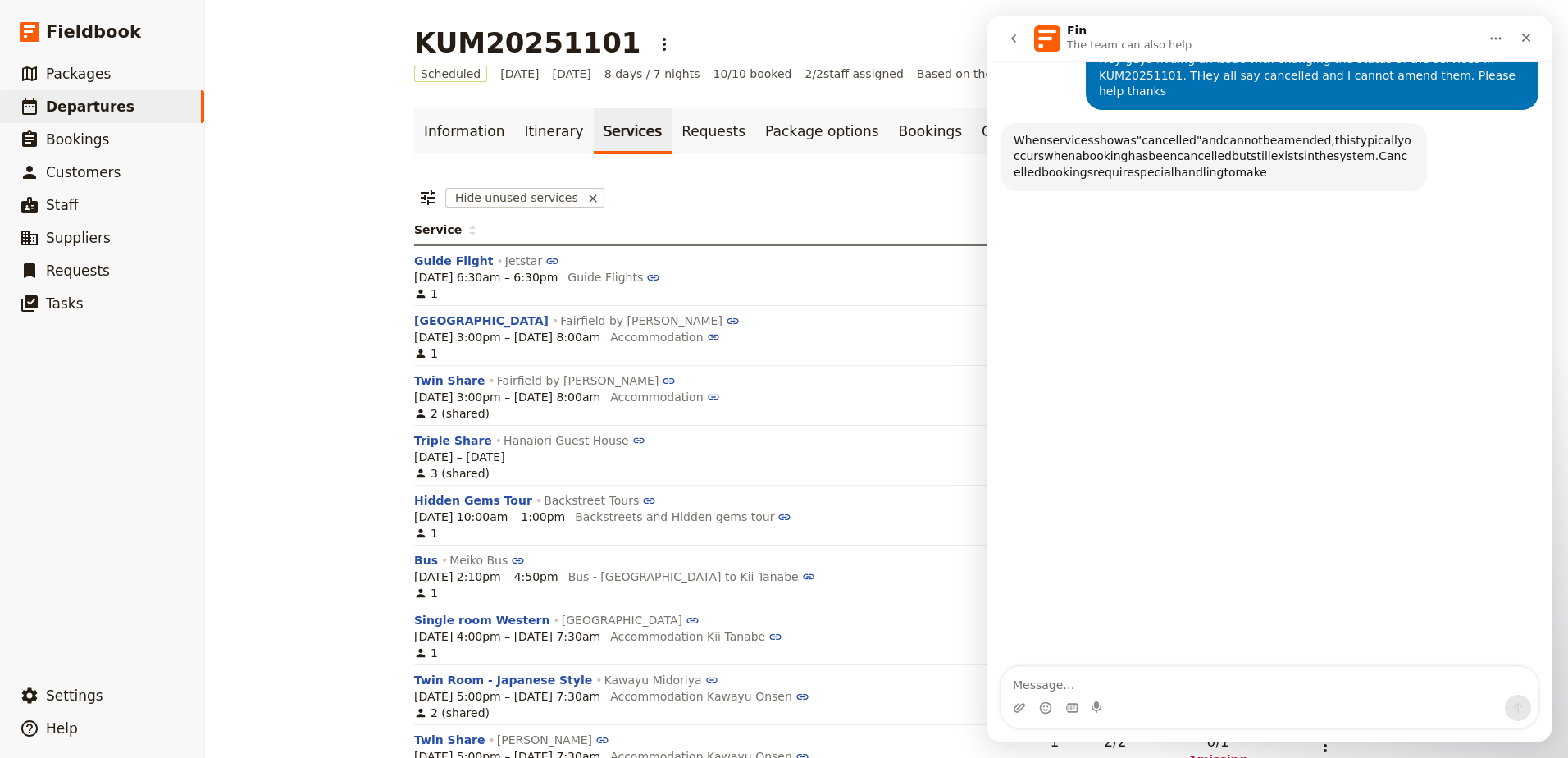
scroll to position [154, 0]
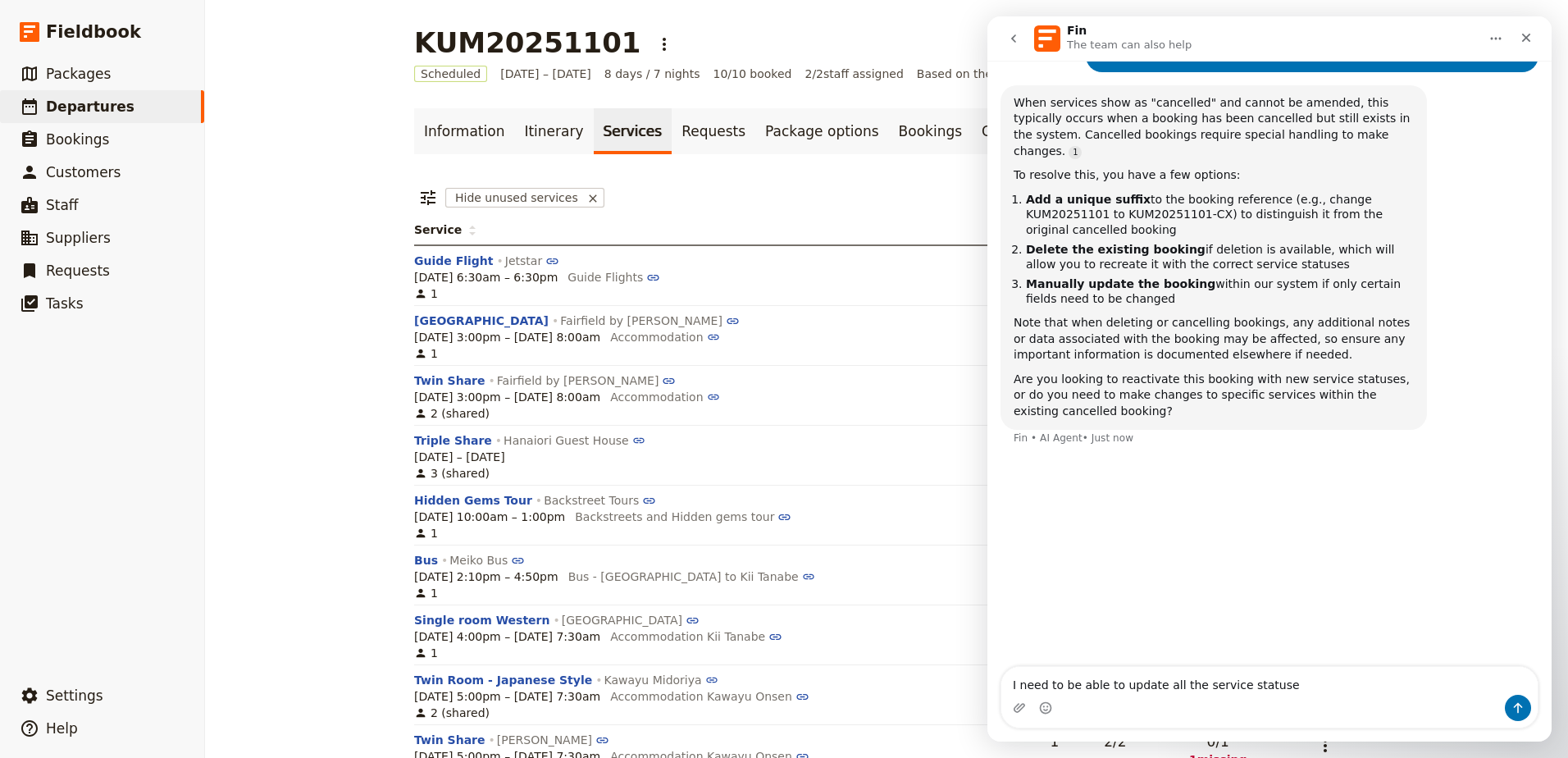
type textarea "I need to be able to update all the service statuses"
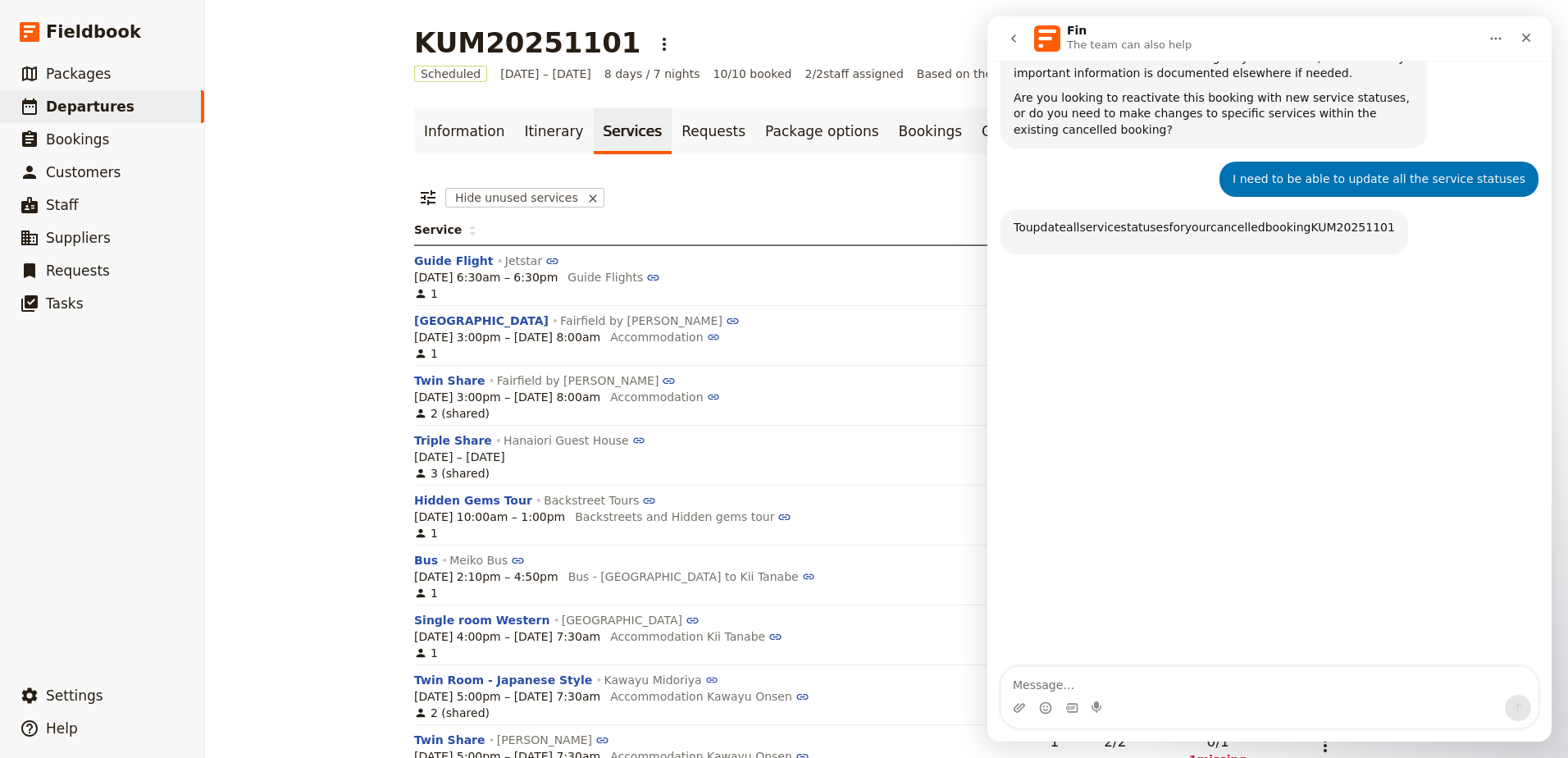
scroll to position [496, 0]
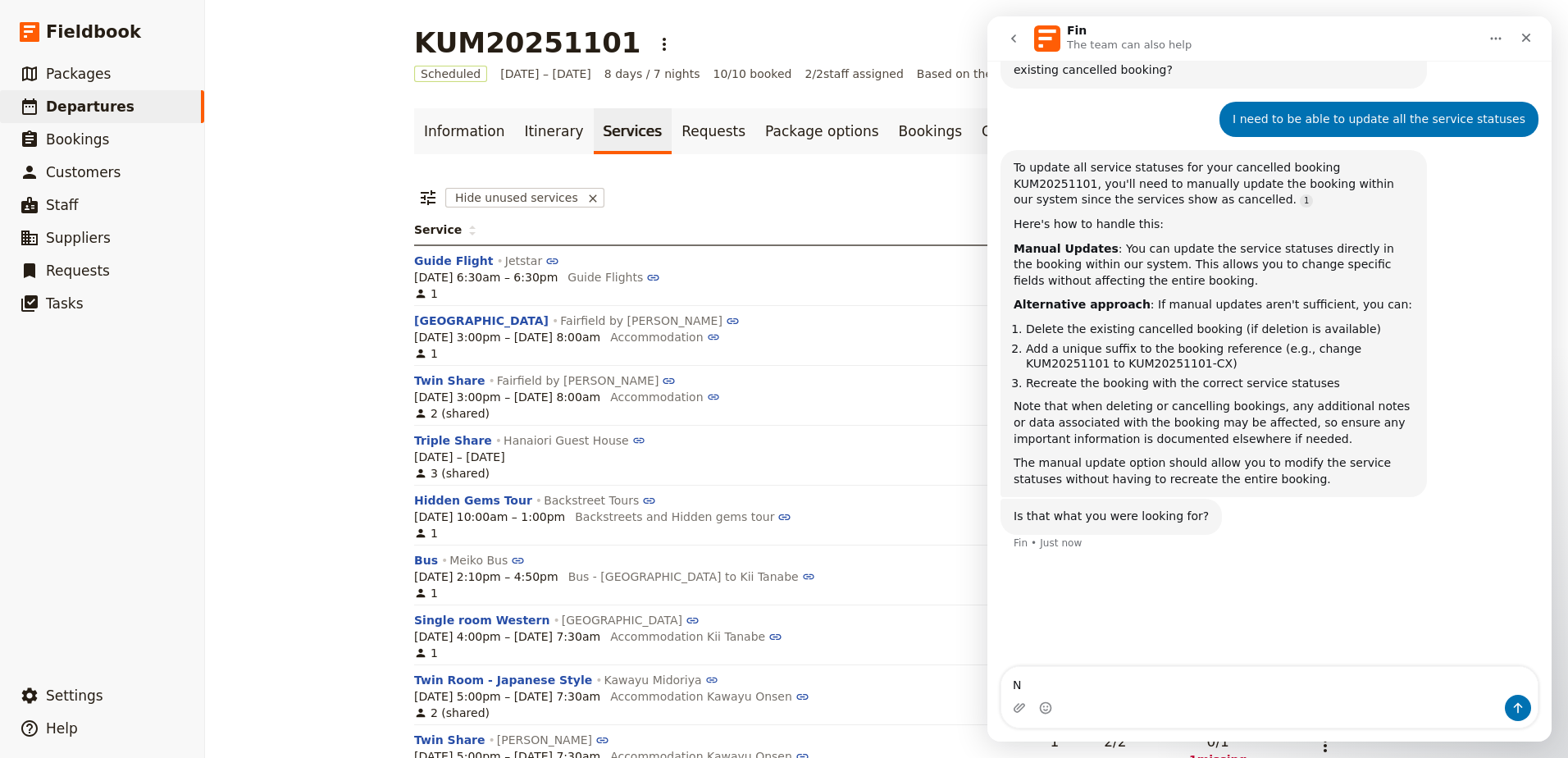
type textarea "No"
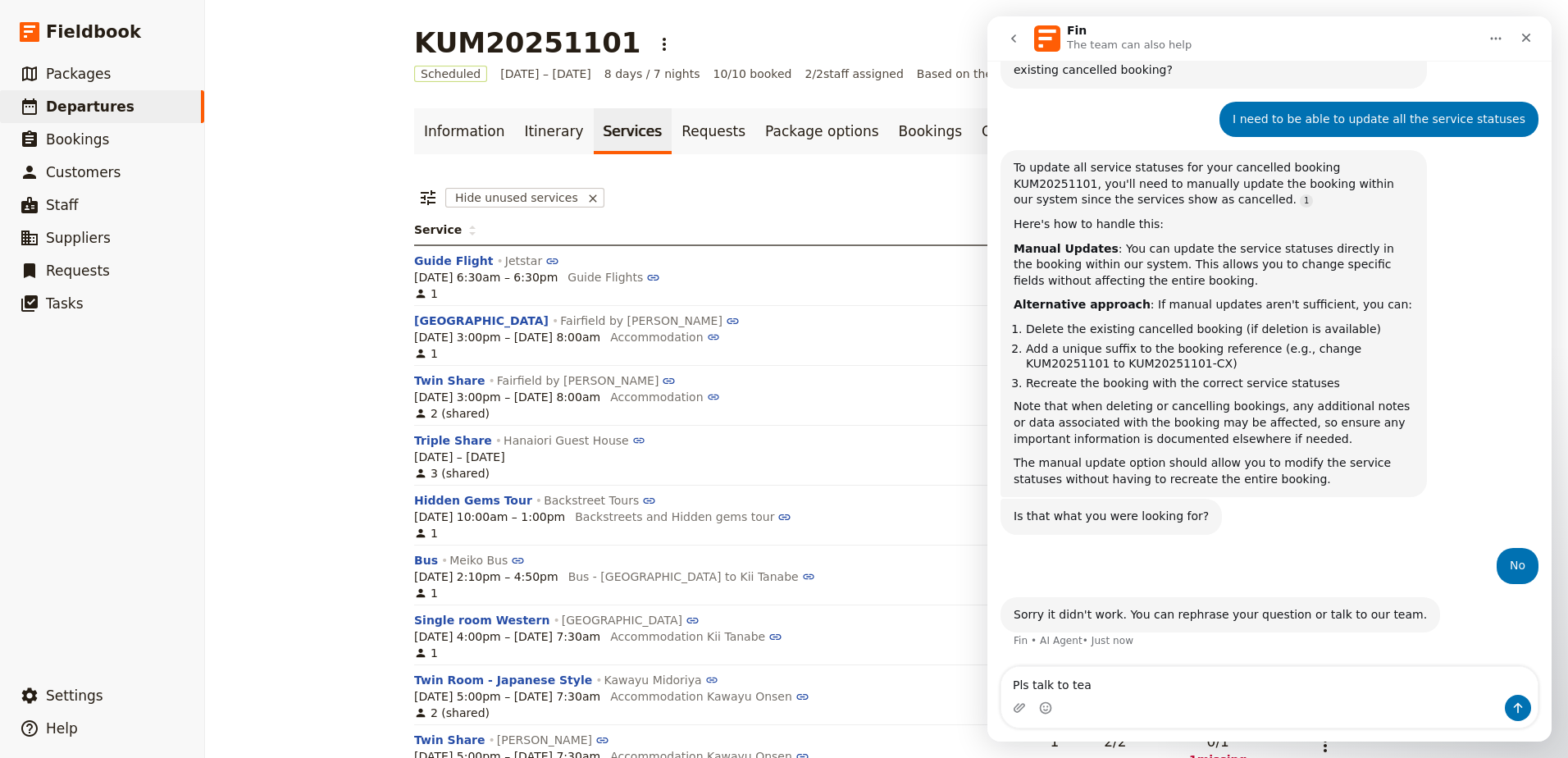
type textarea "Pls talk to team"
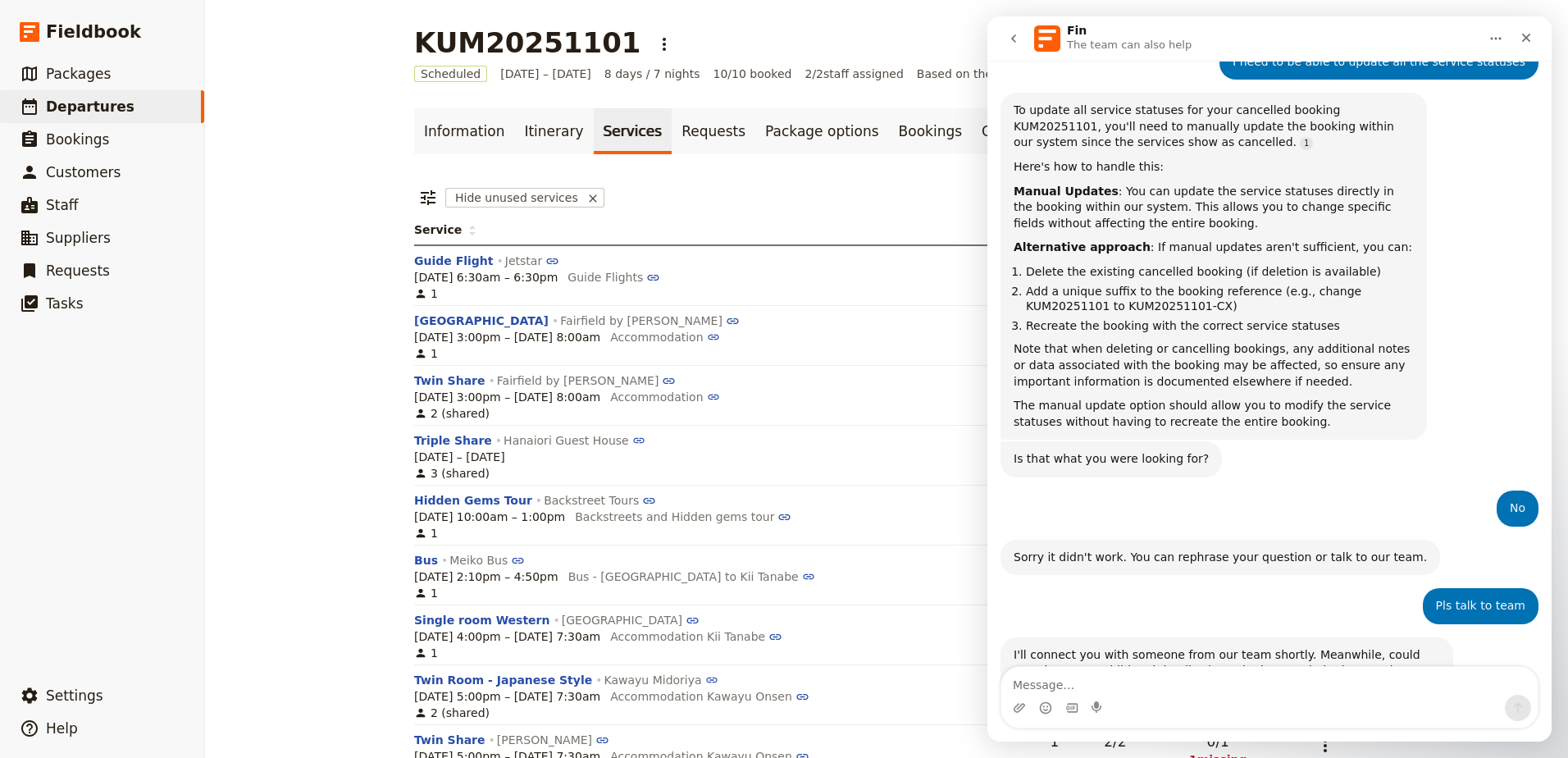
scroll to position [564, 0]
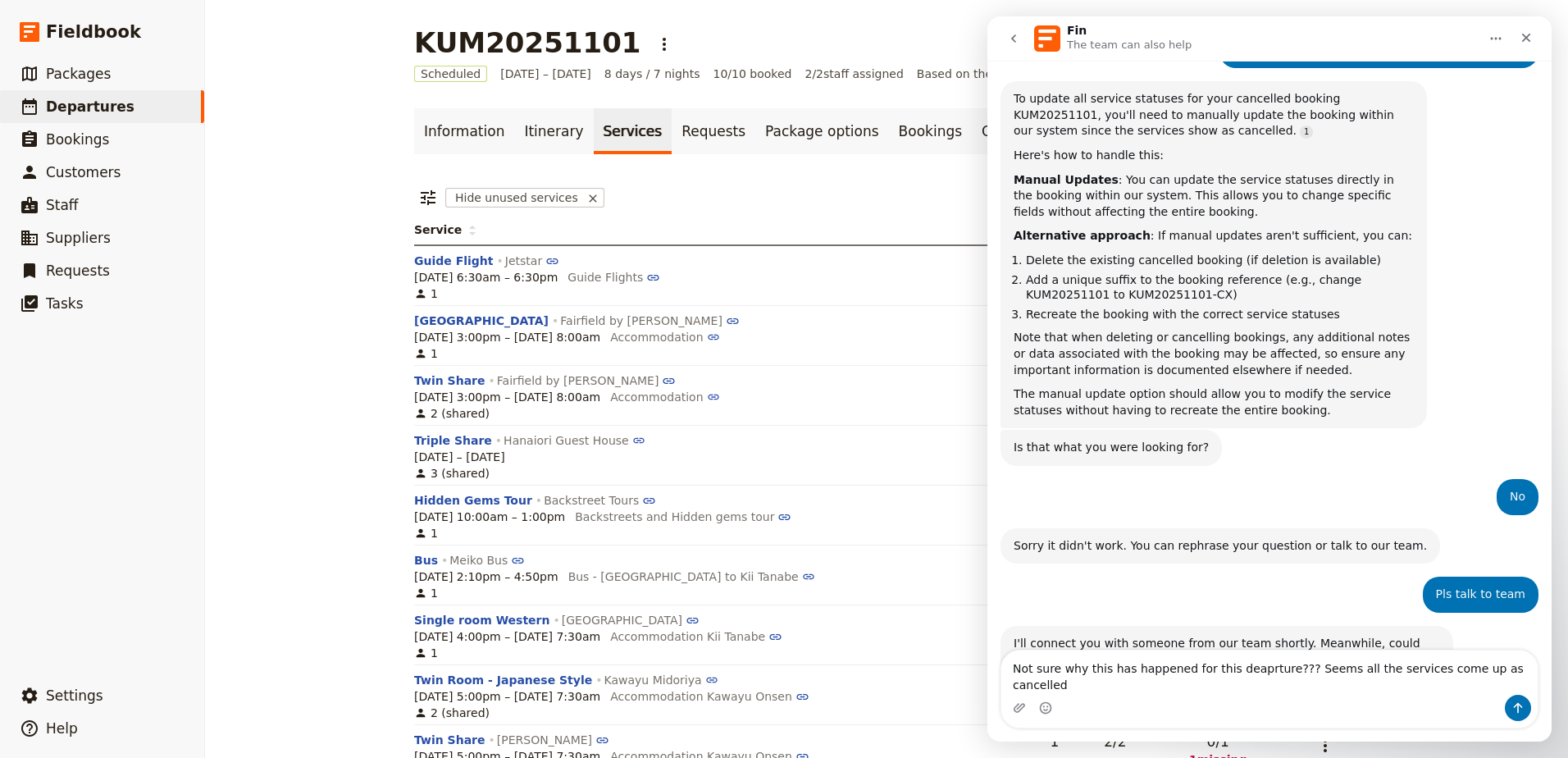
type textarea "Not sure why this has happened for this deaprture??? Seems all the services com…"
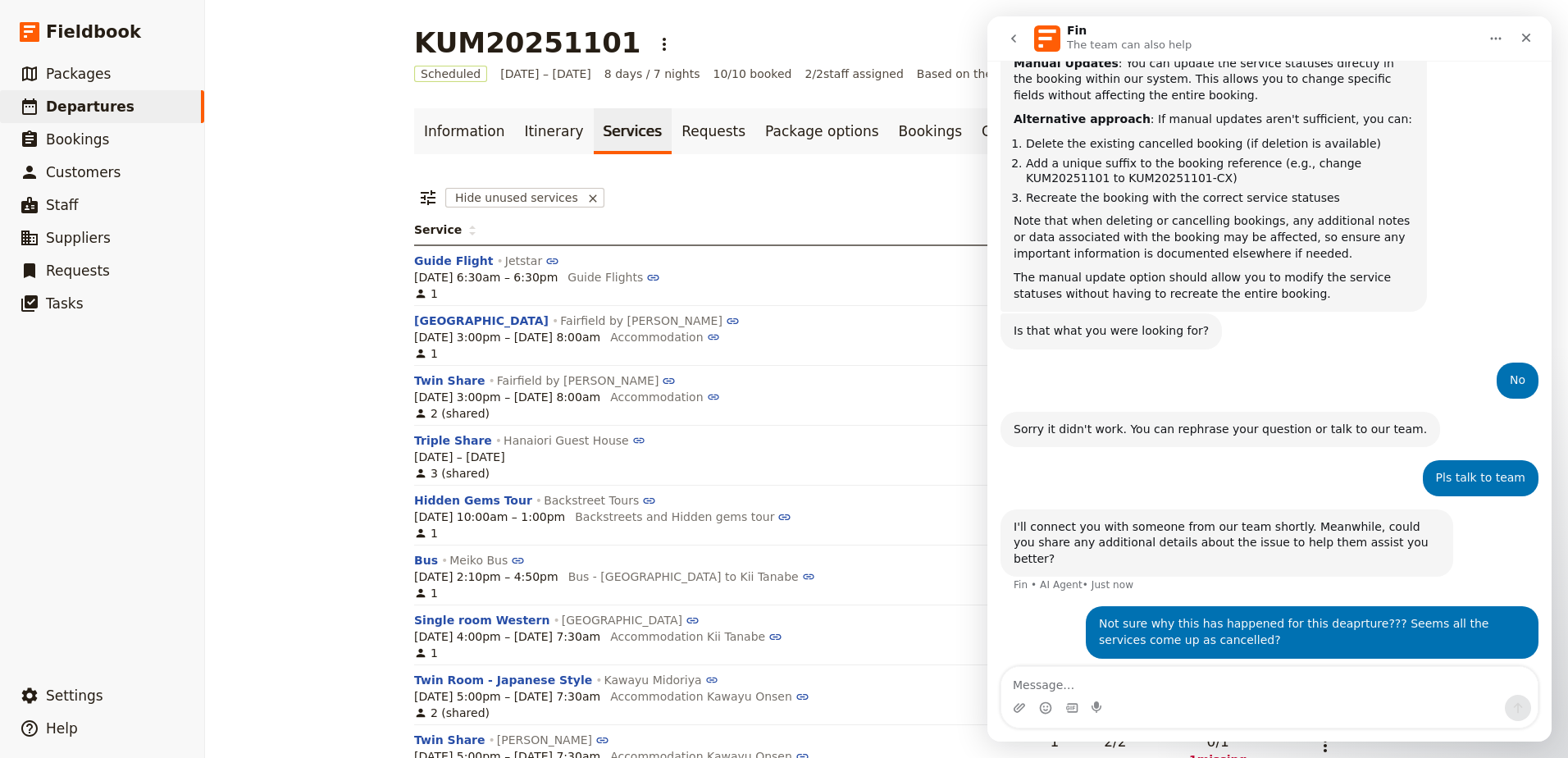
scroll to position [683, 0]
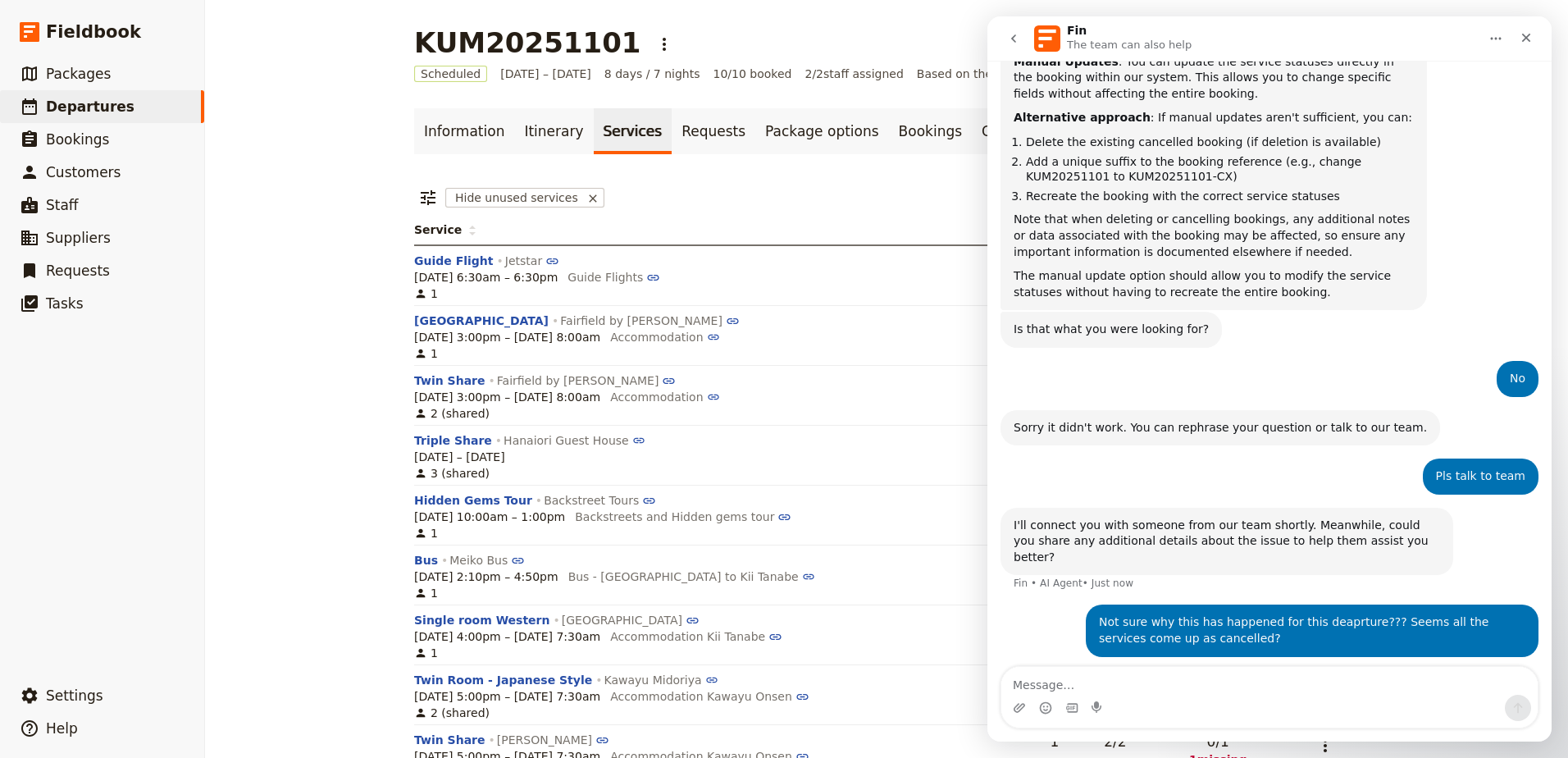
type textarea "KUM20251101"
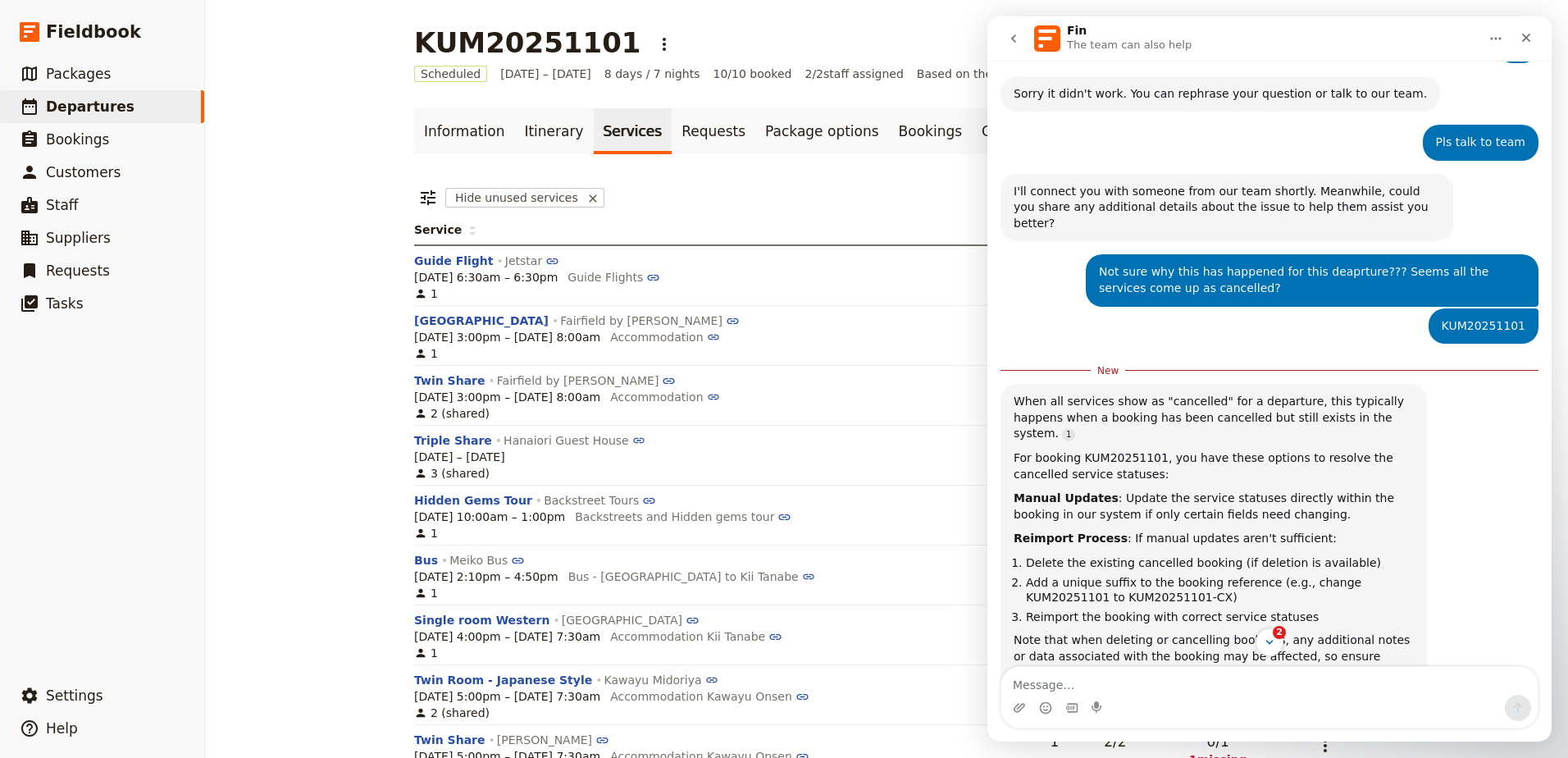
scroll to position [1043, 0]
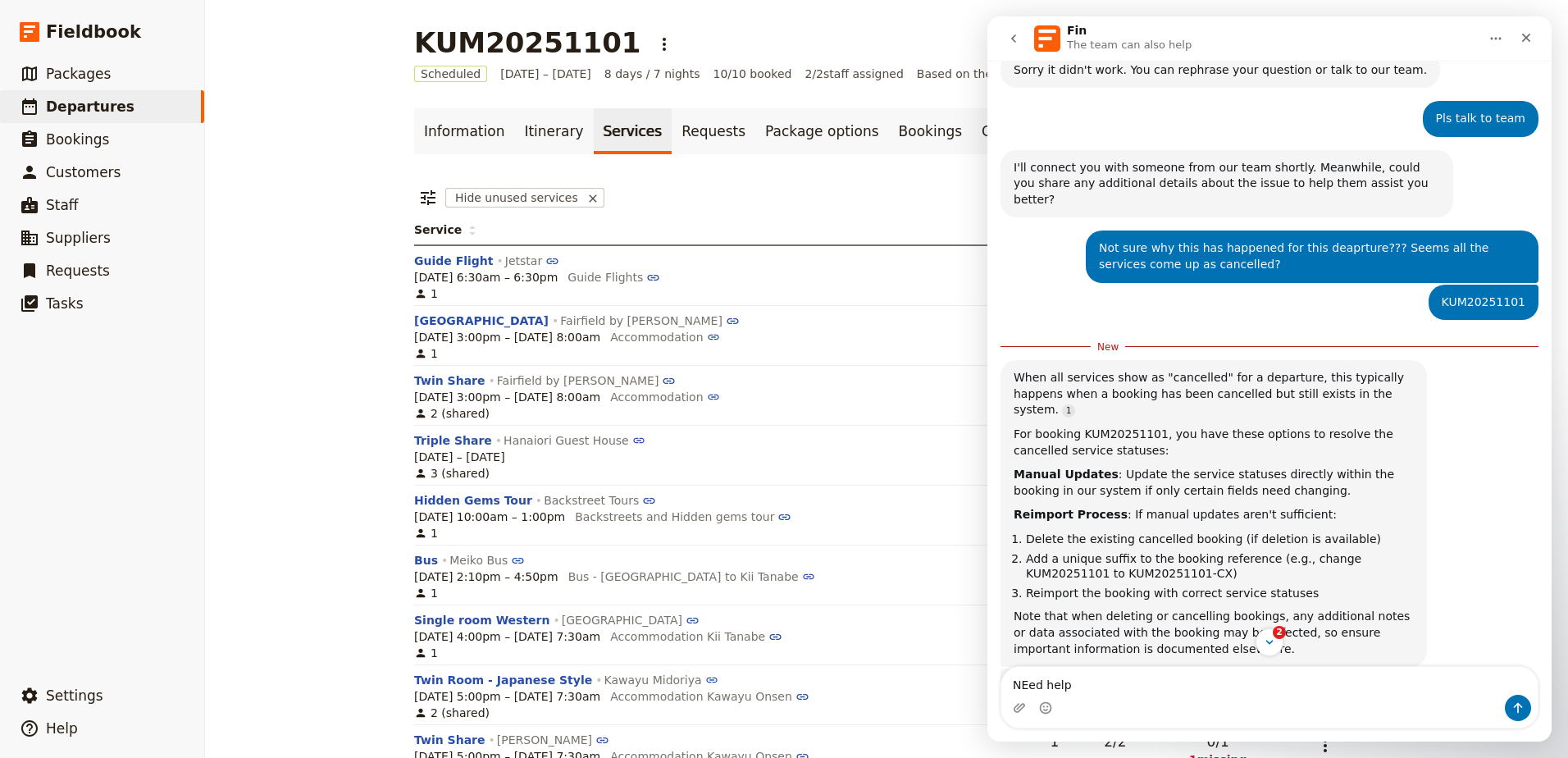
type textarea "NEed help"
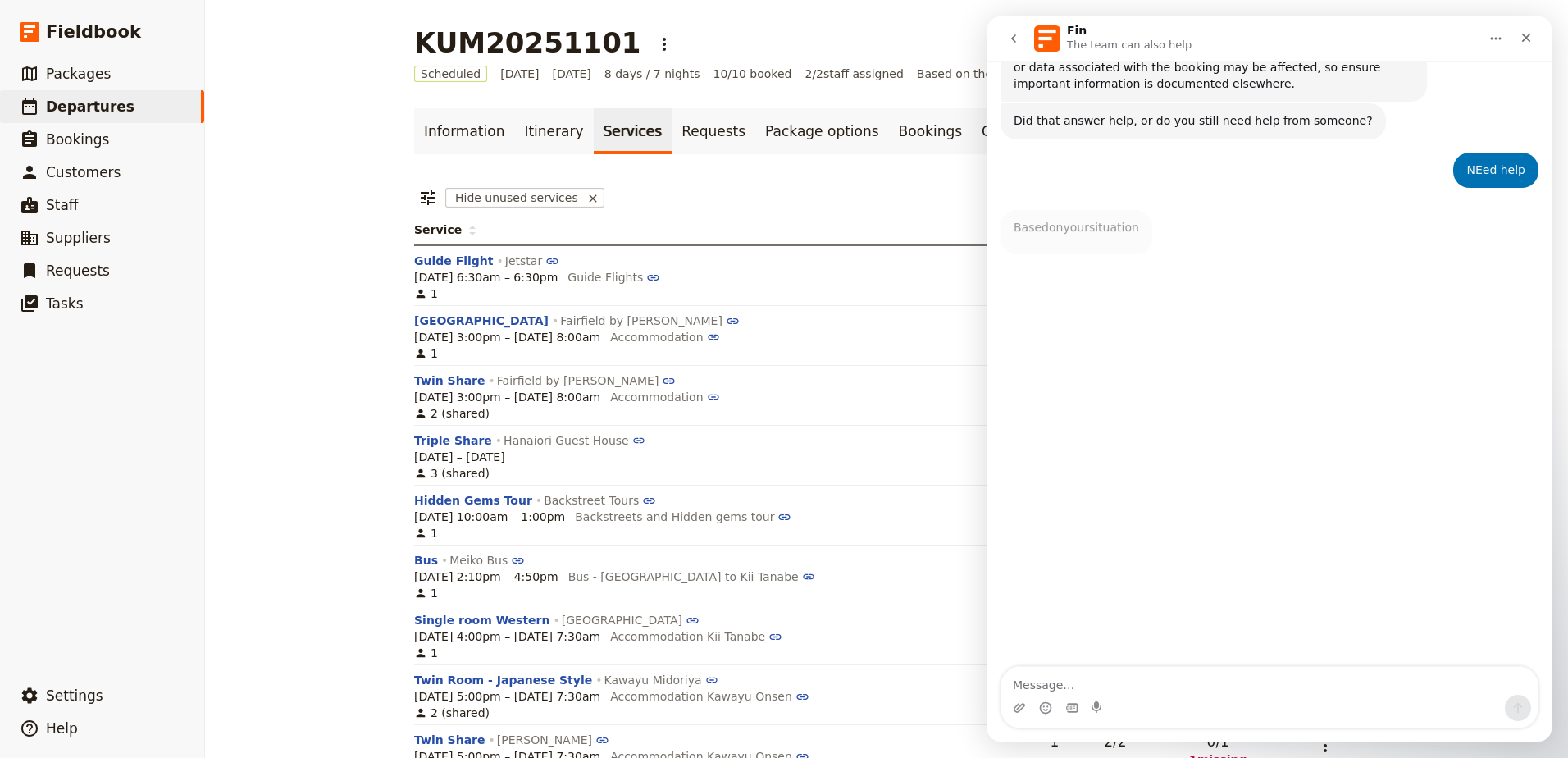
scroll to position [3, 0]
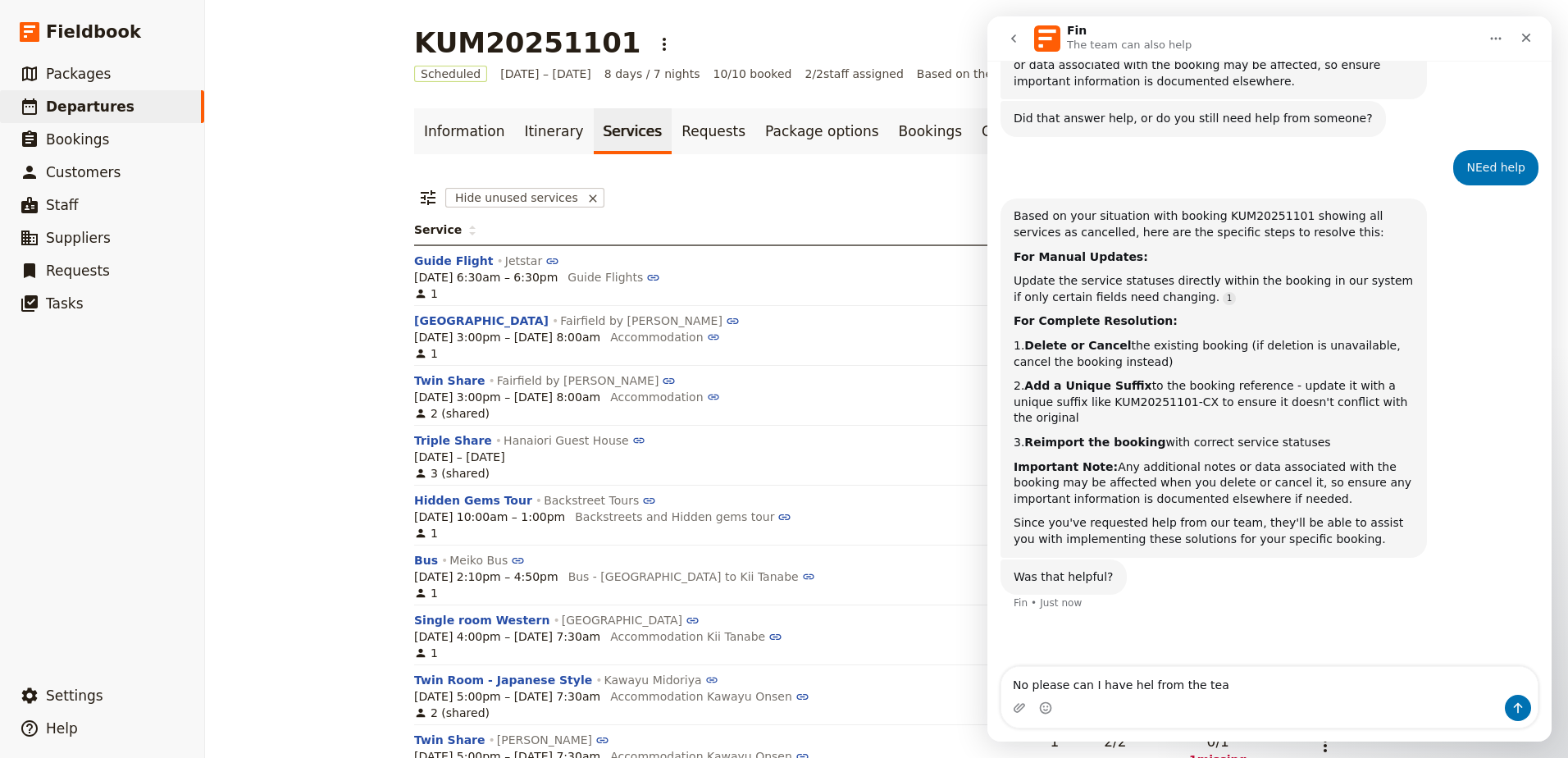
type textarea "No please can I have hel from the team"
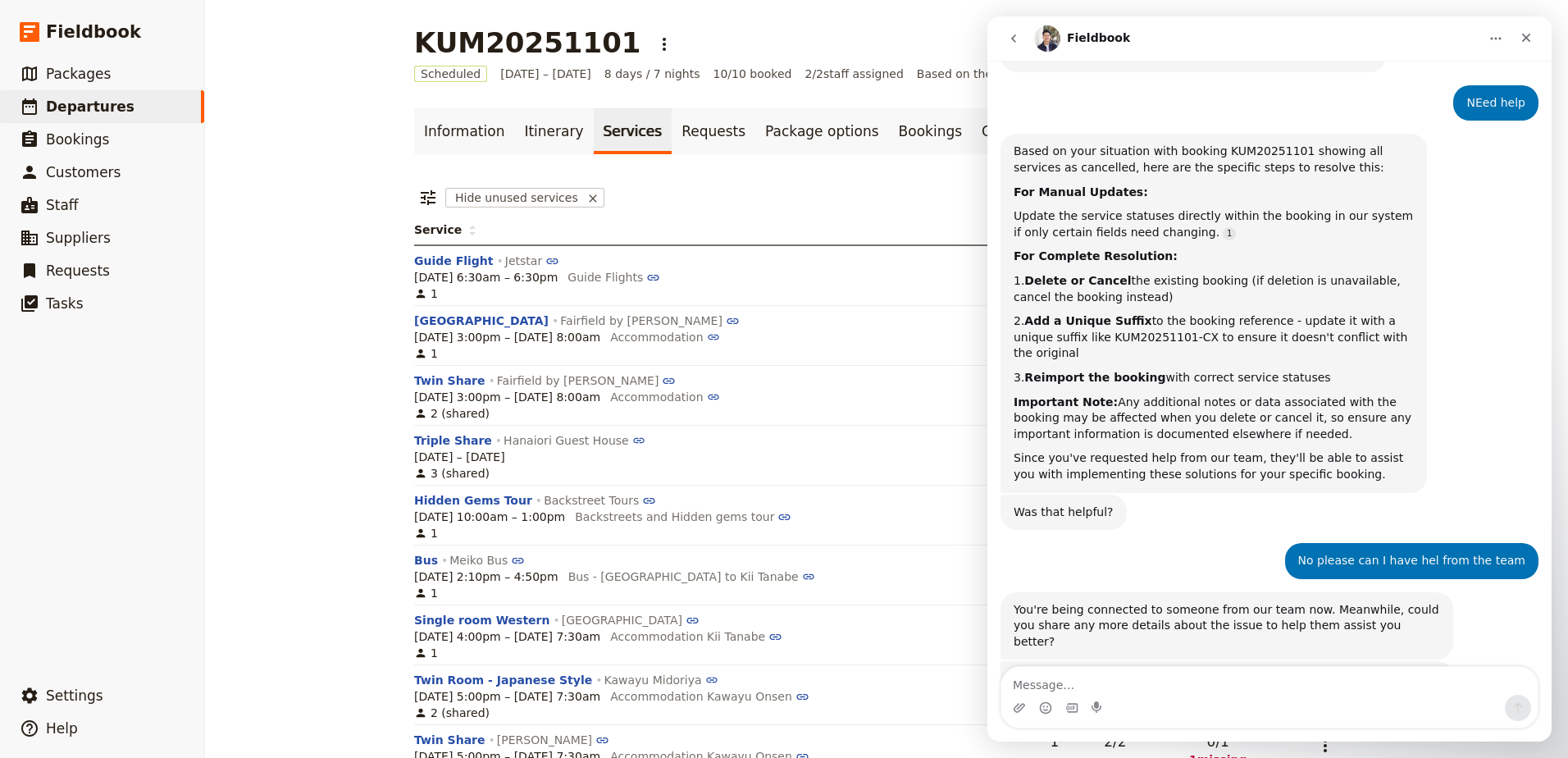
scroll to position [1664, 0]
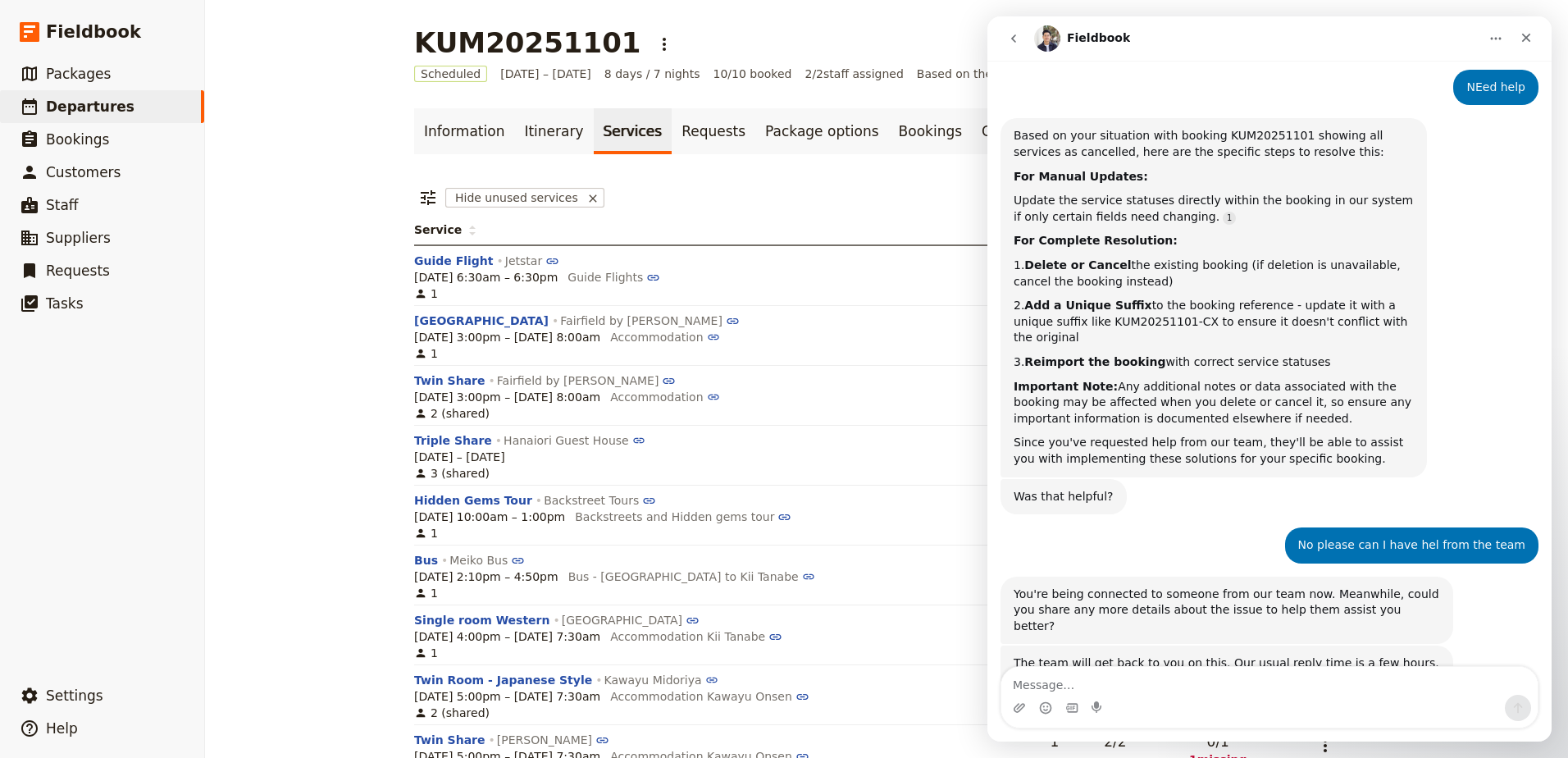
click at [1503, 45] on button "Home" at bounding box center [1495, 38] width 31 height 31
click at [1501, 31] on button "Home" at bounding box center [1495, 38] width 31 height 31
click at [1532, 41] on icon "Close" at bounding box center [1527, 38] width 14 height 14
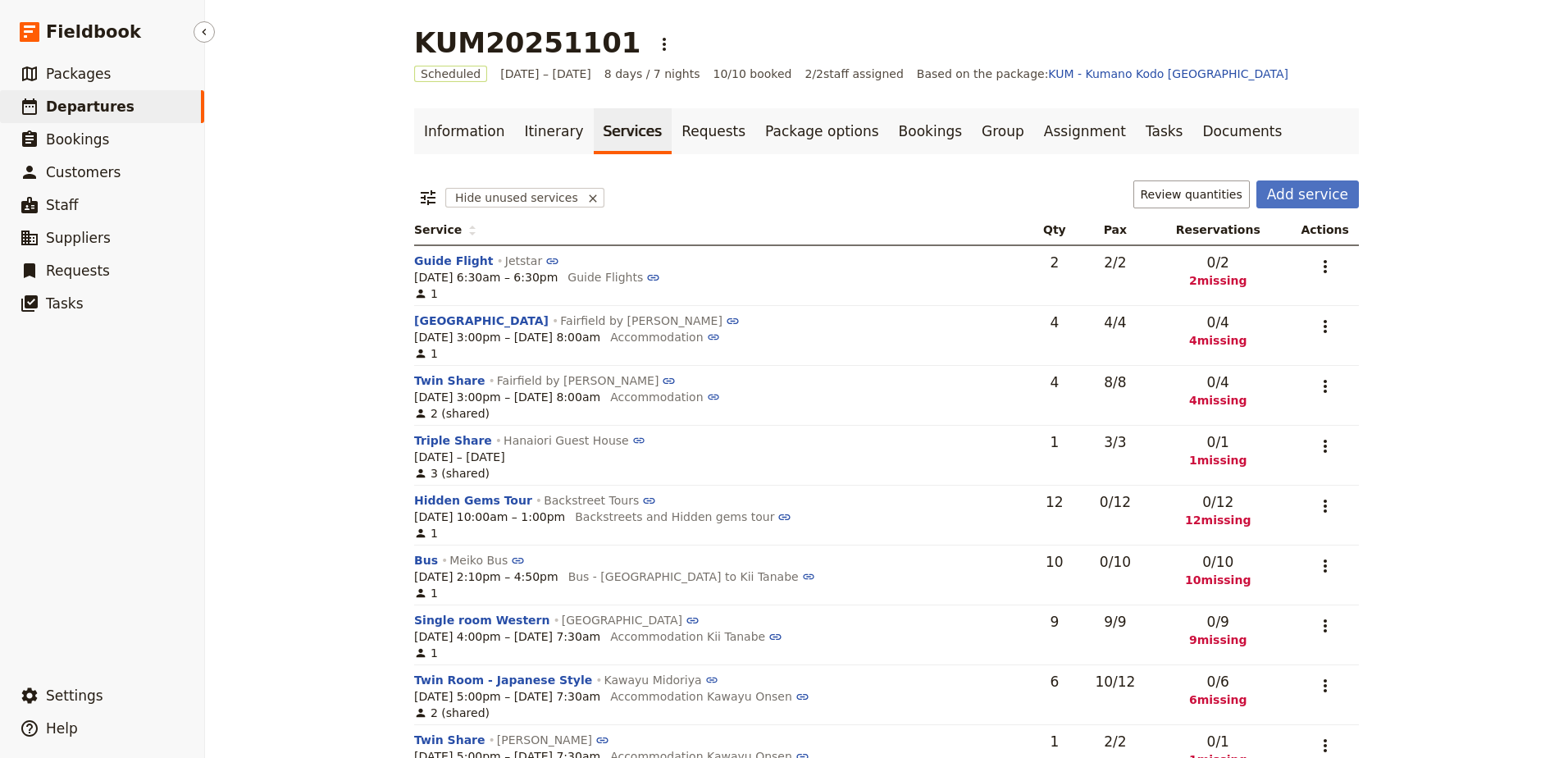
click at [94, 107] on span "Departures" at bounding box center [90, 106] width 89 height 16
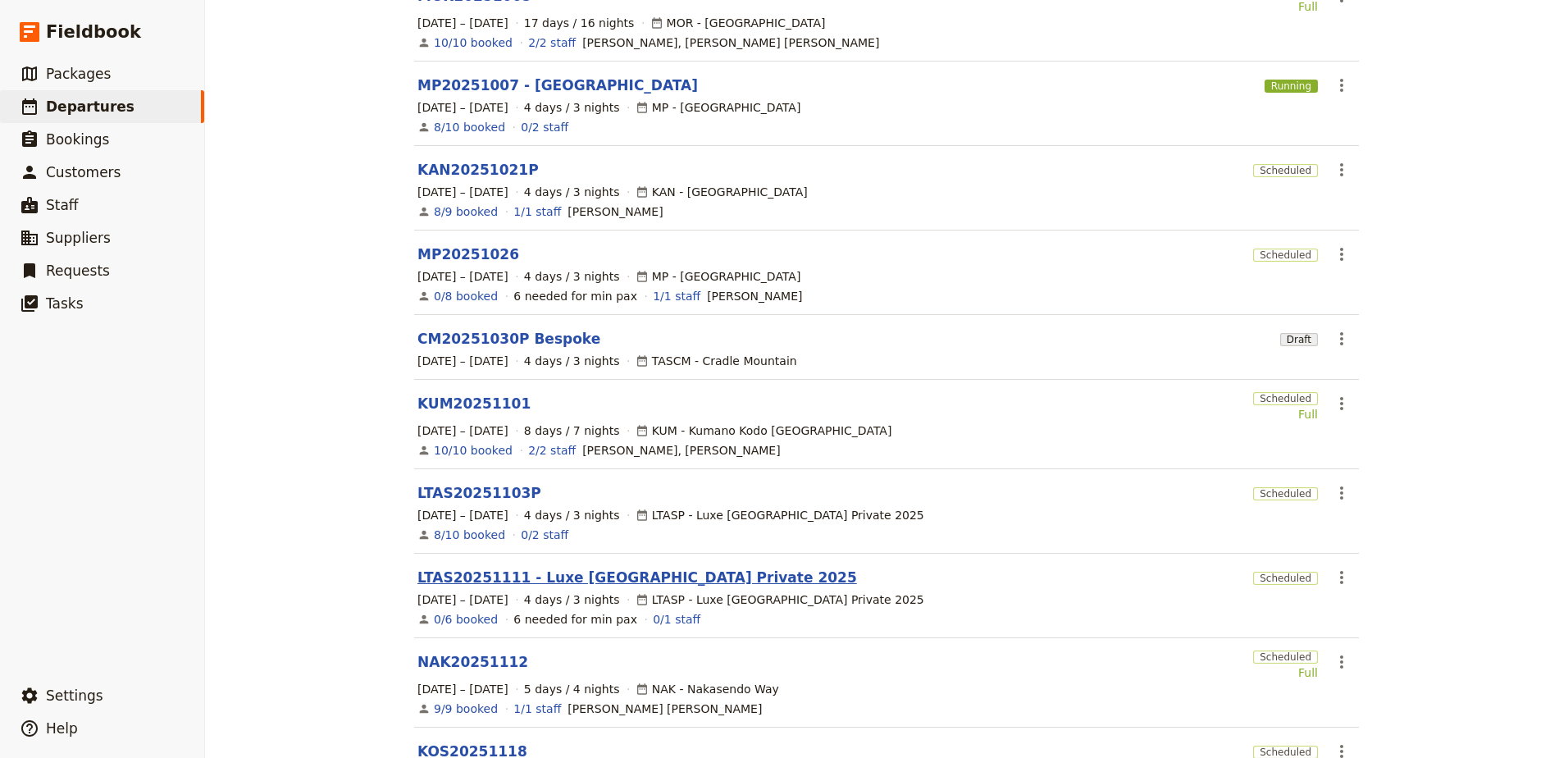
scroll to position [327, 0]
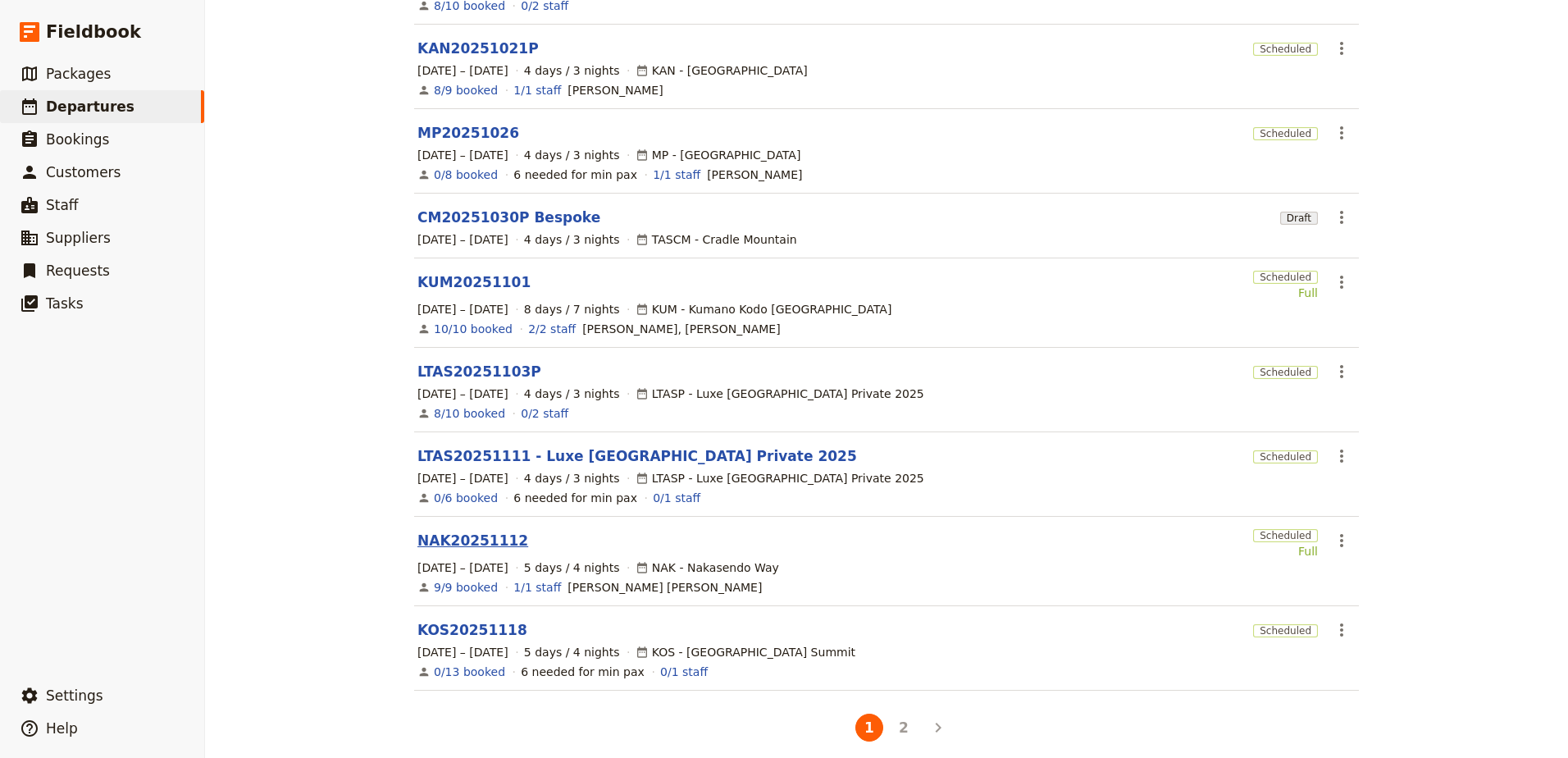
click at [474, 530] on link "NAK20251112" at bounding box center [473, 540] width 111 height 19
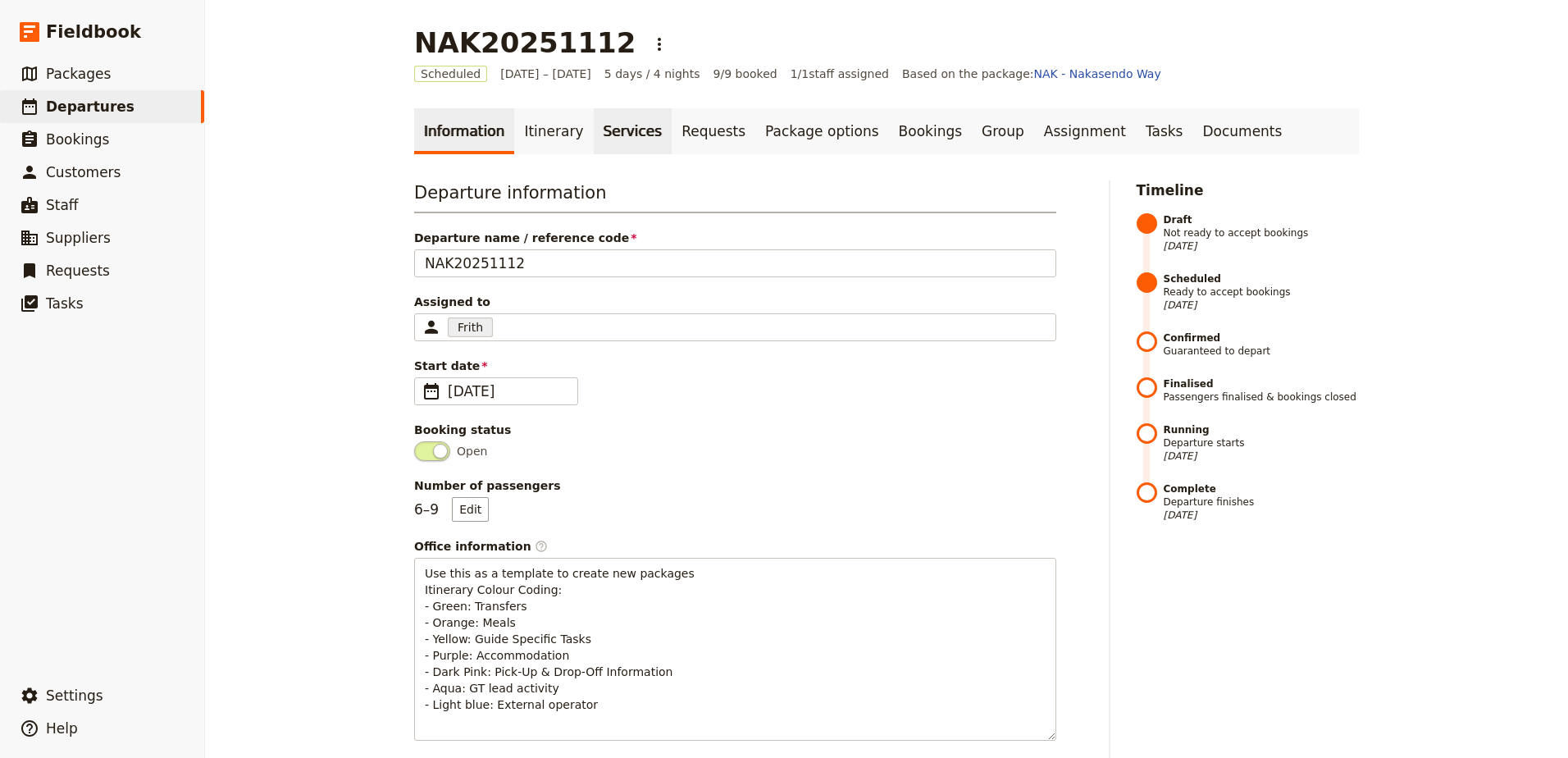
click at [624, 138] on link "Services" at bounding box center [633, 131] width 79 height 46
